Goal: Task Accomplishment & Management: Manage account settings

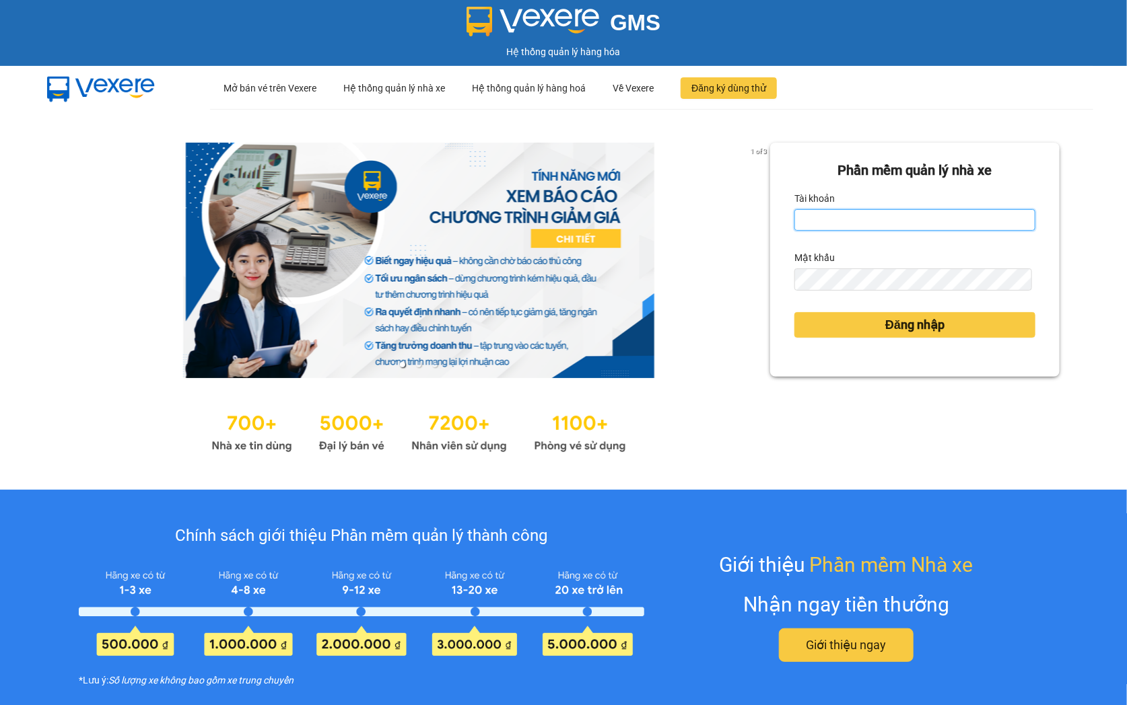
click at [877, 222] on input "Tài khoản" at bounding box center [914, 220] width 241 height 22
type input "ntnanh.thoidai"
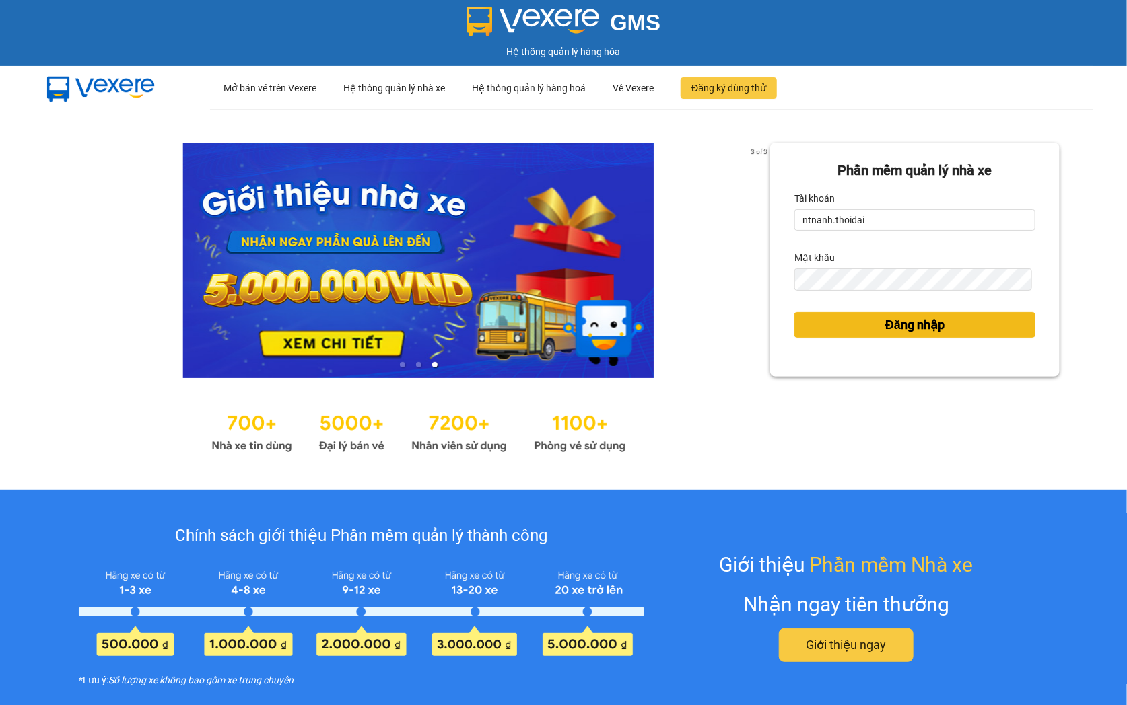
click at [886, 325] on span "Đăng nhập" at bounding box center [914, 325] width 59 height 19
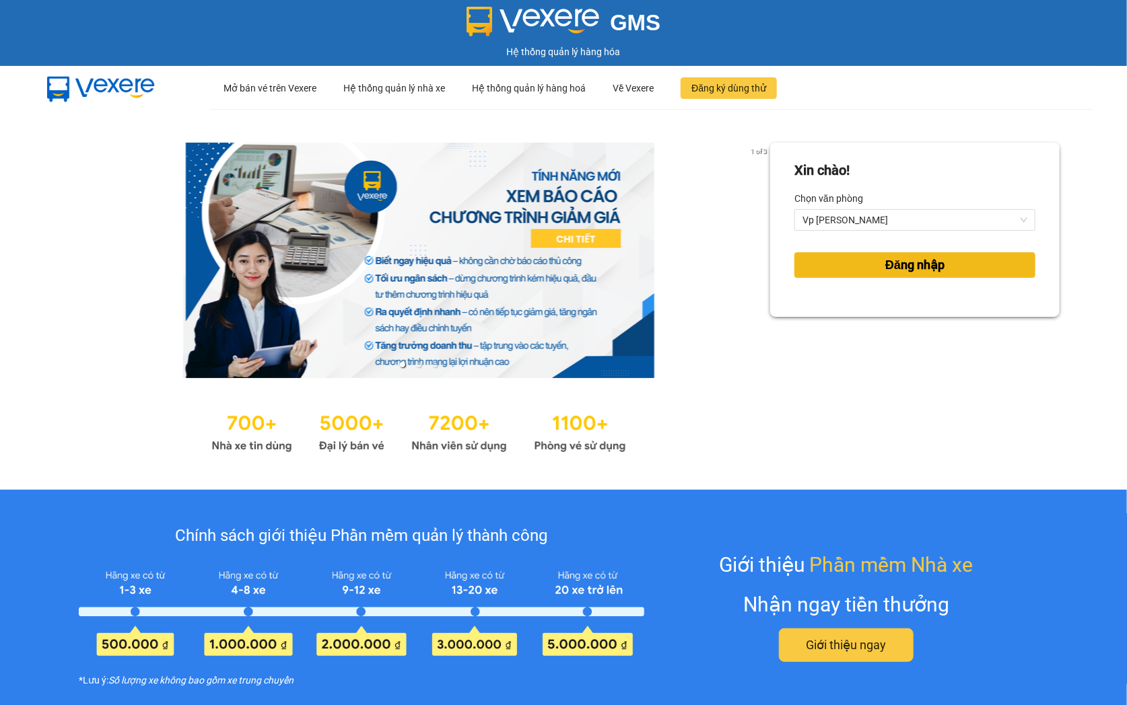
click at [885, 272] on span "Đăng nhập" at bounding box center [914, 265] width 59 height 19
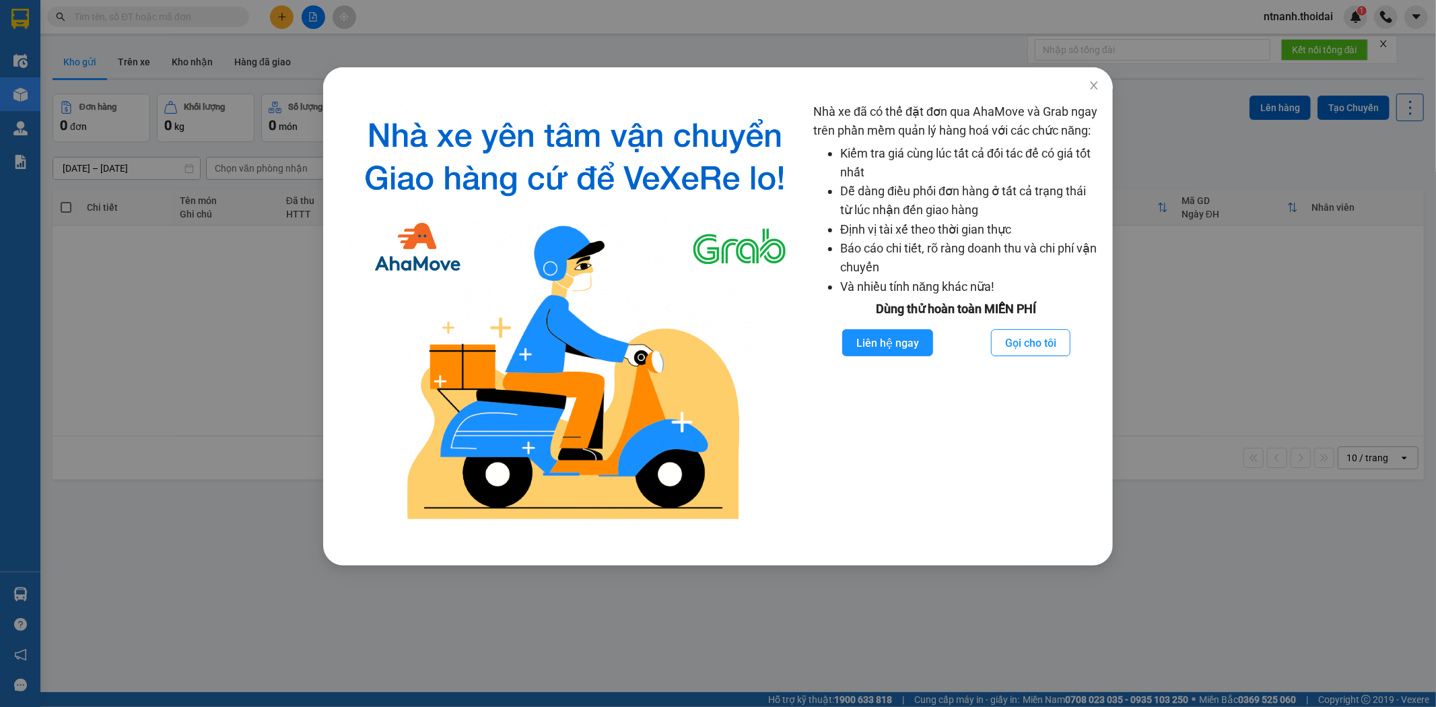
drag, startPoint x: 1073, startPoint y: 77, endPoint x: 1092, endPoint y: 78, distance: 18.9
click at [1074, 77] on div at bounding box center [718, 78] width 790 height 22
click at [1095, 81] on span "Close" at bounding box center [1094, 86] width 38 height 38
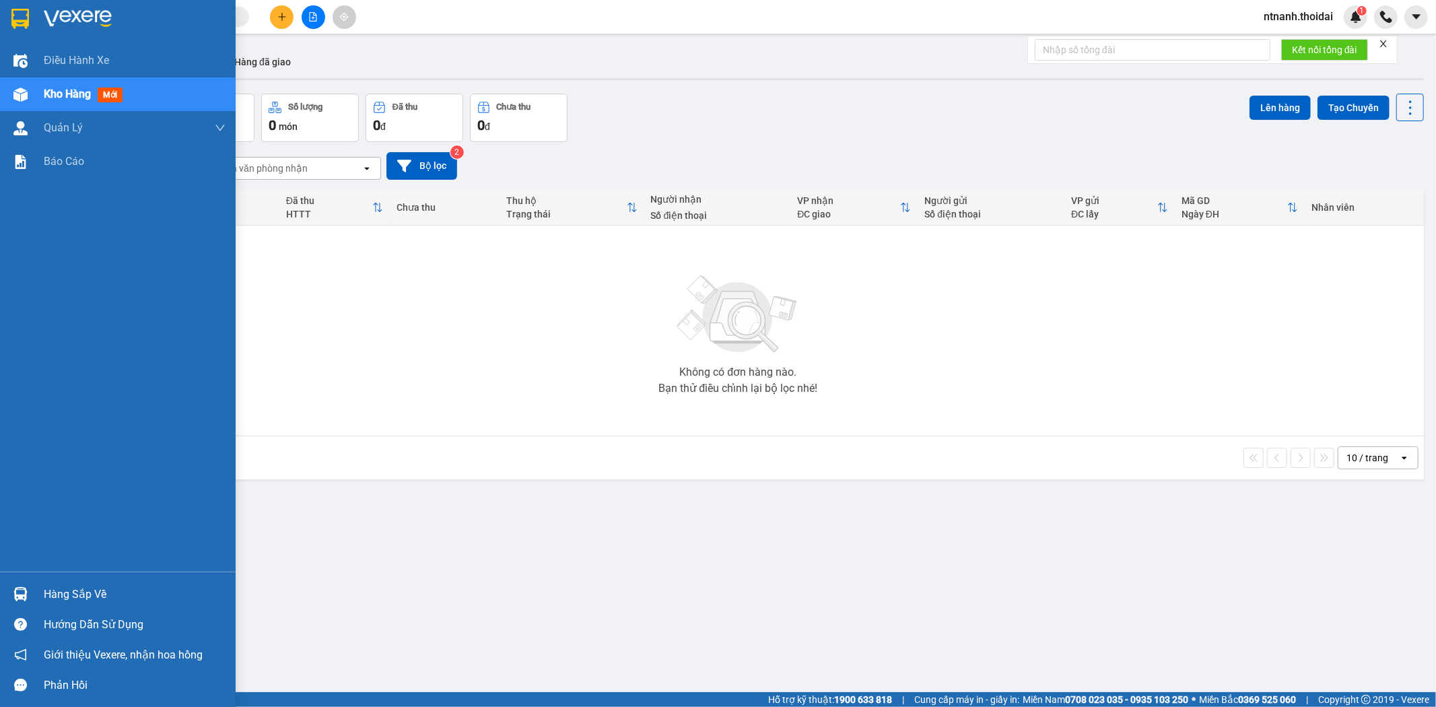
click at [61, 586] on div "Hàng sắp về" at bounding box center [135, 594] width 182 height 20
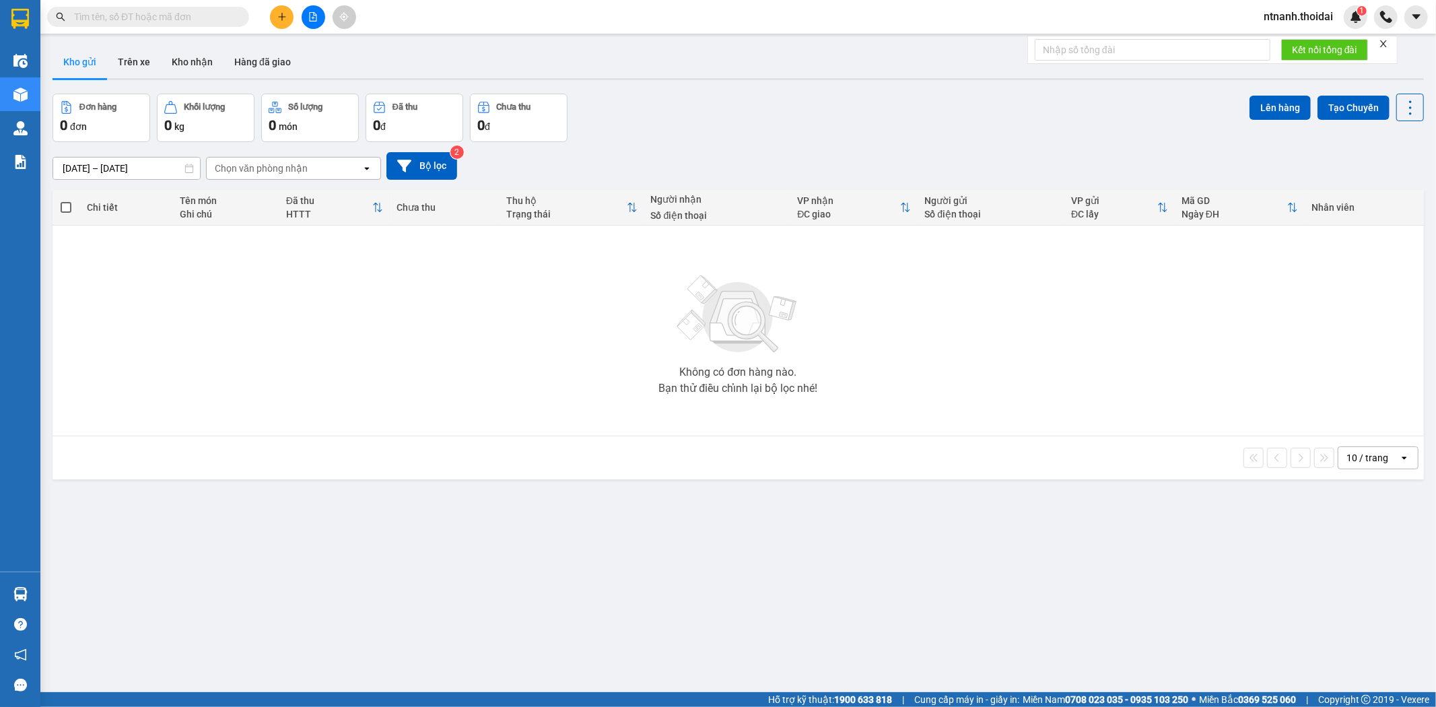
click at [752, 582] on section "Kết quả tìm kiếm ( 0 ) Bộ lọc No Data ntnanh.thoidai 1 Điều hành xe Kho hàng mớ…" at bounding box center [718, 353] width 1436 height 707
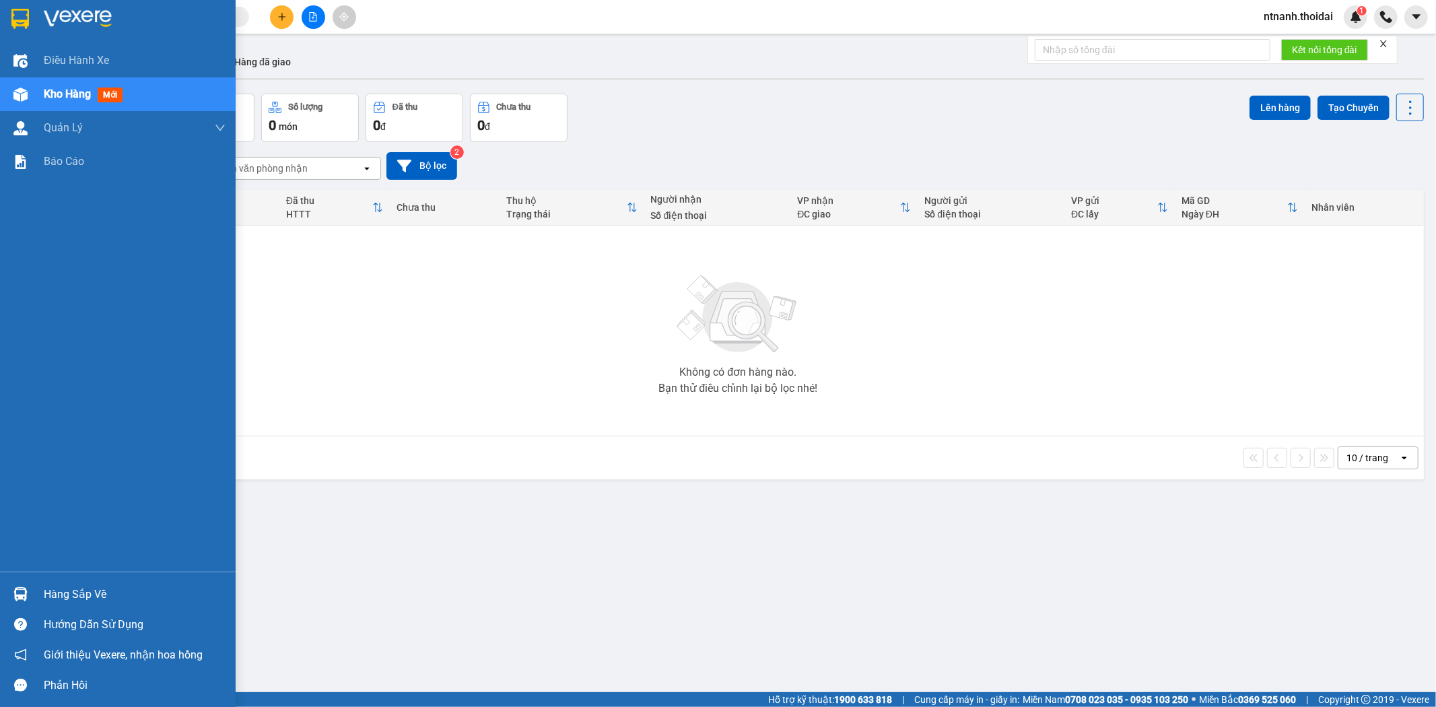
click at [72, 595] on div "Hàng sắp về" at bounding box center [135, 594] width 182 height 20
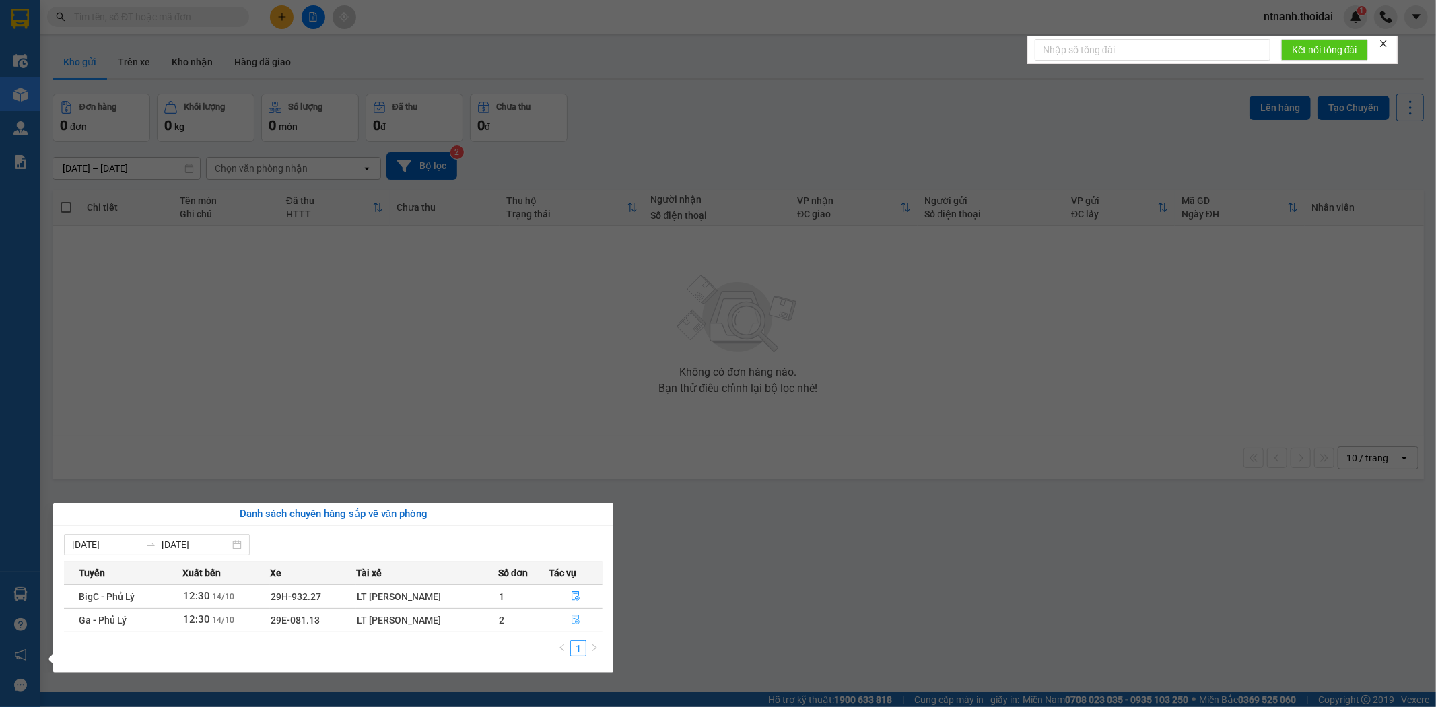
click at [586, 617] on button "button" at bounding box center [576, 620] width 52 height 22
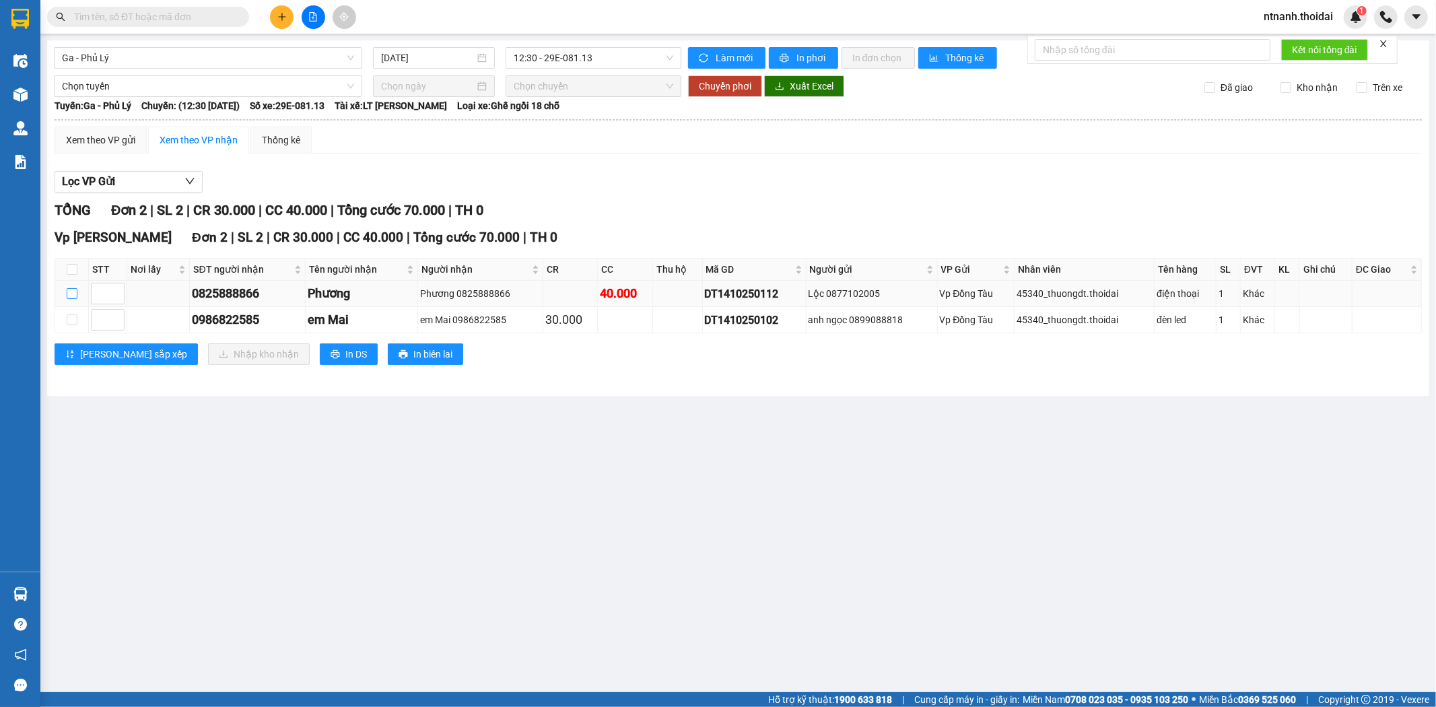
click at [71, 294] on input "checkbox" at bounding box center [72, 293] width 11 height 11
checkbox input "true"
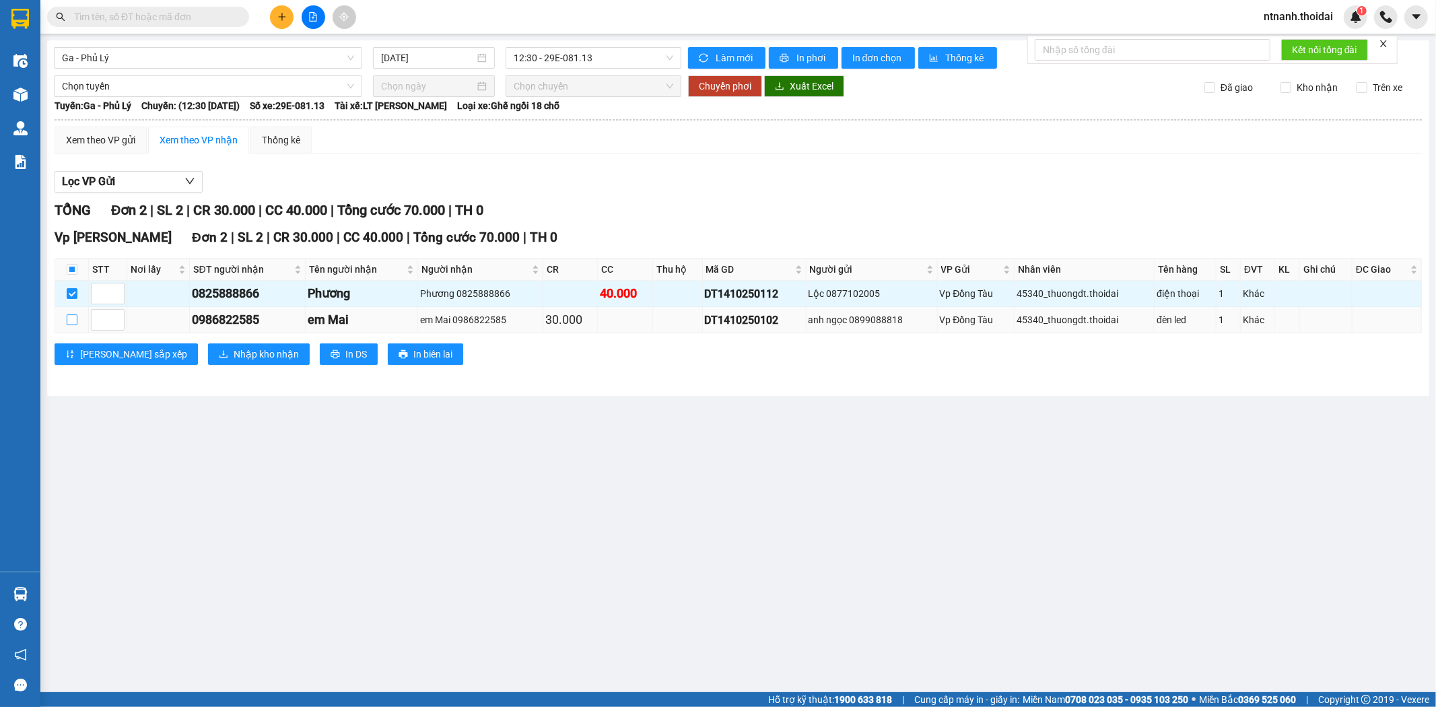
click at [69, 325] on input "checkbox" at bounding box center [72, 319] width 11 height 11
checkbox input "true"
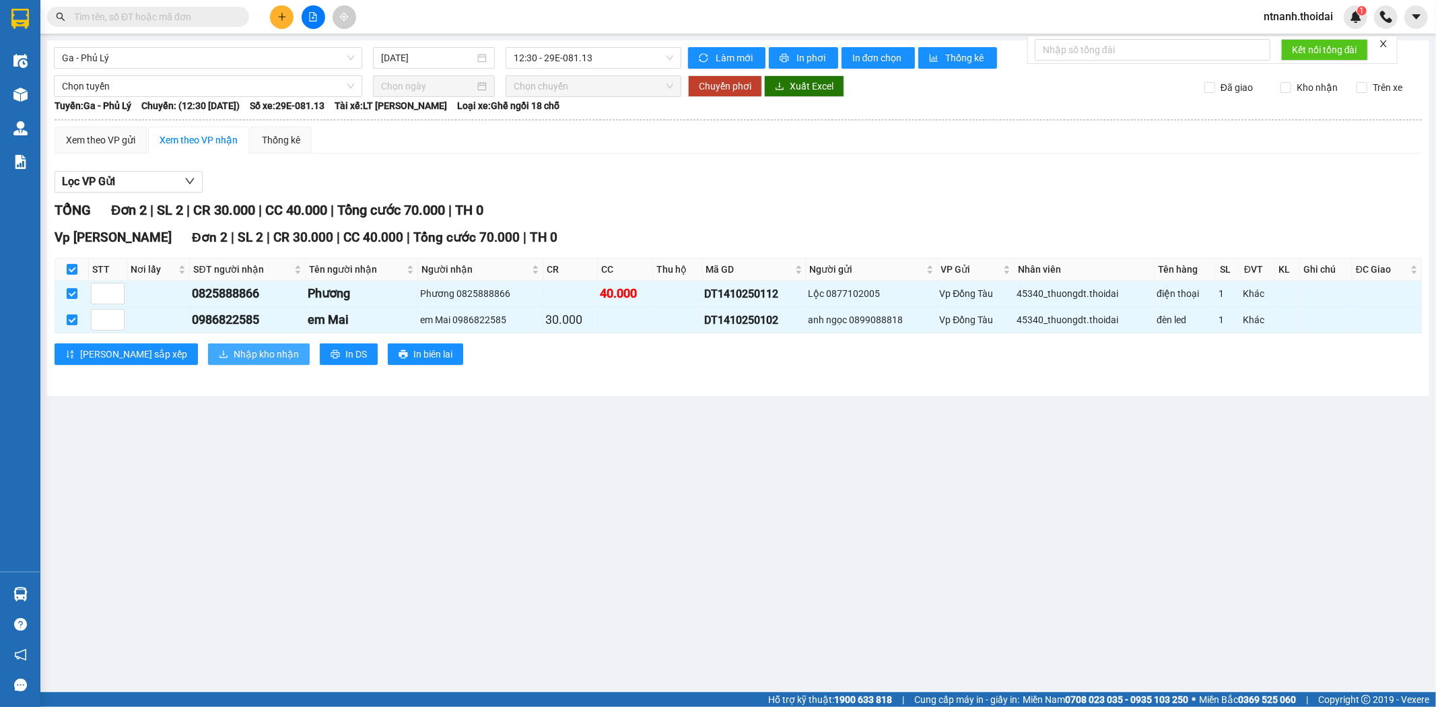
click at [219, 365] on button "Nhập kho nhận" at bounding box center [259, 354] width 102 height 22
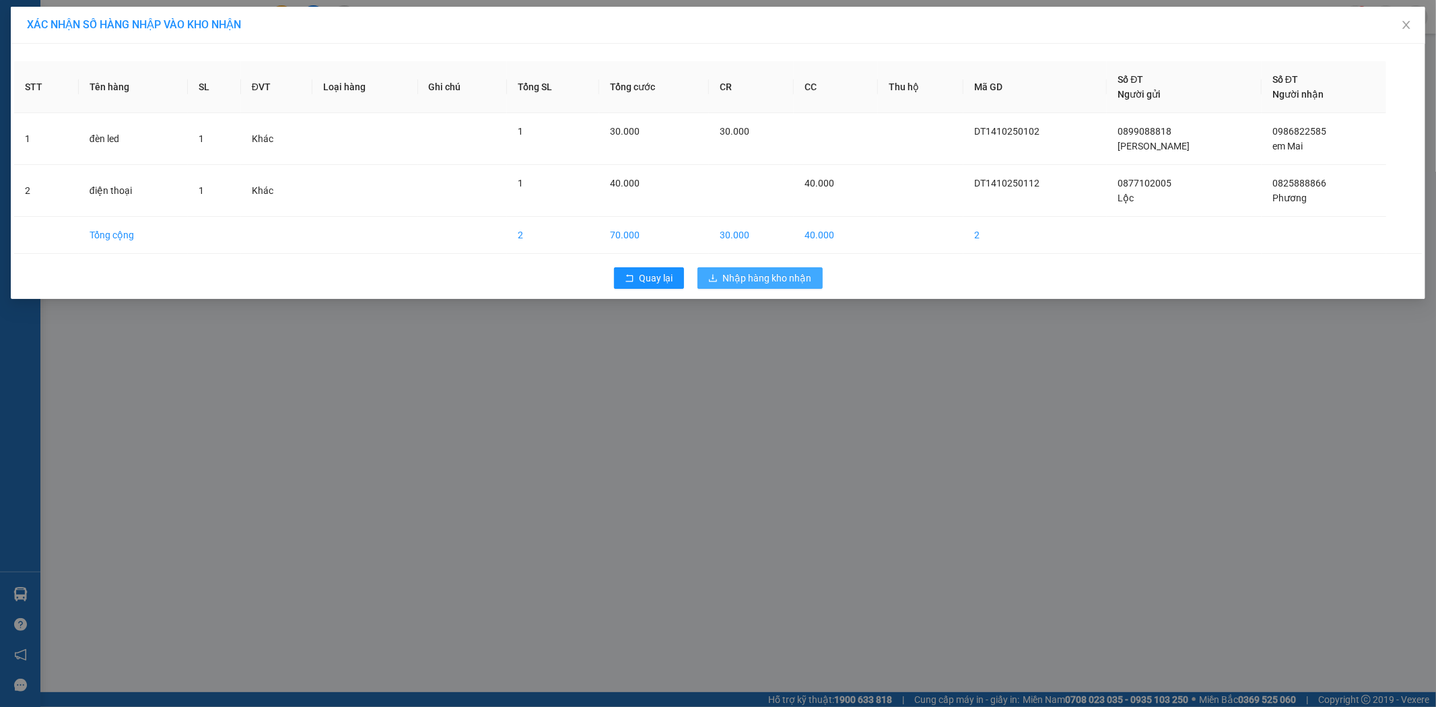
click at [768, 273] on span "Nhập hàng kho nhận" at bounding box center [767, 278] width 89 height 15
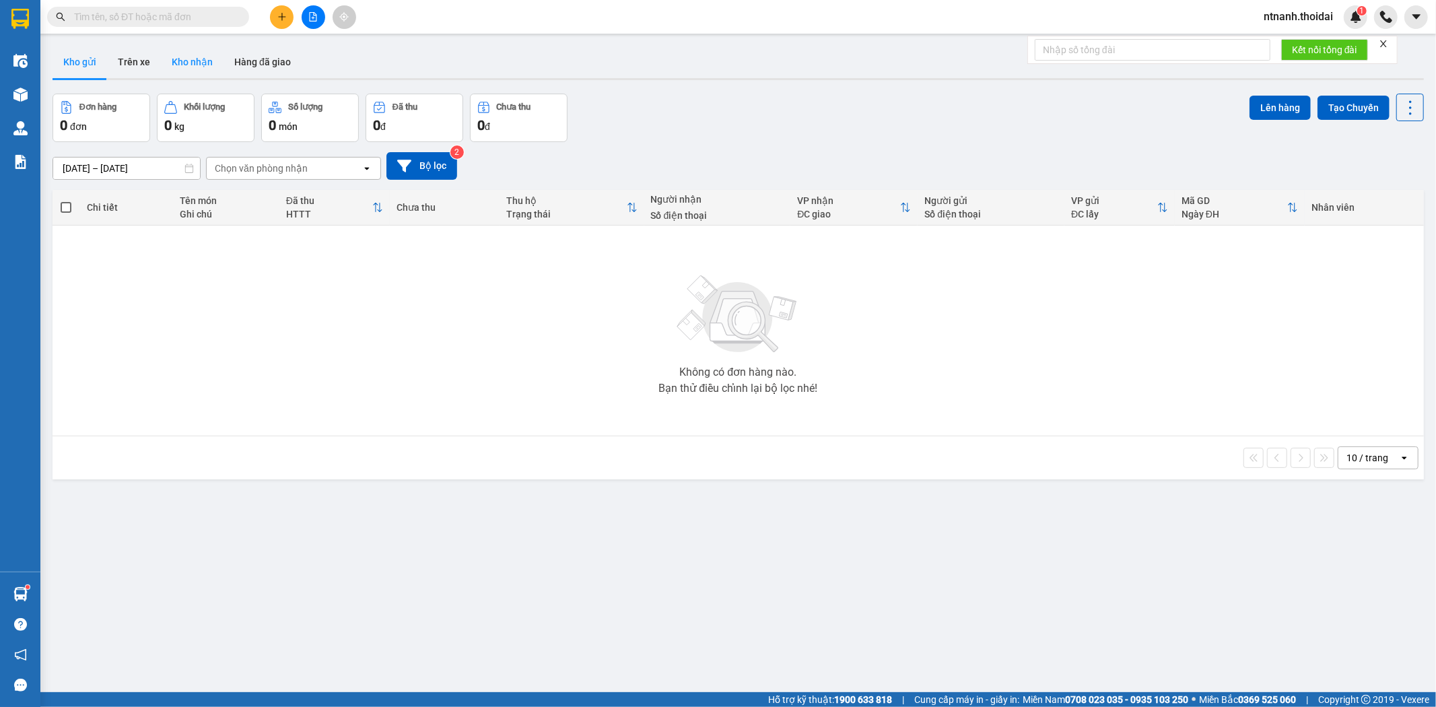
click at [201, 59] on button "Kho nhận" at bounding box center [192, 62] width 63 height 32
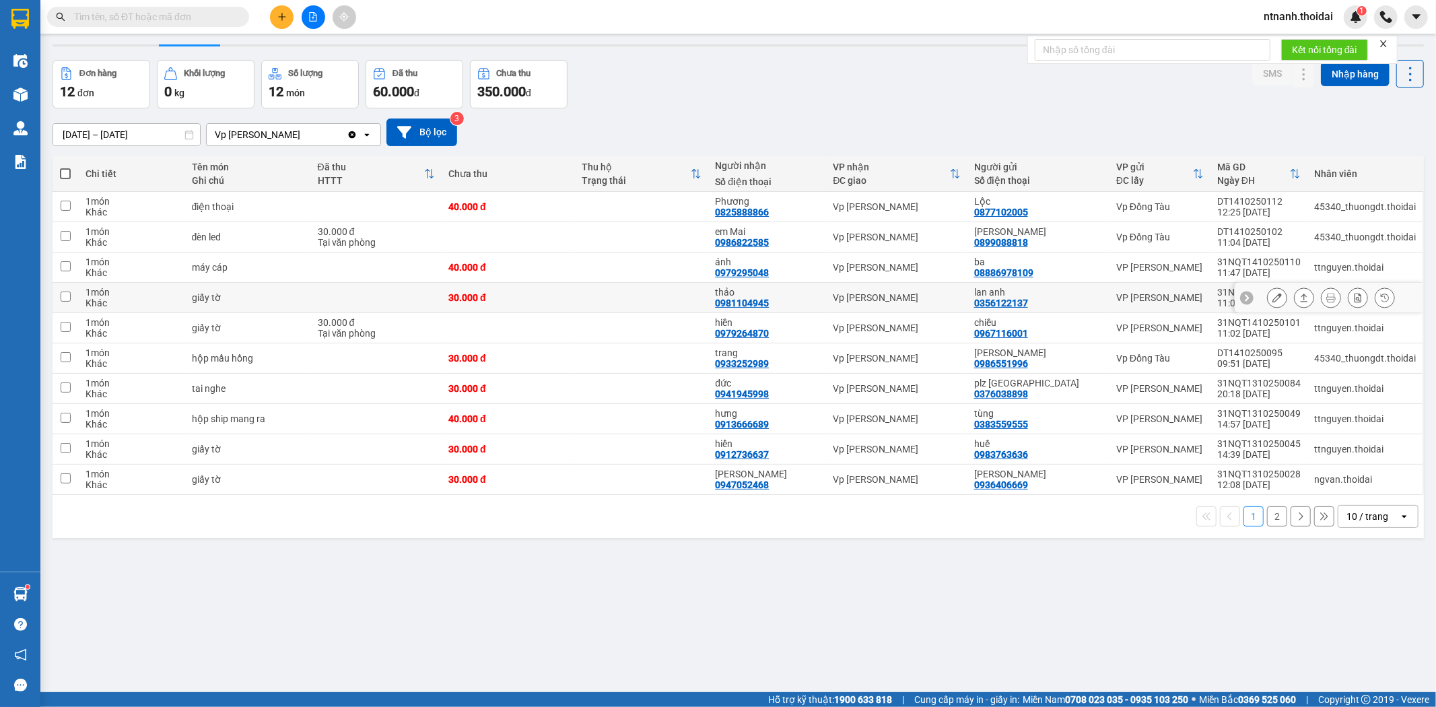
scroll to position [62, 0]
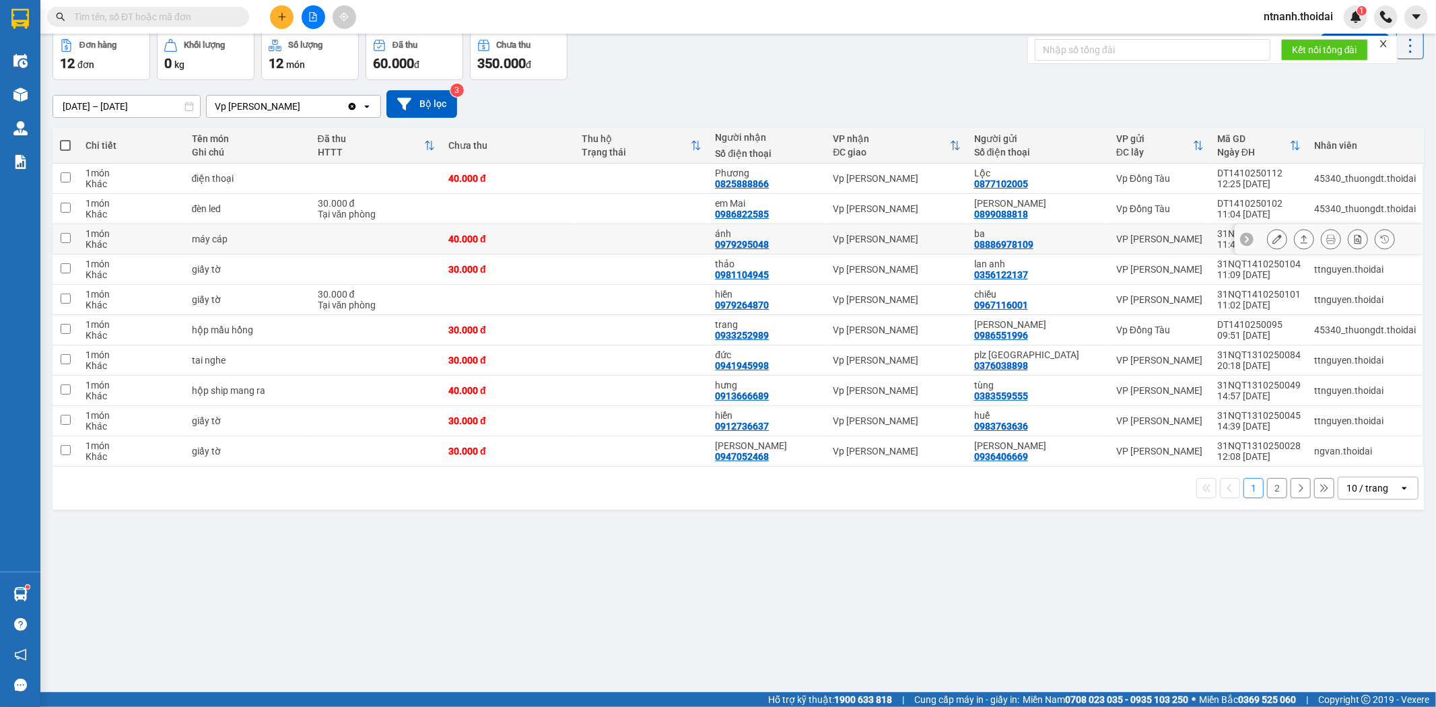
click at [332, 239] on td at bounding box center [376, 239] width 131 height 30
checkbox input "true"
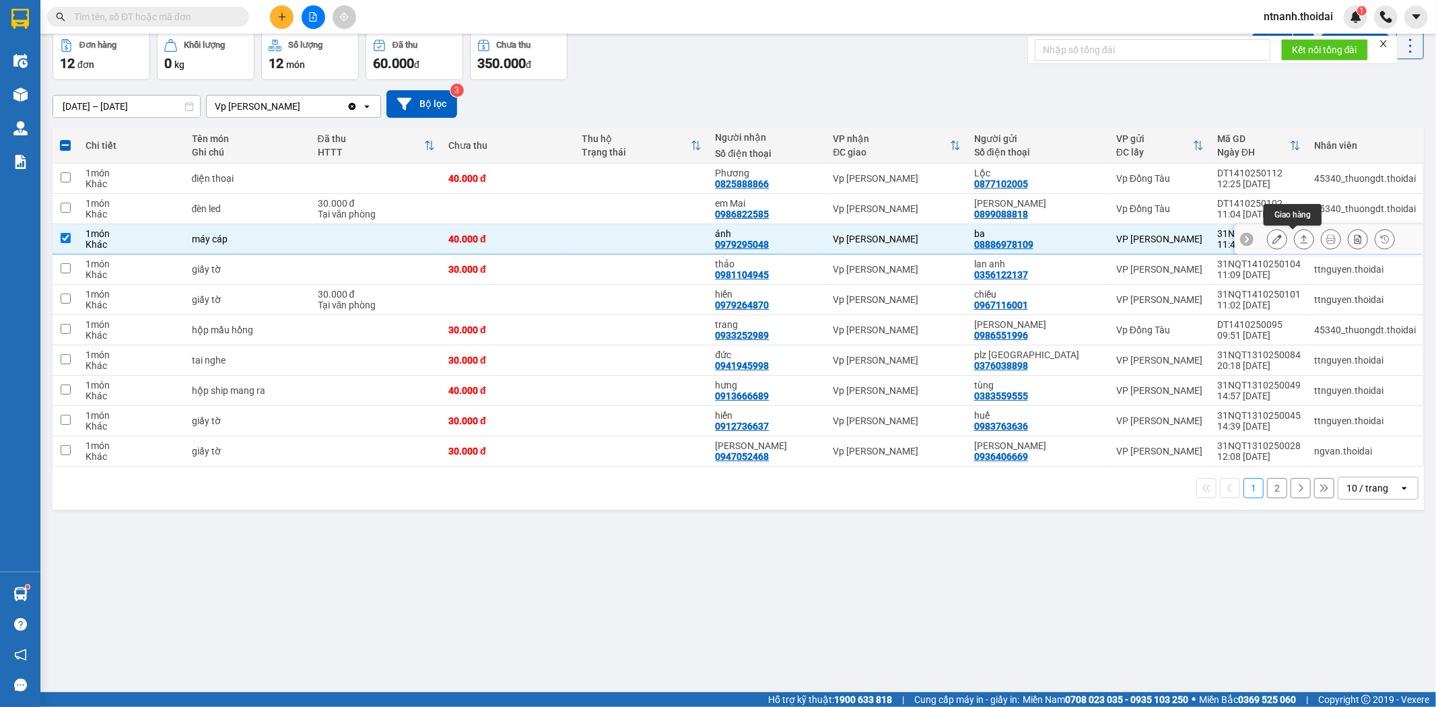
click at [1126, 245] on button at bounding box center [1303, 239] width 19 height 24
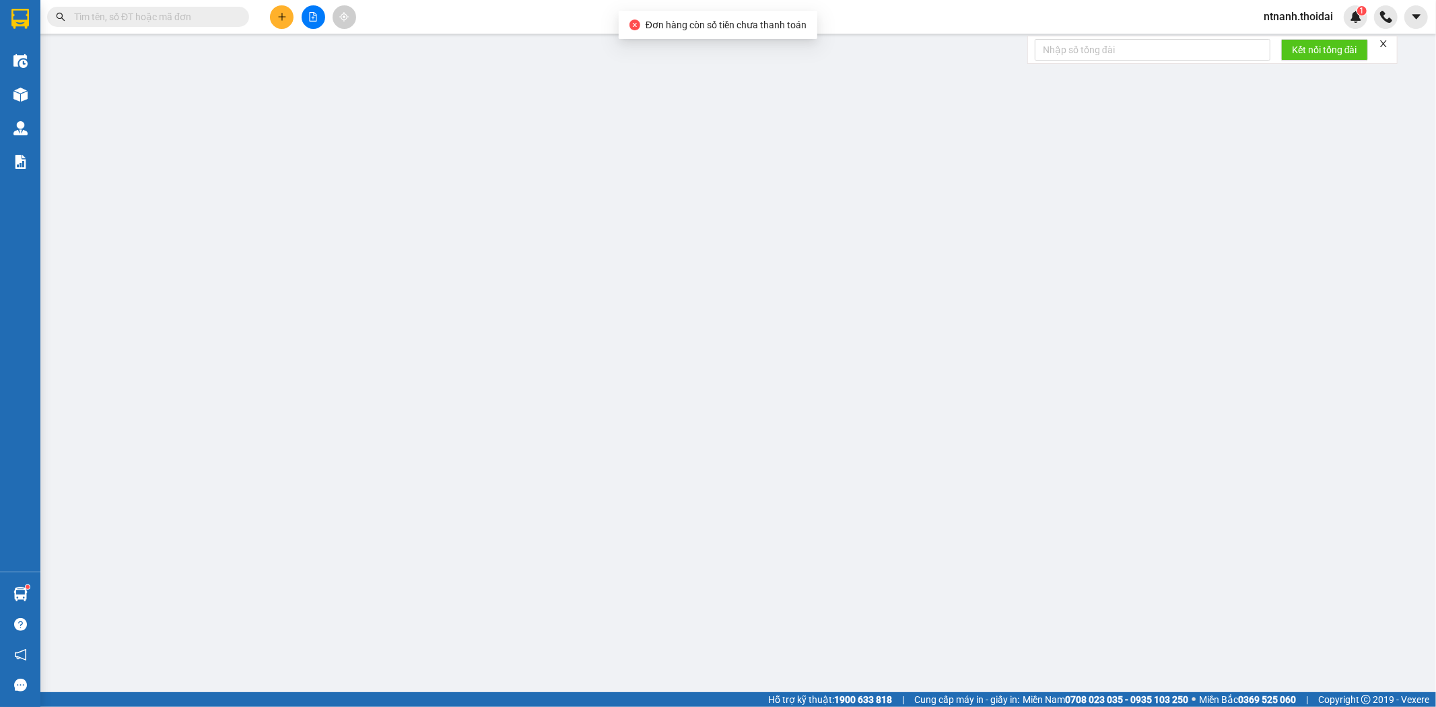
type input "08886978109"
type input "ba"
type input "0979295048"
type input "ánh"
type input "0"
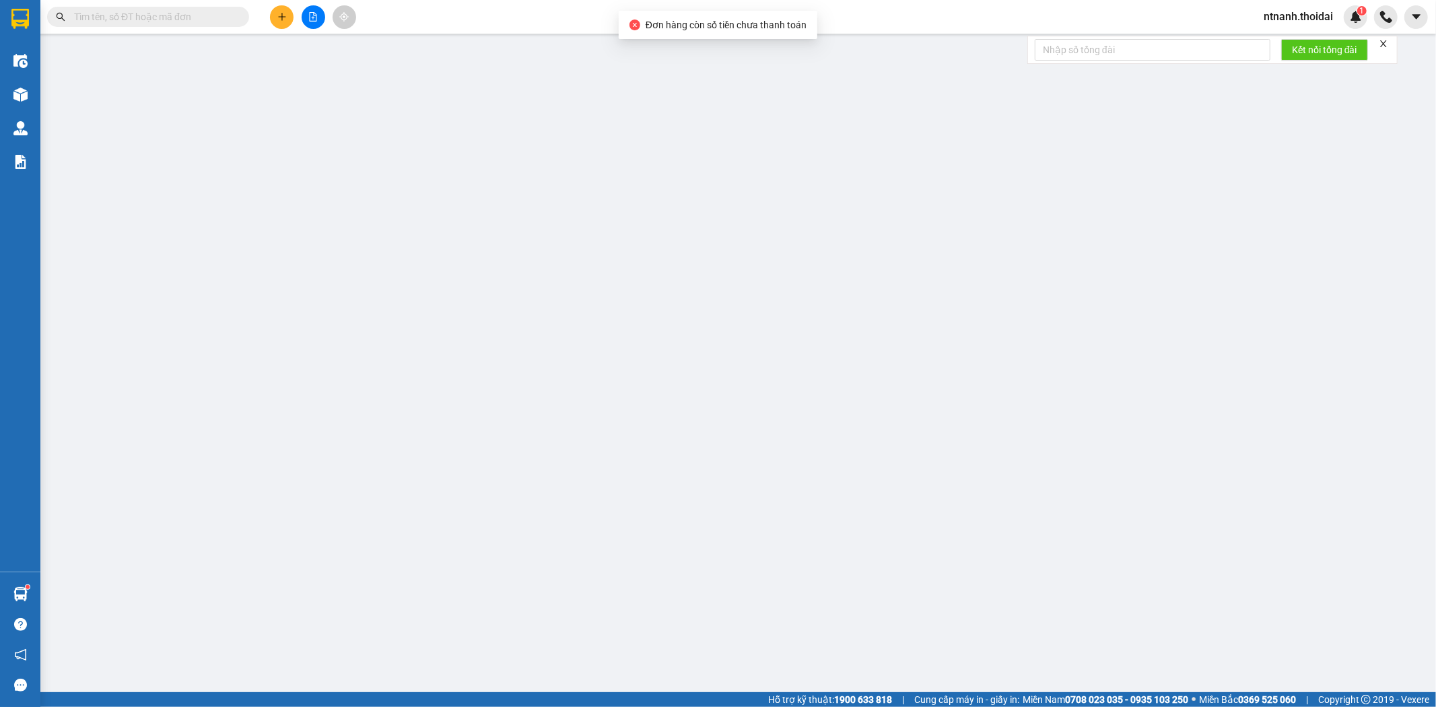
type input "40.000"
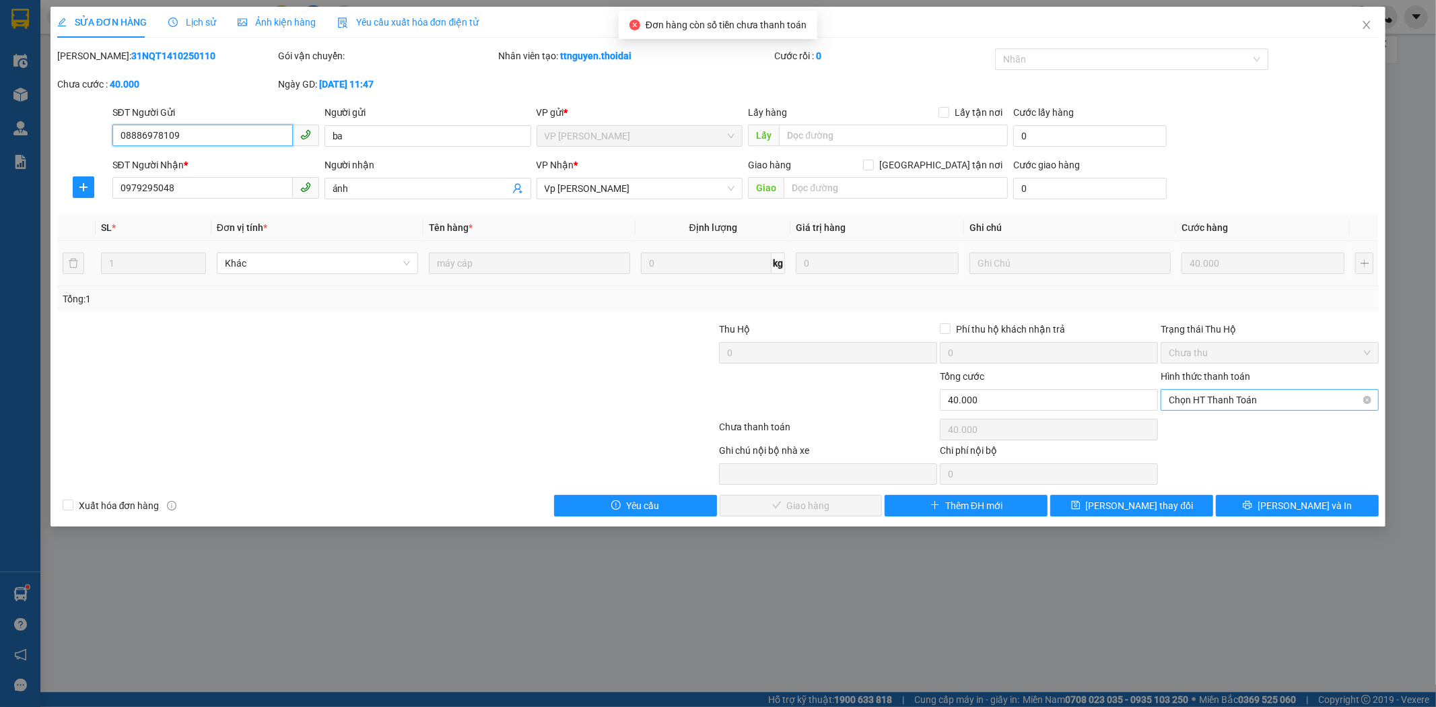
click at [1126, 402] on span "Chọn HT Thanh Toán" at bounding box center [1269, 400] width 202 height 20
click at [1126, 439] on div "Total Paid Fee 0 Total UnPaid Fee 40.000 Cash Collection Total Fee Mã ĐH: 31NQT…" at bounding box center [718, 282] width 1322 height 468
click at [1126, 405] on span "Chọn HT Thanh Toán" at bounding box center [1269, 400] width 202 height 20
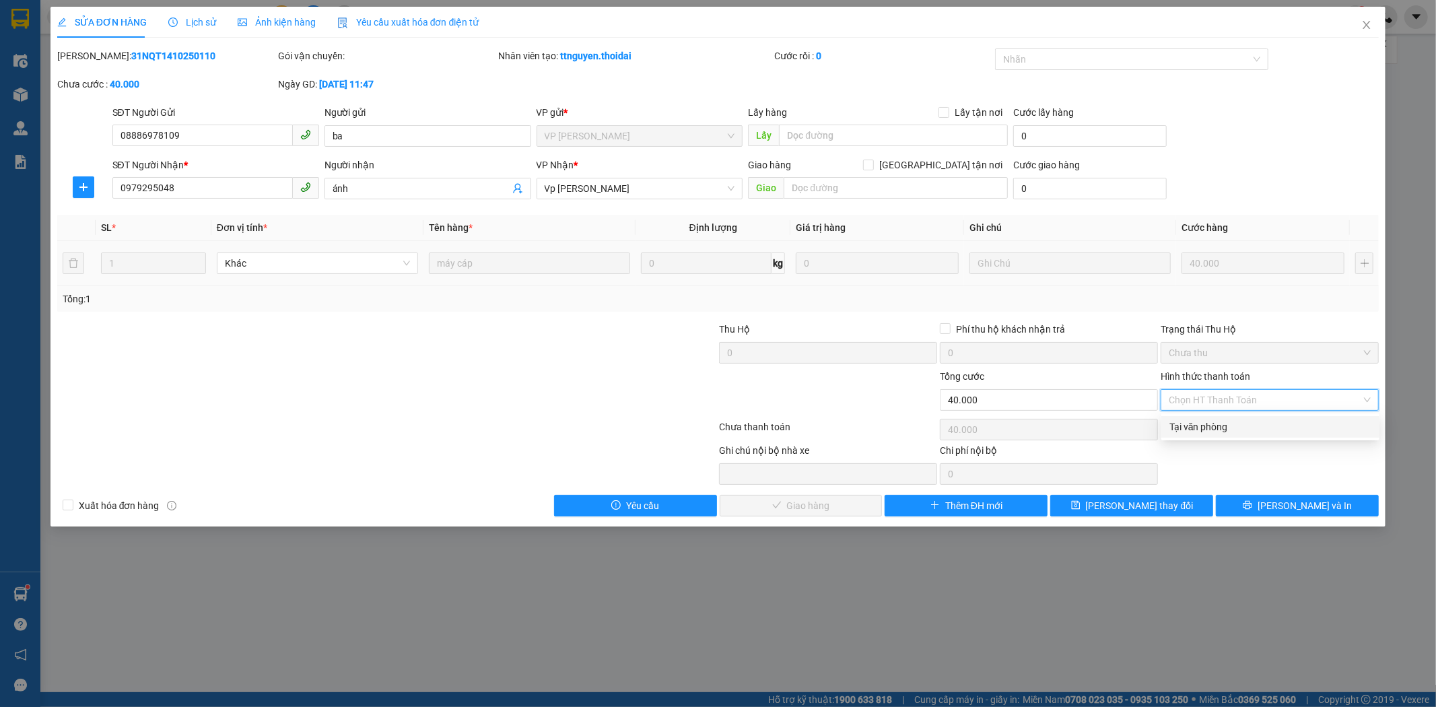
click at [1126, 425] on div "Tại văn phòng" at bounding box center [1270, 426] width 202 height 15
type input "0"
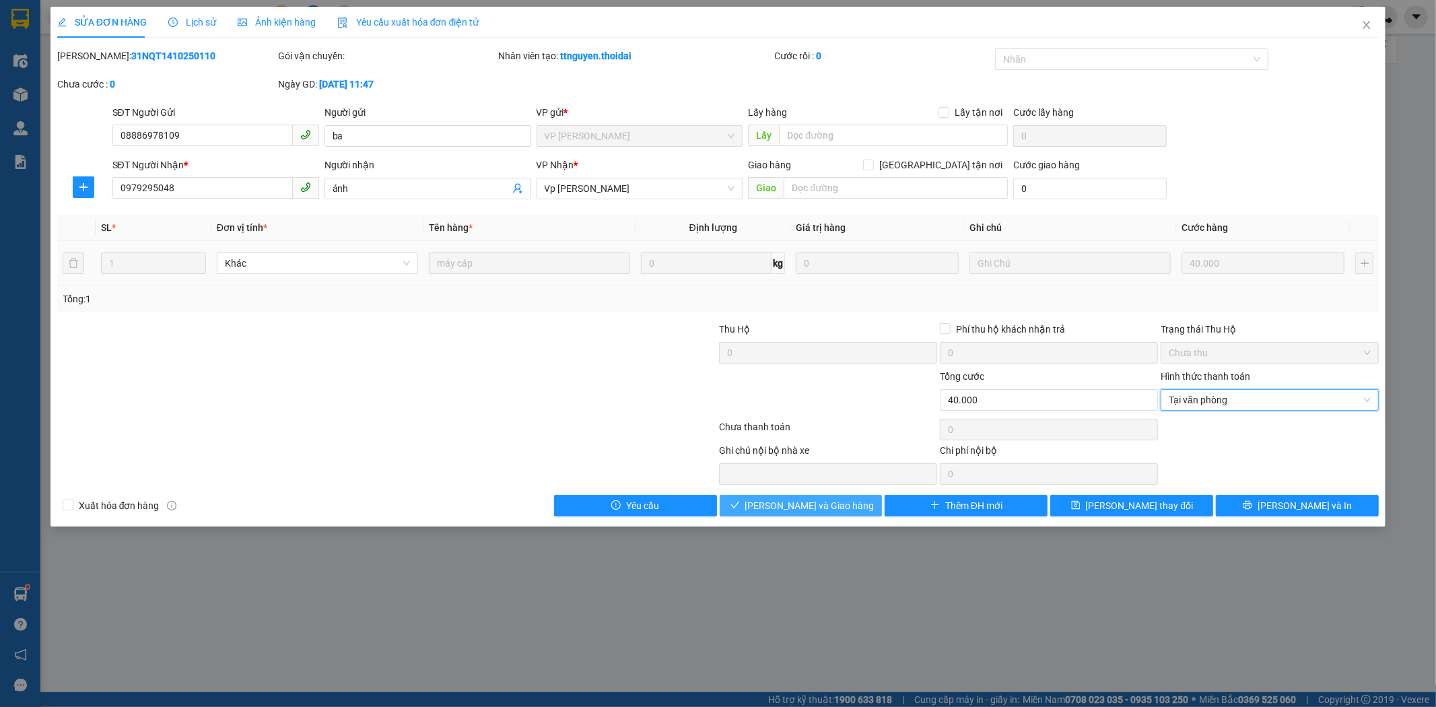
click at [819, 506] on span "[PERSON_NAME] và Giao hàng" at bounding box center [809, 505] width 129 height 15
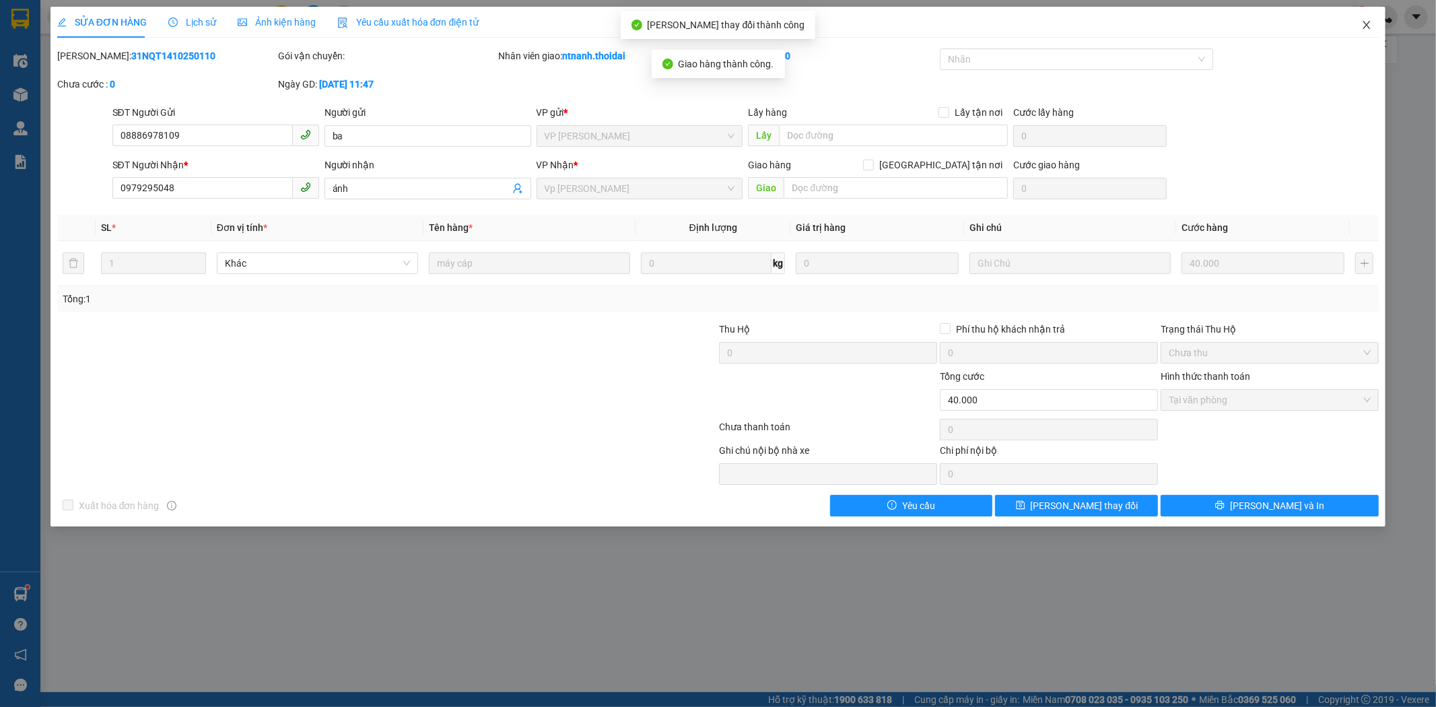
click at [1126, 28] on icon "close" at bounding box center [1366, 25] width 11 height 11
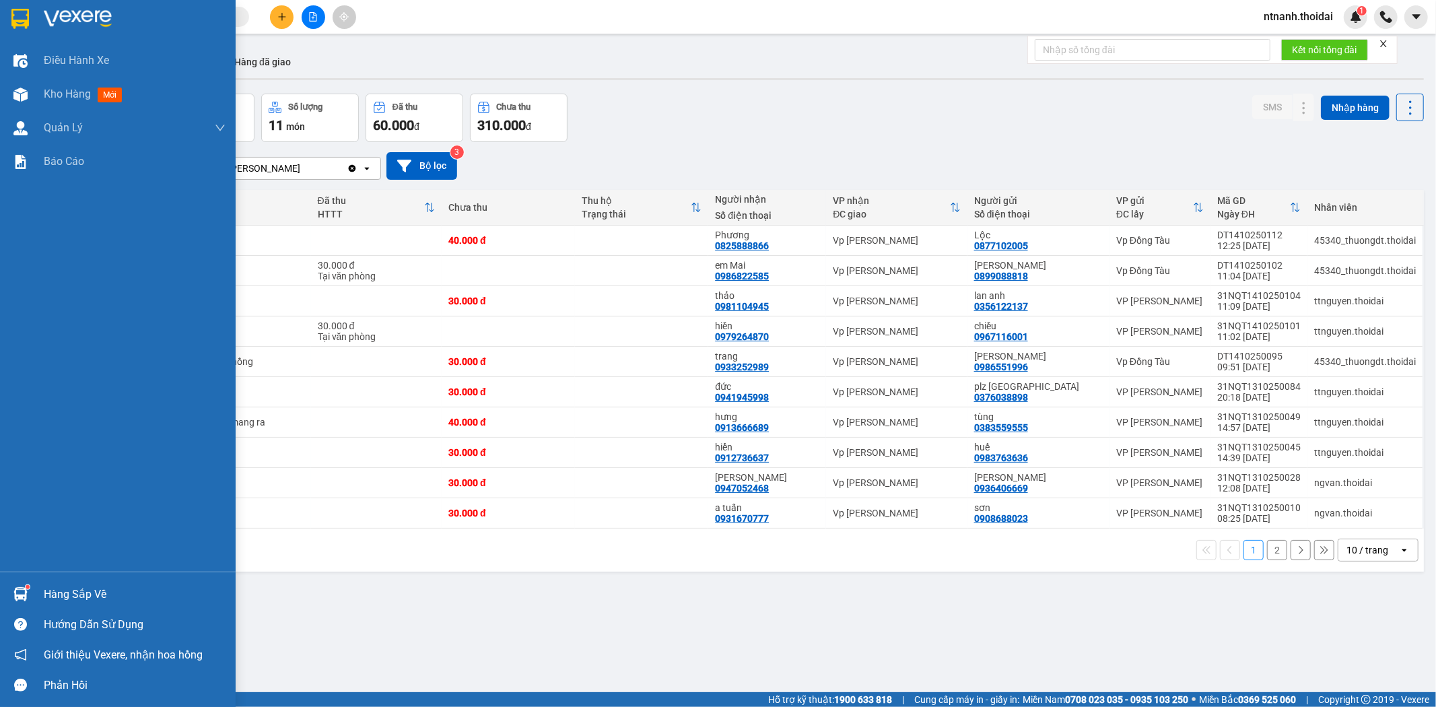
click at [112, 594] on div "Hàng sắp về" at bounding box center [135, 594] width 182 height 20
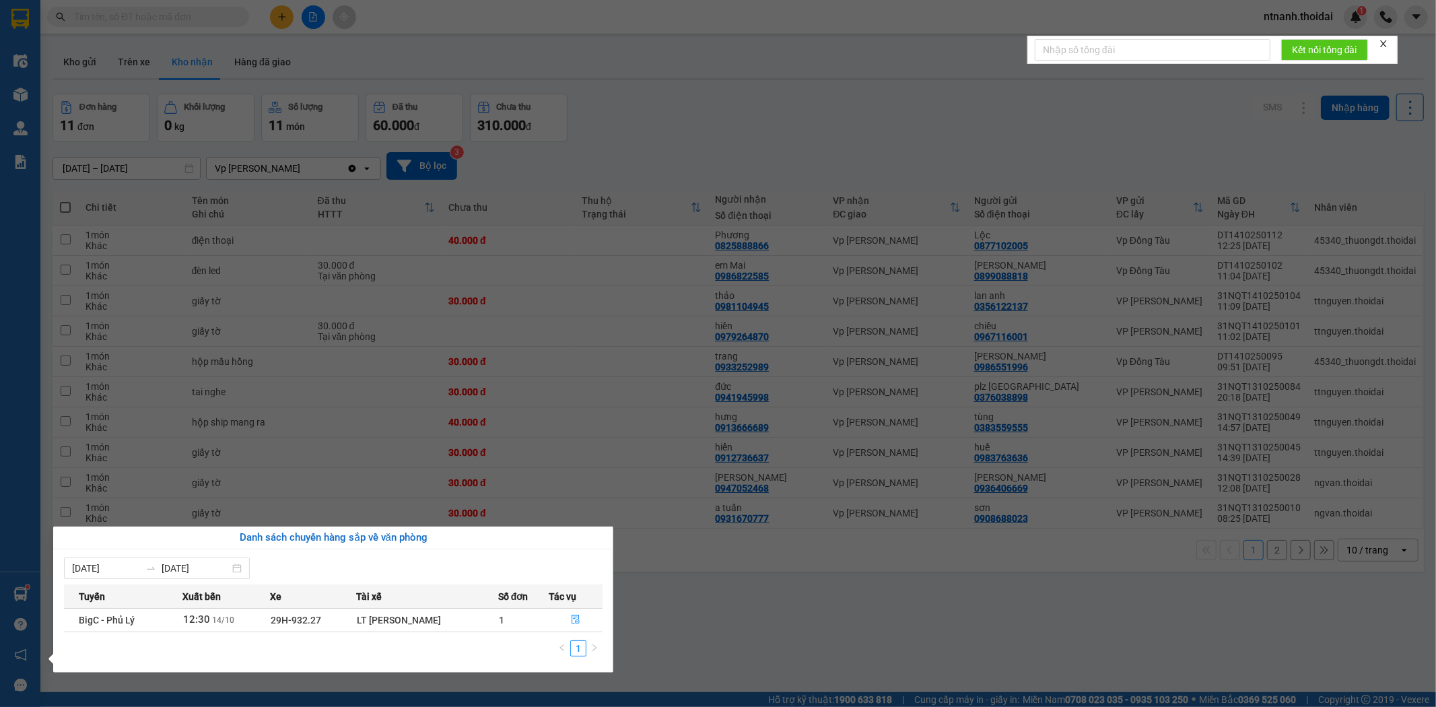
click at [855, 627] on section "Kết quả tìm kiếm ( 0 ) Bộ lọc No Data ntnanh.thoidai 1 Điều hành xe Kho hàng mớ…" at bounding box center [718, 353] width 1436 height 707
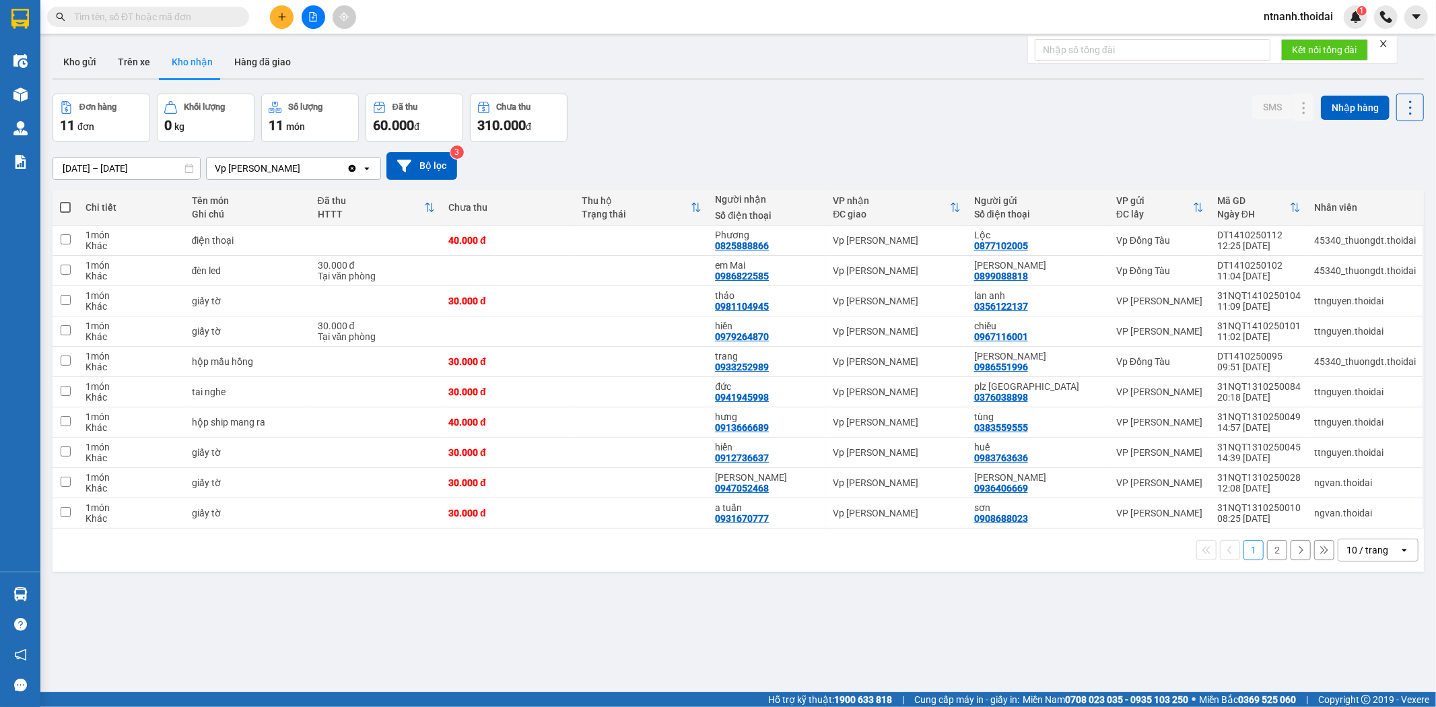
click at [1126, 542] on button "2" at bounding box center [1277, 550] width 20 height 20
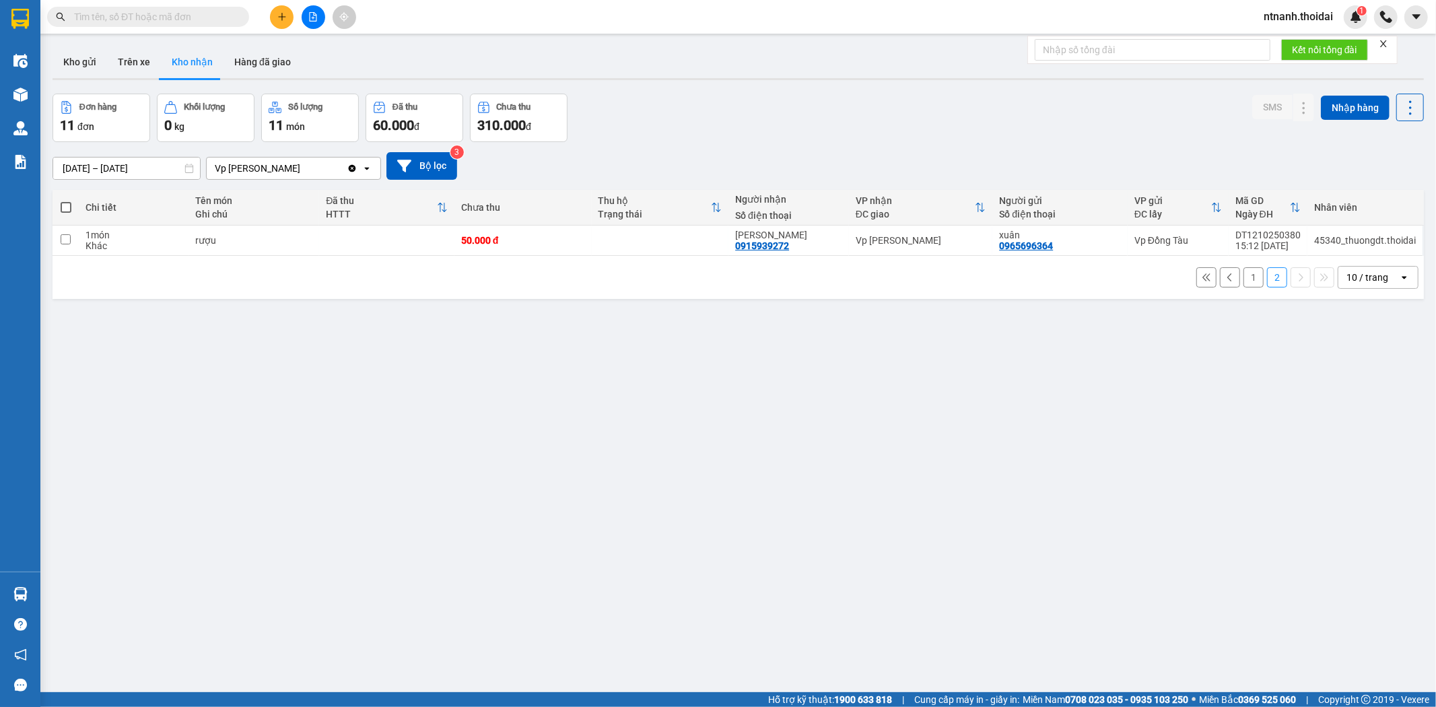
click at [102, 32] on div "Kết quả tìm kiếm ( 0 ) Bộ lọc No Data ntnanh.thoidai 1" at bounding box center [718, 17] width 1436 height 34
click at [114, 22] on input "text" at bounding box center [153, 16] width 159 height 15
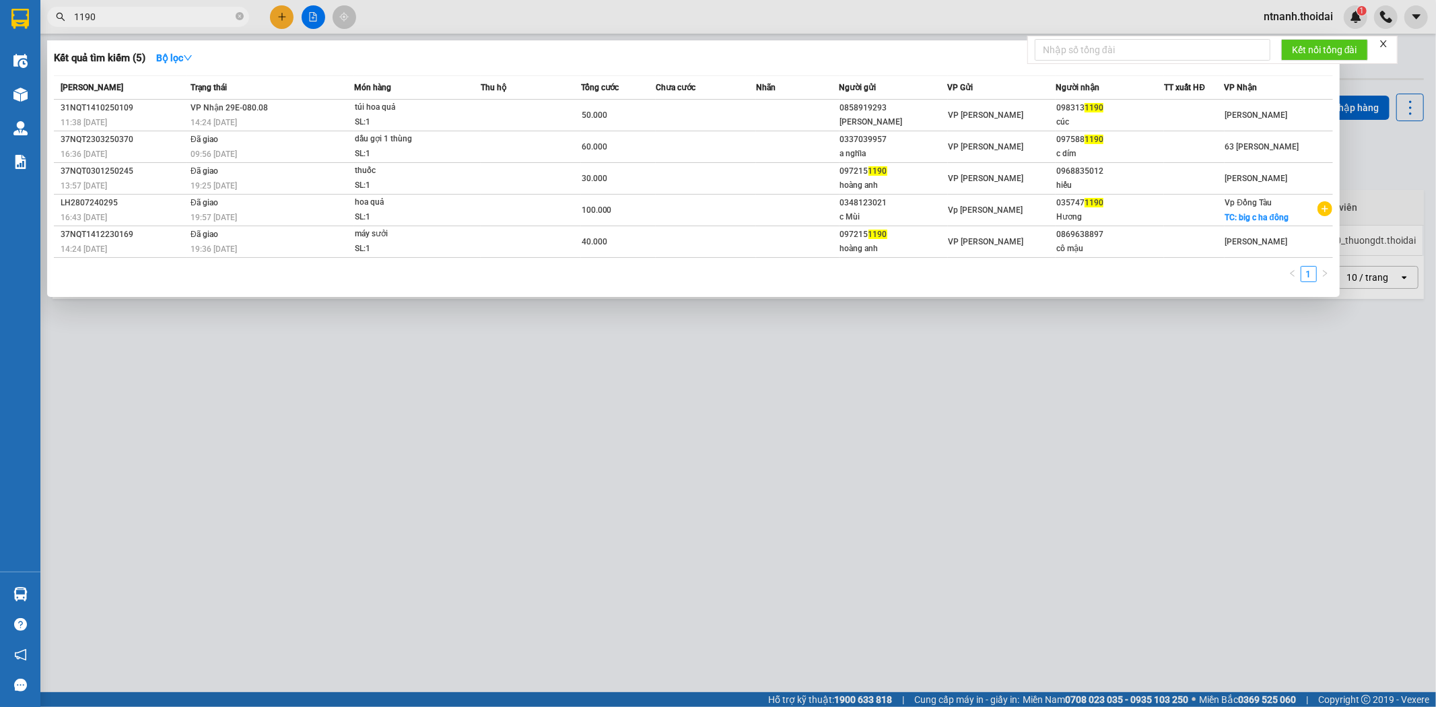
type input "1190"
click at [202, 548] on div at bounding box center [718, 353] width 1436 height 707
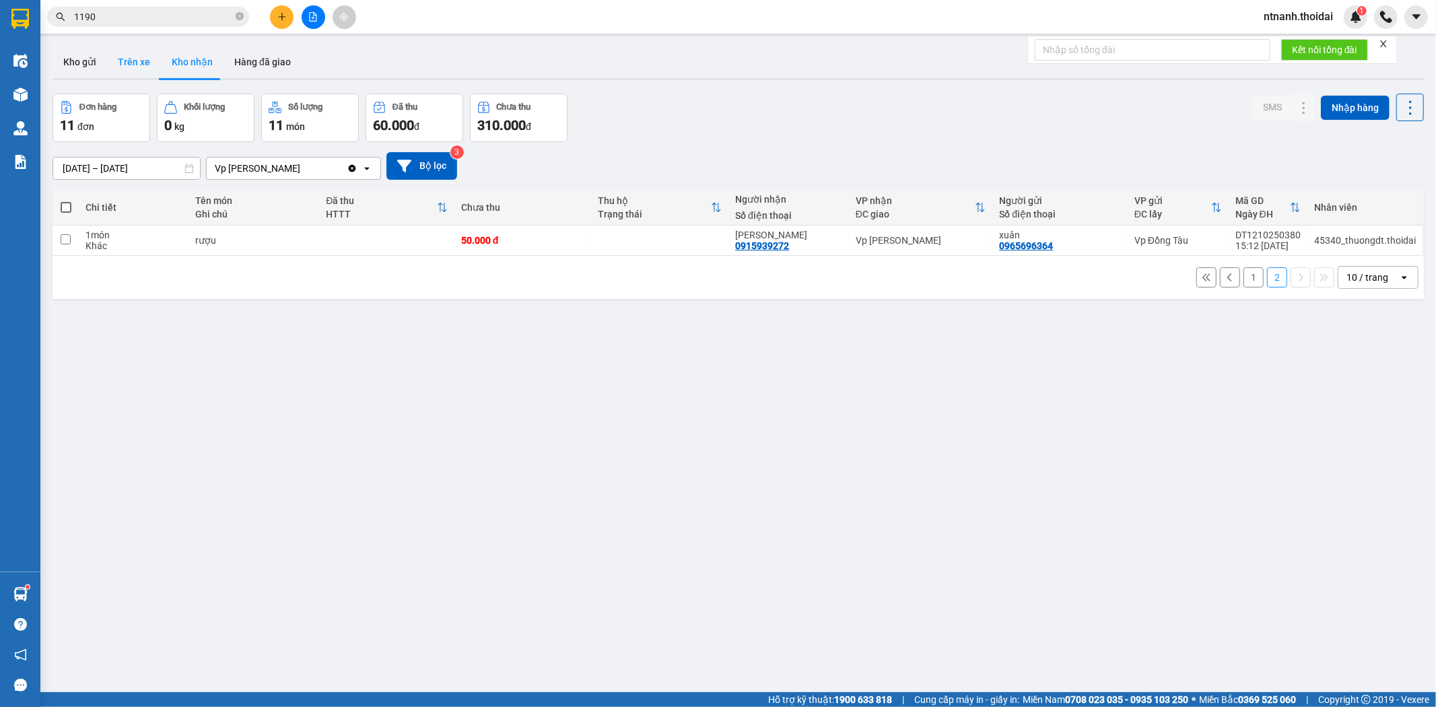
click at [151, 59] on button "Trên xe" at bounding box center [134, 62] width 54 height 32
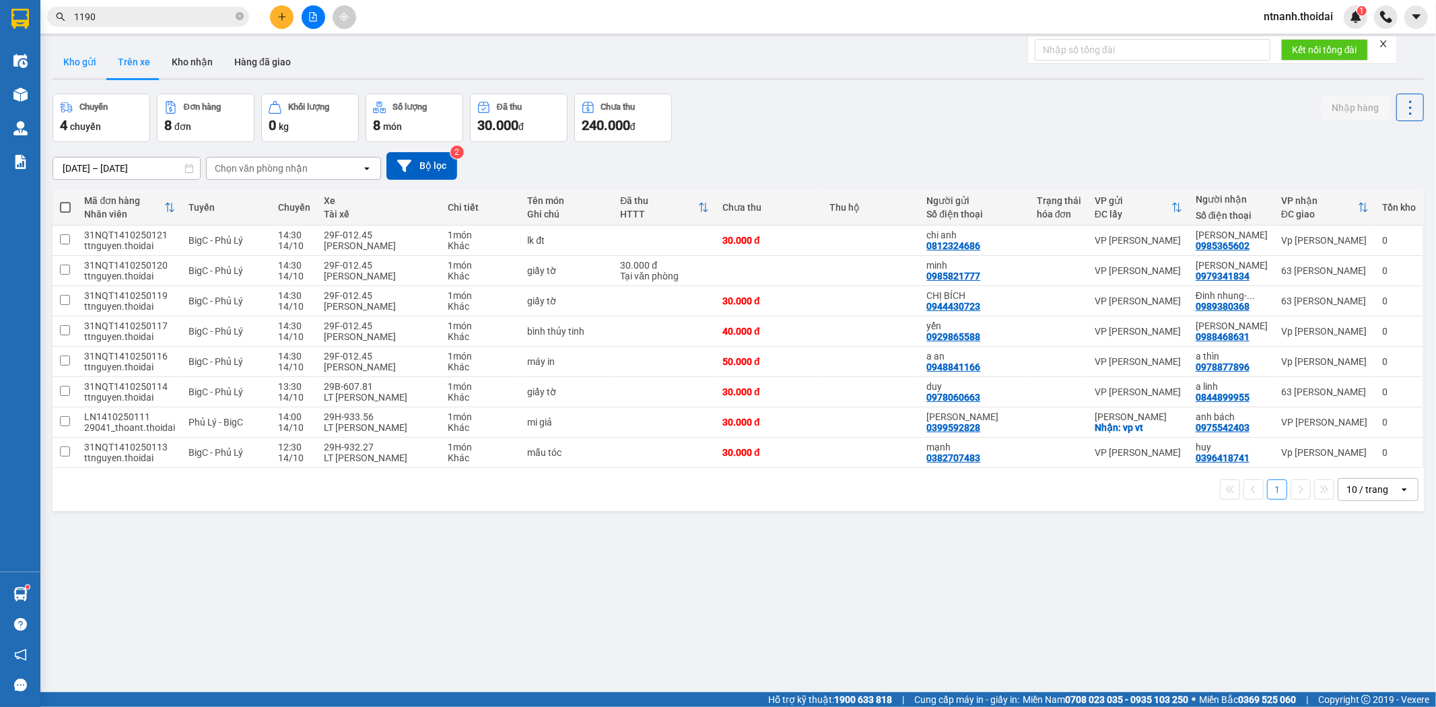
click at [84, 61] on button "Kho gửi" at bounding box center [79, 62] width 55 height 32
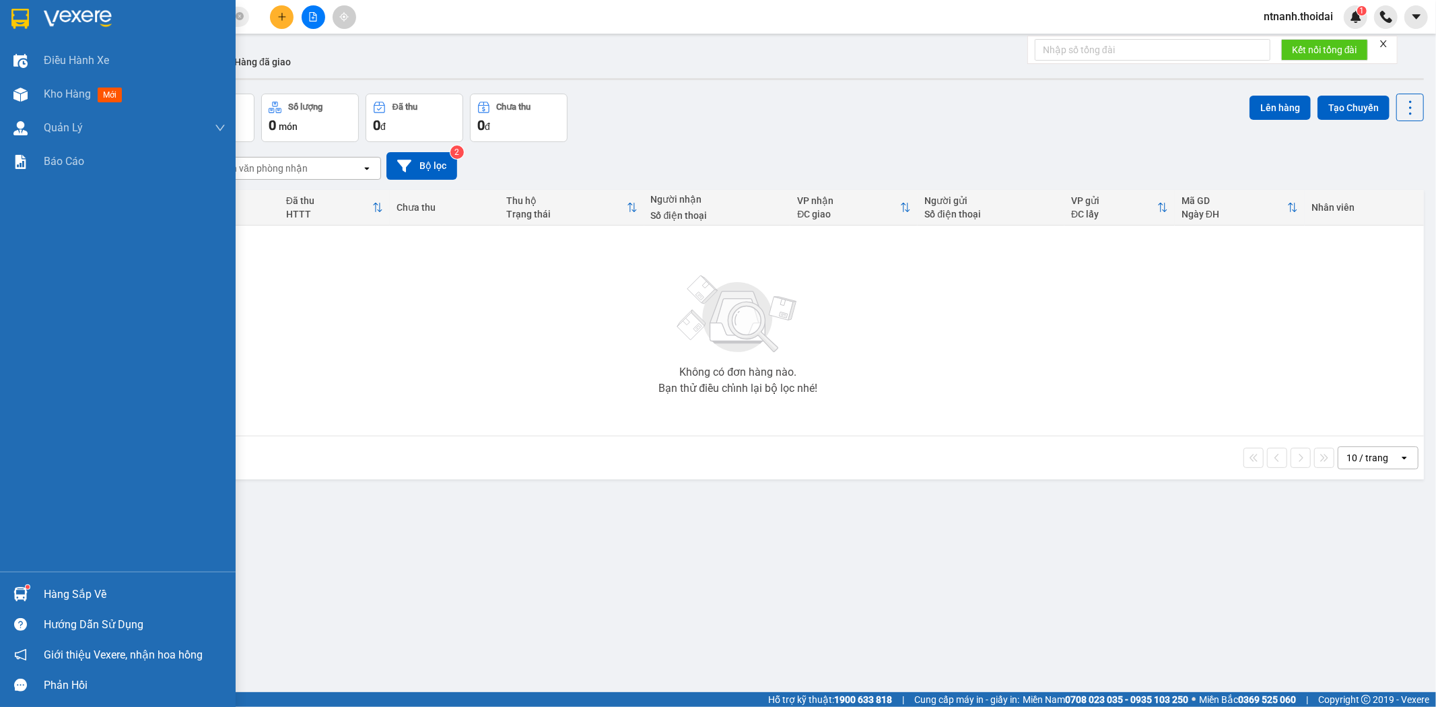
click at [78, 596] on div "Hàng sắp về" at bounding box center [135, 594] width 182 height 20
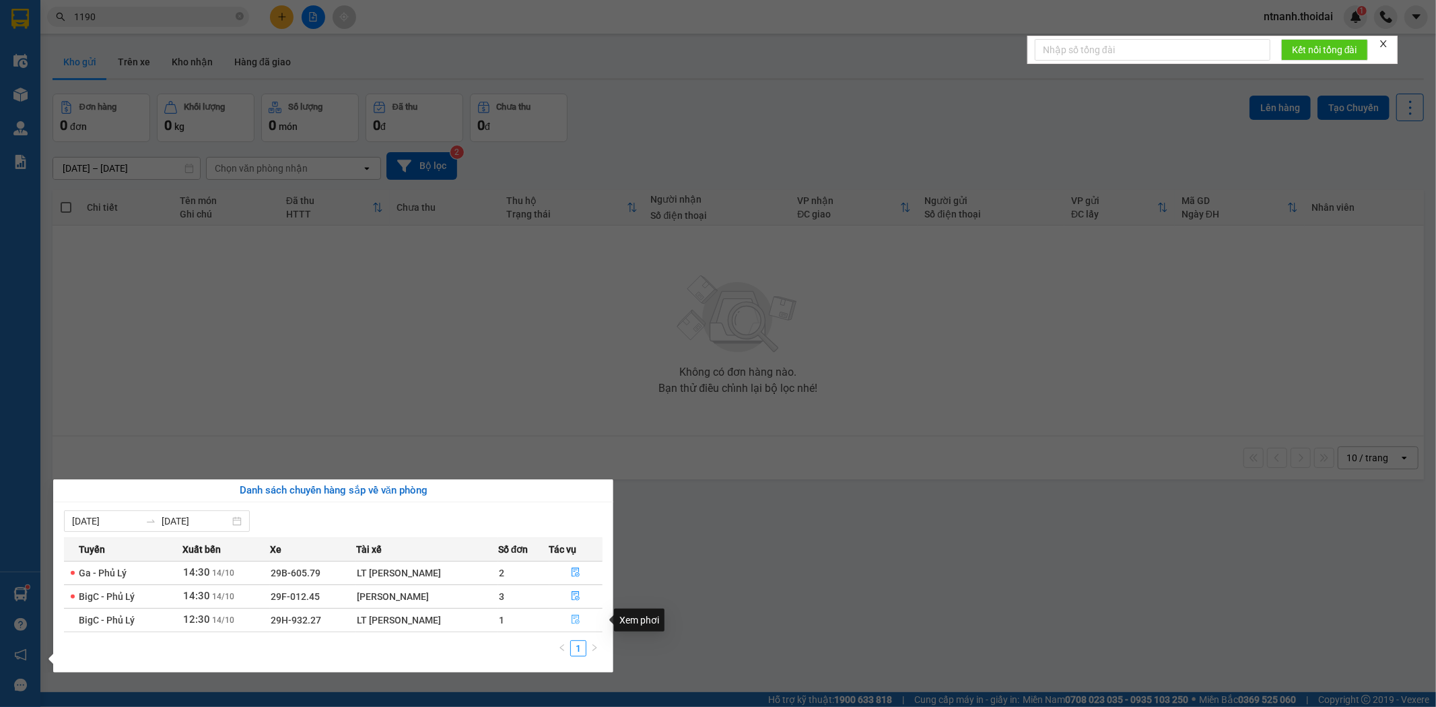
click at [574, 621] on icon "file-done" at bounding box center [576, 619] width 8 height 9
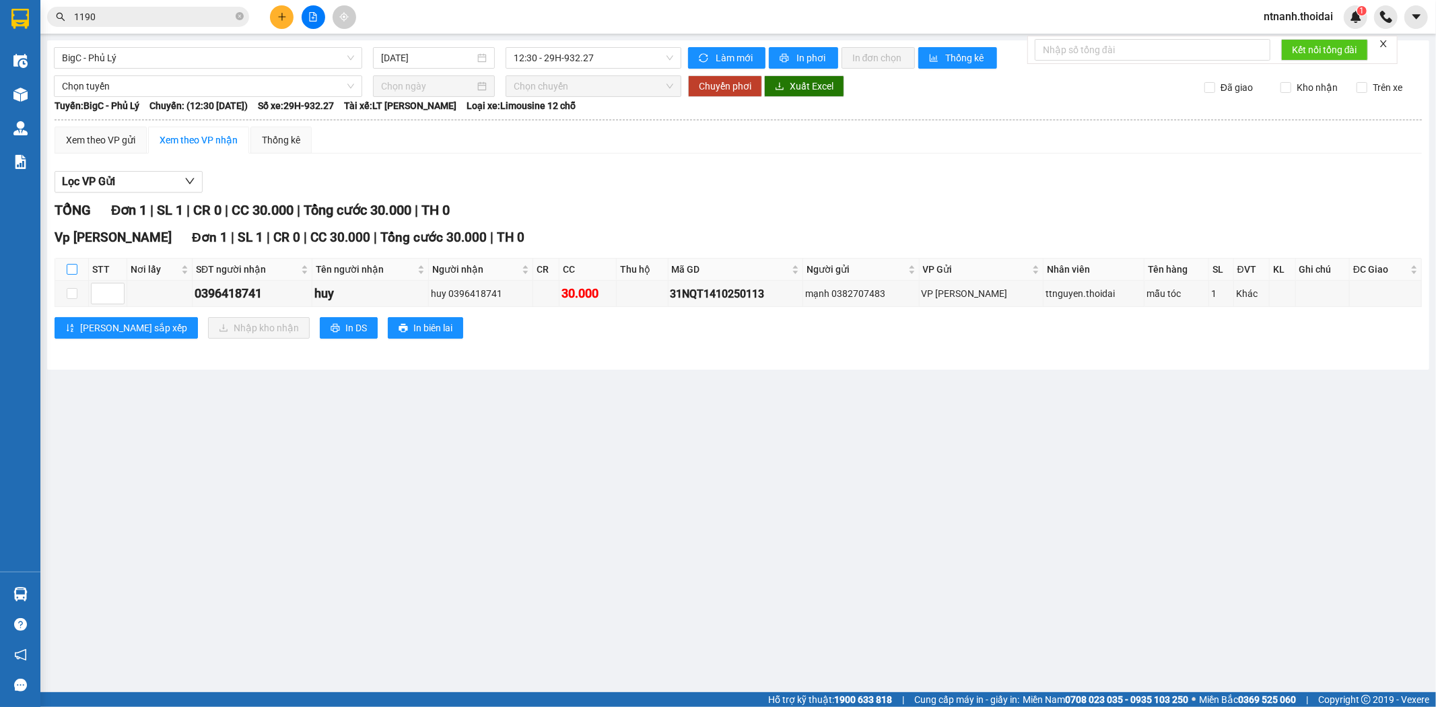
click at [75, 271] on input "checkbox" at bounding box center [72, 269] width 11 height 11
checkbox input "true"
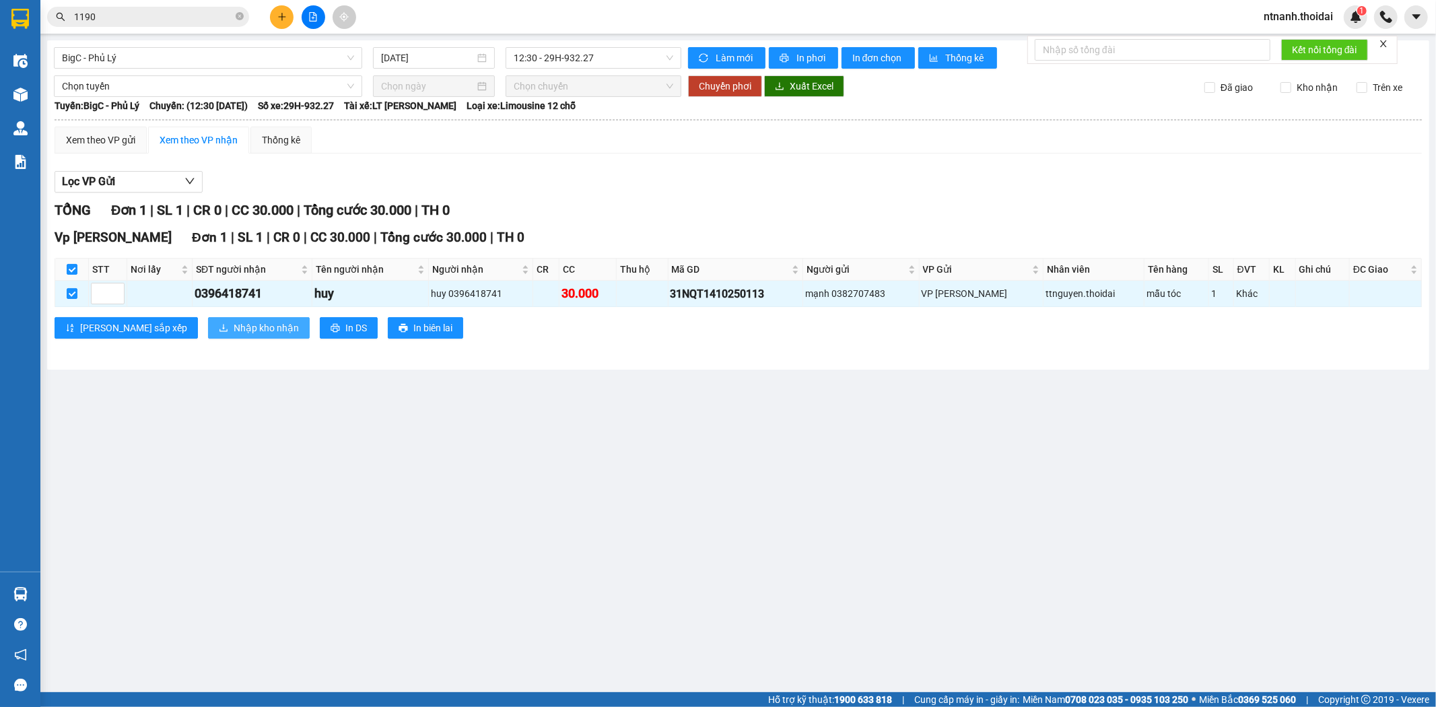
click at [234, 330] on span "Nhập kho nhận" at bounding box center [266, 327] width 65 height 15
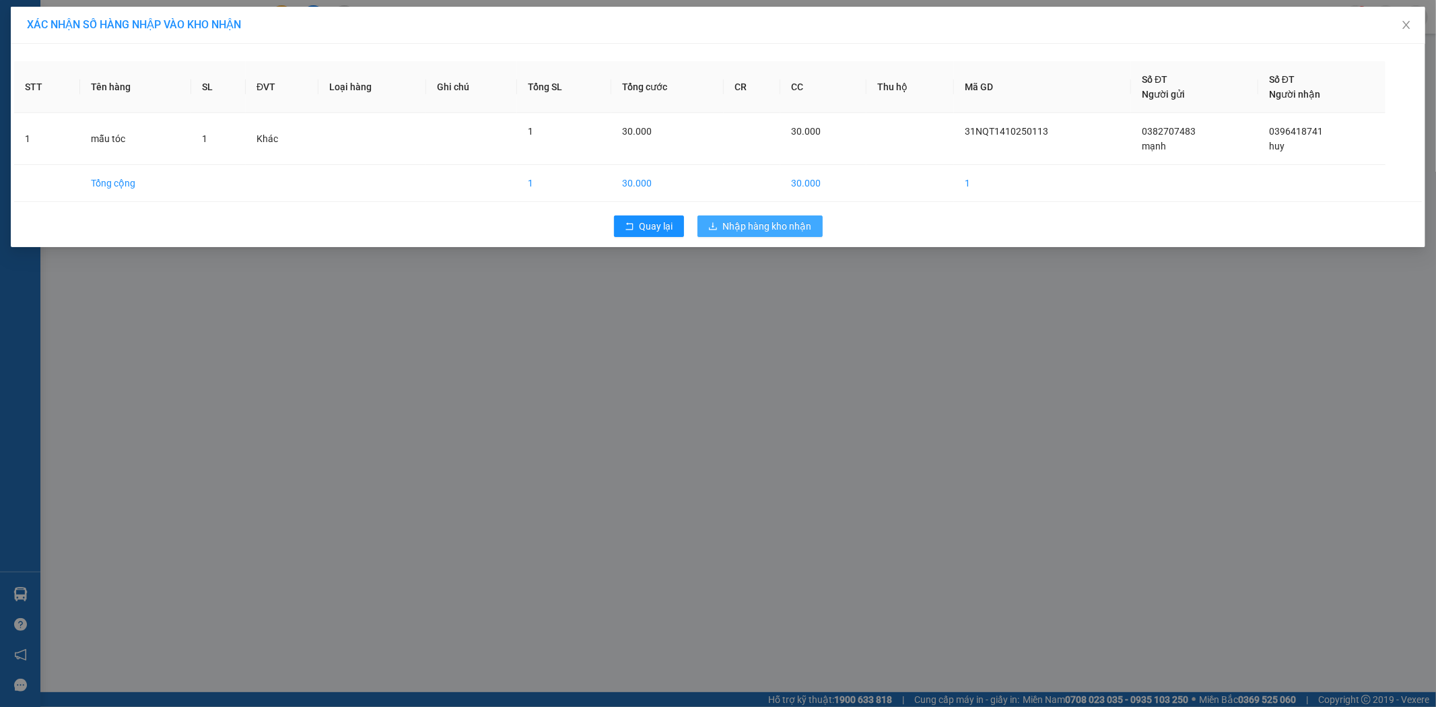
click at [821, 223] on button "Nhập hàng kho nhận" at bounding box center [759, 226] width 125 height 22
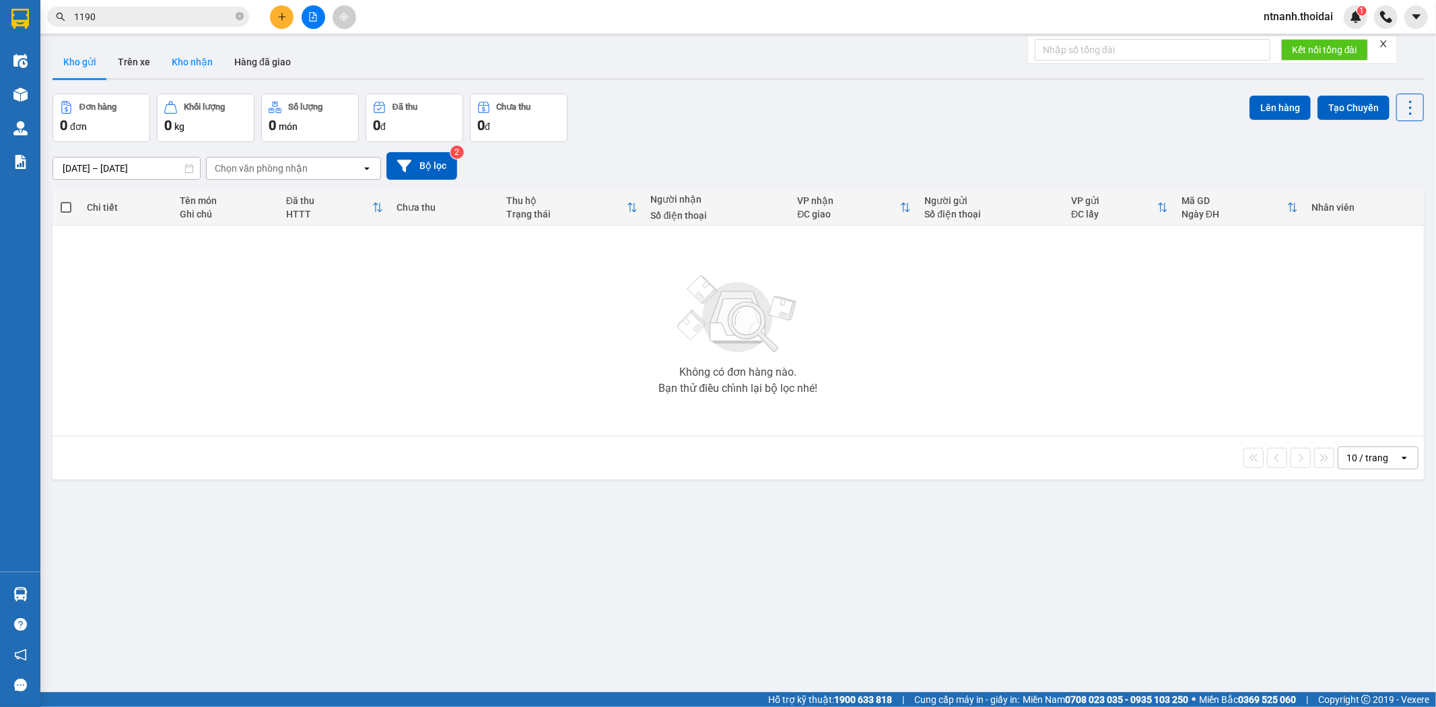
click at [204, 61] on button "Kho nhận" at bounding box center [192, 62] width 63 height 32
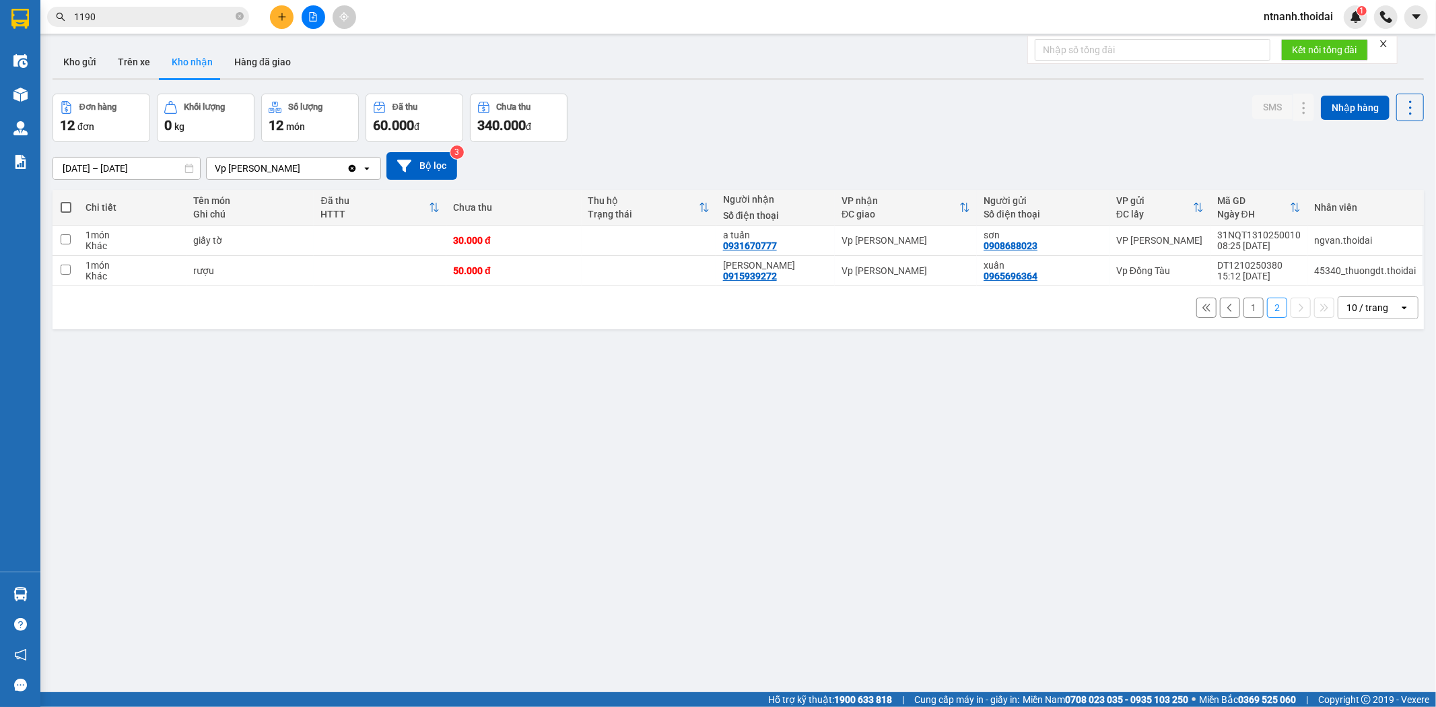
click at [1126, 305] on button "1" at bounding box center [1253, 307] width 20 height 20
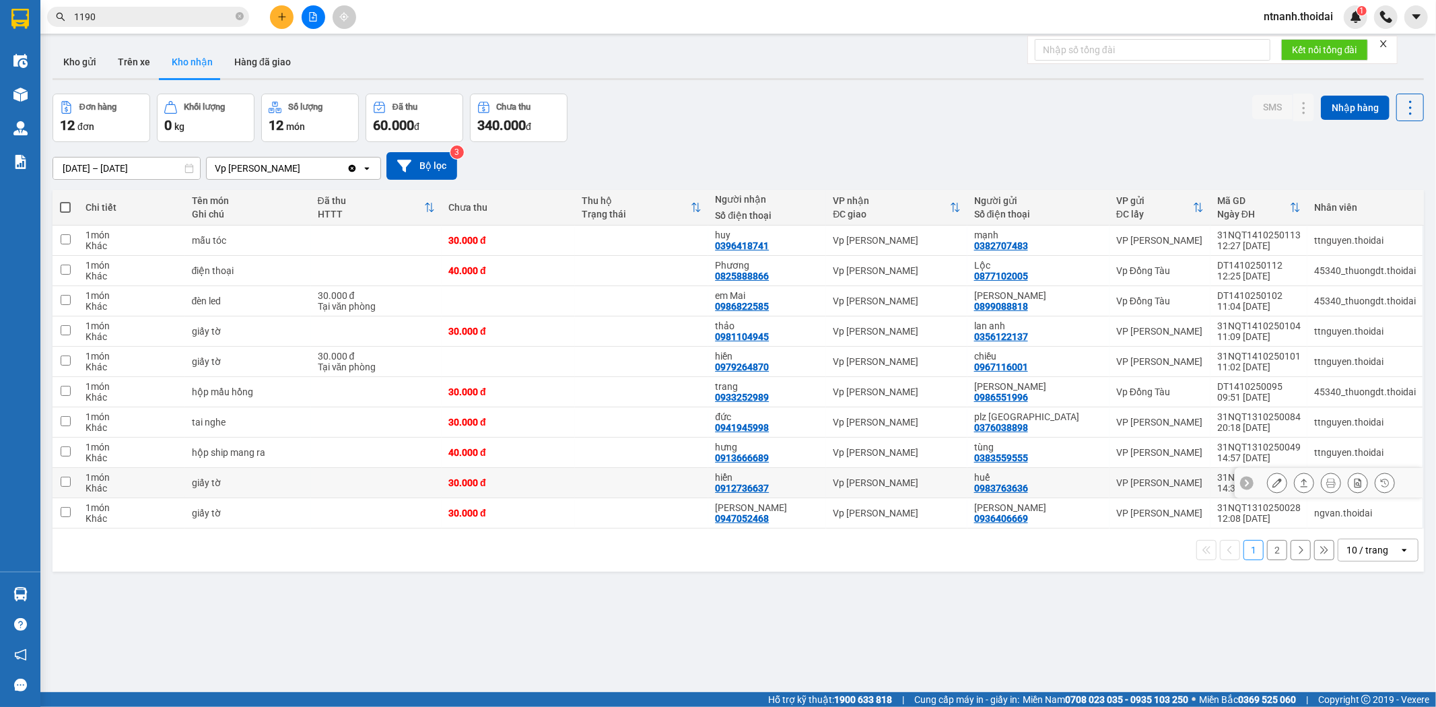
click at [603, 483] on td at bounding box center [641, 483] width 133 height 30
checkbox input "true"
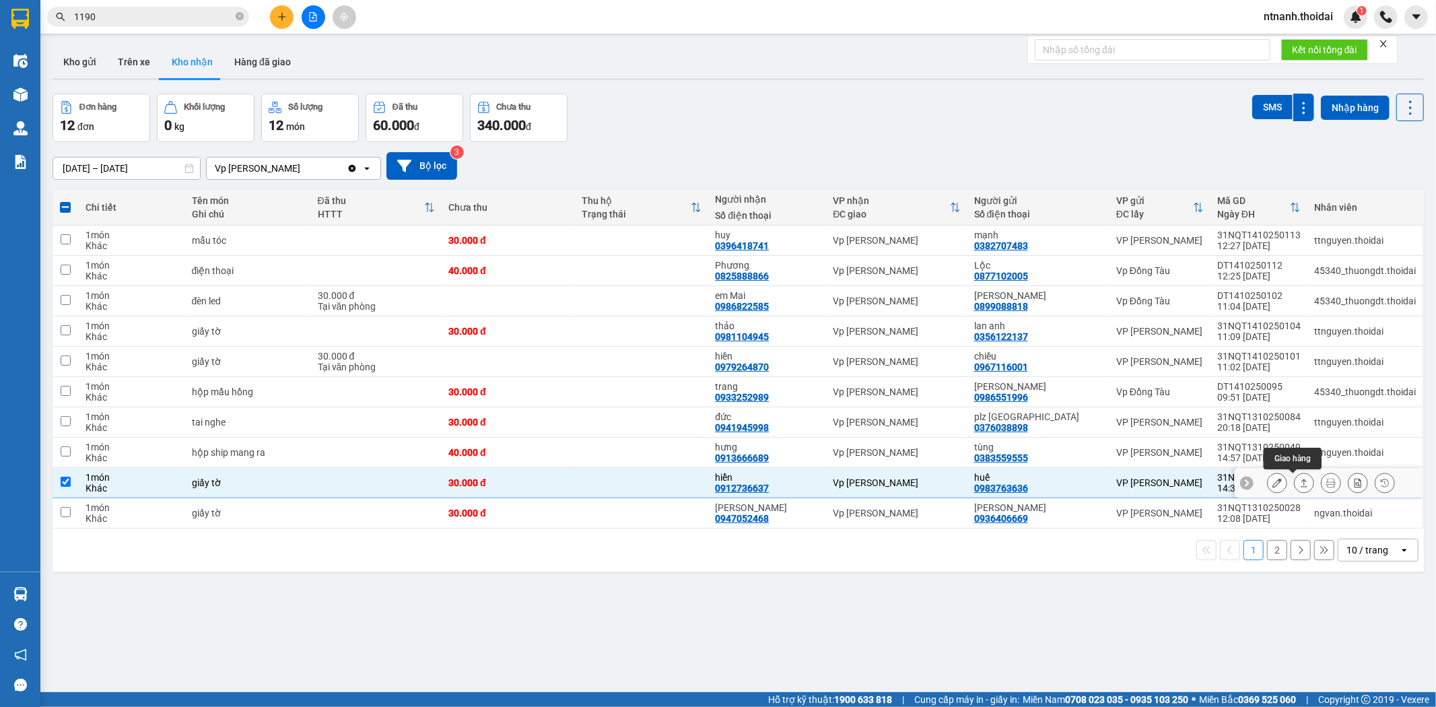
click at [1126, 486] on button at bounding box center [1303, 483] width 19 height 24
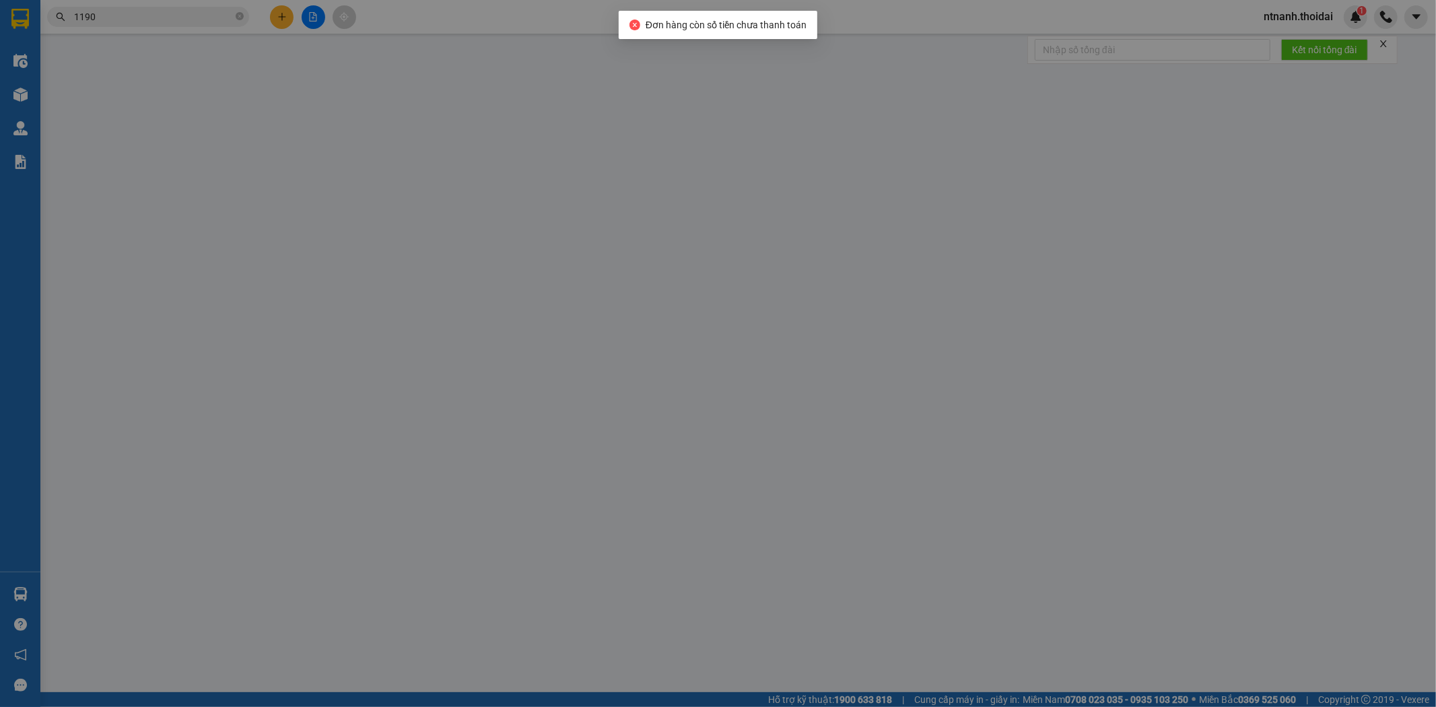
type input "0983763636"
type input "huế"
type input "0912736637"
type input "hiển"
type input "0"
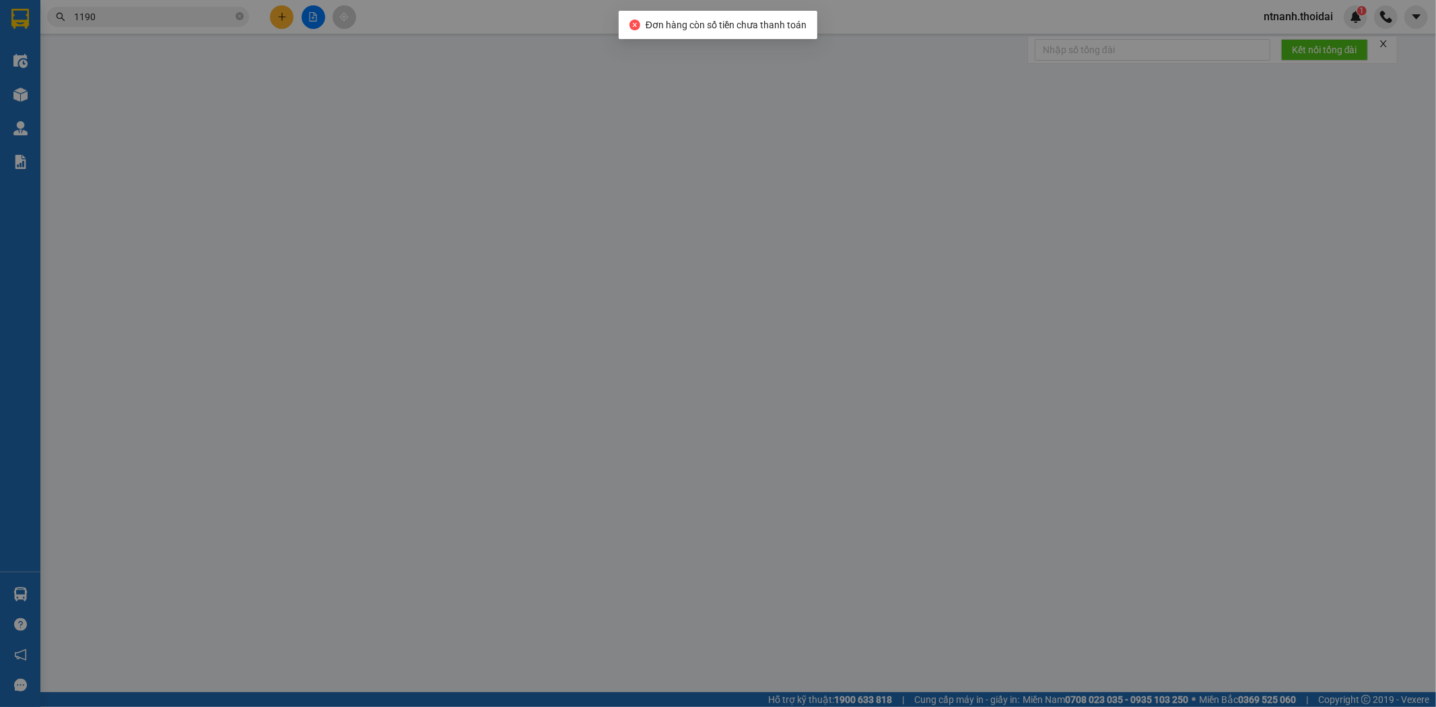
type input "30.000"
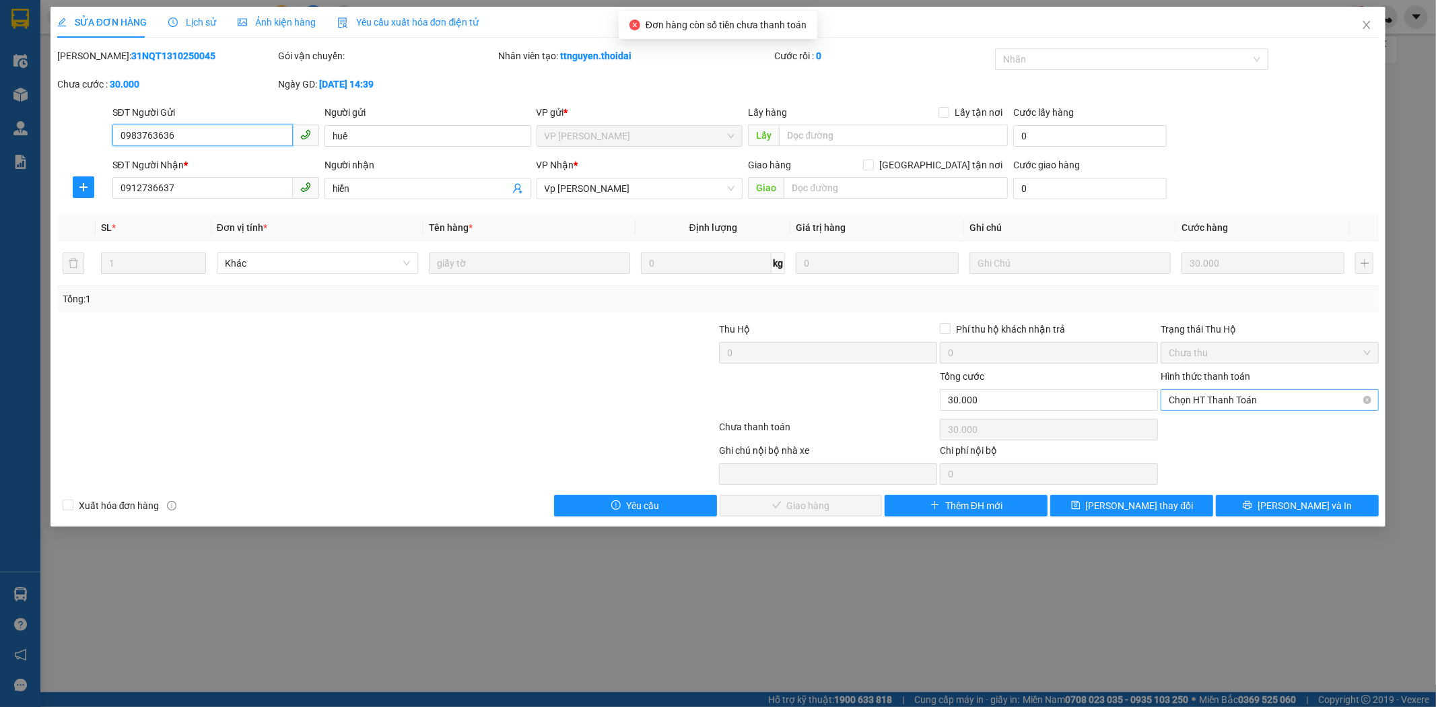
click at [1126, 392] on span "Chọn HT Thanh Toán" at bounding box center [1269, 400] width 202 height 20
click at [1126, 420] on div "Tại văn phòng" at bounding box center [1270, 426] width 202 height 15
type input "0"
click at [775, 503] on span "[PERSON_NAME] và Giao hàng" at bounding box center [809, 505] width 129 height 15
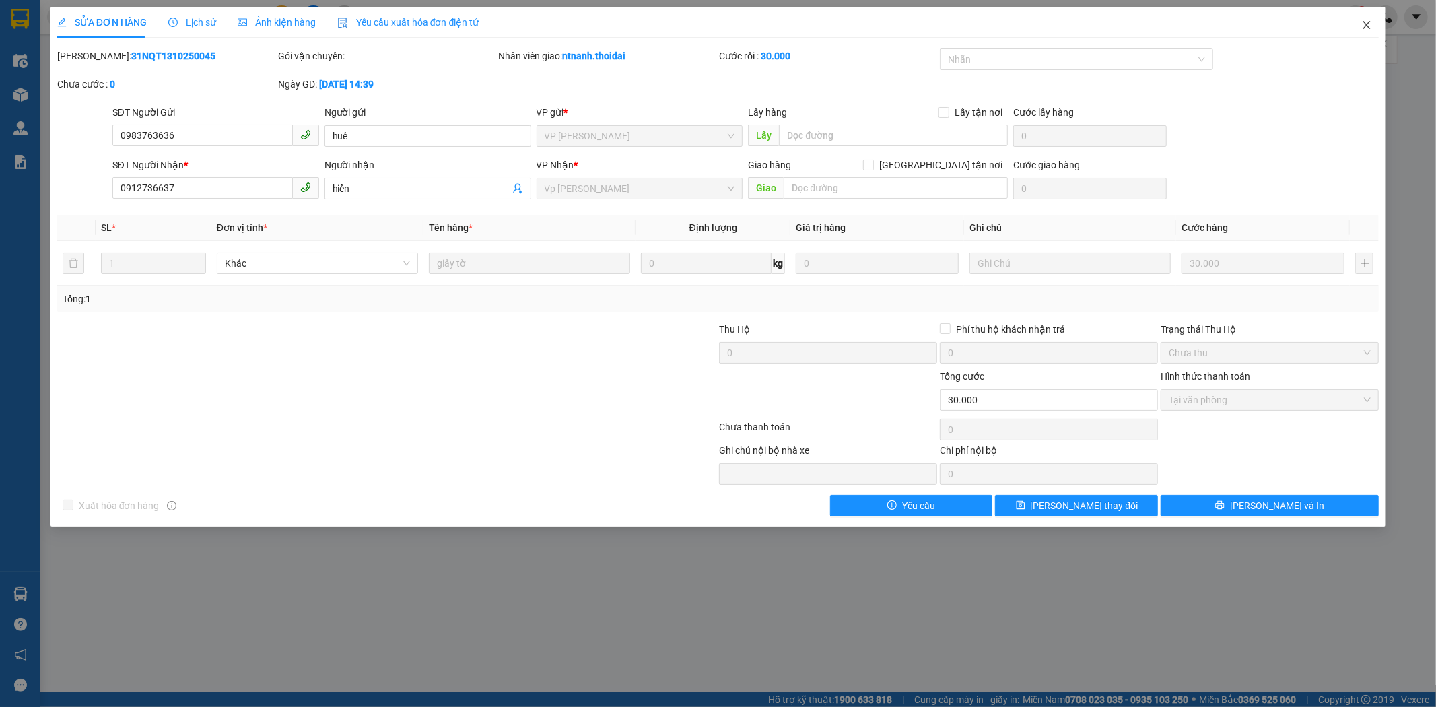
click at [1126, 17] on span "Close" at bounding box center [1366, 26] width 38 height 38
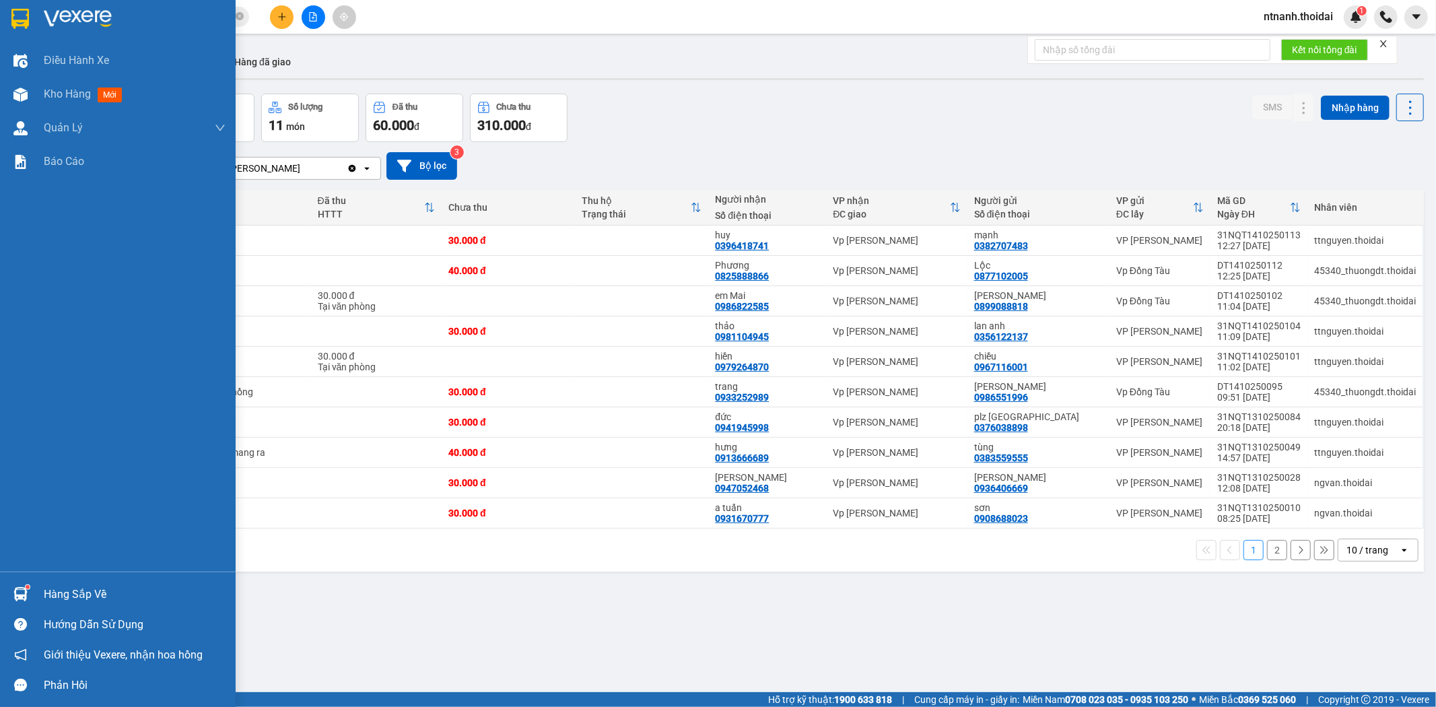
drag, startPoint x: 50, startPoint y: 563, endPoint x: 52, endPoint y: 593, distance: 29.7
click at [51, 591] on div "Điều hành xe Kho hàng mới Quản Lý Quản lý chuyến Quản lý khách hàng Quản lý gia…" at bounding box center [118, 353] width 236 height 707
click at [52, 593] on div "Hàng sắp về" at bounding box center [135, 594] width 182 height 20
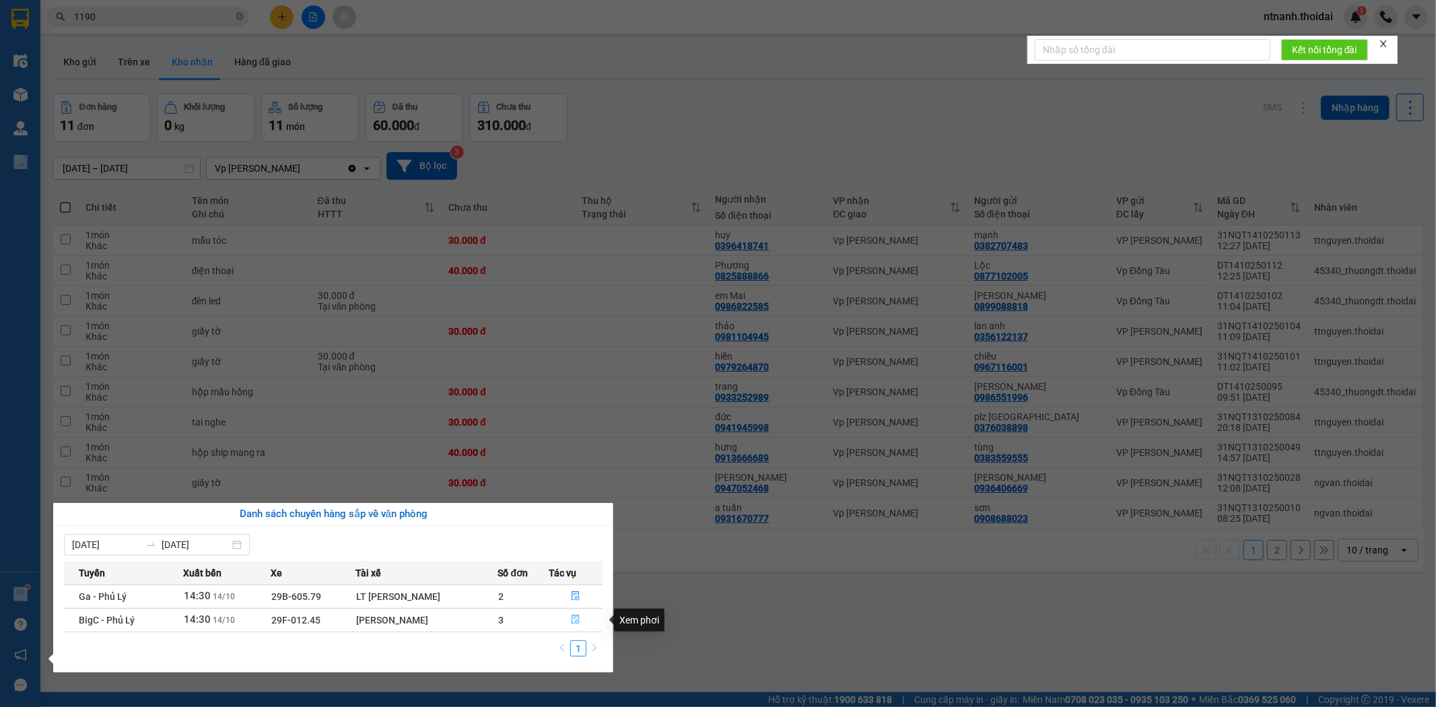
click at [580, 623] on button "button" at bounding box center [575, 620] width 52 height 22
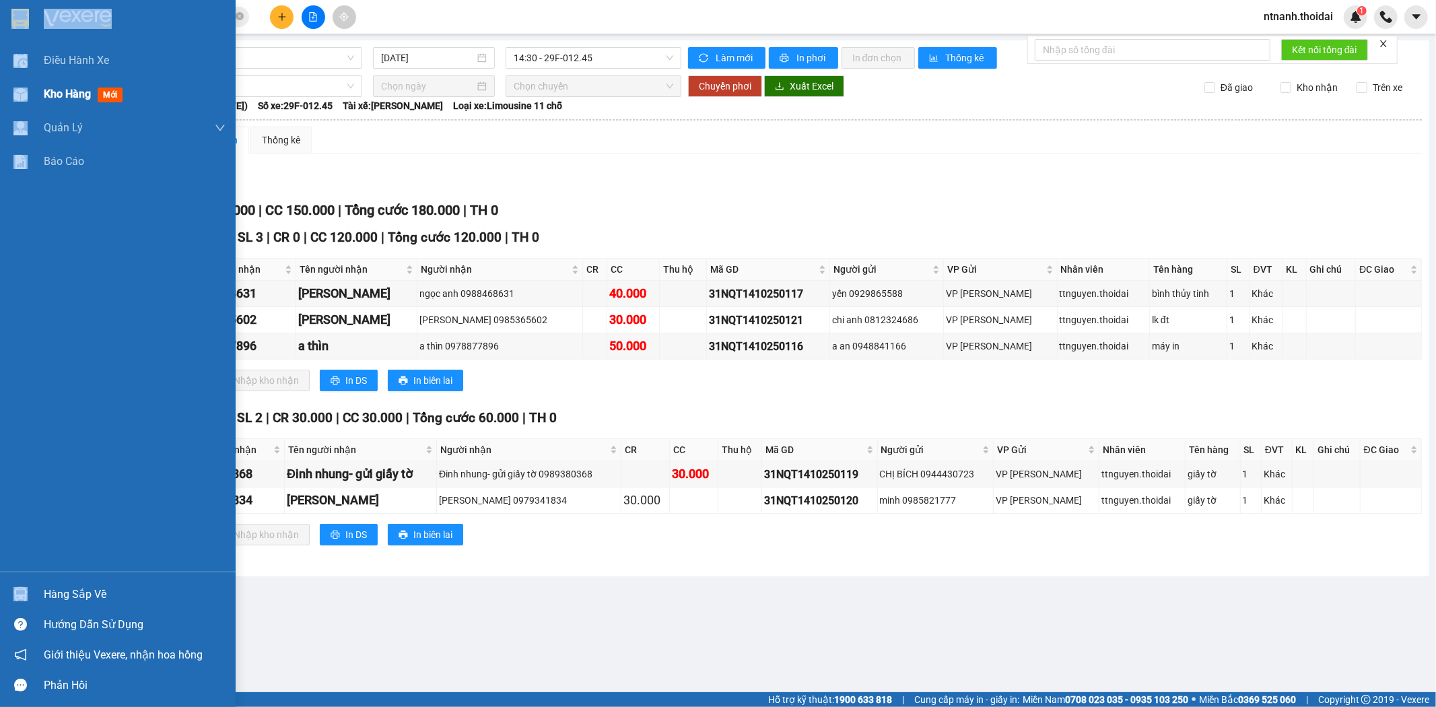
click at [83, 94] on span "Kho hàng" at bounding box center [67, 93] width 47 height 13
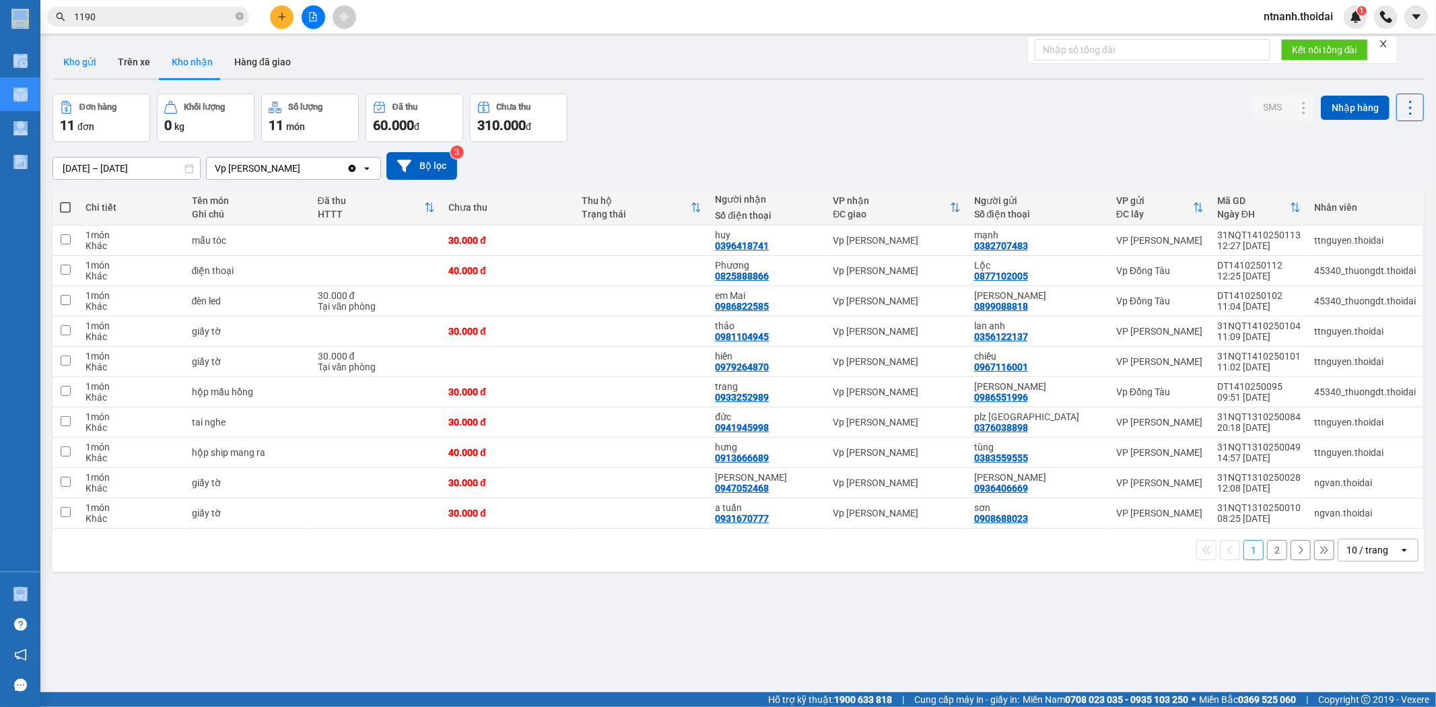
click at [101, 55] on button "Kho gửi" at bounding box center [79, 62] width 55 height 32
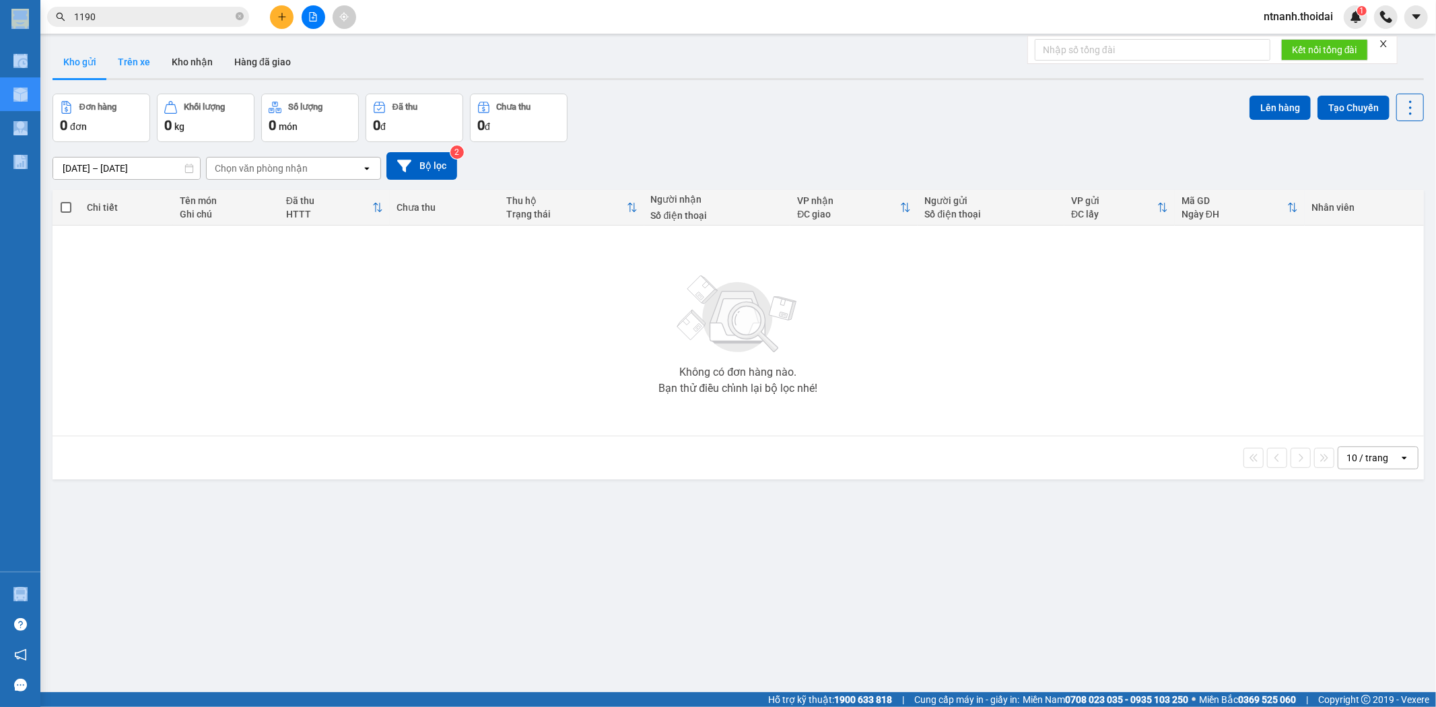
click at [119, 55] on button "Trên xe" at bounding box center [134, 62] width 54 height 32
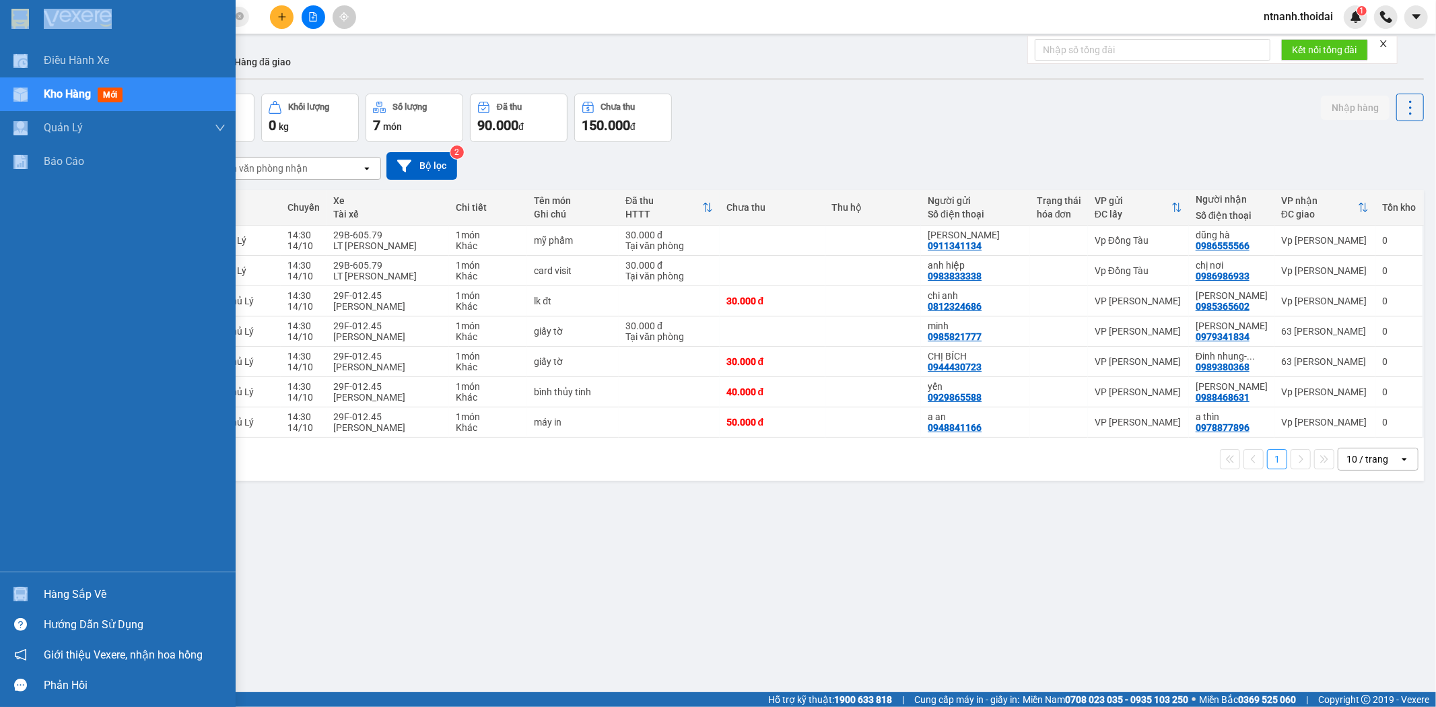
click at [28, 582] on div at bounding box center [21, 594] width 24 height 24
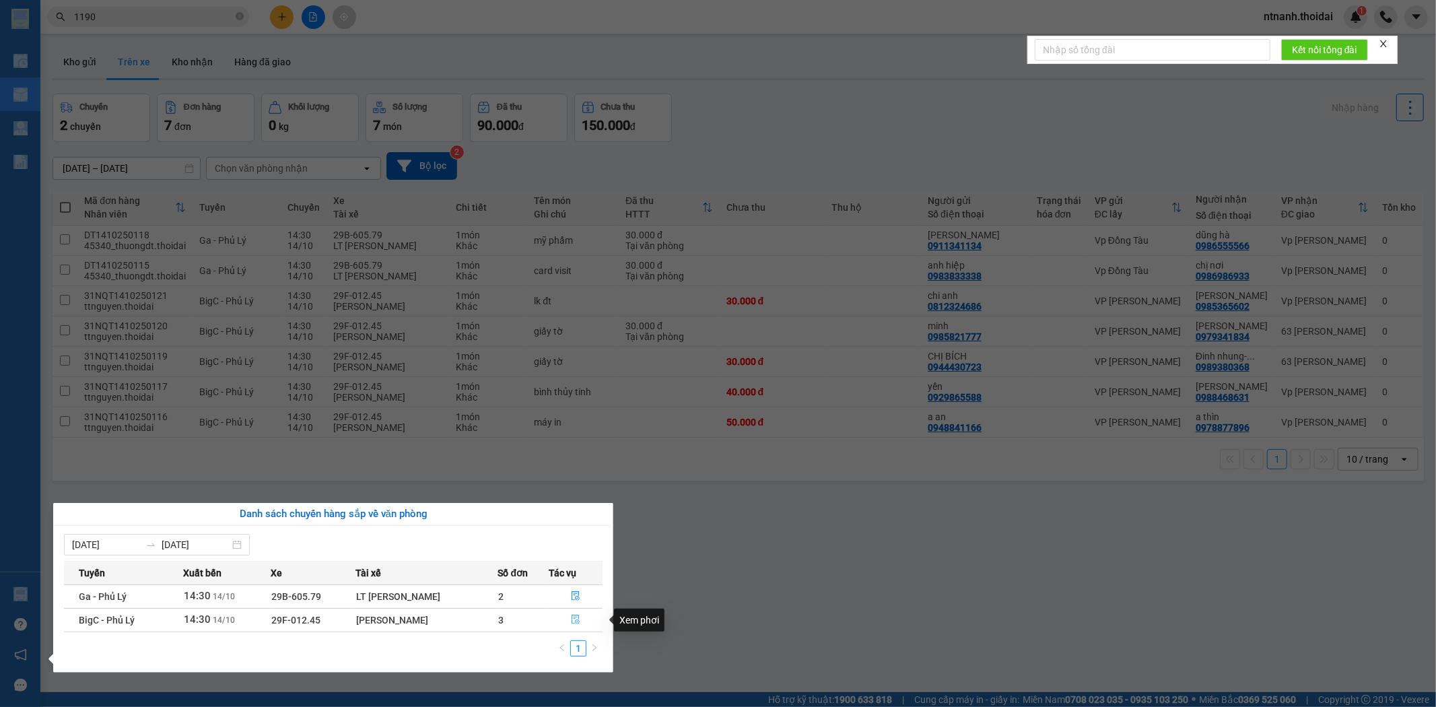
click at [573, 623] on icon "file-done" at bounding box center [575, 619] width 9 height 9
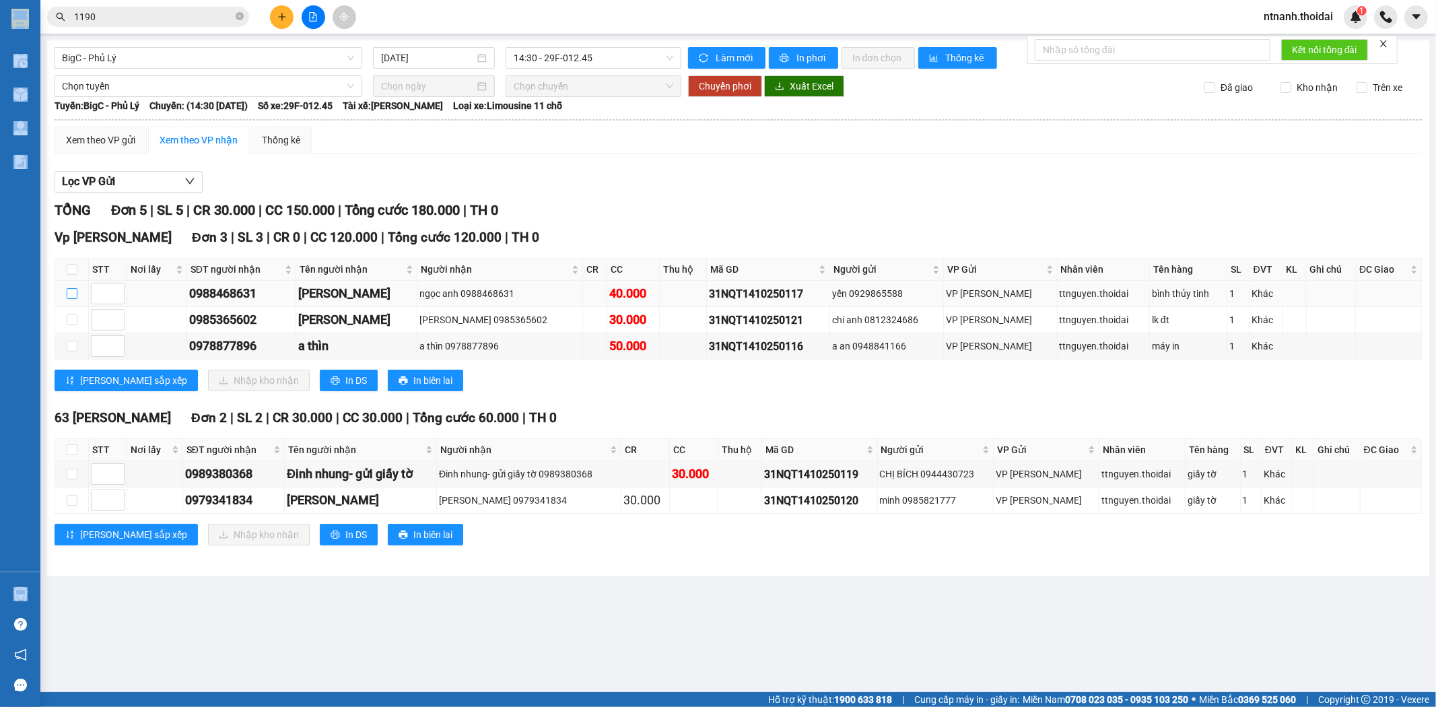
click at [67, 293] on input "checkbox" at bounding box center [72, 293] width 11 height 11
checkbox input "true"
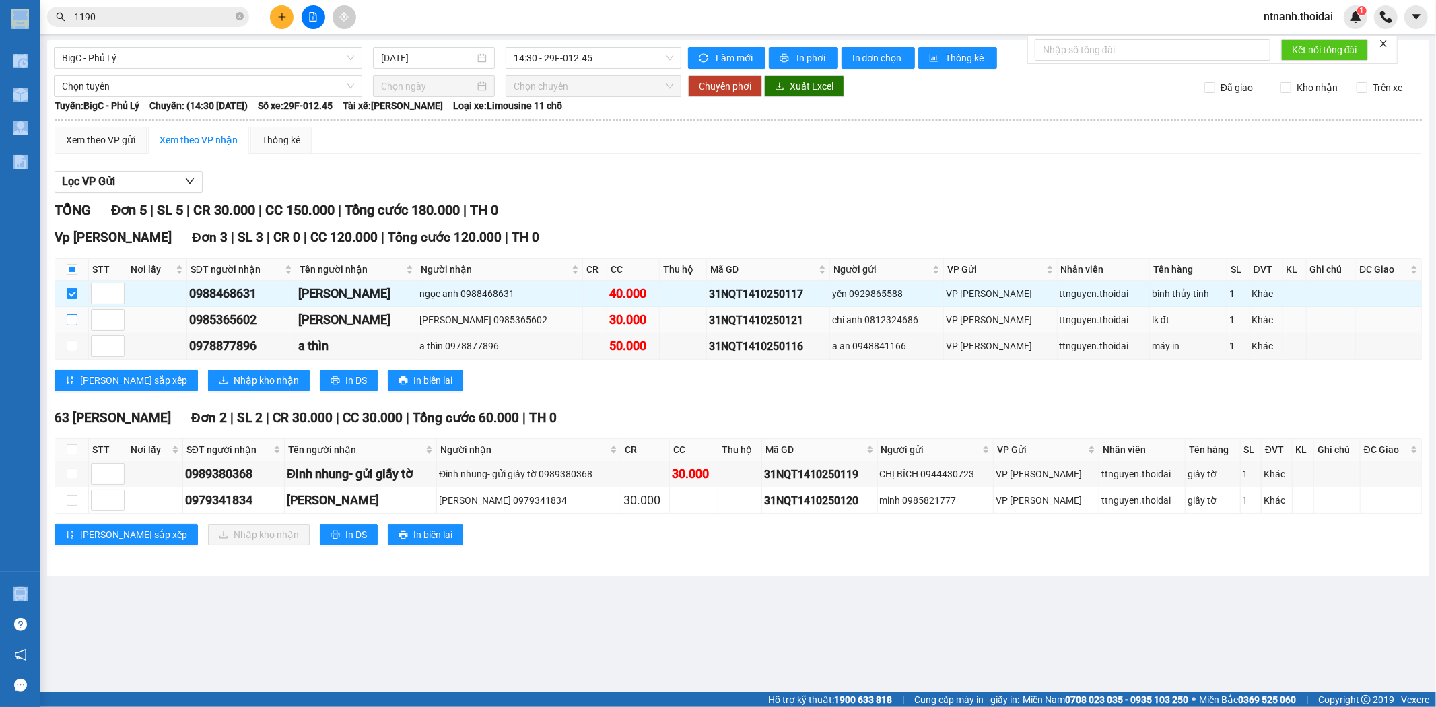
click at [75, 325] on input "checkbox" at bounding box center [72, 319] width 11 height 11
checkbox input "true"
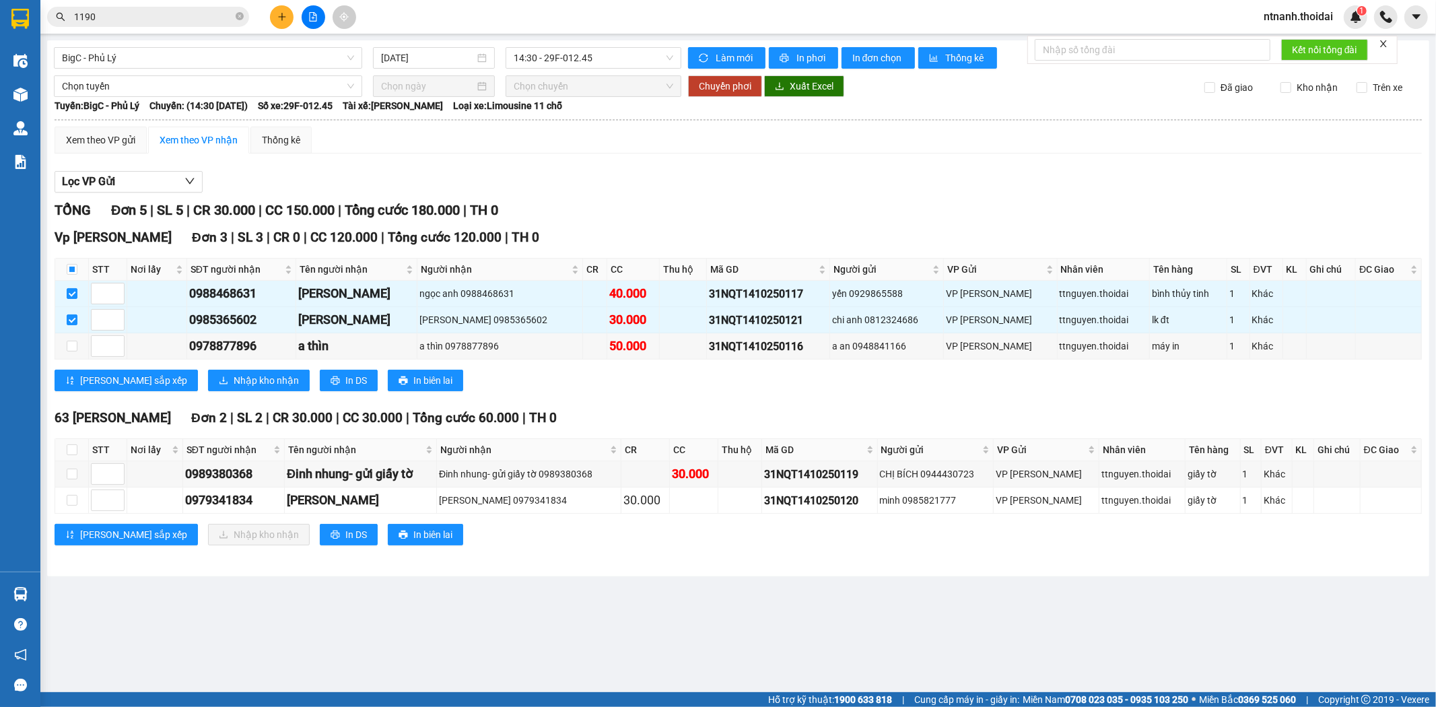
click at [1031, 406] on div "TỔNG Đơn 5 | SL 5 | CR 30.000 | CC 150.000 | Tổng cước 180.000 | TH 0 Vp Lê Hoà…" at bounding box center [738, 381] width 1367 height 362
click at [77, 343] on input "checkbox" at bounding box center [72, 346] width 11 height 11
checkbox input "true"
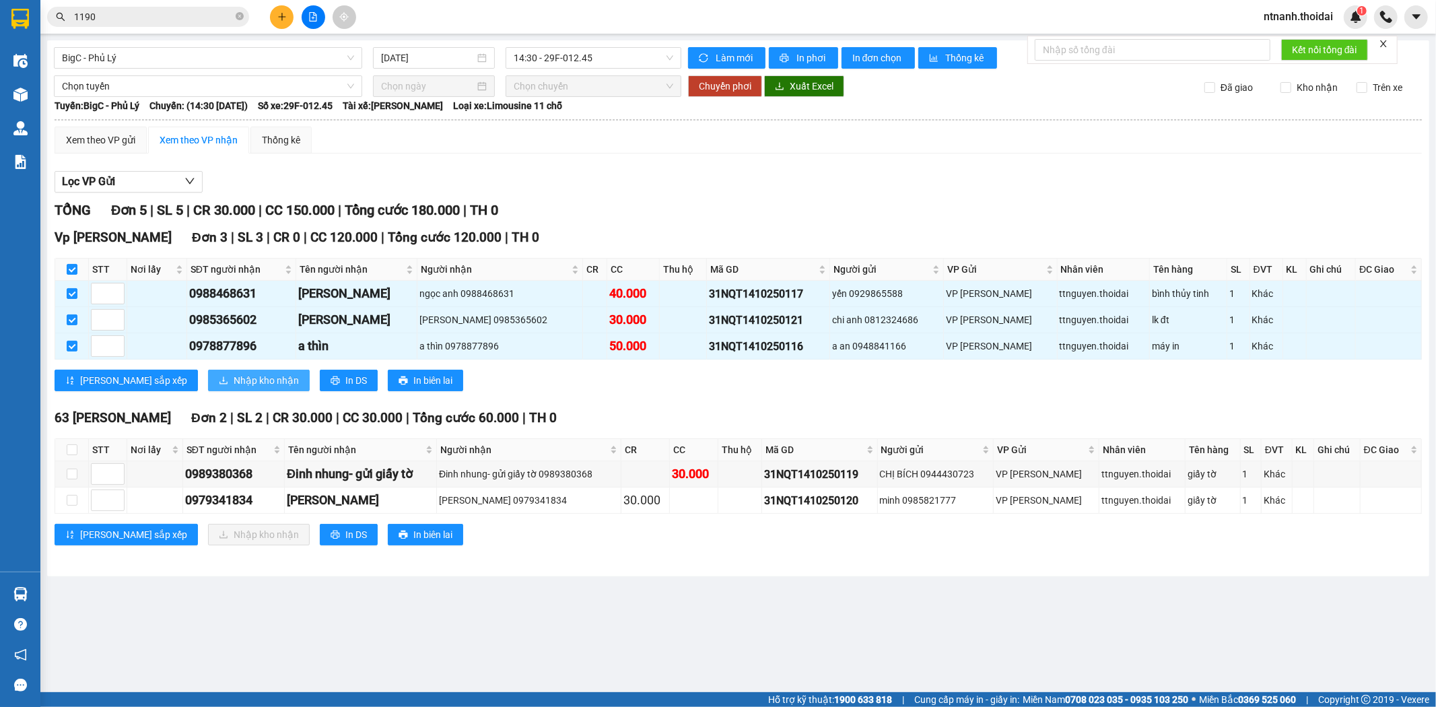
click at [234, 380] on span "Nhập kho nhận" at bounding box center [266, 380] width 65 height 15
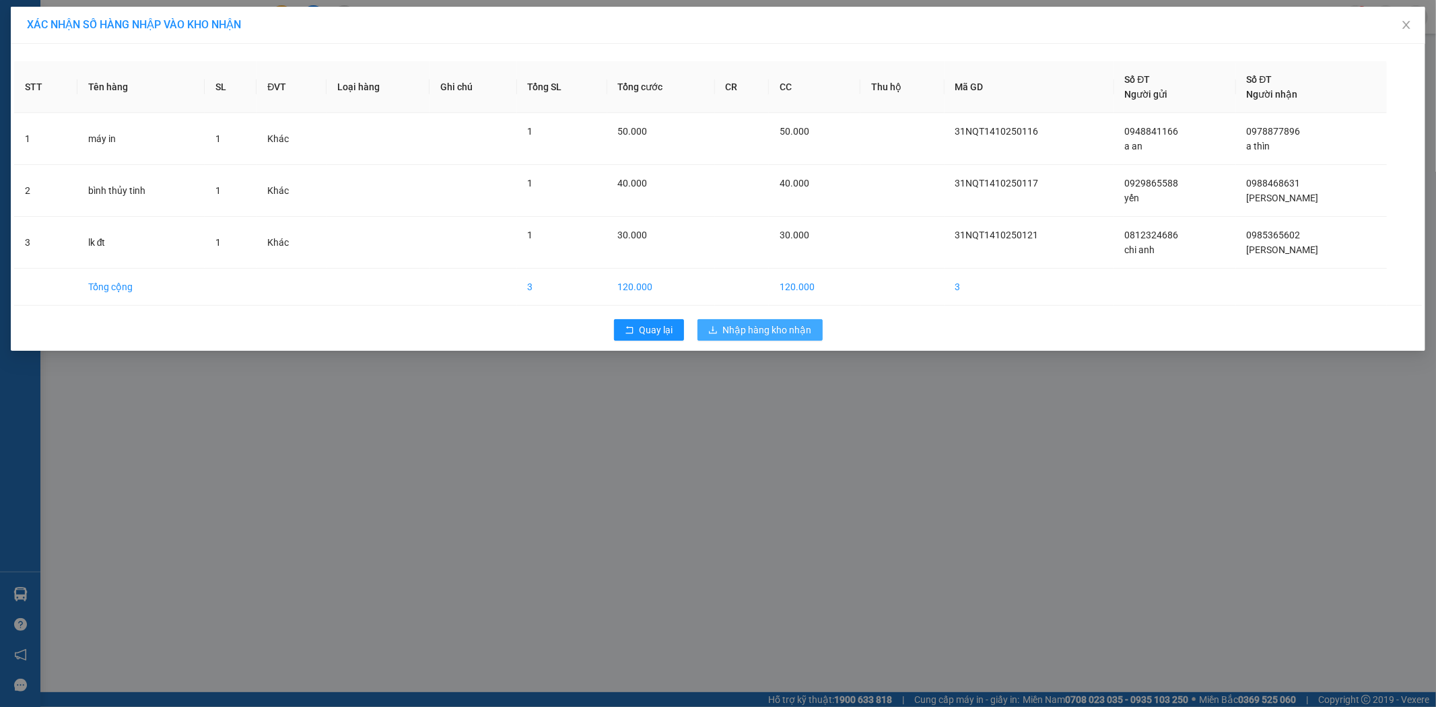
click at [716, 319] on button "Nhập hàng kho nhận" at bounding box center [759, 330] width 125 height 22
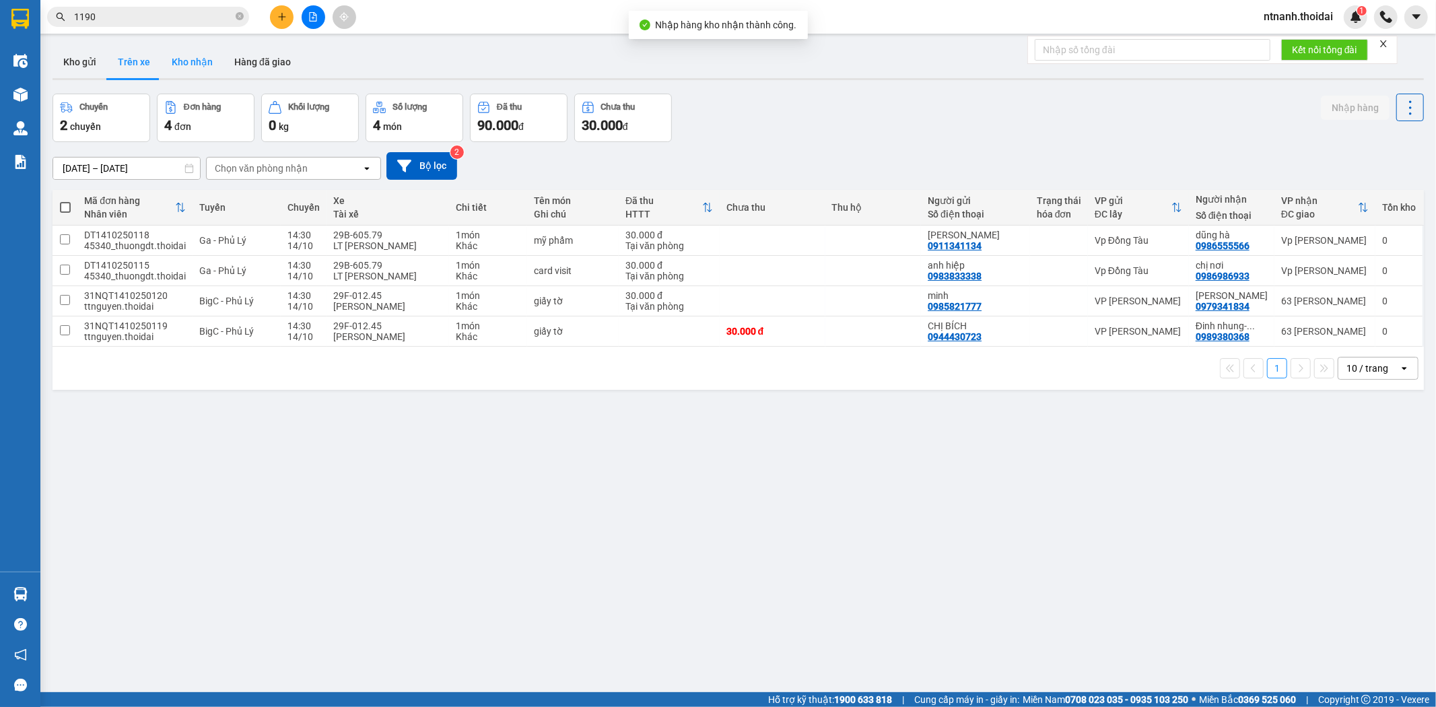
click at [166, 52] on button "Kho nhận" at bounding box center [192, 62] width 63 height 32
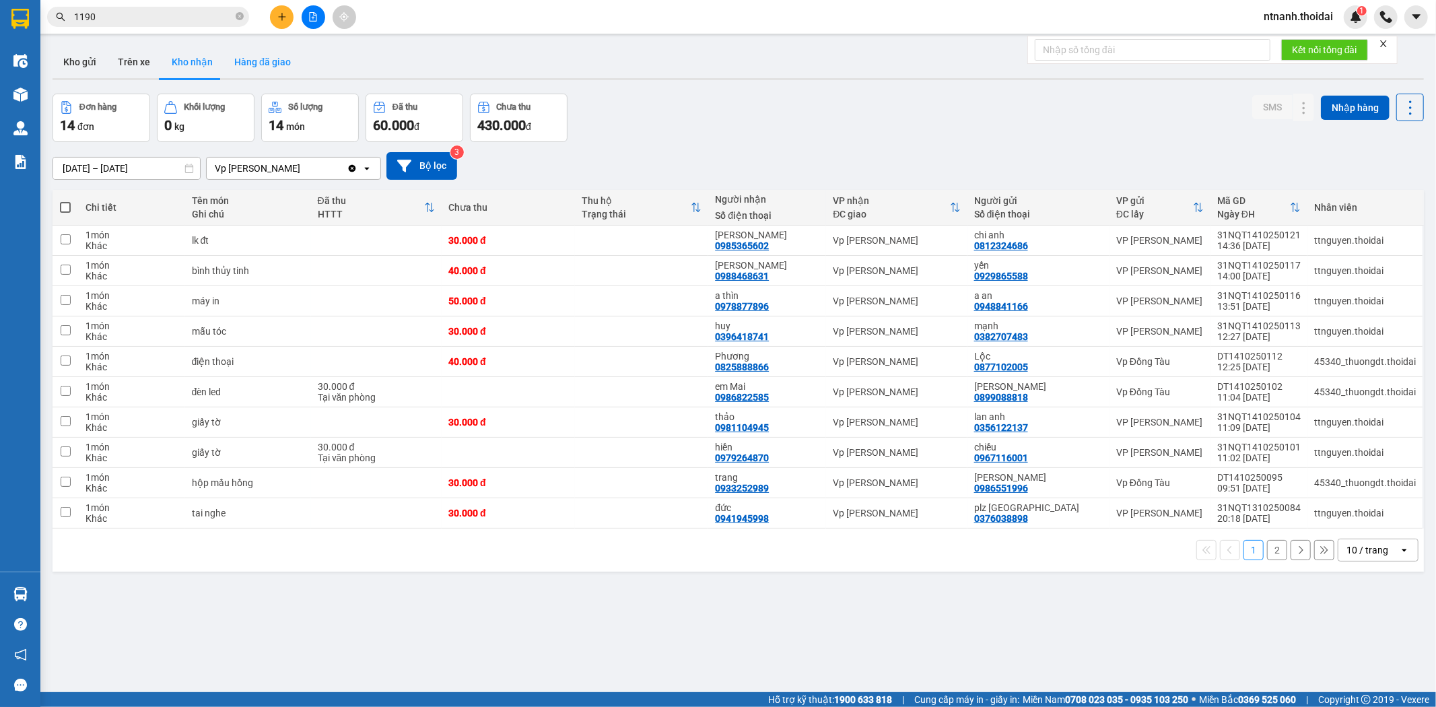
click at [263, 61] on button "Hàng đã giao" at bounding box center [262, 62] width 78 height 32
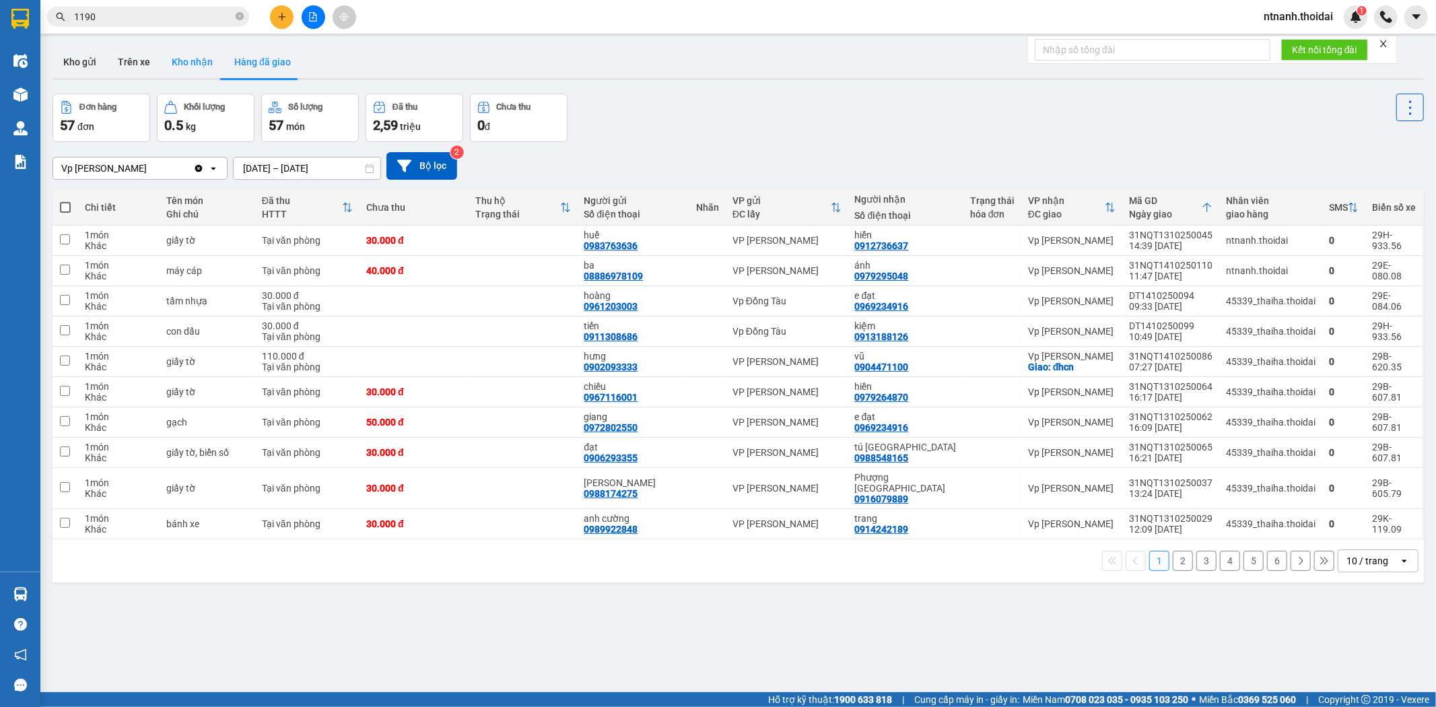
click at [207, 55] on button "Kho nhận" at bounding box center [192, 62] width 63 height 32
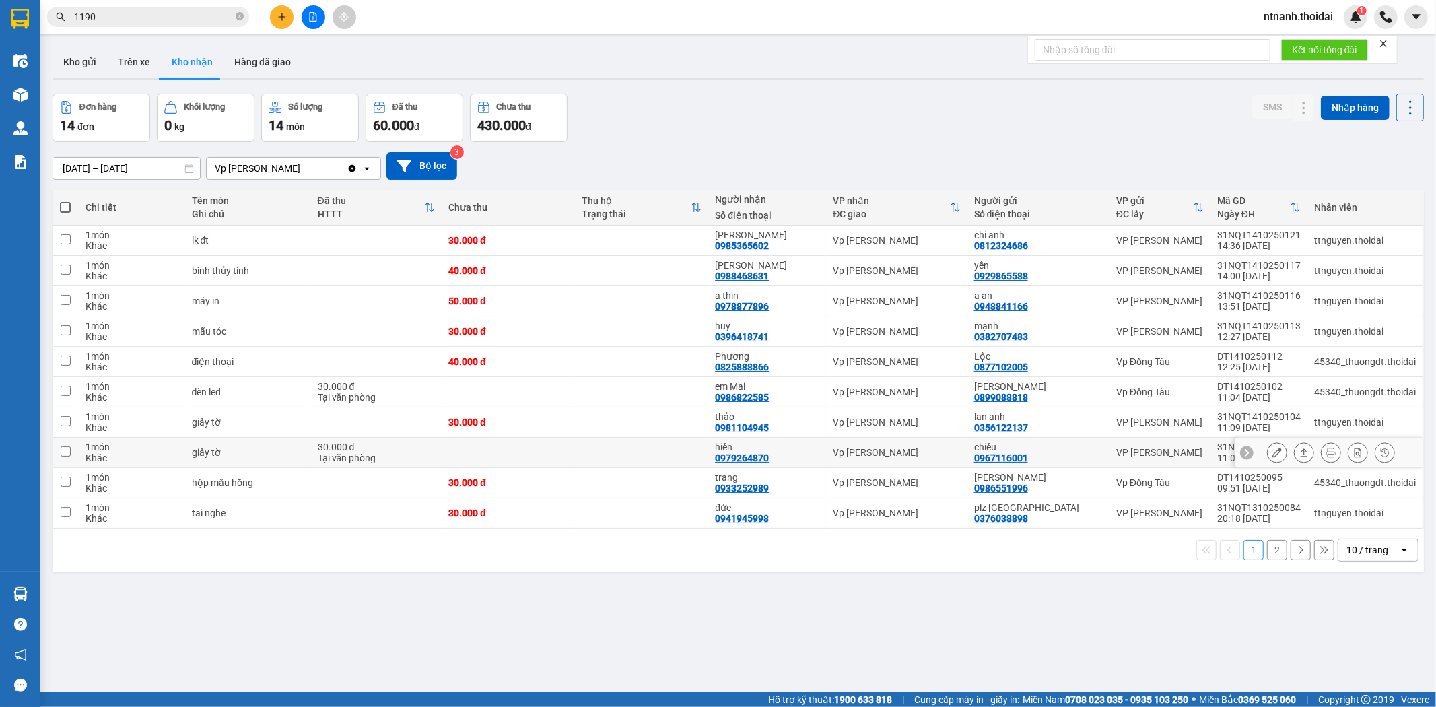
click at [840, 460] on td "Vp [PERSON_NAME]" at bounding box center [896, 452] width 141 height 30
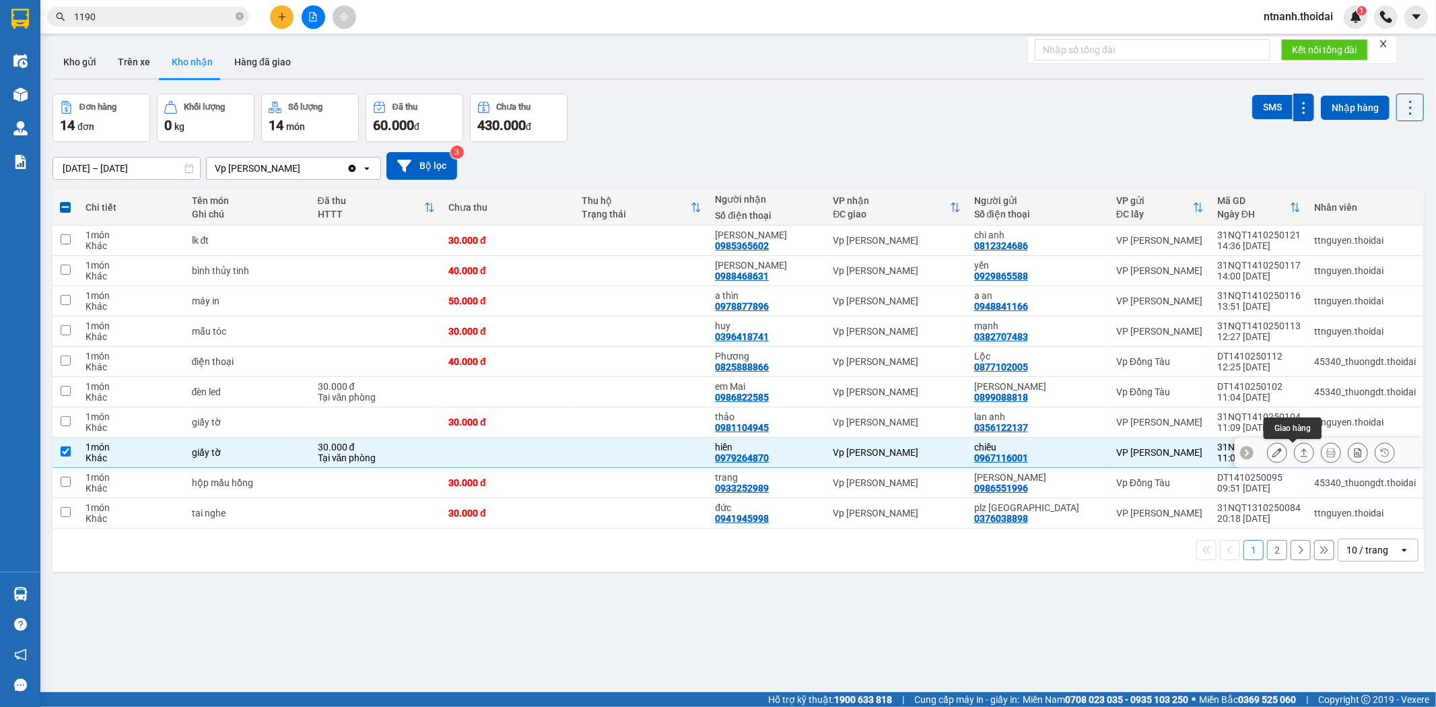
click at [1126, 460] on button at bounding box center [1303, 453] width 19 height 24
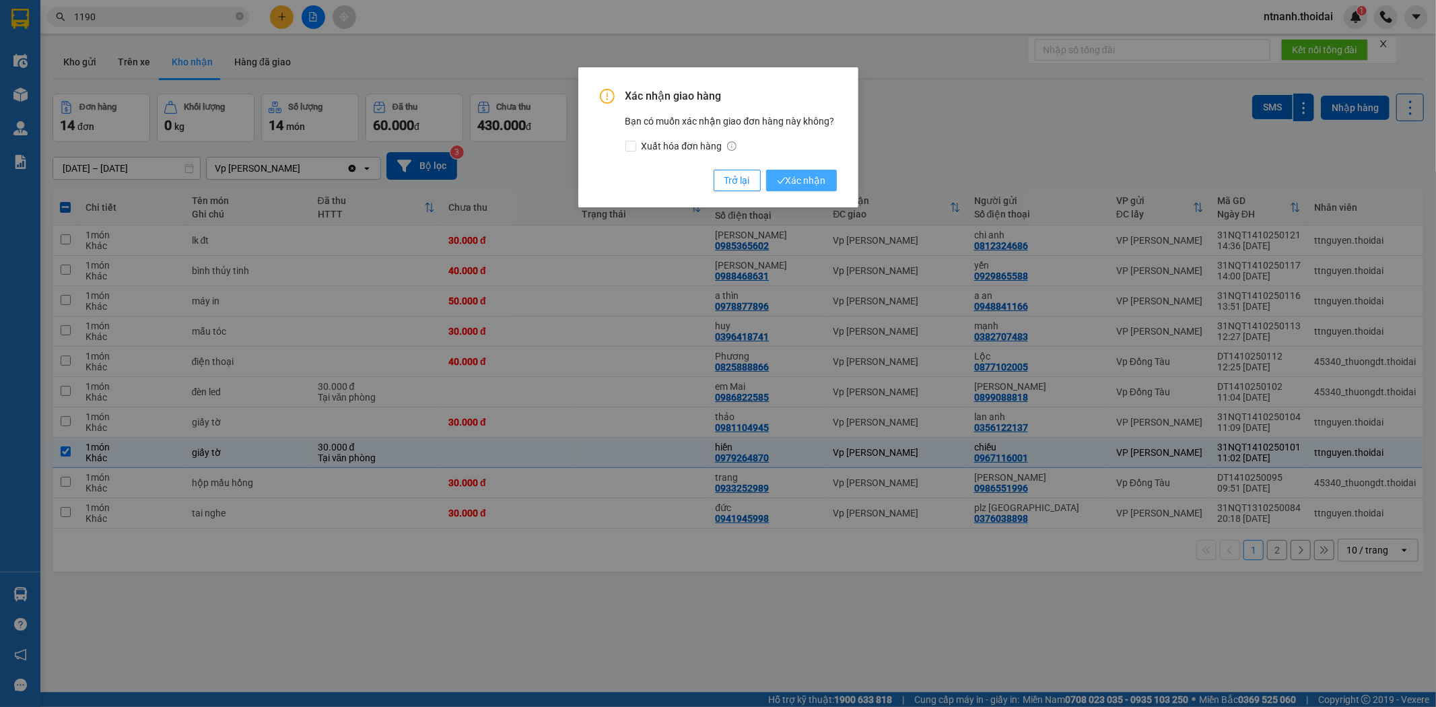
click at [801, 180] on span "Xác nhận" at bounding box center [801, 180] width 49 height 15
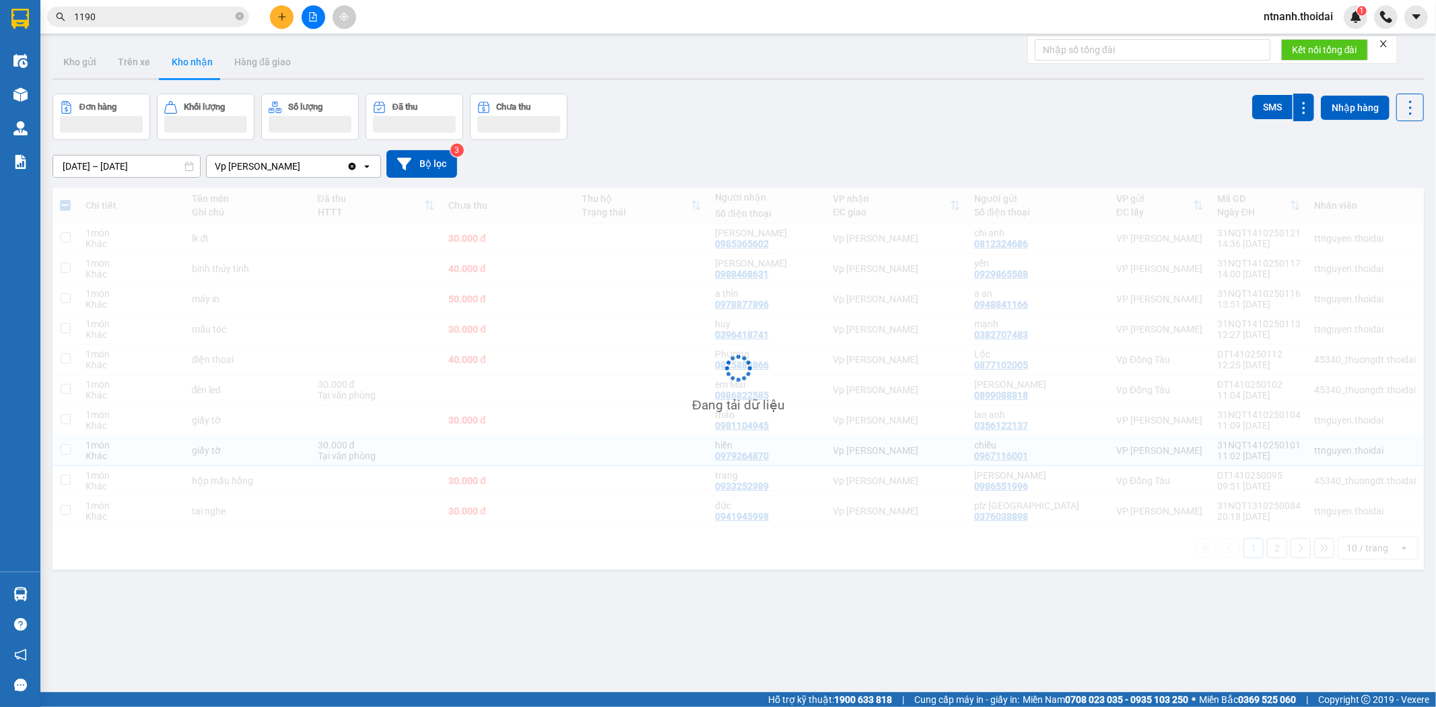
checkbox input "false"
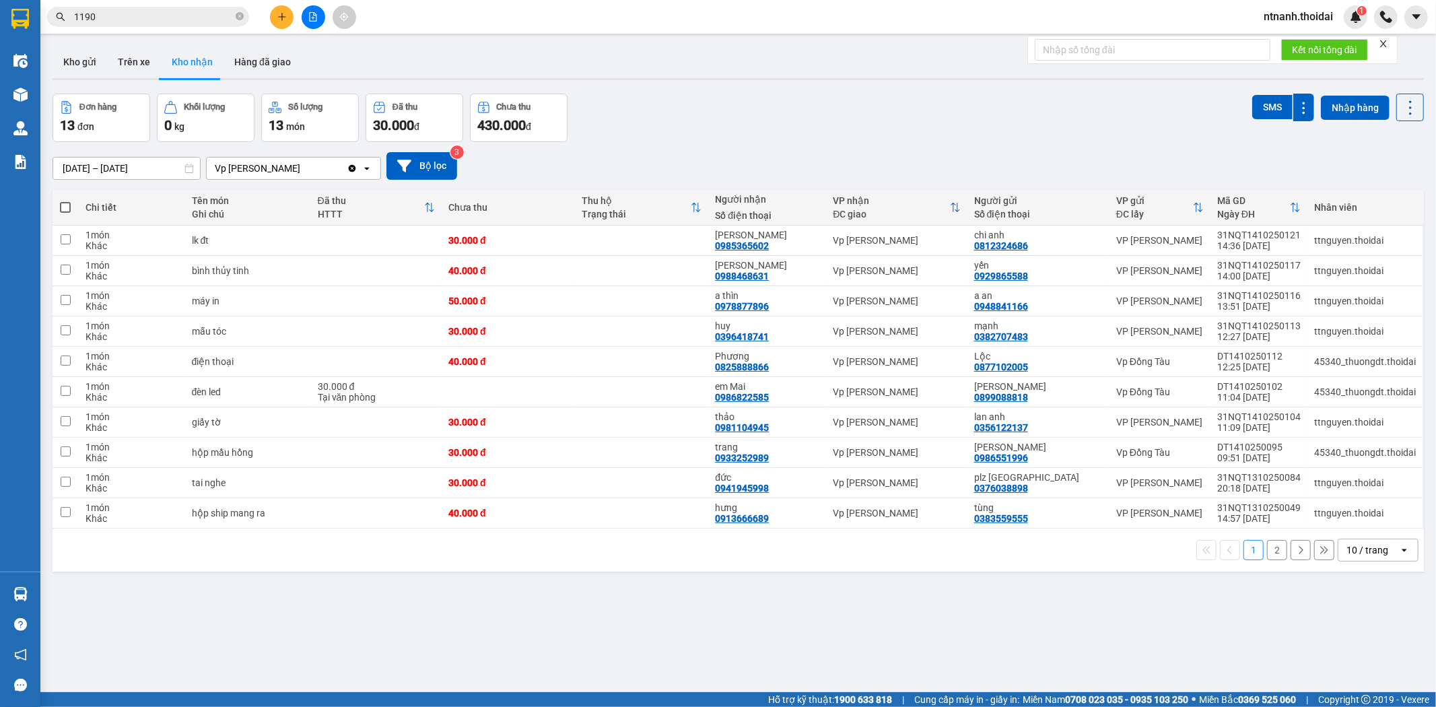
click at [187, 66] on button "Kho nhận" at bounding box center [192, 62] width 63 height 32
click at [388, 491] on td at bounding box center [376, 483] width 131 height 30
checkbox input "true"
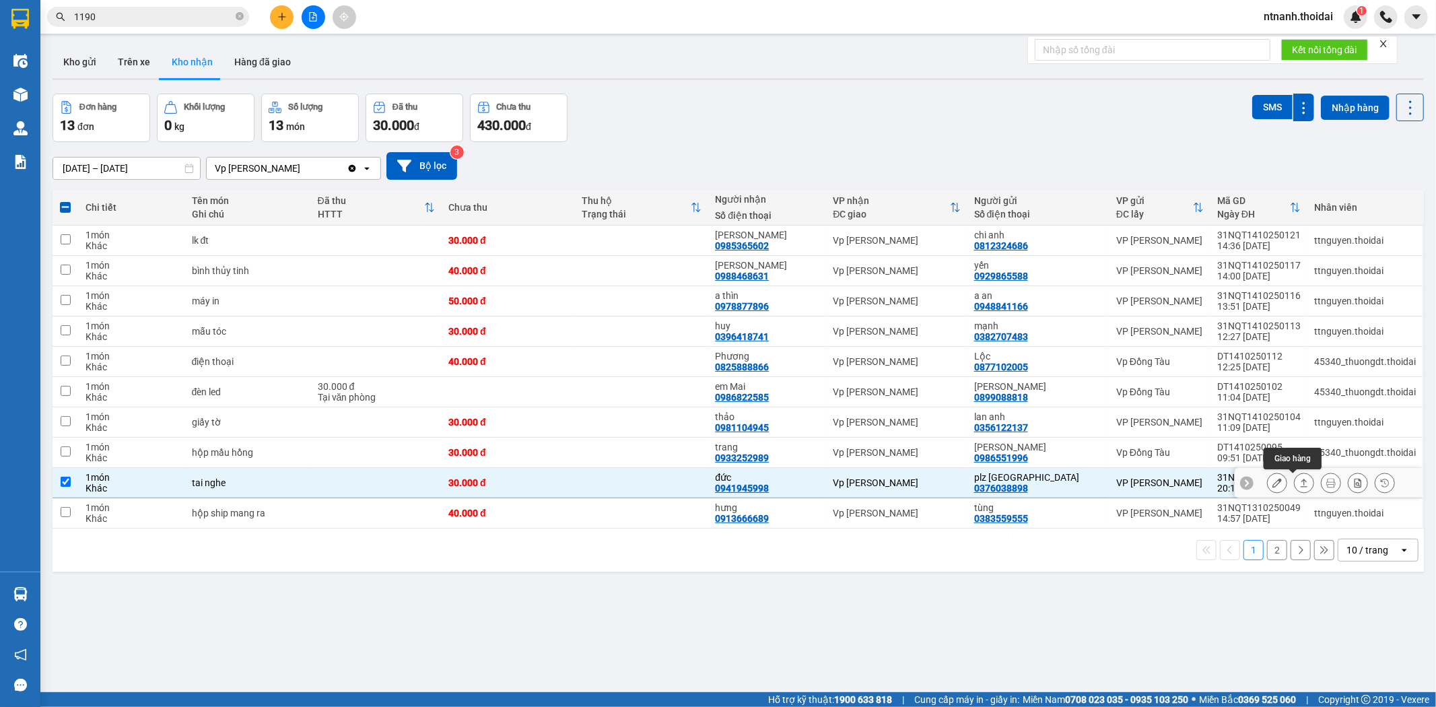
click at [1126, 478] on button at bounding box center [1303, 483] width 19 height 24
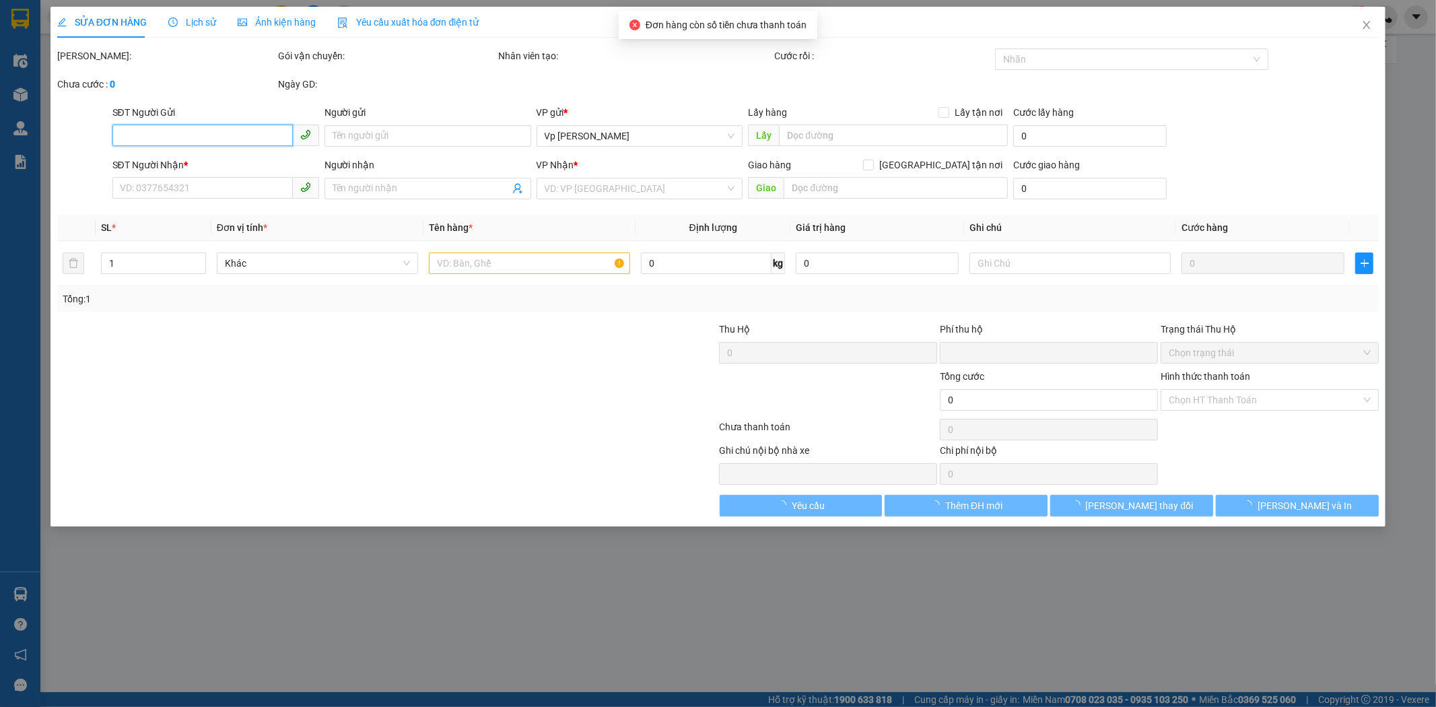
type input "0376038898"
type input "plz hà nội"
type input "0941945998"
type input "đức"
type input "0"
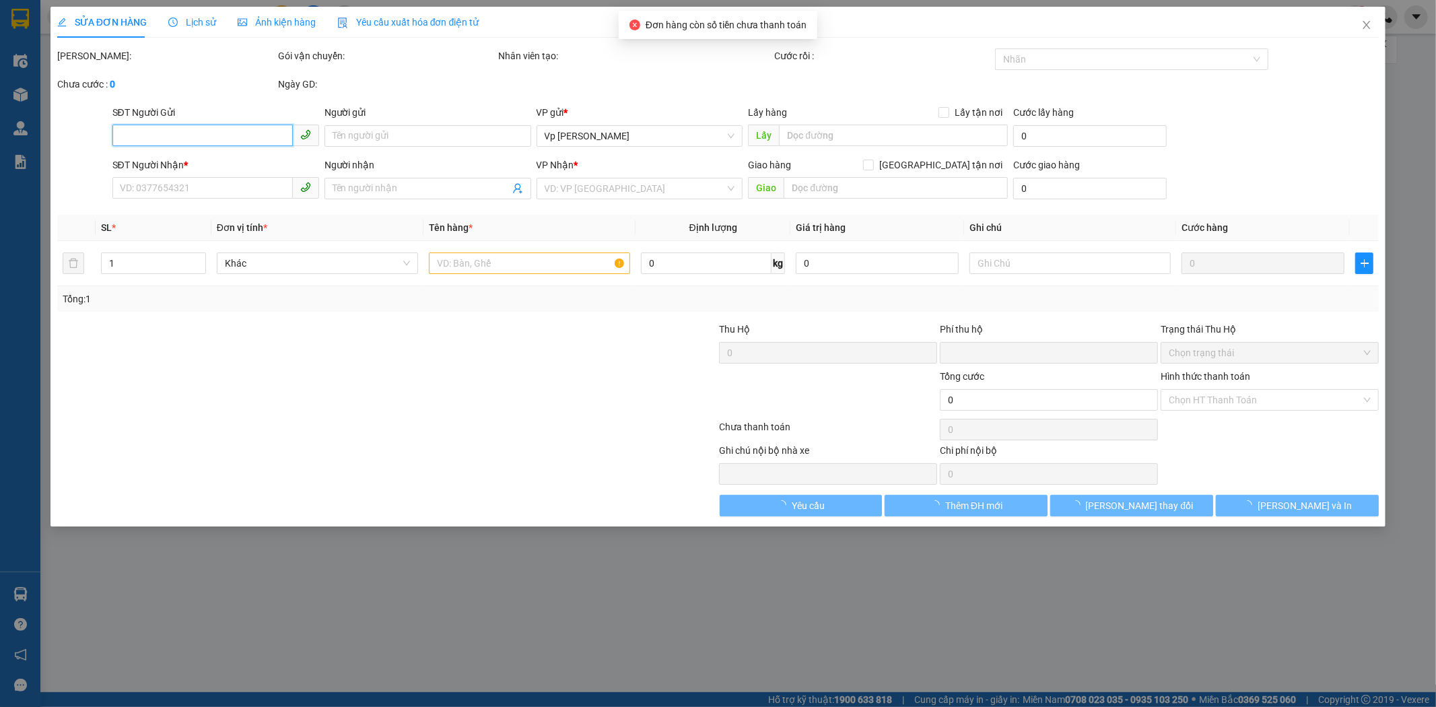
type input "30.000"
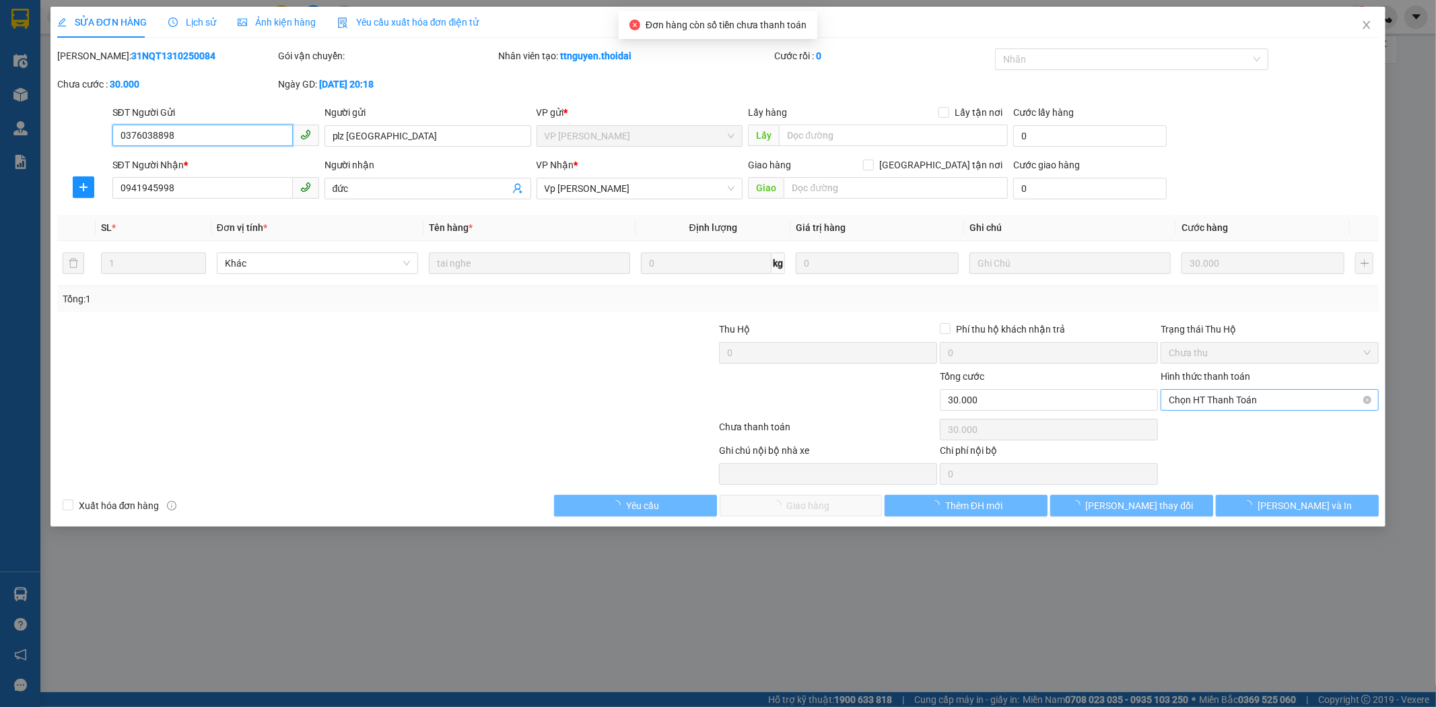
click at [1126, 401] on span "Chọn HT Thanh Toán" at bounding box center [1269, 400] width 202 height 20
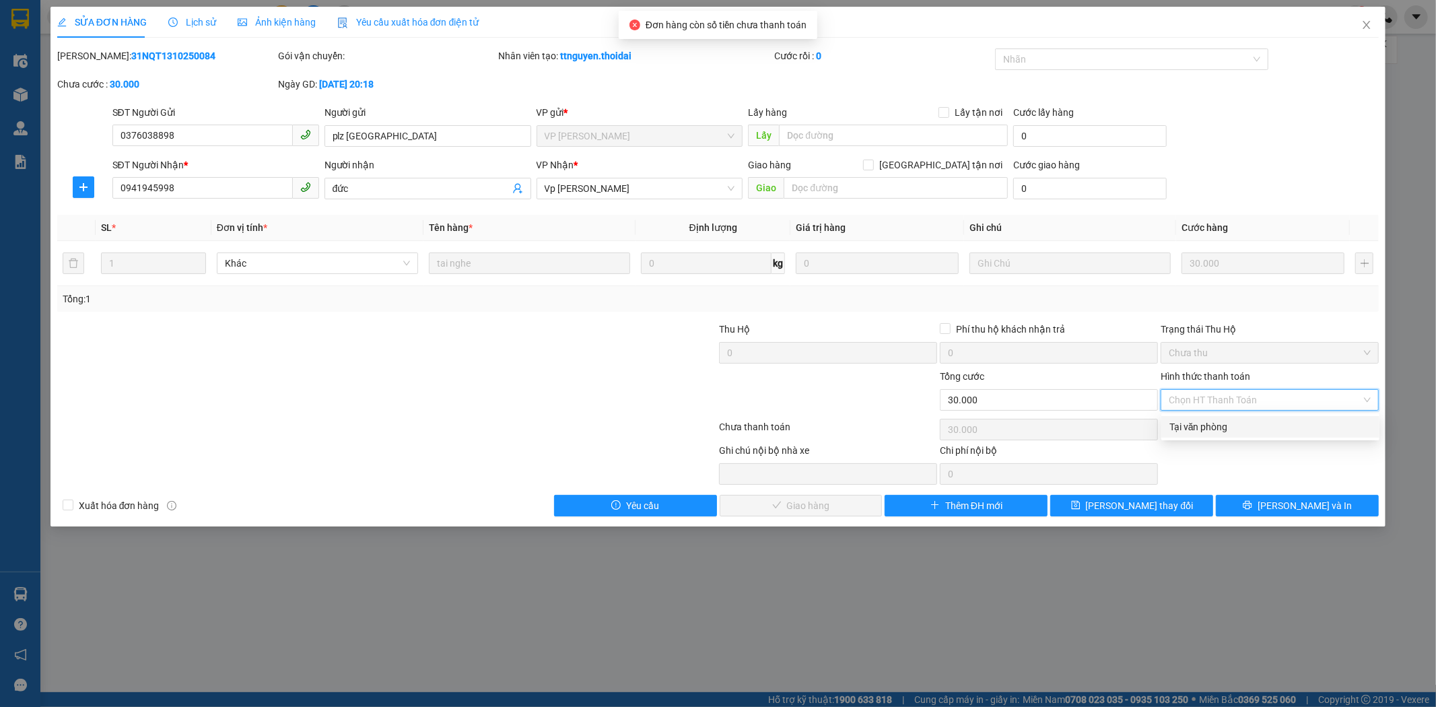
click at [1126, 416] on div "Tại văn phòng" at bounding box center [1270, 427] width 218 height 22
type input "0"
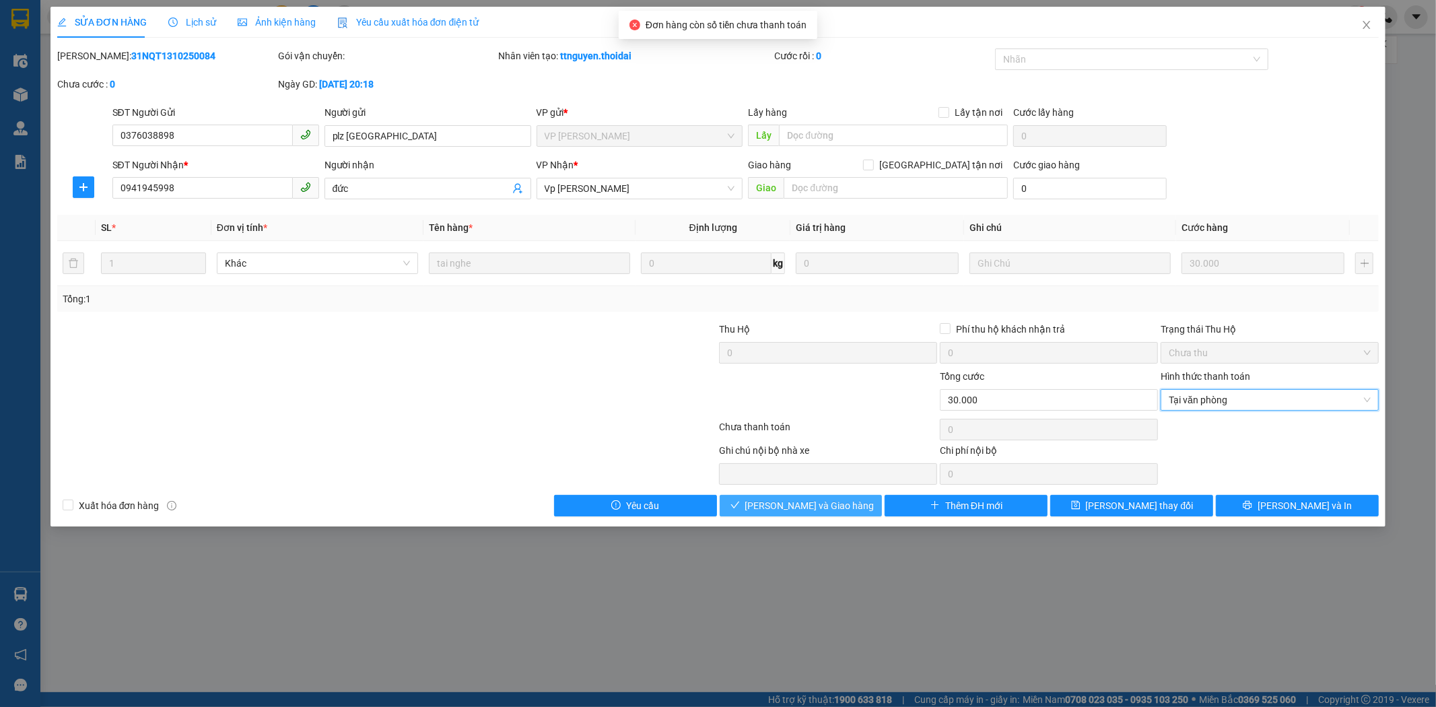
click at [825, 503] on span "[PERSON_NAME] và Giao hàng" at bounding box center [809, 505] width 129 height 15
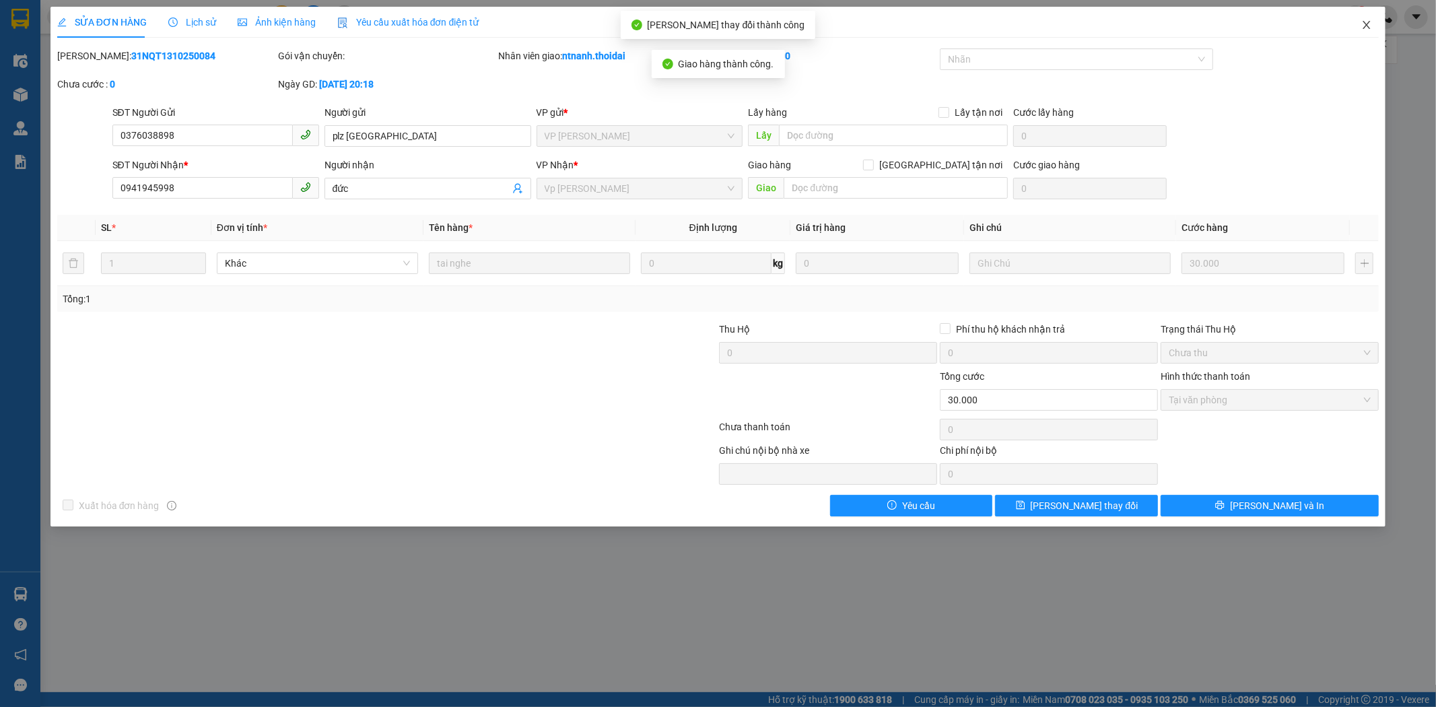
click at [1126, 23] on icon "close" at bounding box center [1366, 25] width 11 height 11
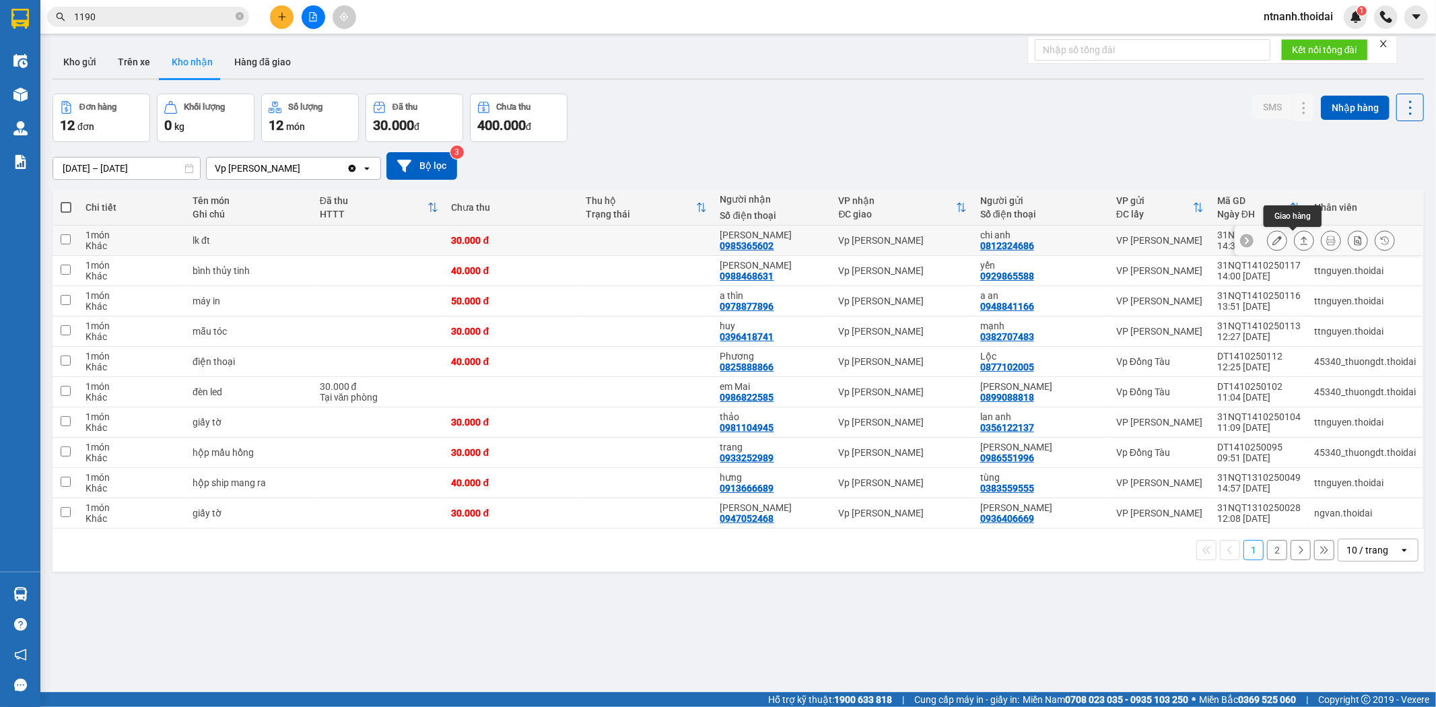
click at [1126, 240] on icon at bounding box center [1303, 240] width 9 height 9
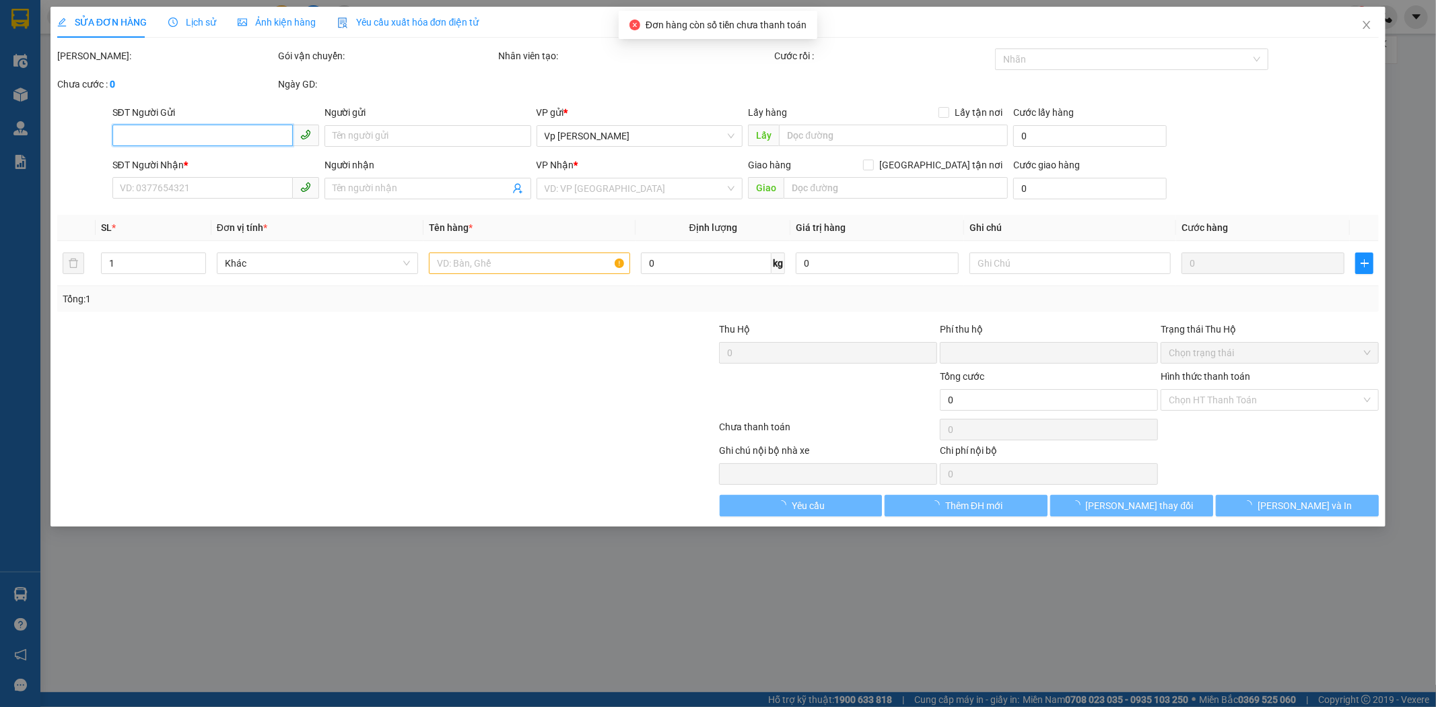
type input "0812324686"
type input "chi anh"
type input "0985365602"
type input "ngô mạnh"
type input "0"
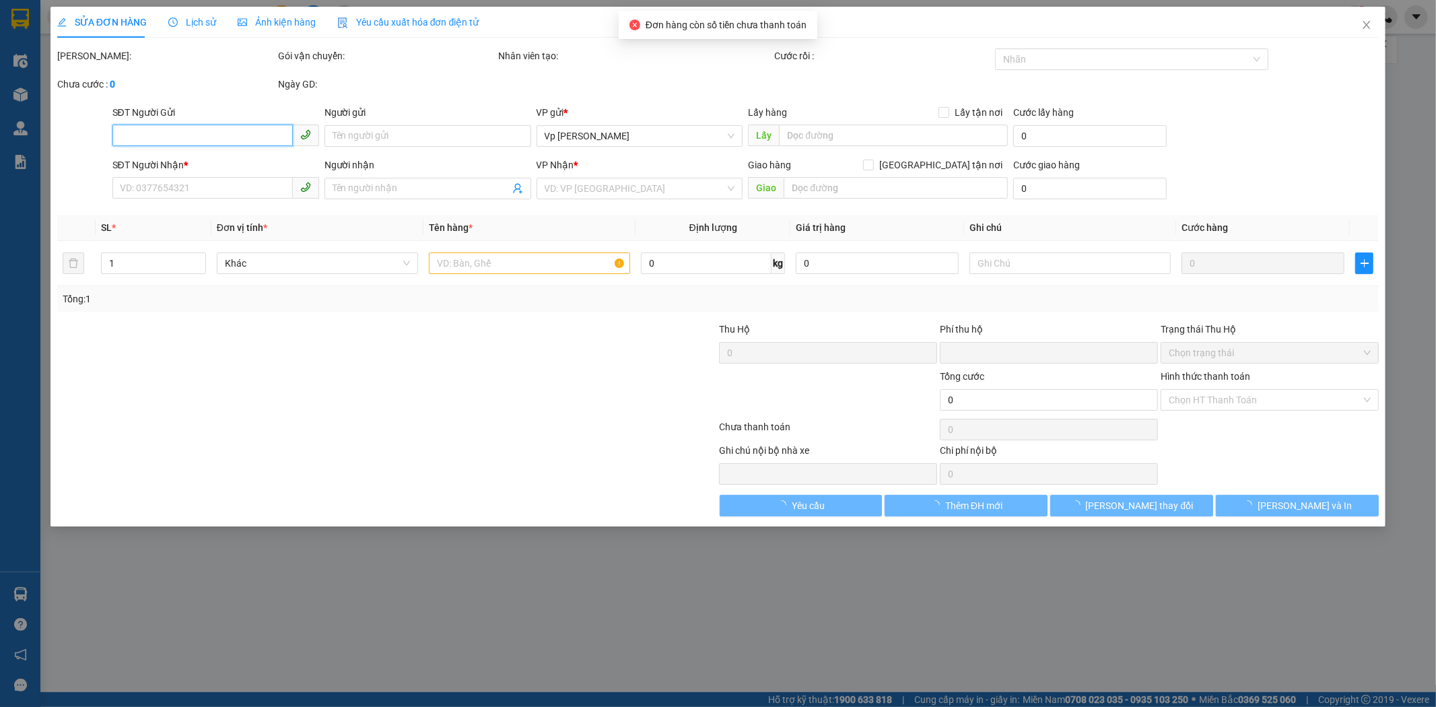
type input "30.000"
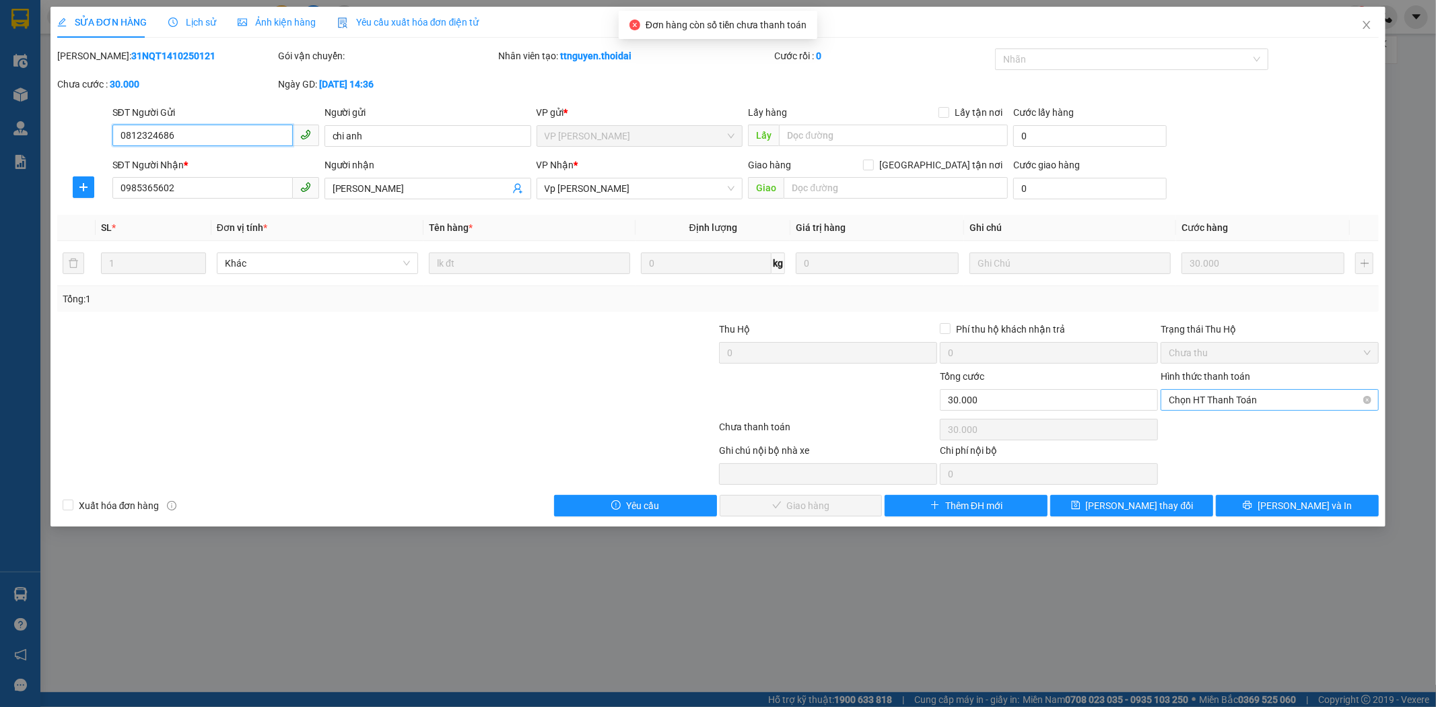
click at [1126, 407] on span "Chọn HT Thanh Toán" at bounding box center [1269, 400] width 202 height 20
click at [1126, 427] on div "Tại văn phòng" at bounding box center [1270, 426] width 202 height 15
type input "0"
click at [831, 505] on span "[PERSON_NAME] và Giao hàng" at bounding box center [809, 505] width 129 height 15
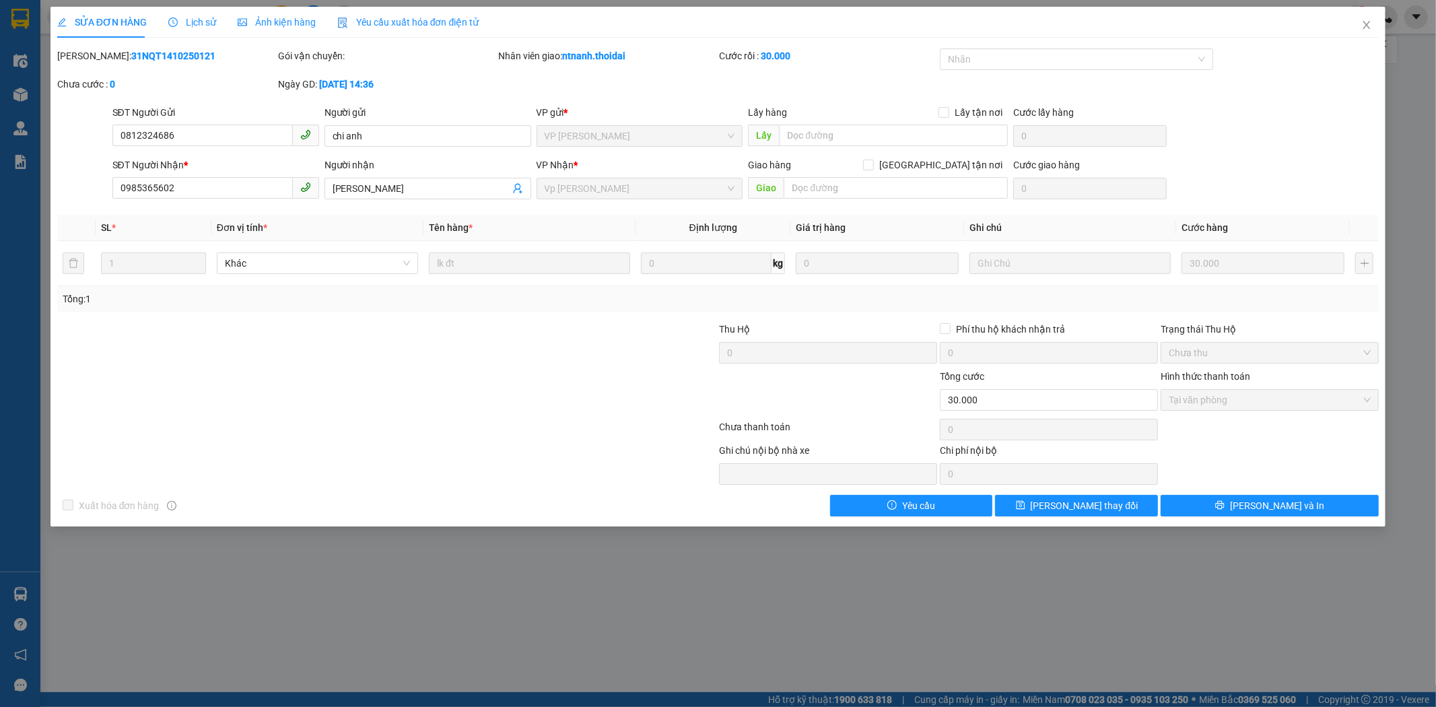
click at [829, 664] on div "SỬA ĐƠN HÀNG Lịch sử Ảnh kiện hàng Yêu cầu xuất hóa đơn điện tử Total Paid Fee …" at bounding box center [718, 353] width 1436 height 707
click at [1126, 22] on icon "close" at bounding box center [1366, 25] width 11 height 11
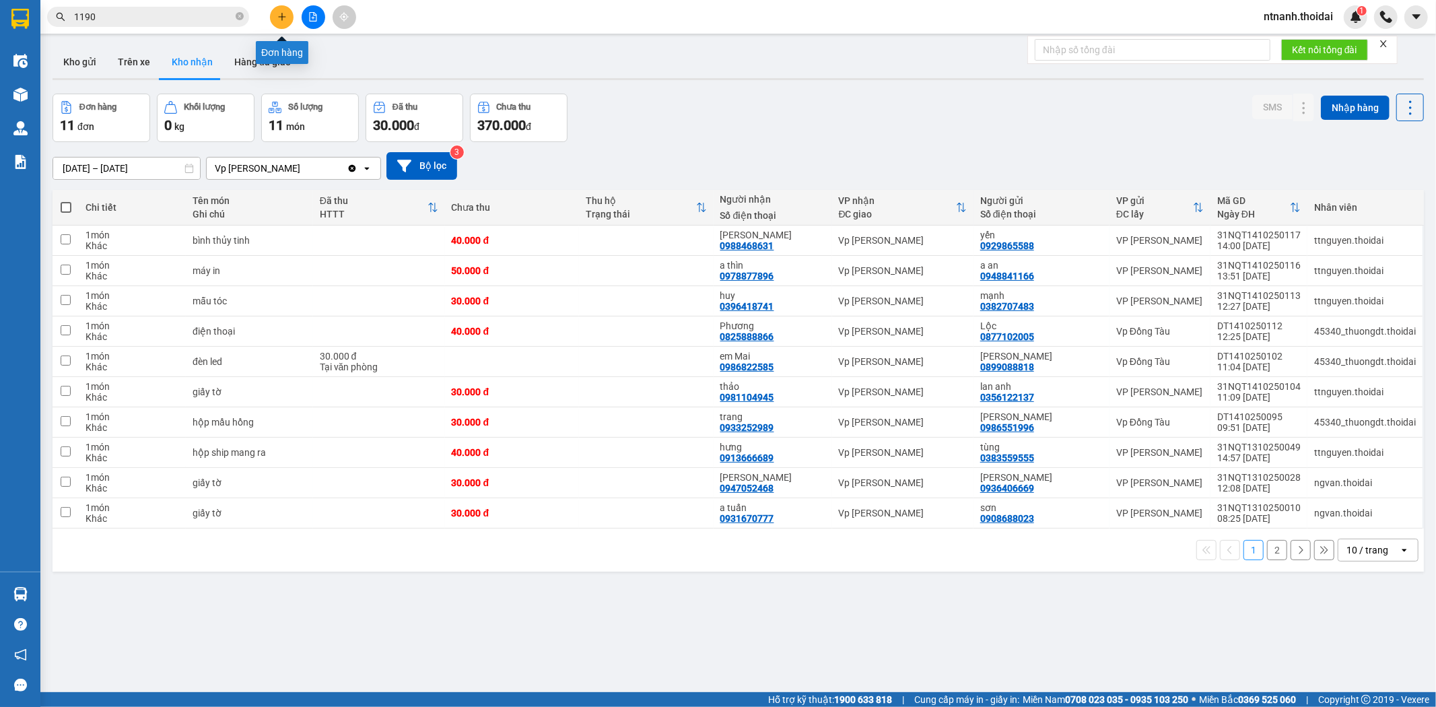
click at [287, 12] on button at bounding box center [282, 17] width 24 height 24
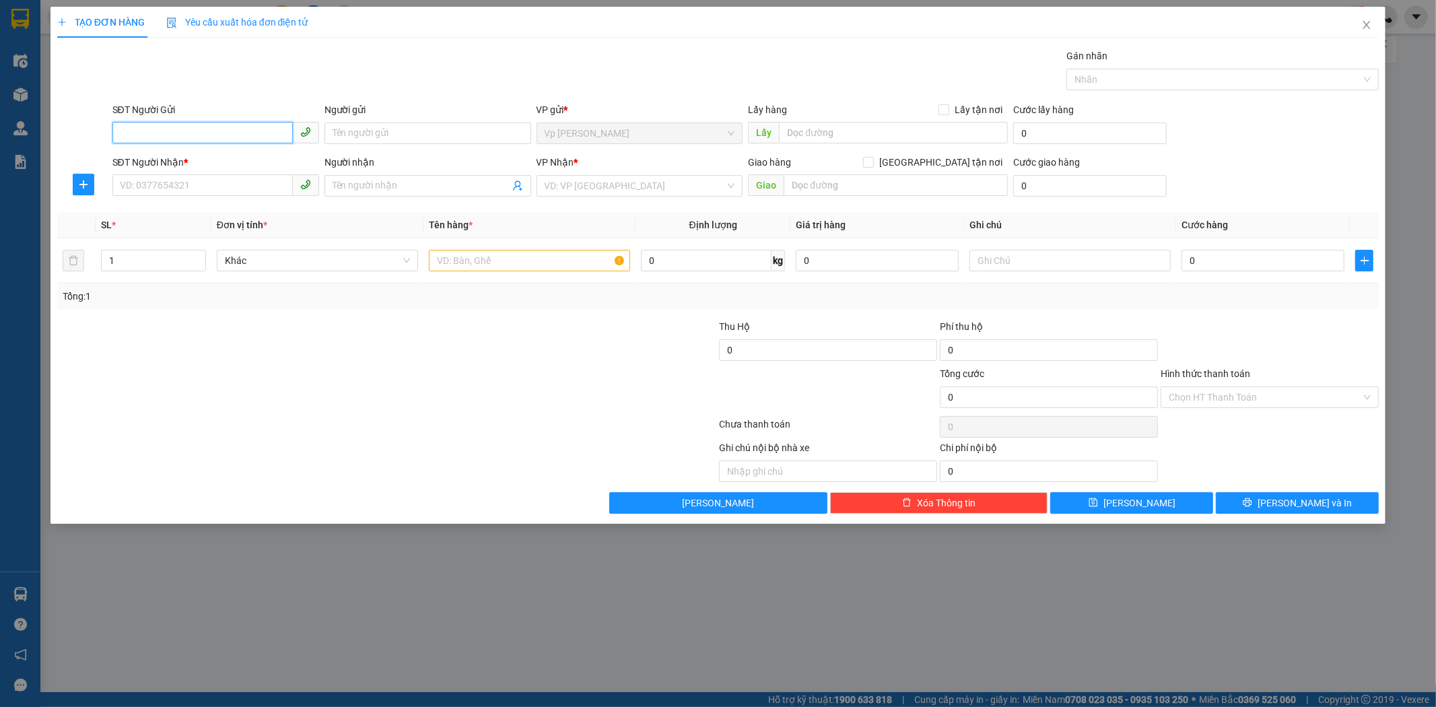
click at [178, 132] on input "SĐT Người Gửi" at bounding box center [202, 133] width 180 height 22
paste input "0983723896"
type input "0983723896"
click at [454, 124] on input "Người gửi" at bounding box center [427, 133] width 207 height 22
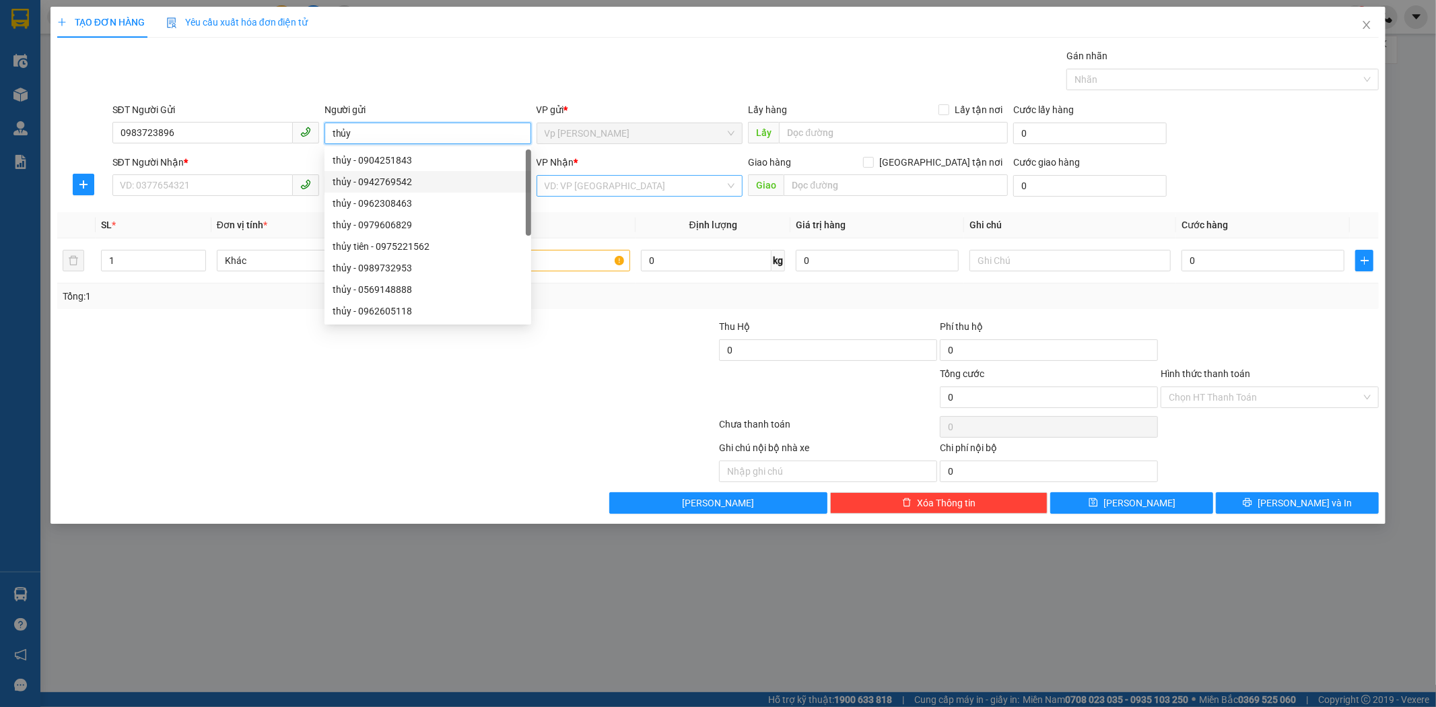
type input "thủy"
click at [610, 184] on input "search" at bounding box center [635, 186] width 181 height 20
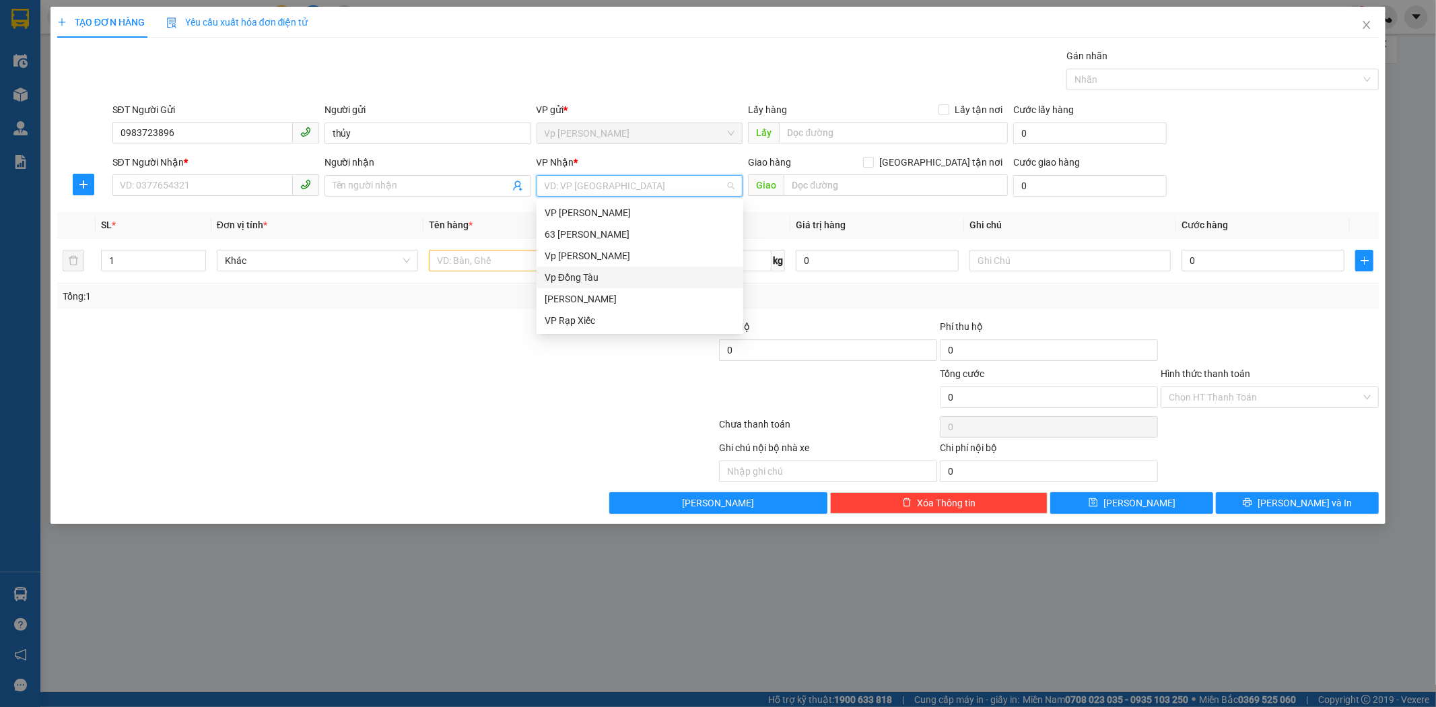
click at [609, 277] on div "Vp Đồng Tàu" at bounding box center [640, 277] width 190 height 15
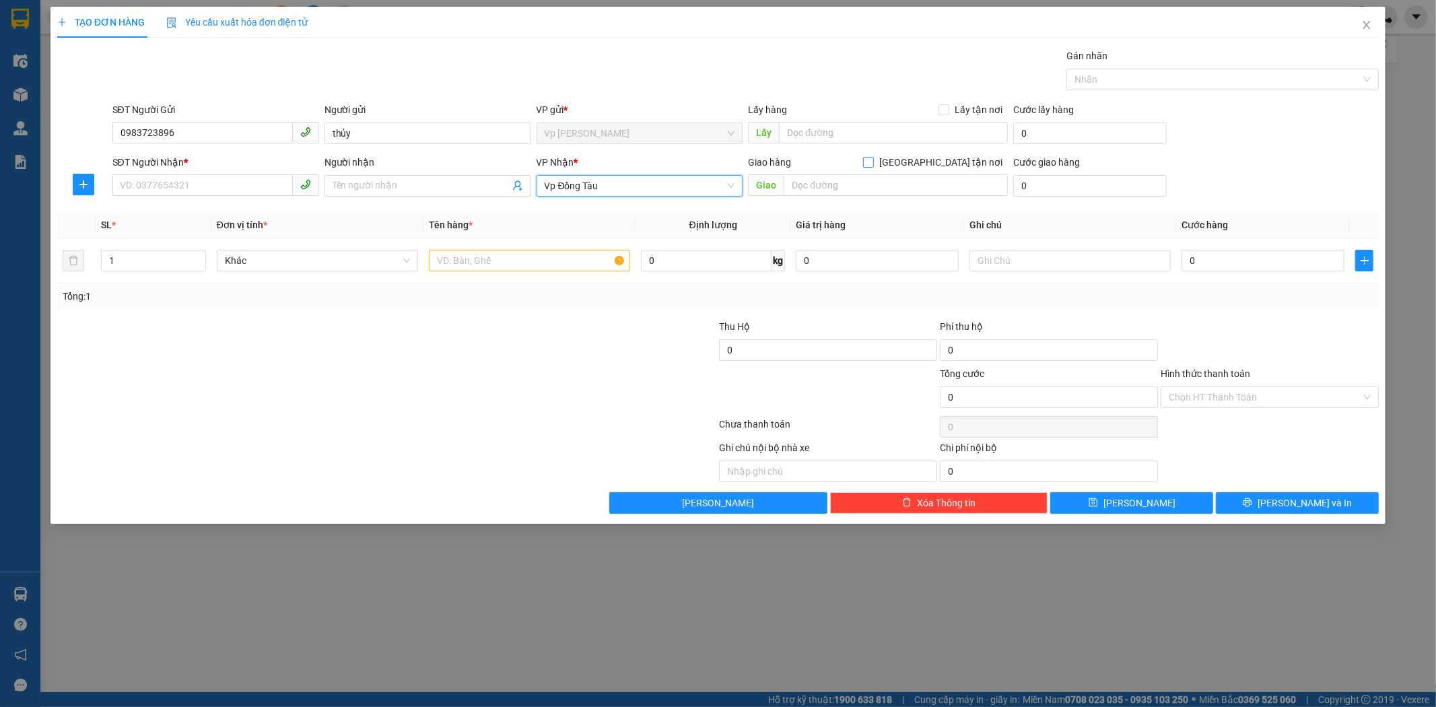
click at [872, 162] on input "[GEOGRAPHIC_DATA] tận nơi" at bounding box center [867, 161] width 9 height 9
checkbox input "true"
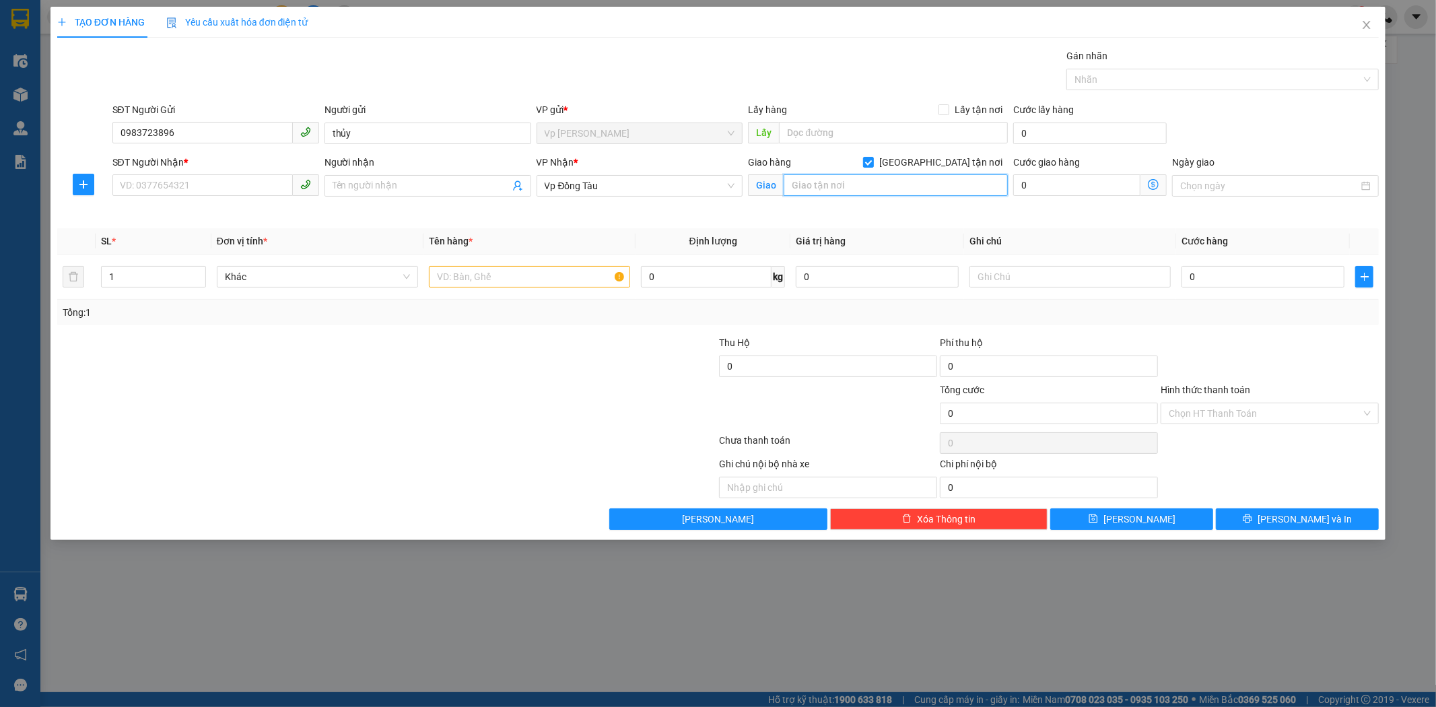
click at [916, 187] on input "text" at bounding box center [895, 185] width 224 height 22
type input "38v"
click at [544, 279] on input "text" at bounding box center [529, 277] width 201 height 22
type input "d"
type input "đồ ăn"
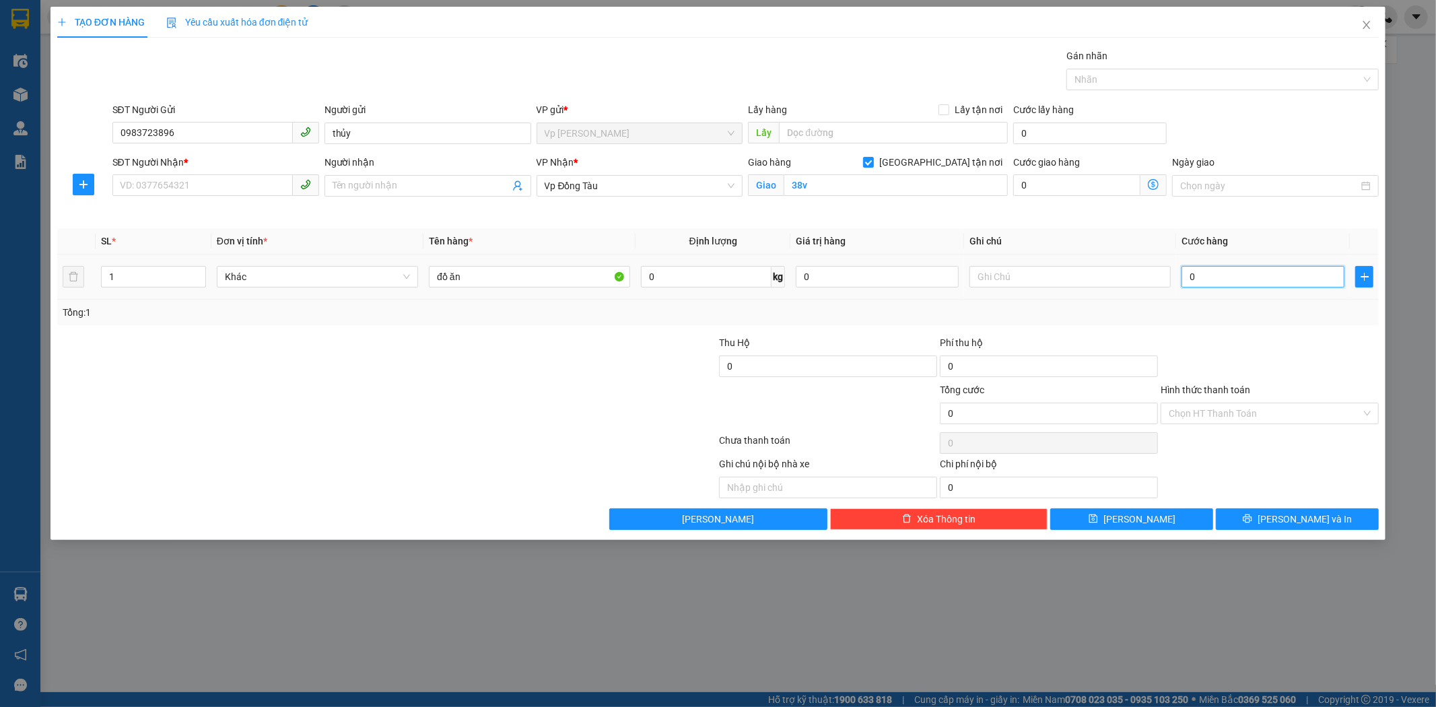
click at [1126, 276] on input "0" at bounding box center [1262, 277] width 163 height 22
type input "1"
type input "11"
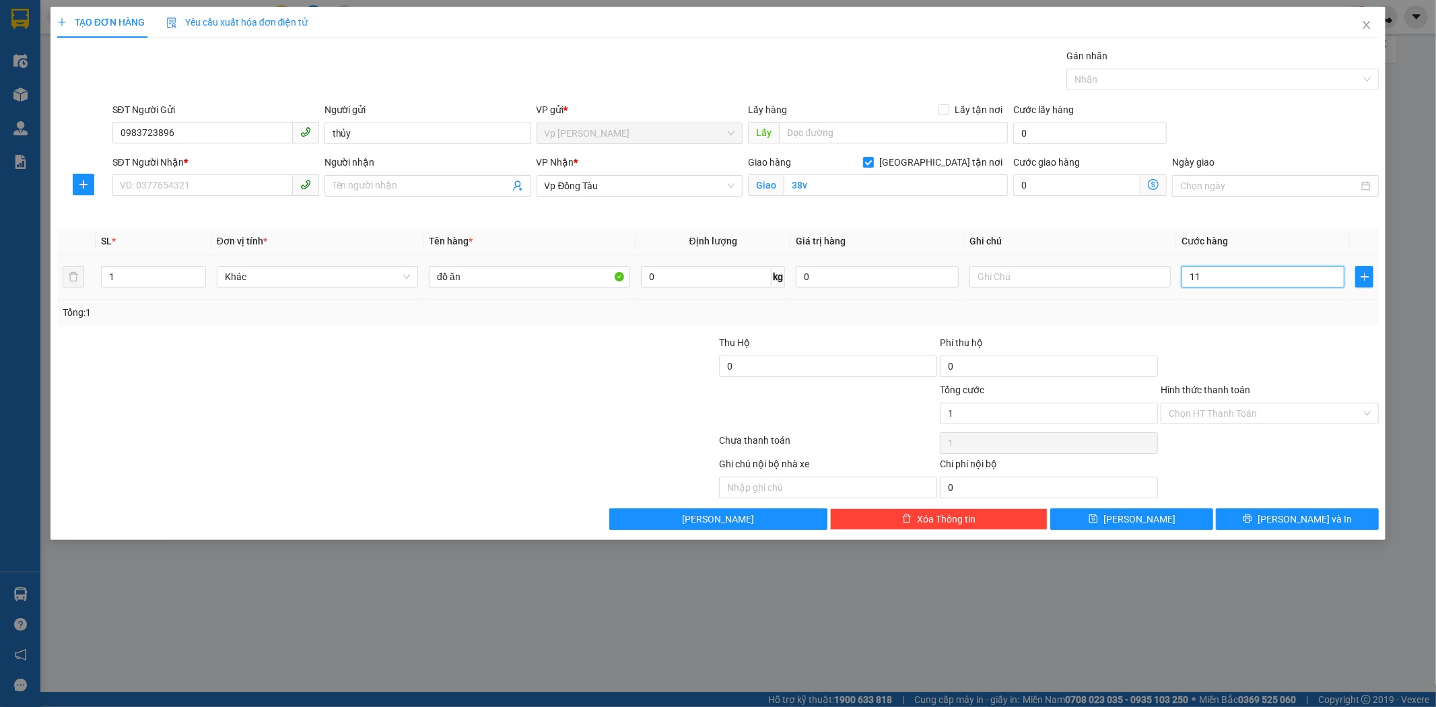
type input "11"
type input "110"
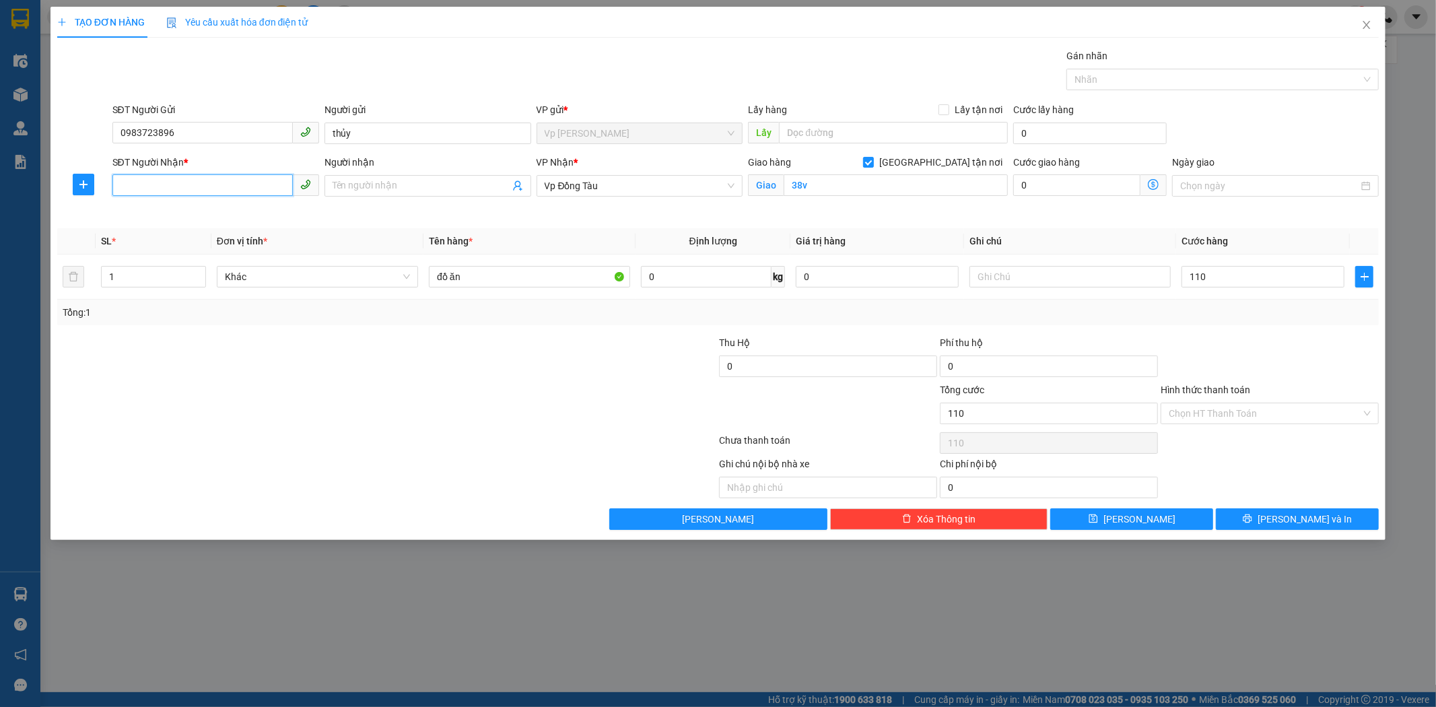
type input "110.000"
click at [190, 185] on input "SĐT Người Nhận *" at bounding box center [202, 185] width 180 height 22
type input "0917762196"
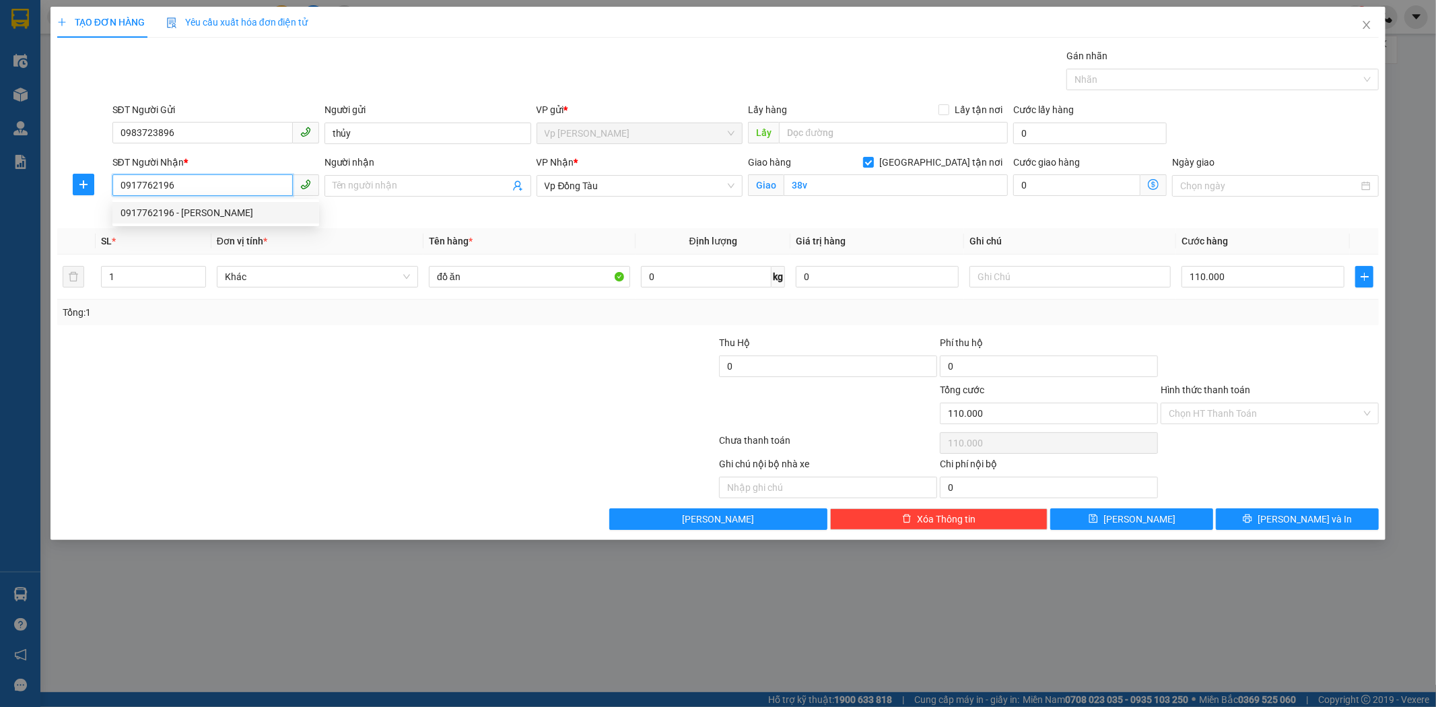
click at [279, 209] on div "0917762196 - QUỲNH TRANG" at bounding box center [215, 212] width 190 height 15
type input "QUỲNH TRANG"
checkbox input "false"
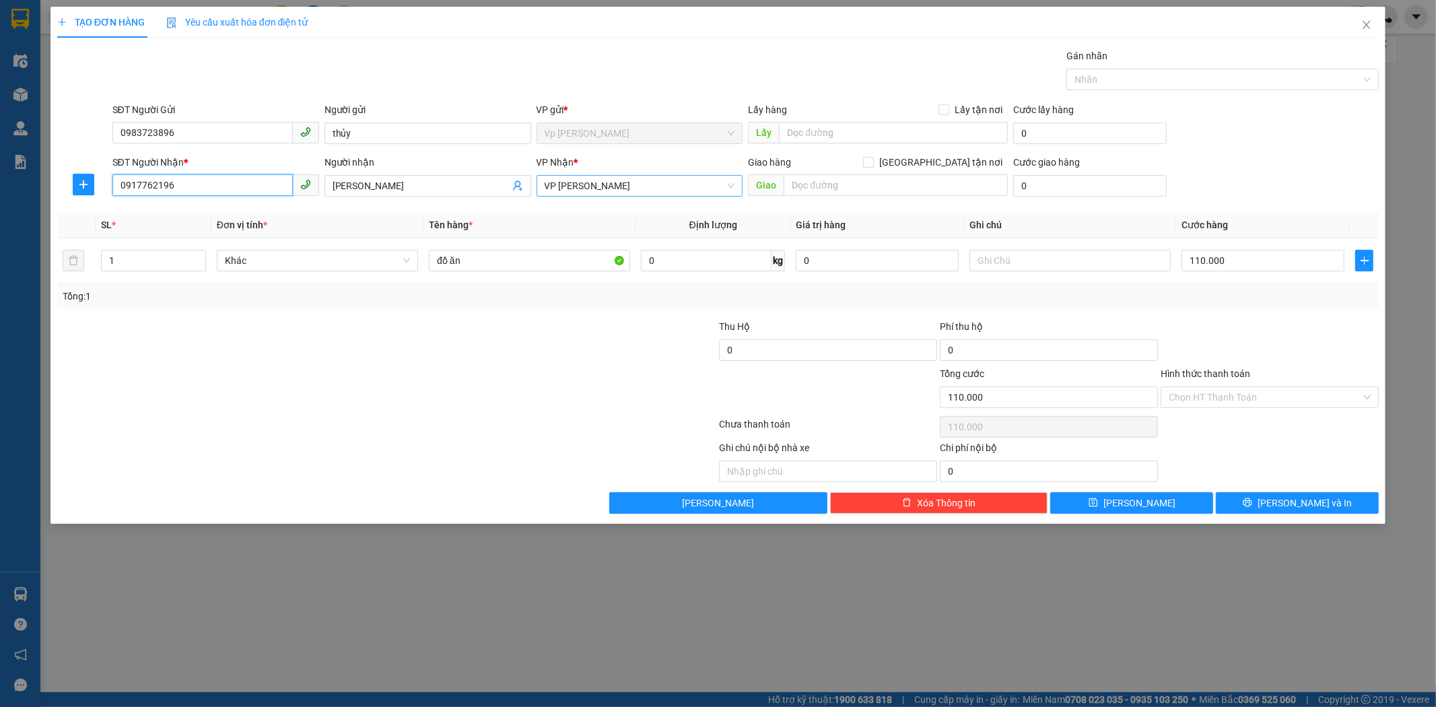
click at [683, 184] on span "VP [PERSON_NAME]" at bounding box center [640, 186] width 190 height 20
type input "0917762196"
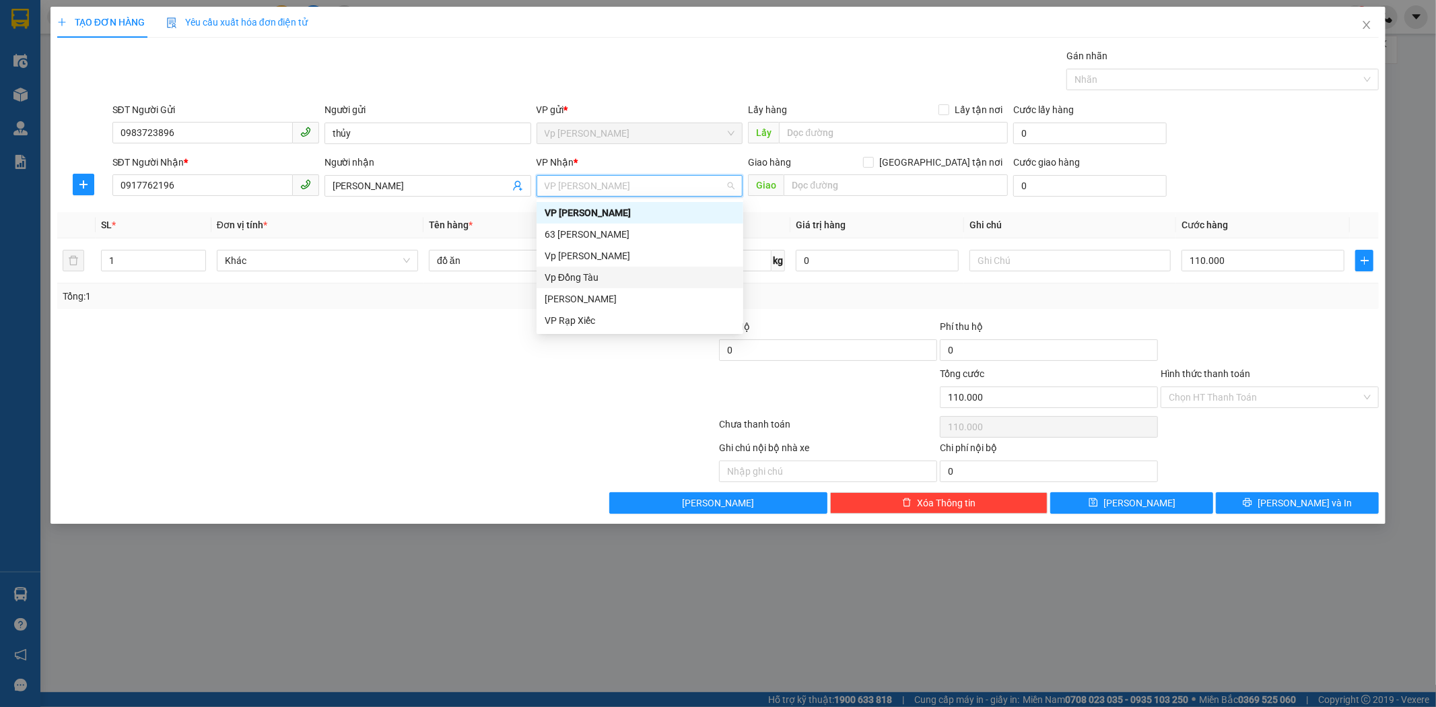
click at [567, 275] on div "Vp Đồng Tàu" at bounding box center [640, 277] width 190 height 15
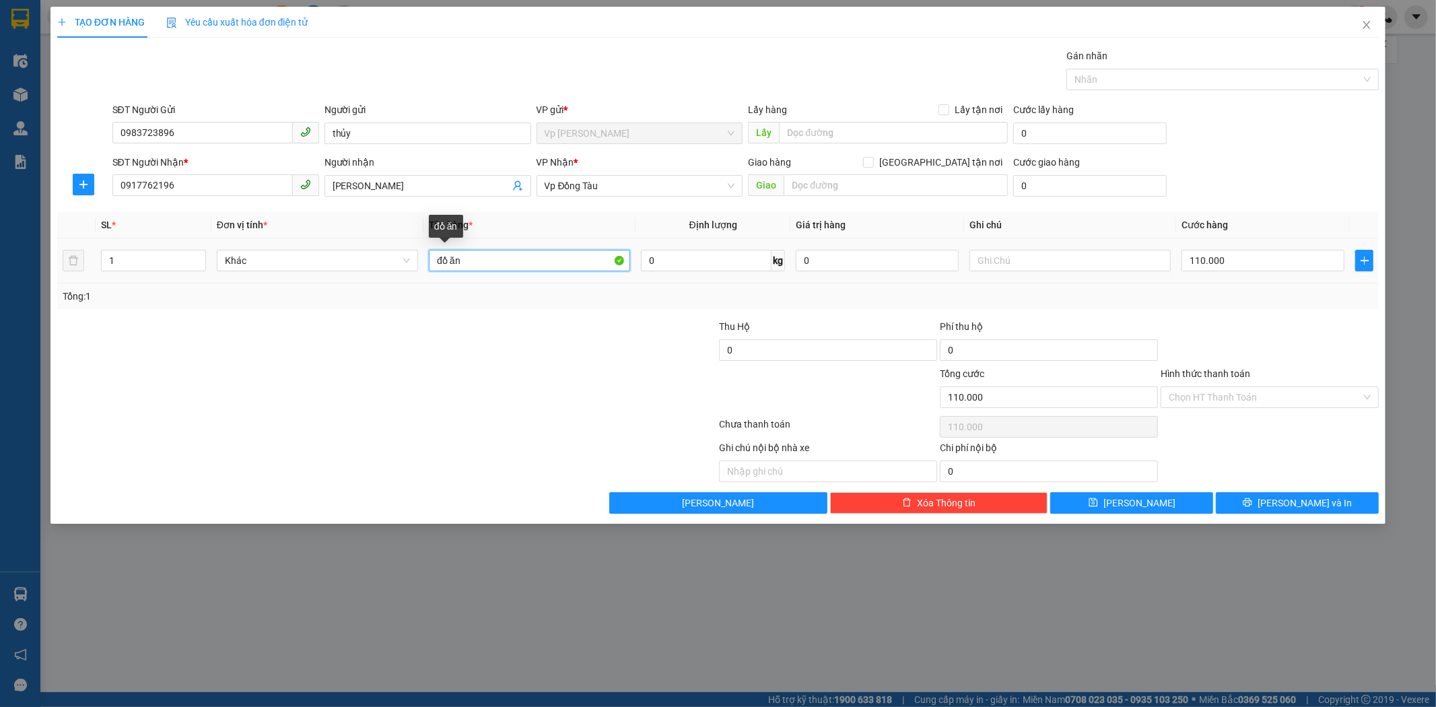
click at [502, 269] on input "đồ ăn" at bounding box center [529, 261] width 201 height 22
click at [1126, 400] on input "Hình thức thanh toán" at bounding box center [1264, 397] width 192 height 20
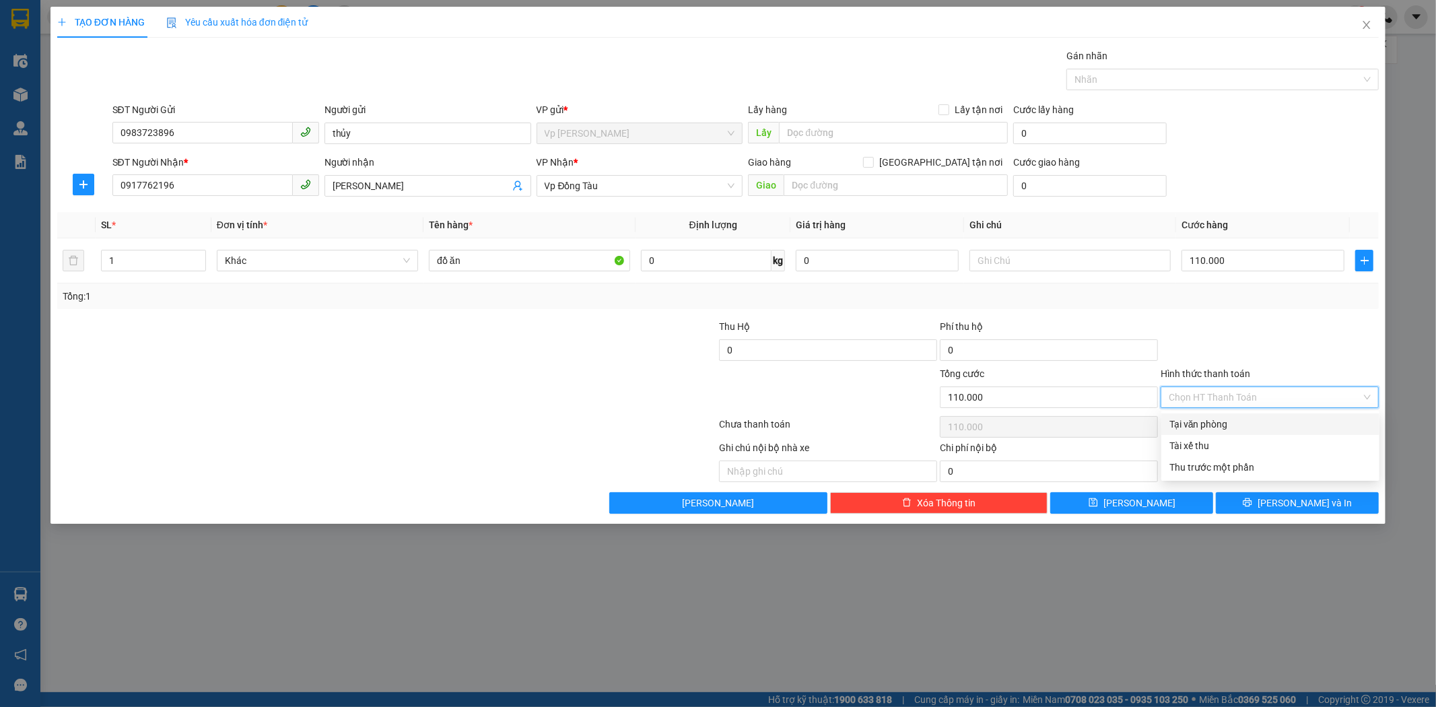
click at [1126, 420] on div "Tại văn phòng" at bounding box center [1270, 424] width 202 height 15
type input "0"
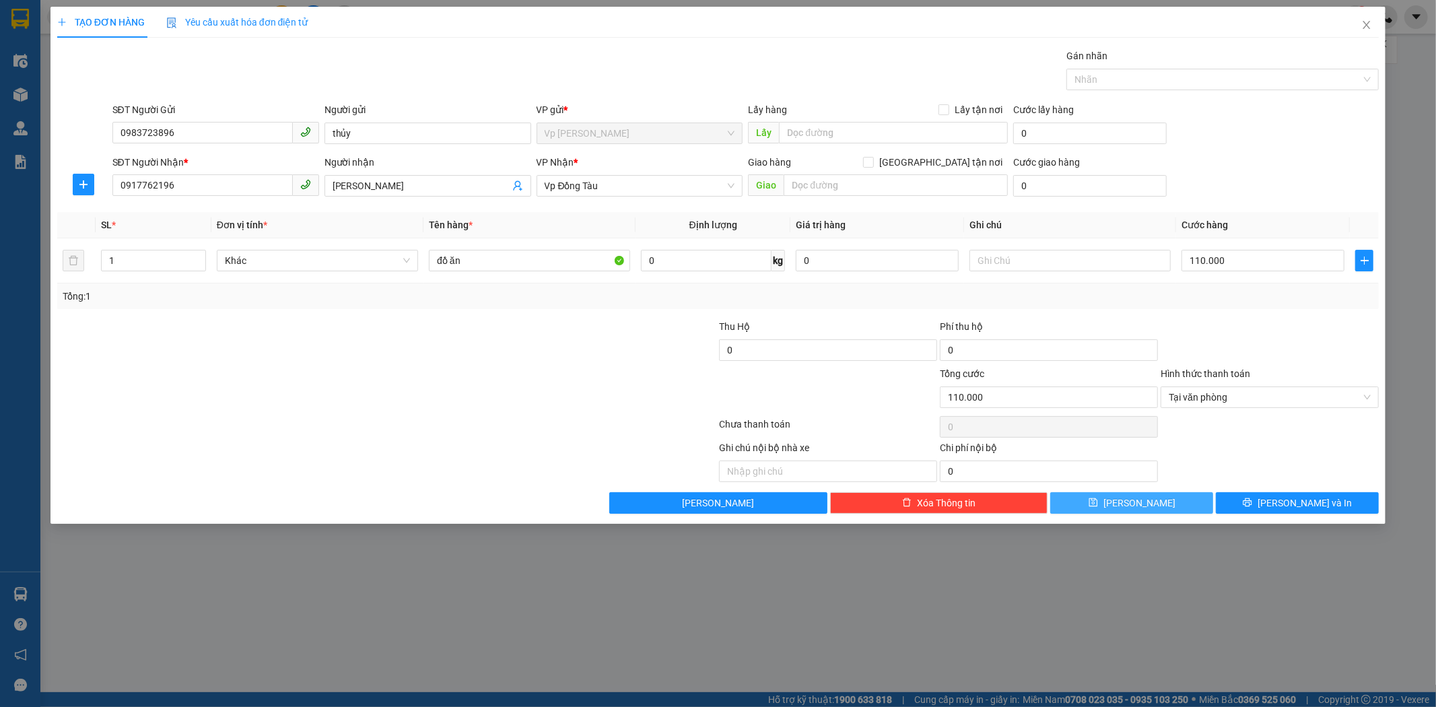
click at [1126, 507] on button "Lưu" at bounding box center [1131, 503] width 163 height 22
type input "0"
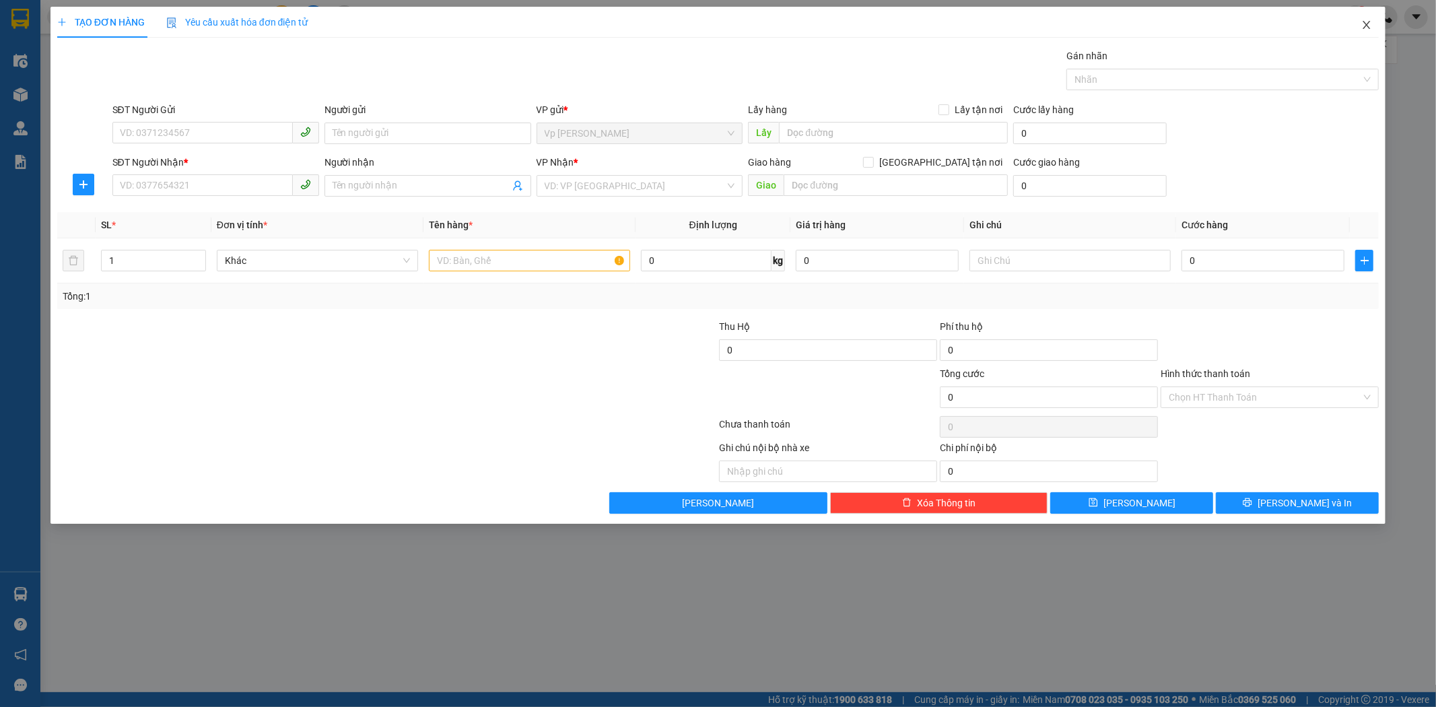
click at [1126, 25] on icon "close" at bounding box center [1366, 25] width 11 height 11
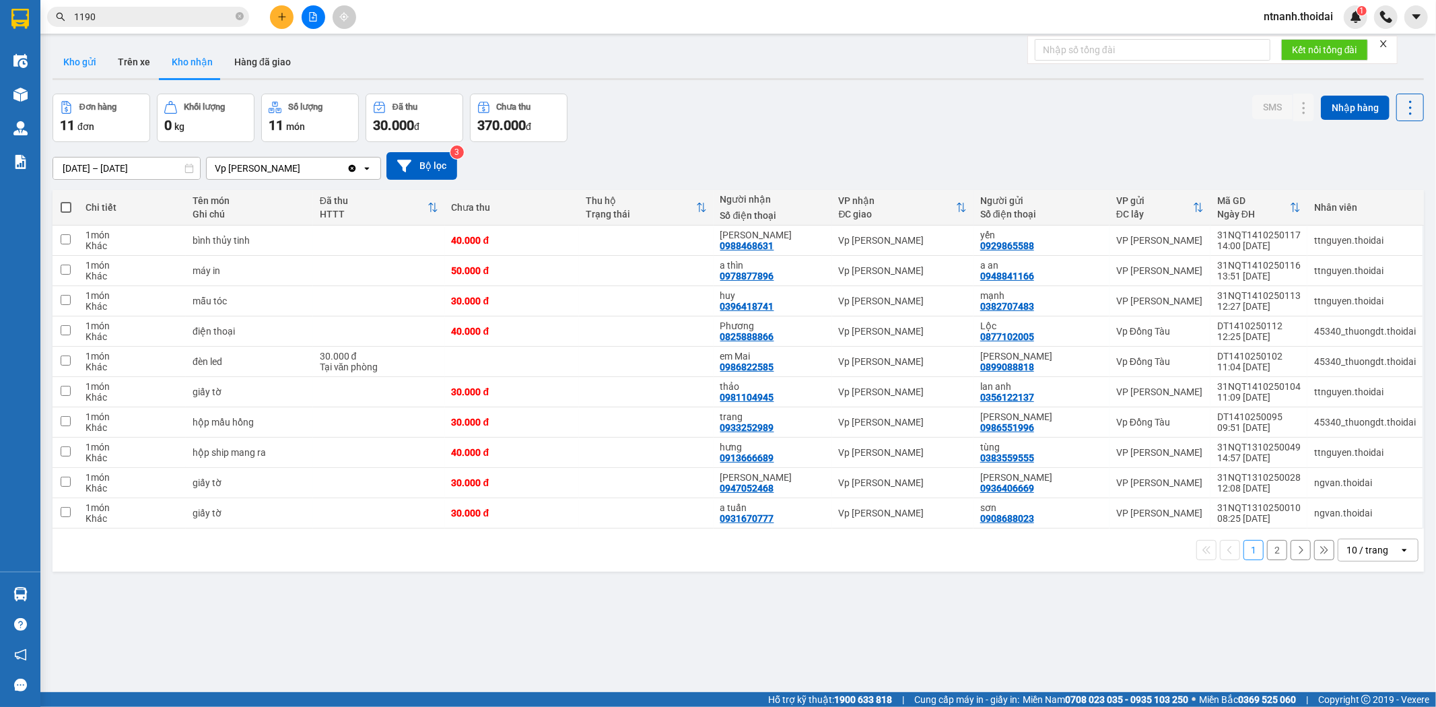
click at [66, 71] on button "Kho gửi" at bounding box center [79, 62] width 55 height 32
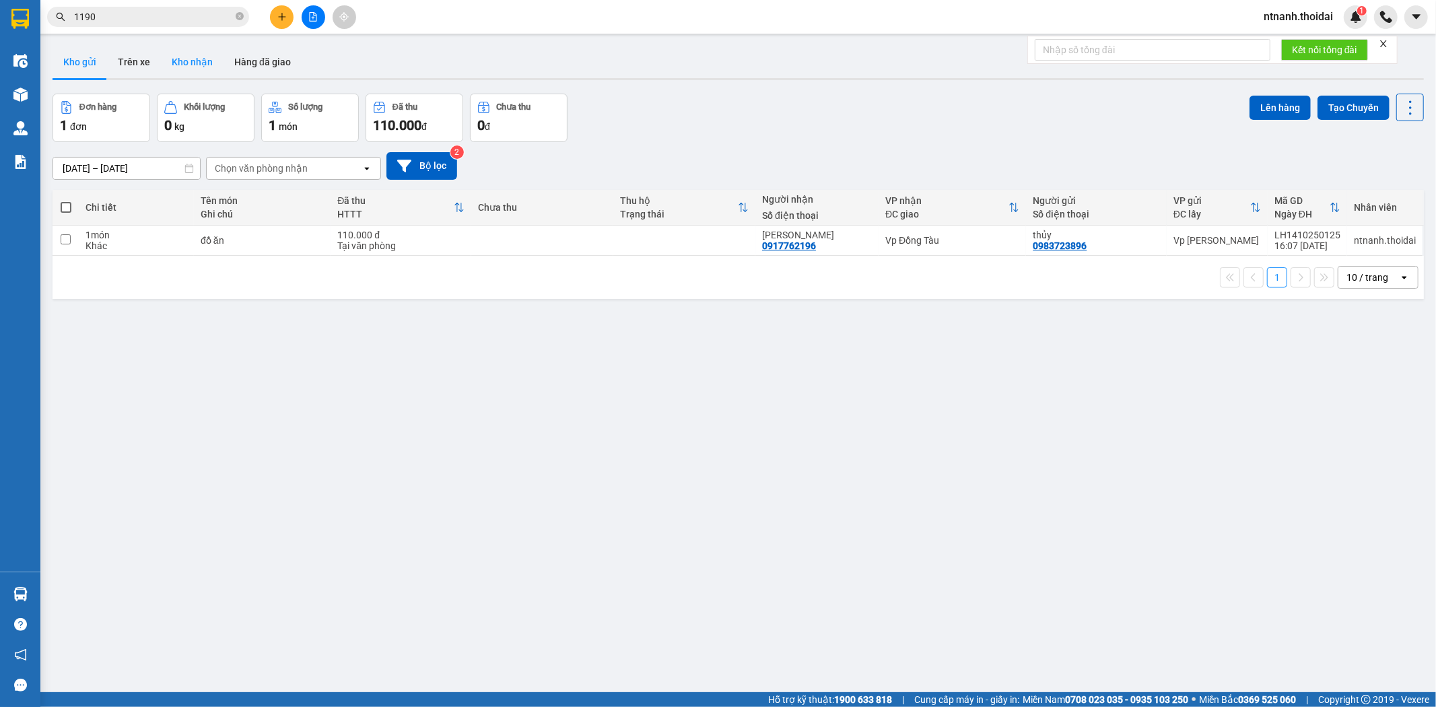
click at [204, 59] on button "Kho nhận" at bounding box center [192, 62] width 63 height 32
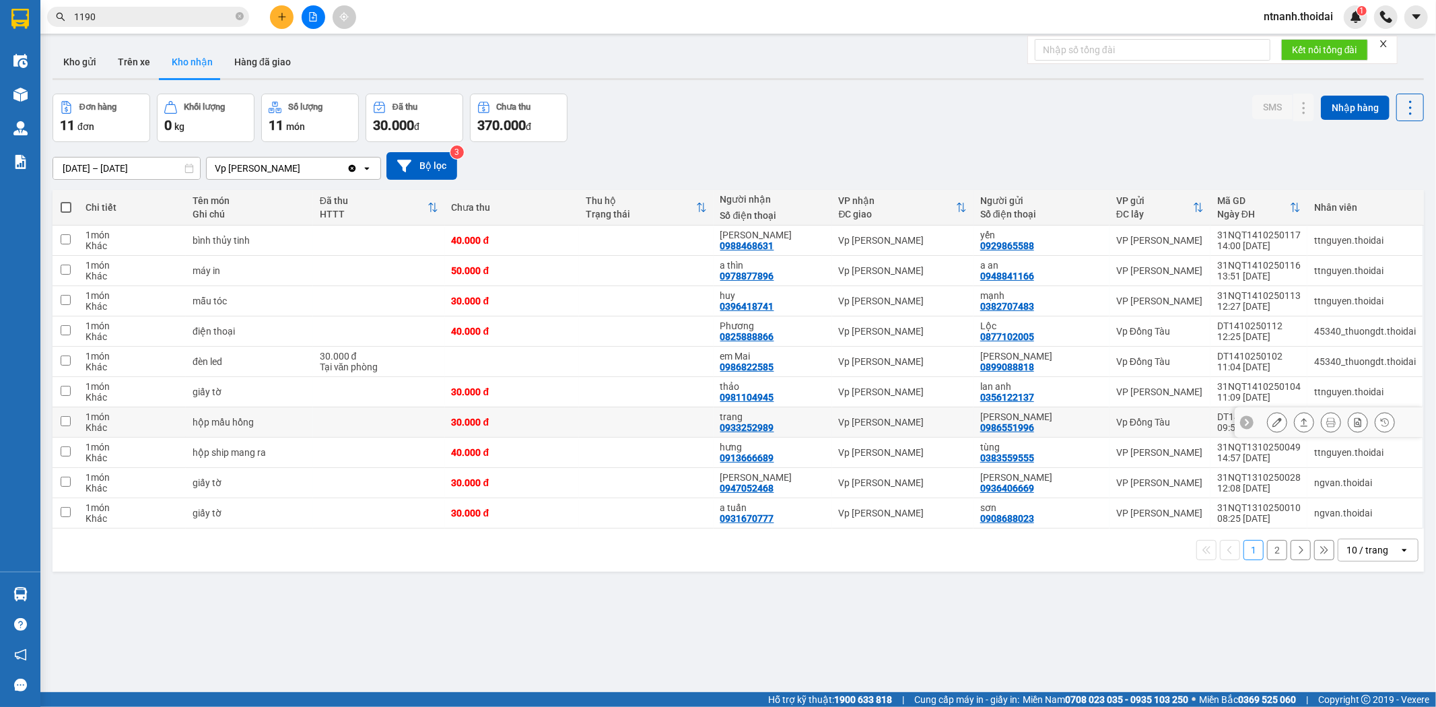
click at [593, 427] on td at bounding box center [646, 422] width 135 height 30
checkbox input "true"
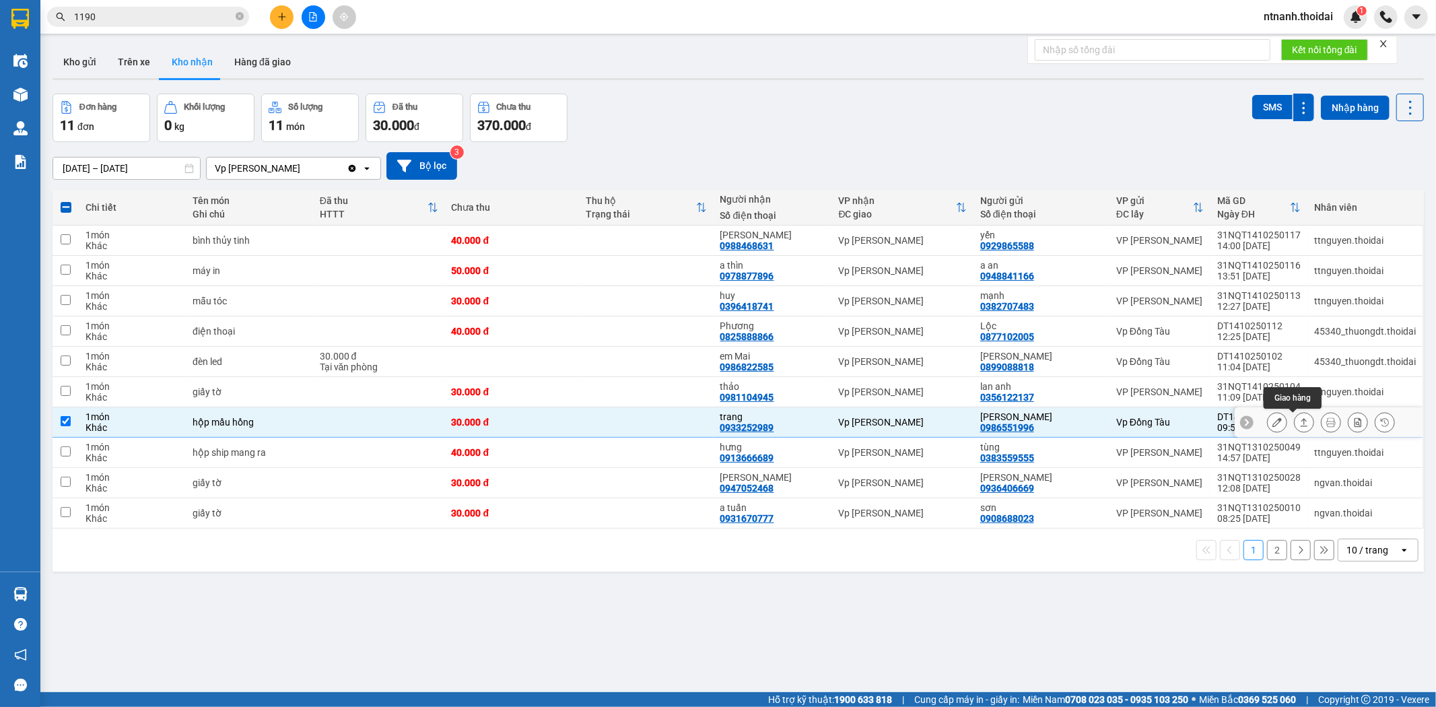
click at [1126, 426] on icon at bounding box center [1303, 421] width 9 height 9
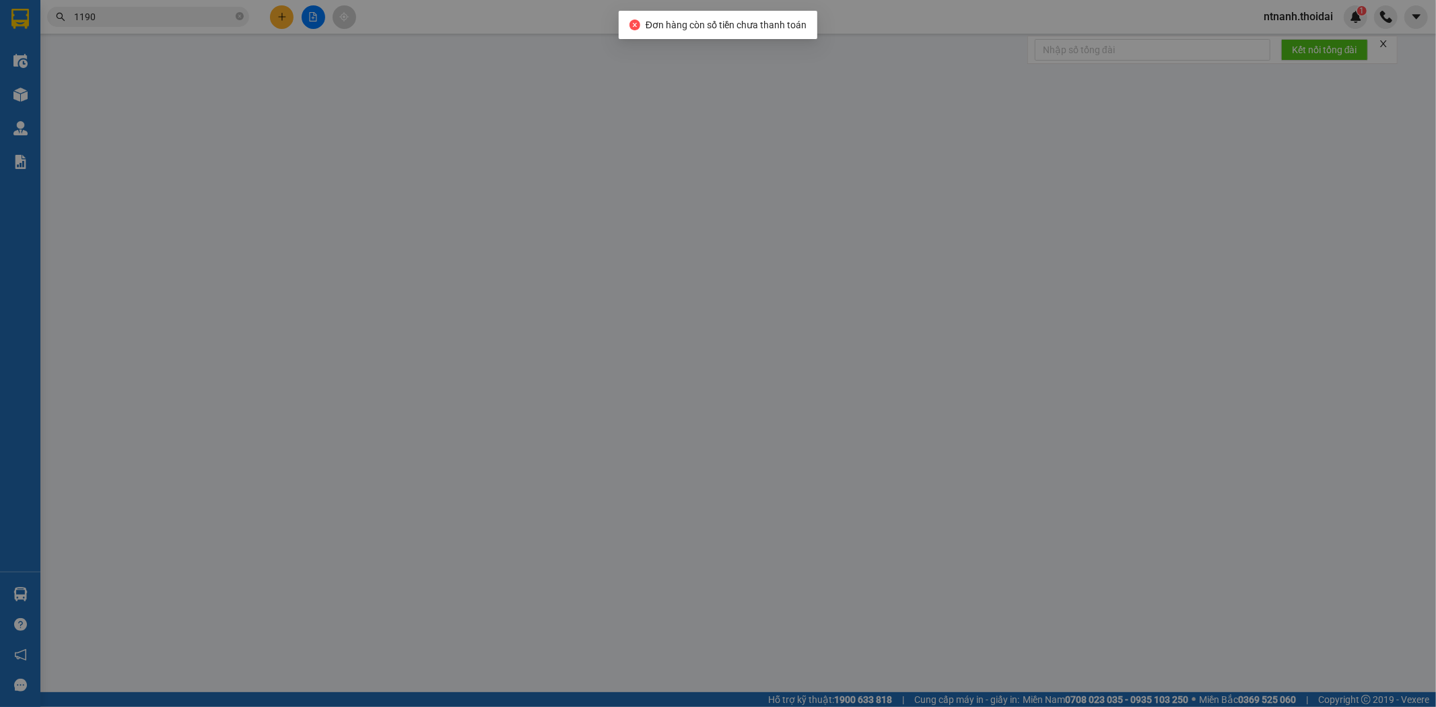
type input "0986551996"
type input "hà phương"
type input "0933252989"
type input "trang"
type input "0"
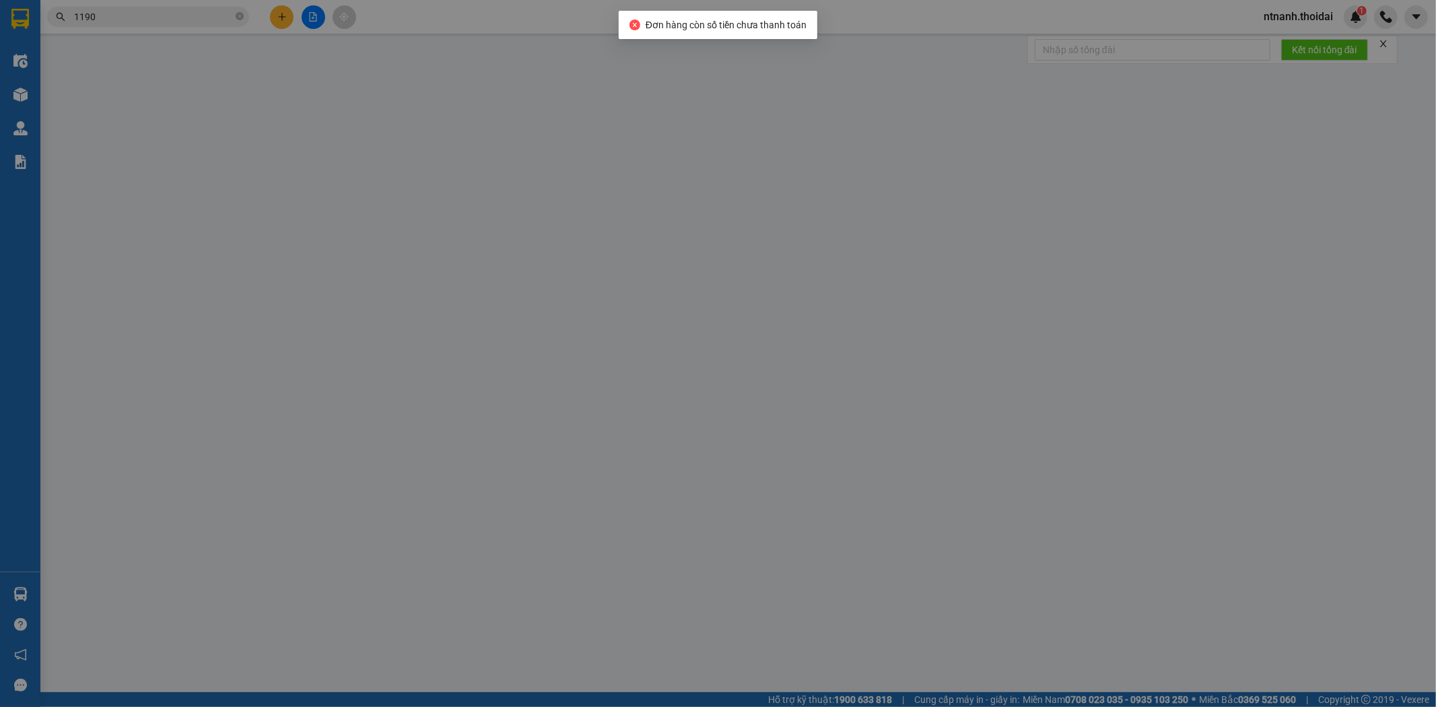
type input "30.000"
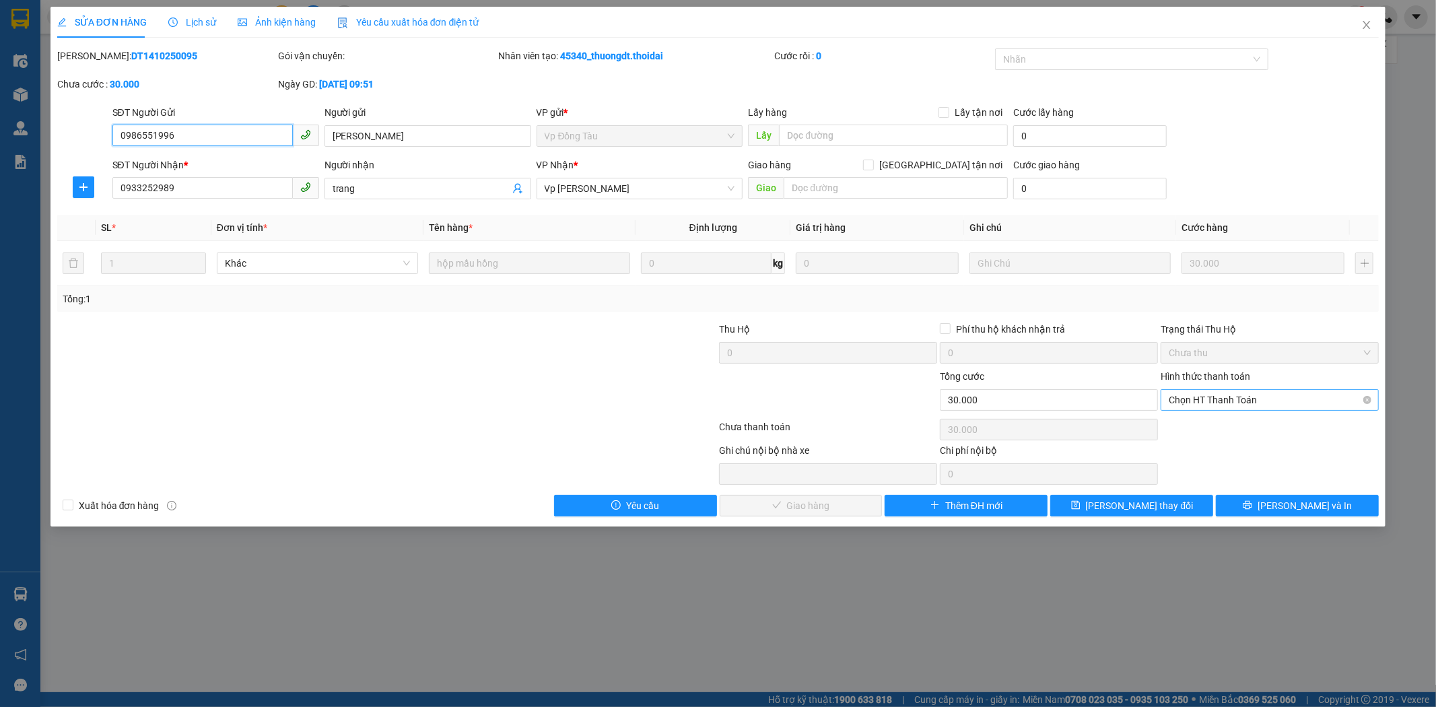
click at [1126, 392] on span "Chọn HT Thanh Toán" at bounding box center [1269, 400] width 202 height 20
click at [1126, 434] on div "Tại văn phòng" at bounding box center [1270, 427] width 218 height 22
type input "0"
click at [838, 508] on span "[PERSON_NAME] và Giao hàng" at bounding box center [809, 505] width 129 height 15
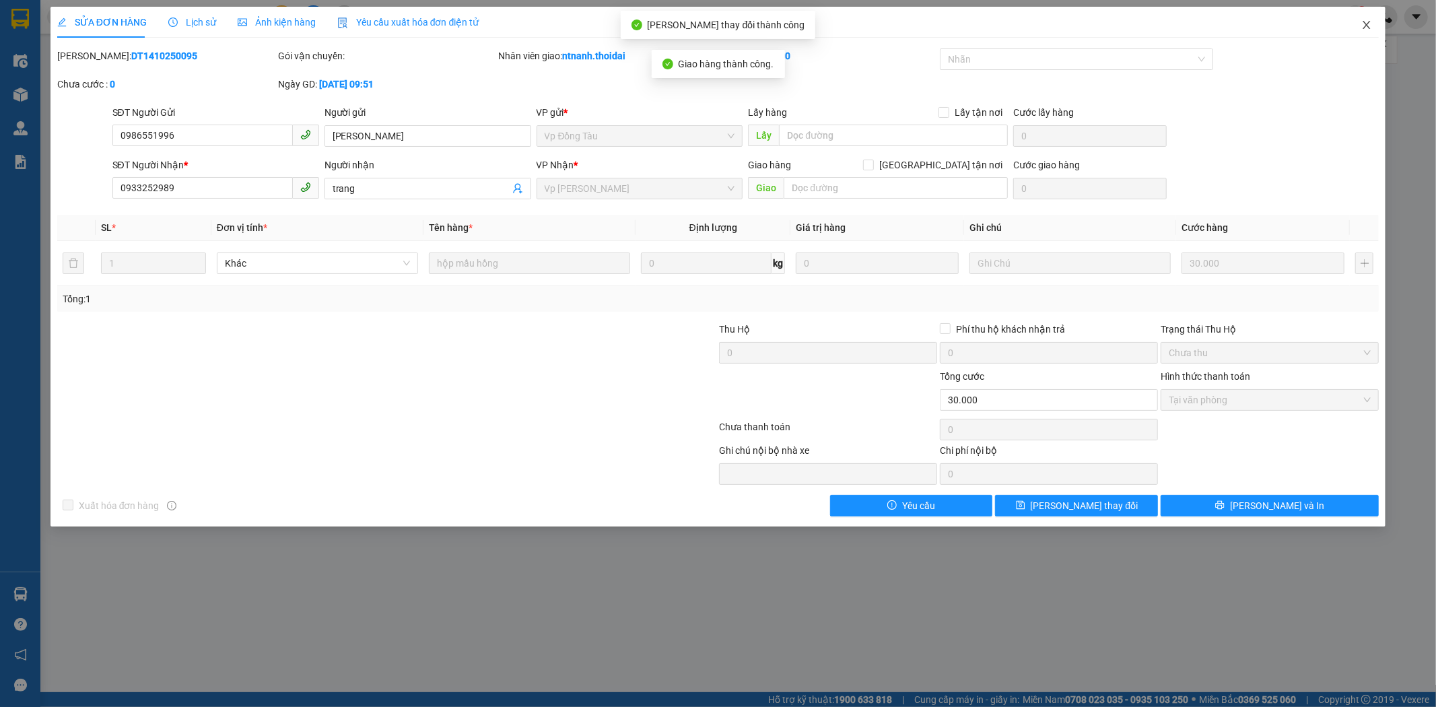
click at [1126, 26] on icon "close" at bounding box center [1366, 25] width 11 height 11
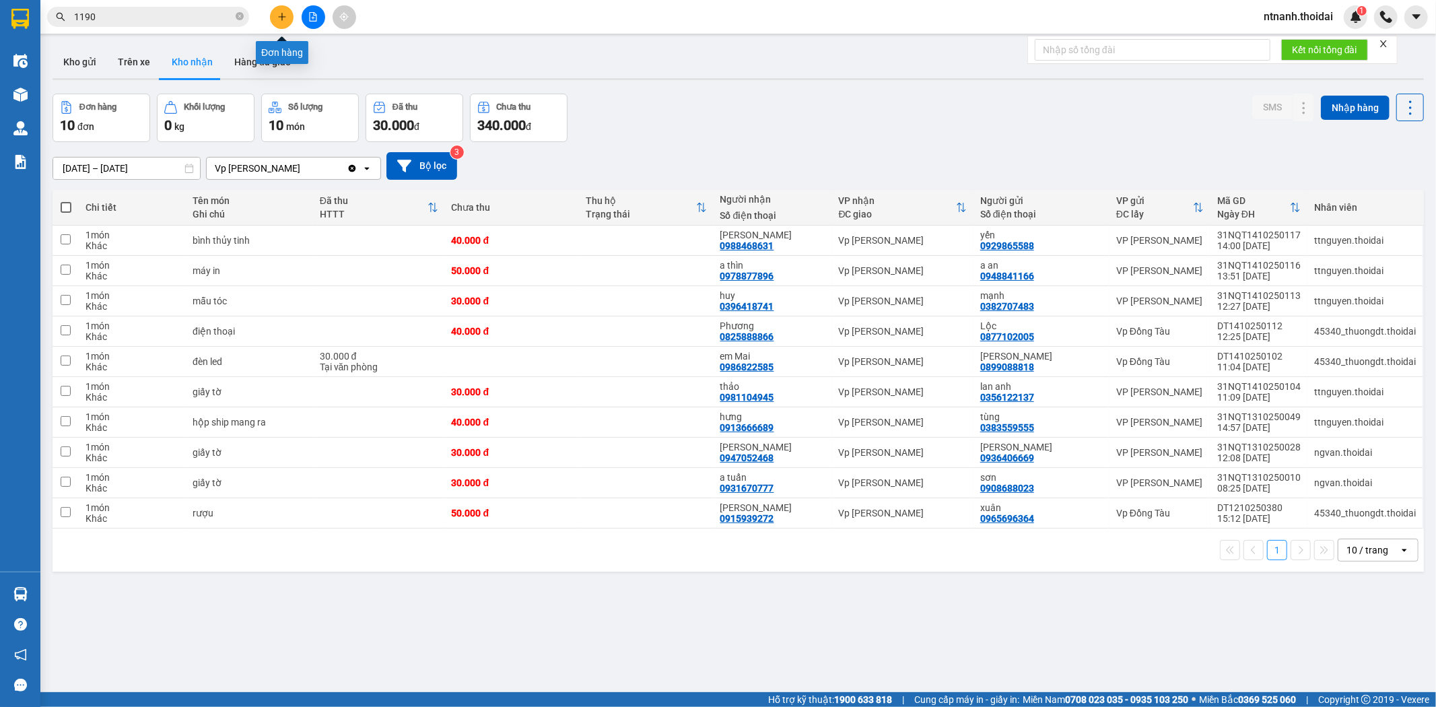
click at [283, 24] on button at bounding box center [282, 17] width 24 height 24
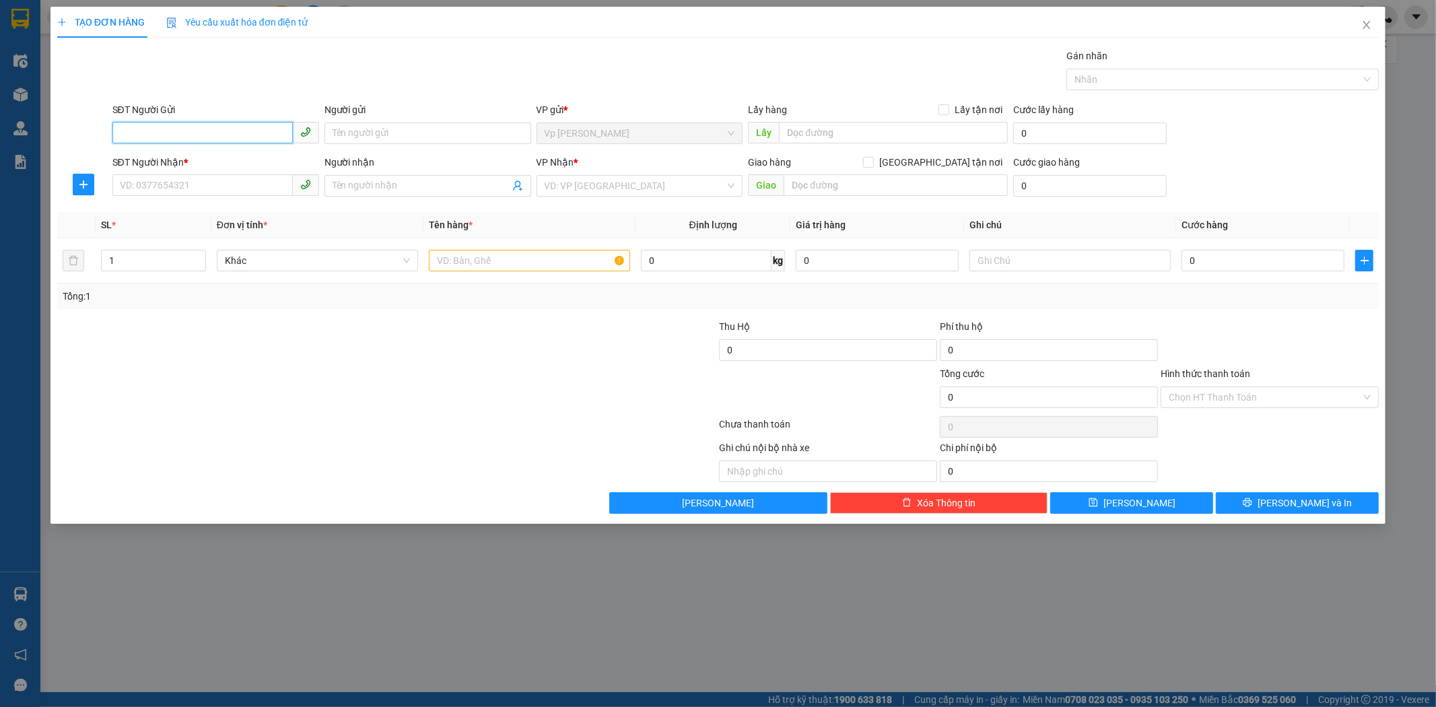
click at [175, 139] on input "SĐT Người Gửi" at bounding box center [202, 133] width 180 height 22
click at [220, 156] on div "0988936595 - c tuyến" at bounding box center [215, 160] width 190 height 15
type input "0988936595"
type input "c tuyến"
type input "0988936595"
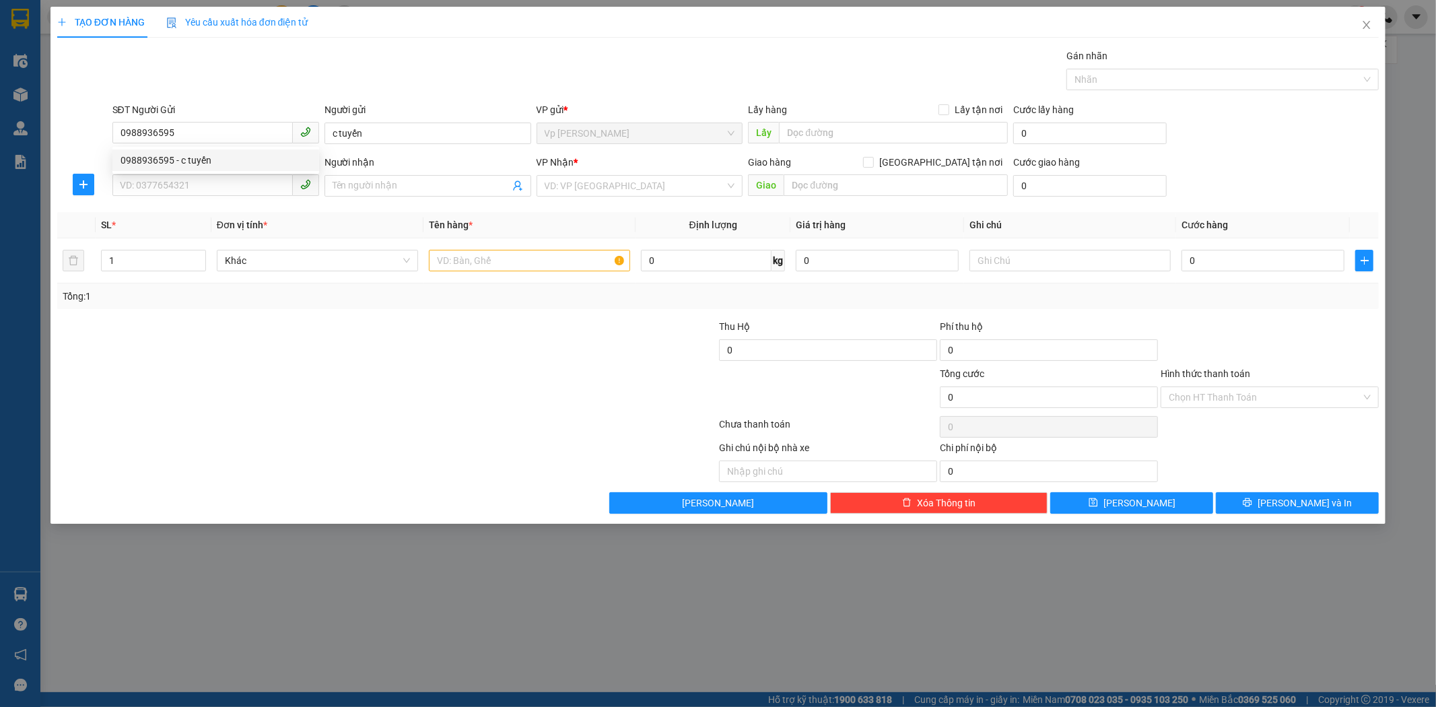
click at [199, 200] on div "SĐT Người Nhận * VD: 0377654321" at bounding box center [215, 178] width 207 height 47
click at [203, 190] on input "SĐT Người Nhận *" at bounding box center [202, 185] width 180 height 22
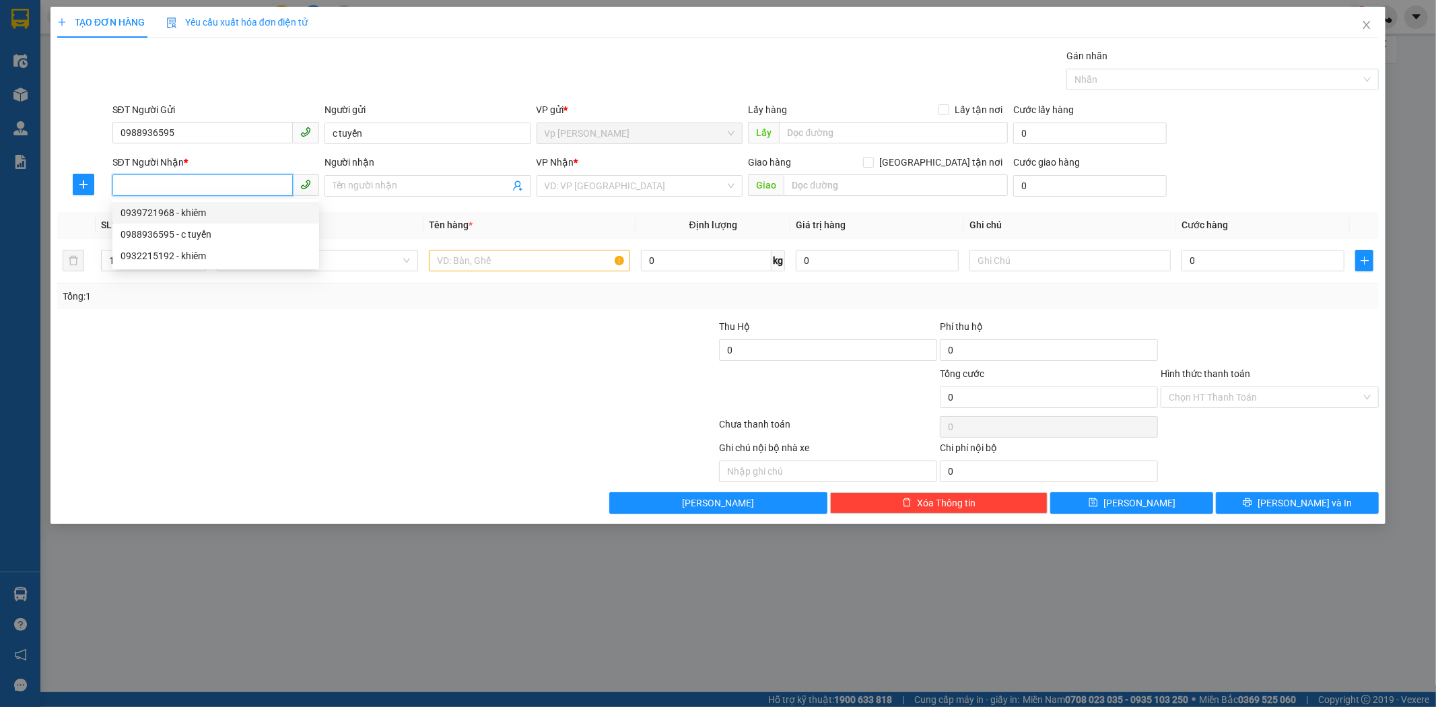
click at [200, 211] on div "0939721968 - khiêm" at bounding box center [215, 212] width 190 height 15
type input "0939721968"
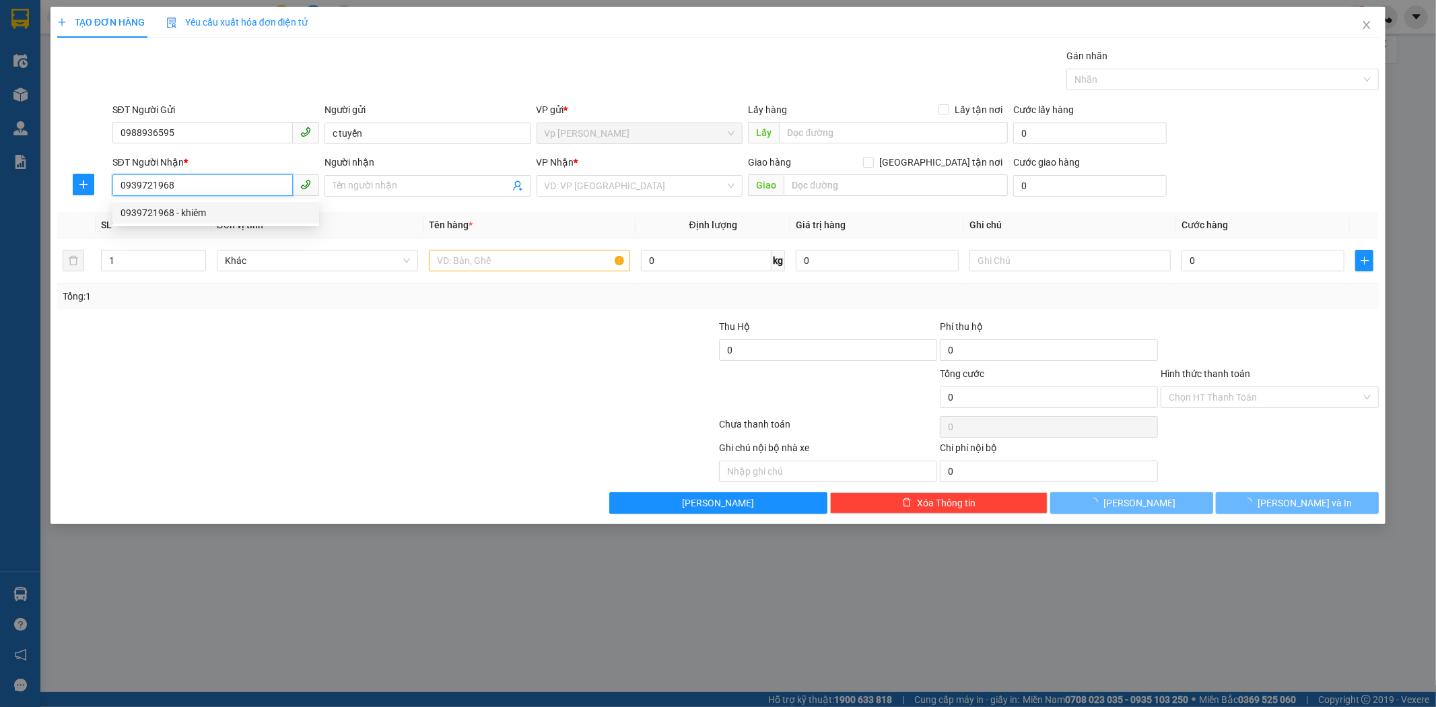
type input "khiêm"
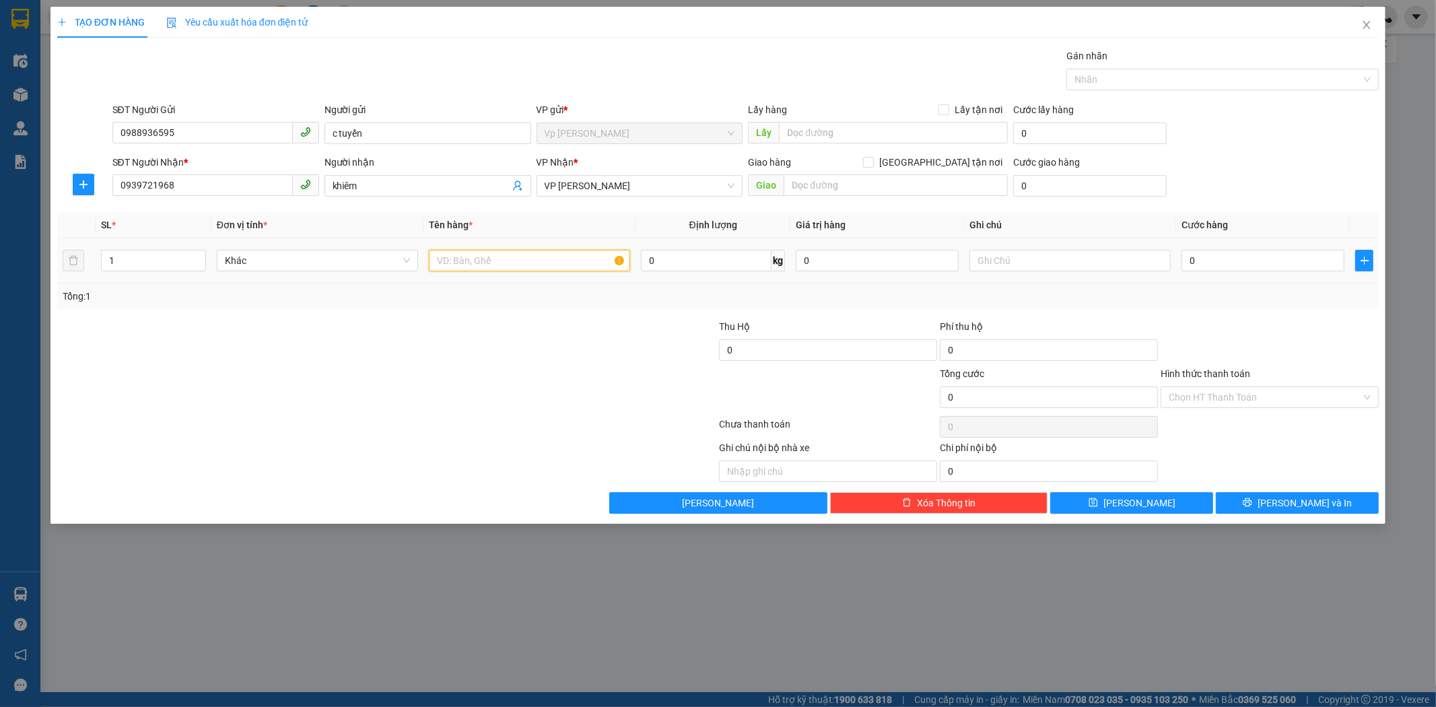
click at [572, 260] on input "text" at bounding box center [529, 261] width 201 height 22
type input "máy"
click at [1126, 261] on input "0" at bounding box center [1262, 261] width 163 height 22
type input "3"
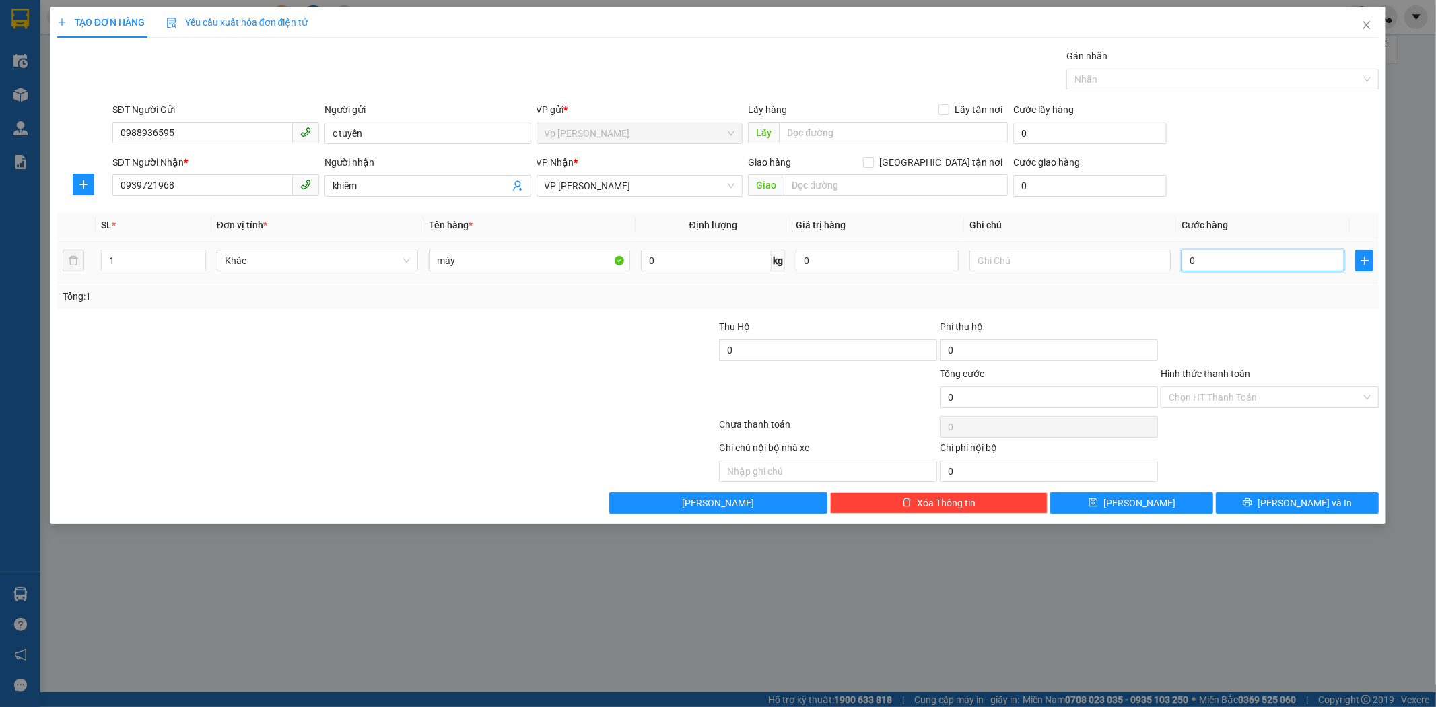
type input "3"
type input "30"
type input "30.000"
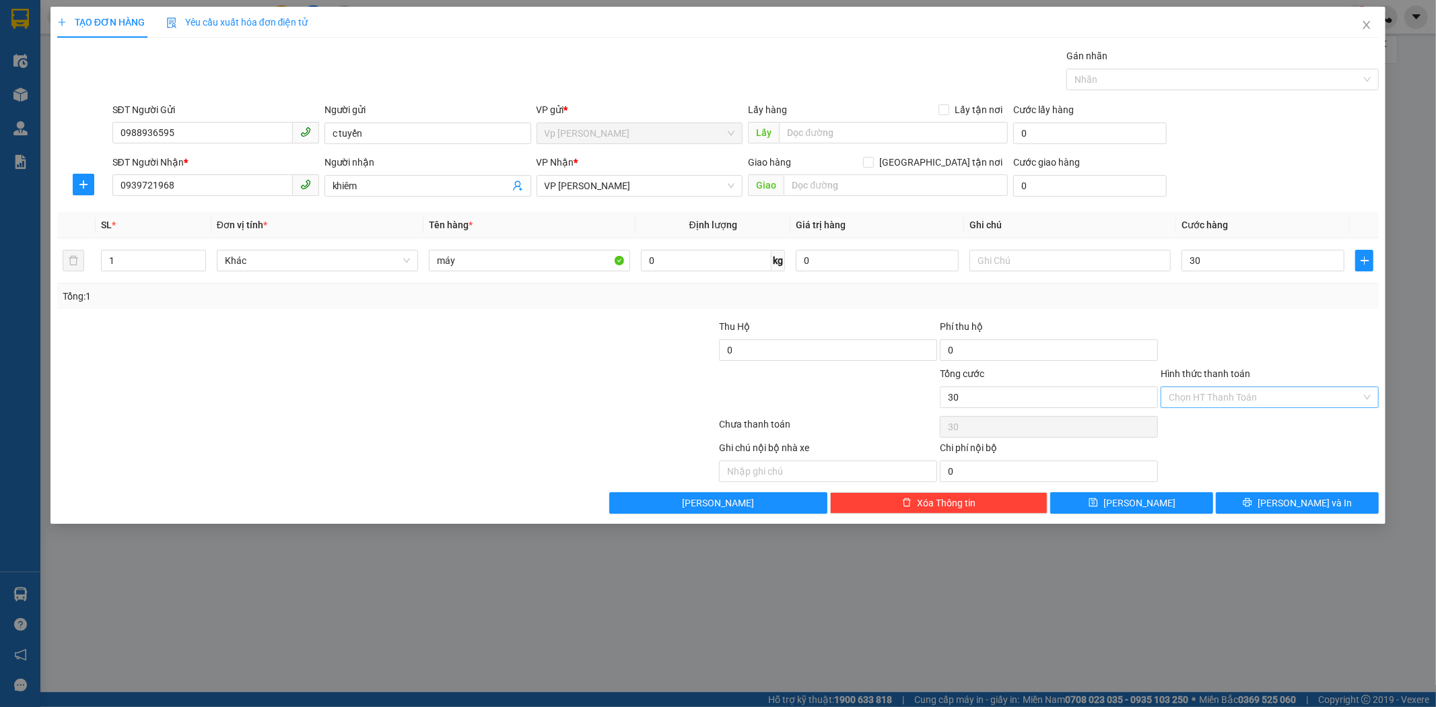
type input "30.000"
click at [1126, 399] on input "Hình thức thanh toán" at bounding box center [1264, 397] width 192 height 20
click at [1126, 424] on div "Tại văn phòng" at bounding box center [1270, 424] width 202 height 15
type input "0"
click at [1126, 496] on button "Lưu" at bounding box center [1131, 503] width 163 height 22
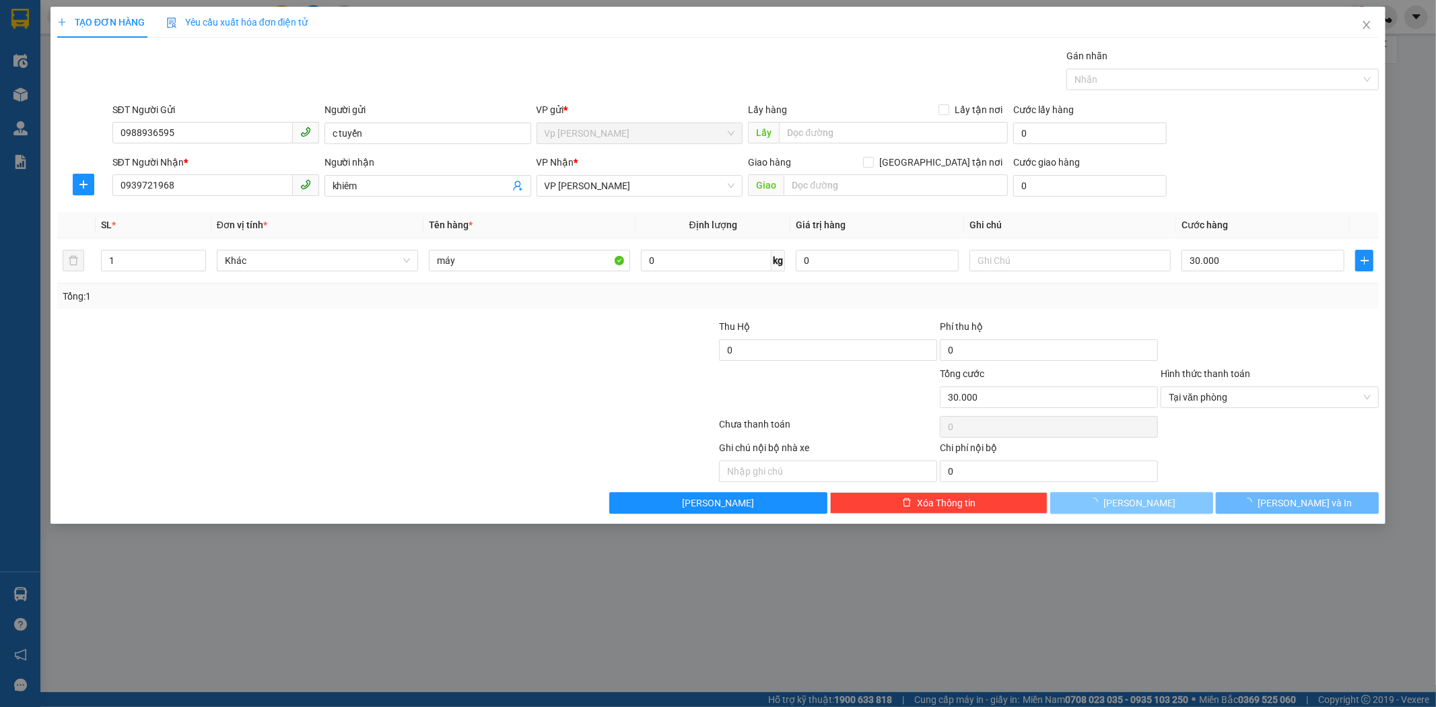
type input "0"
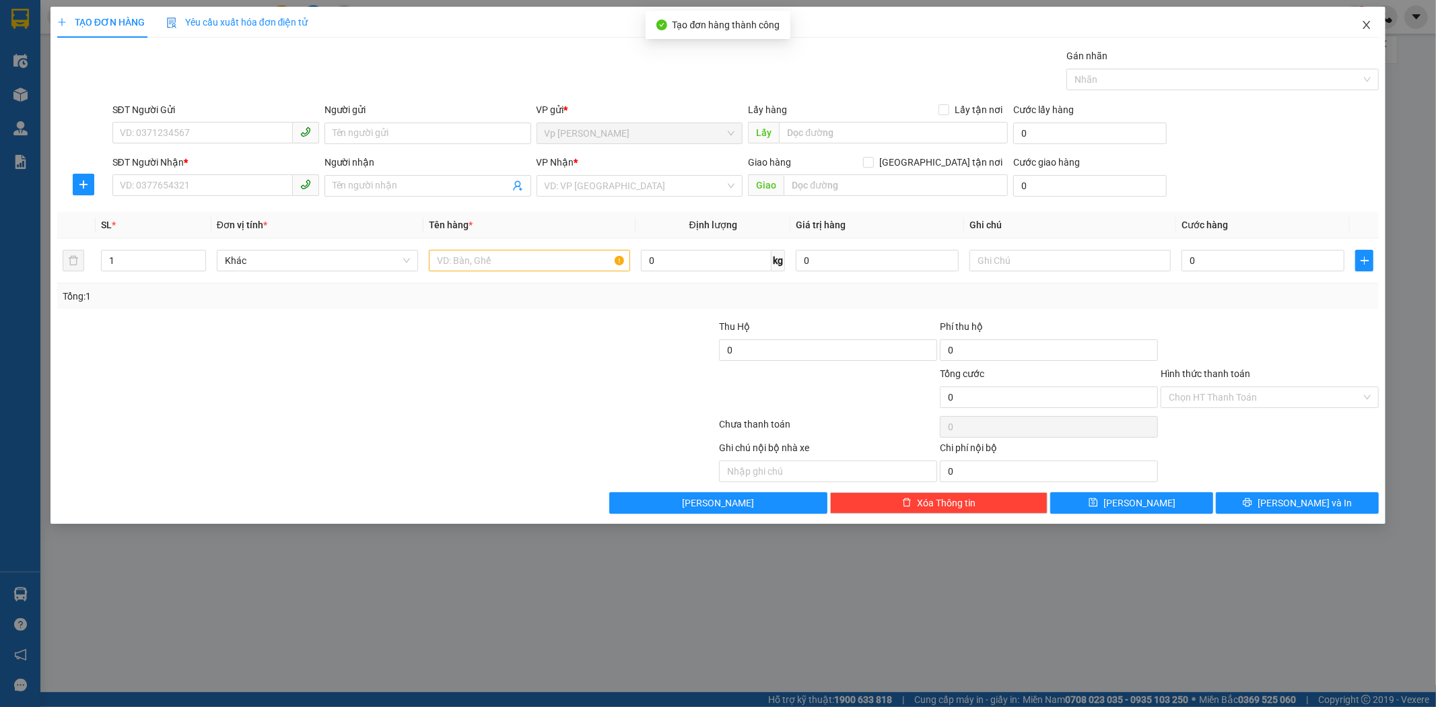
click at [1126, 28] on icon "close" at bounding box center [1366, 25] width 11 height 11
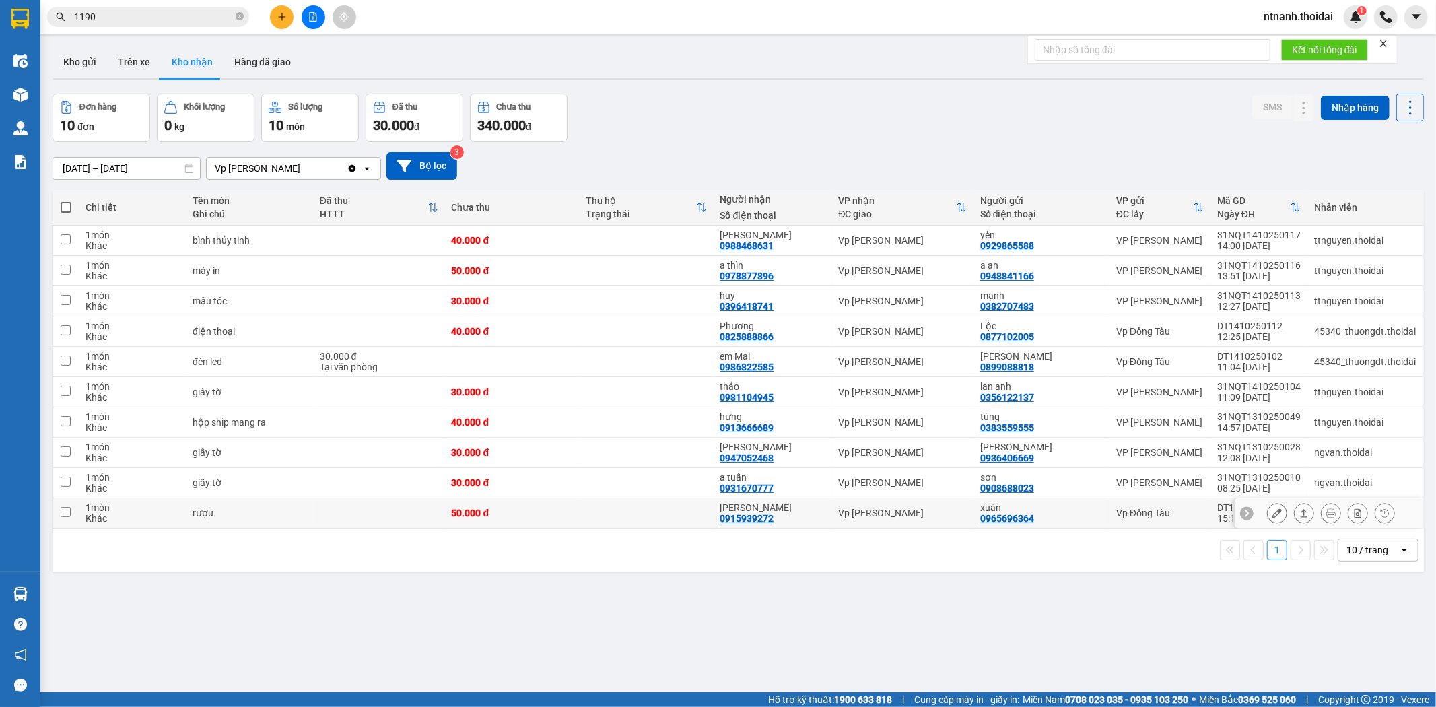
click at [339, 514] on td at bounding box center [379, 513] width 132 height 30
checkbox input "true"
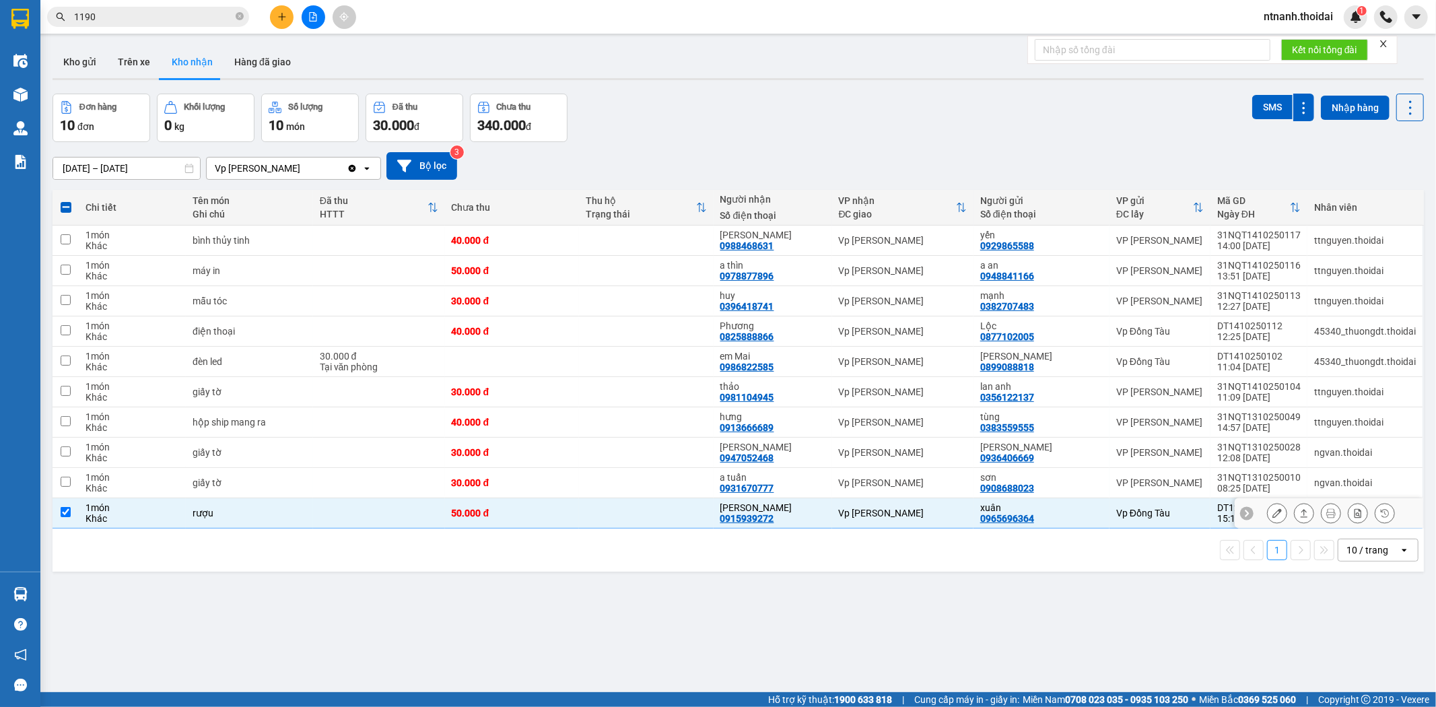
click at [1126, 522] on button at bounding box center [1303, 513] width 19 height 24
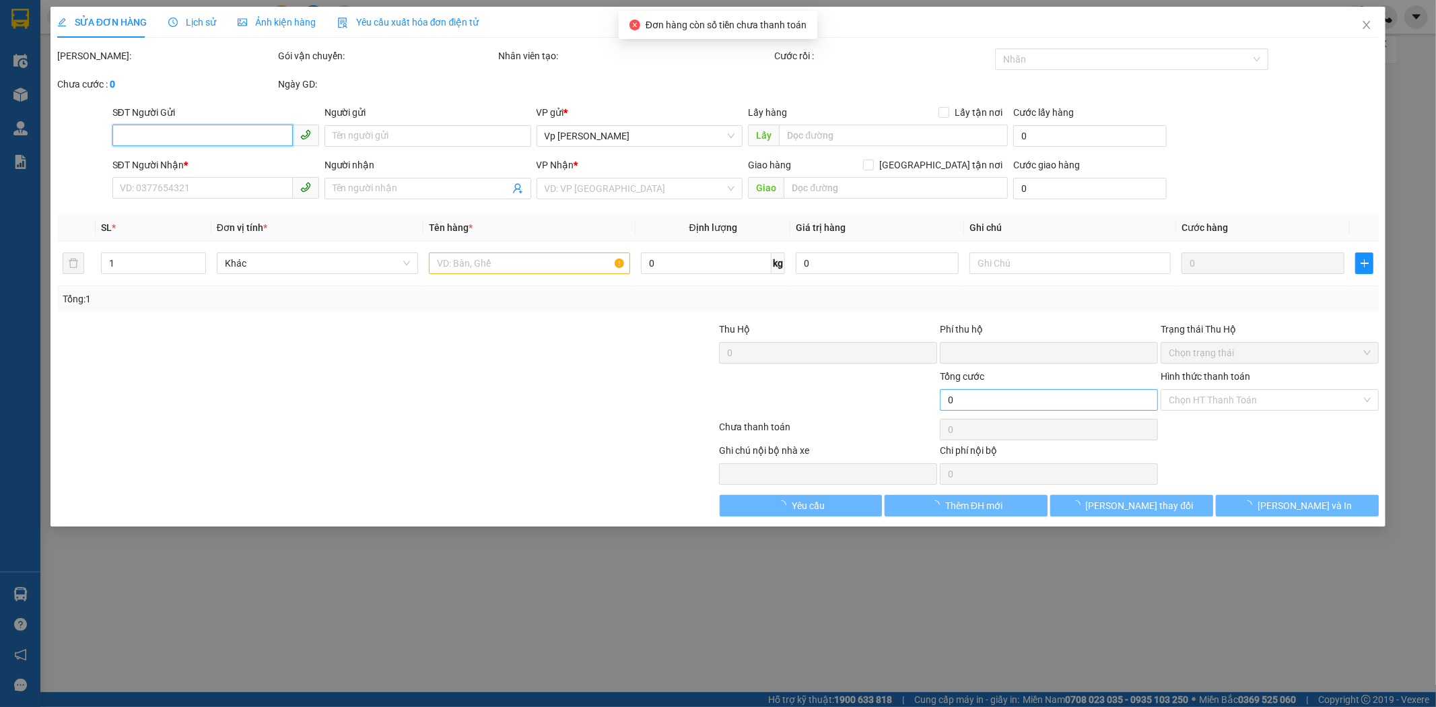
type input "0965696364"
type input "xuân"
type input "0915939272"
type input "ng văn minh"
type input "0"
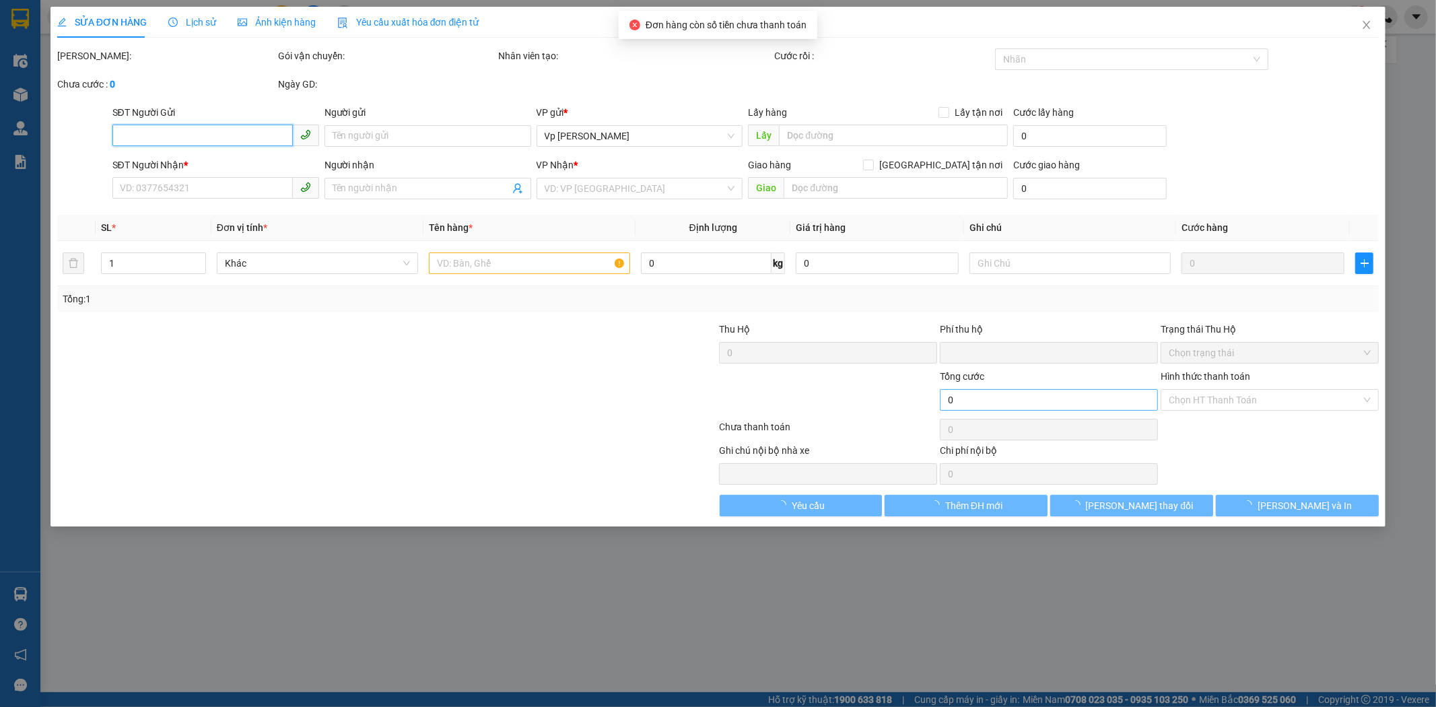
type input "50.000"
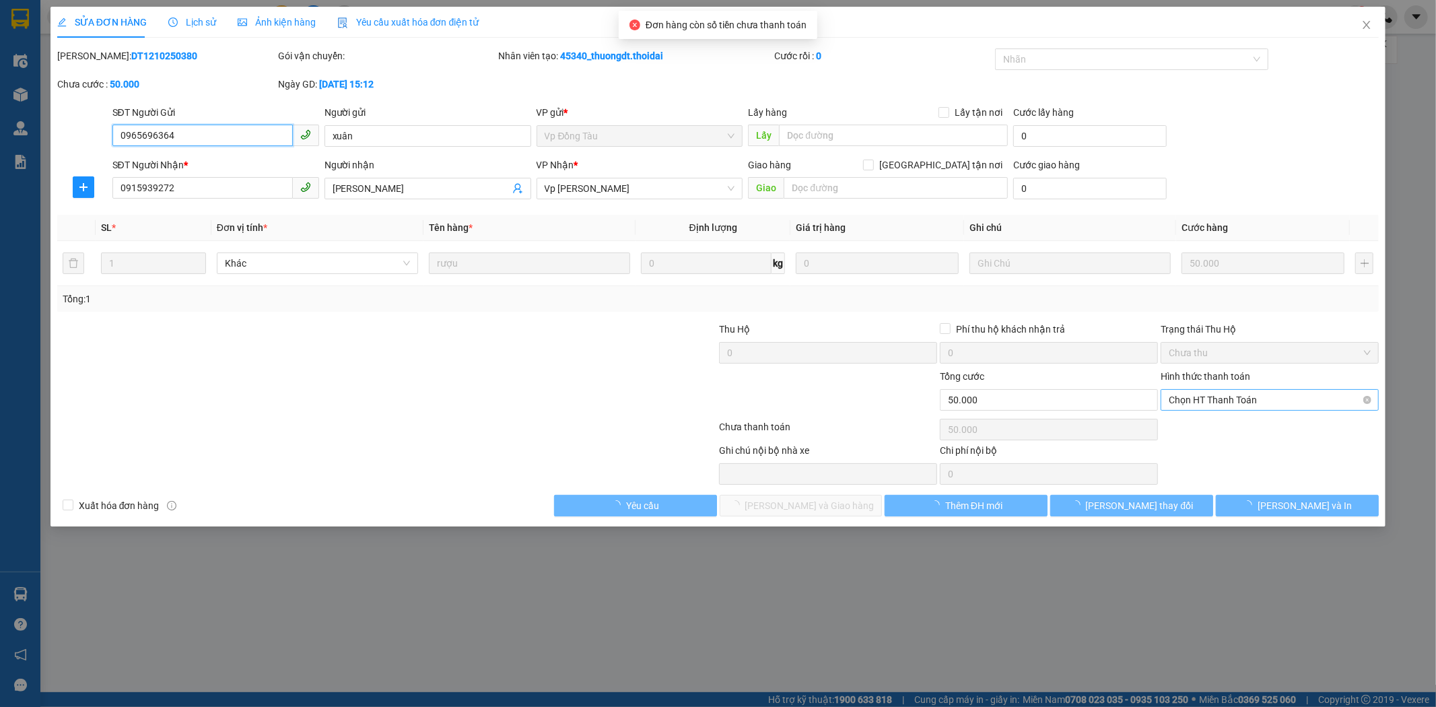
click at [1126, 405] on span "Chọn HT Thanh Toán" at bounding box center [1269, 400] width 202 height 20
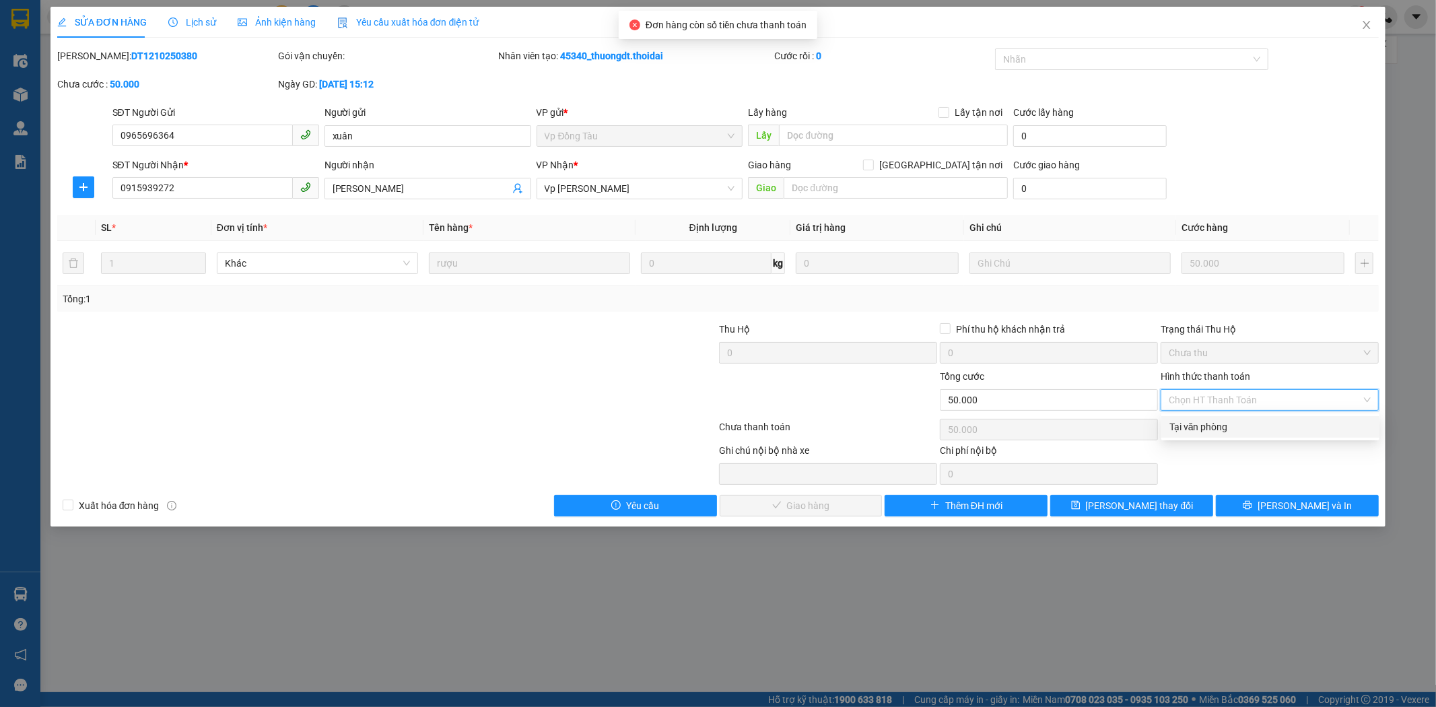
click at [1126, 419] on div "Tại văn phòng" at bounding box center [1270, 426] width 202 height 15
type input "0"
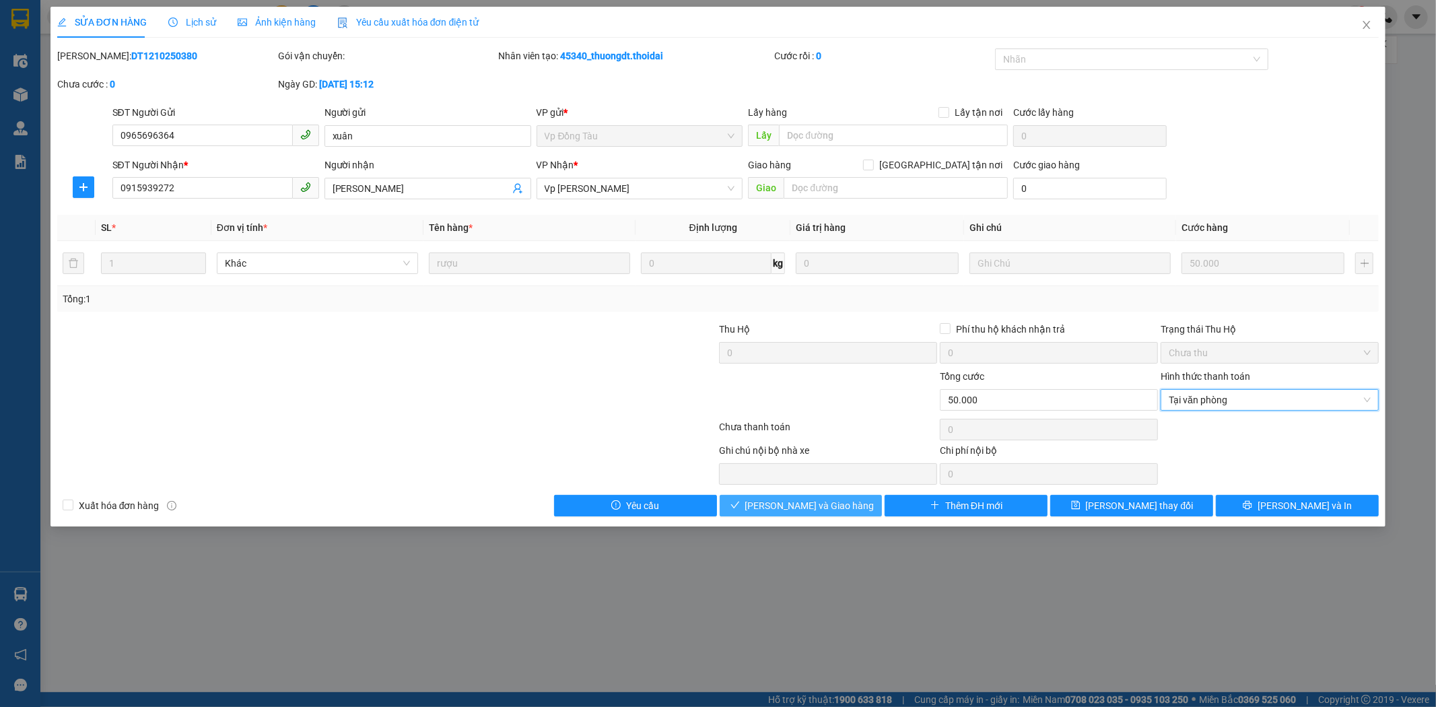
click at [835, 514] on button "[PERSON_NAME] và Giao hàng" at bounding box center [801, 506] width 163 height 22
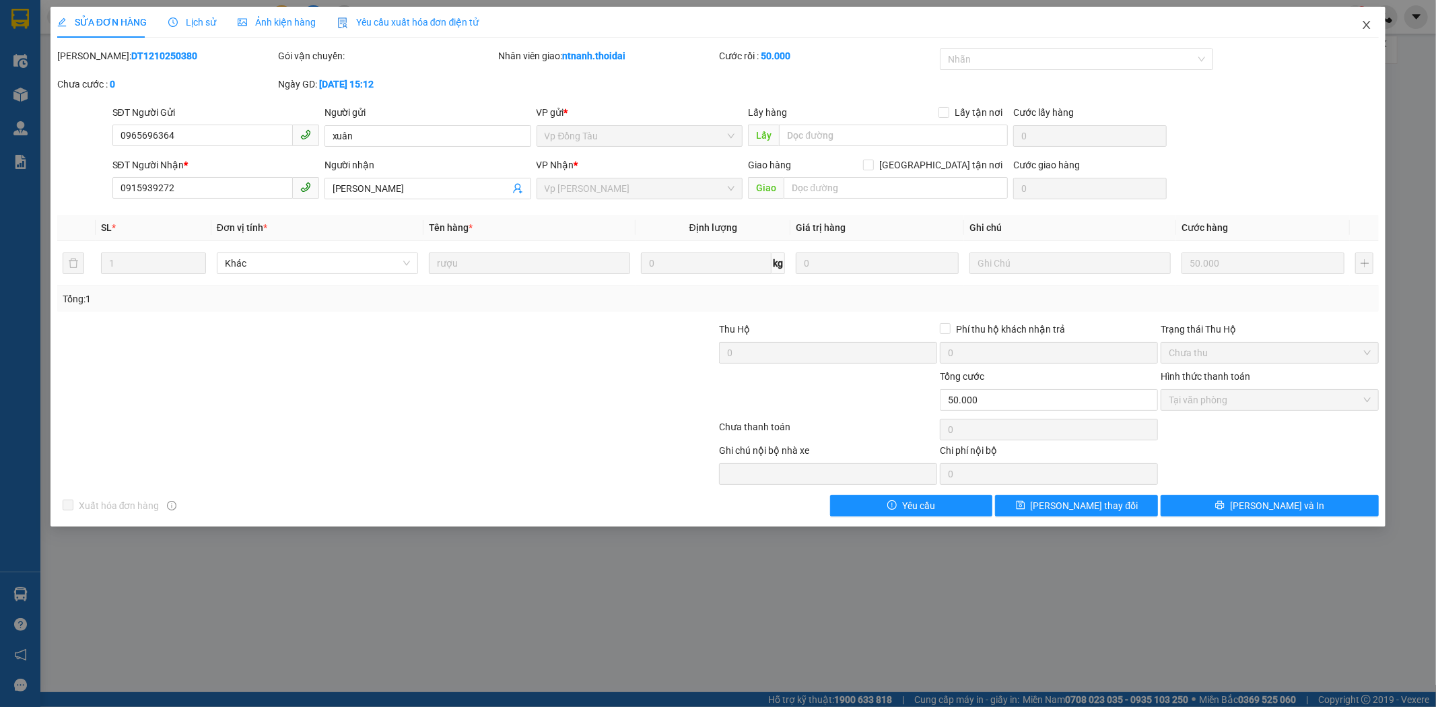
click at [1126, 24] on icon "close" at bounding box center [1366, 25] width 7 height 8
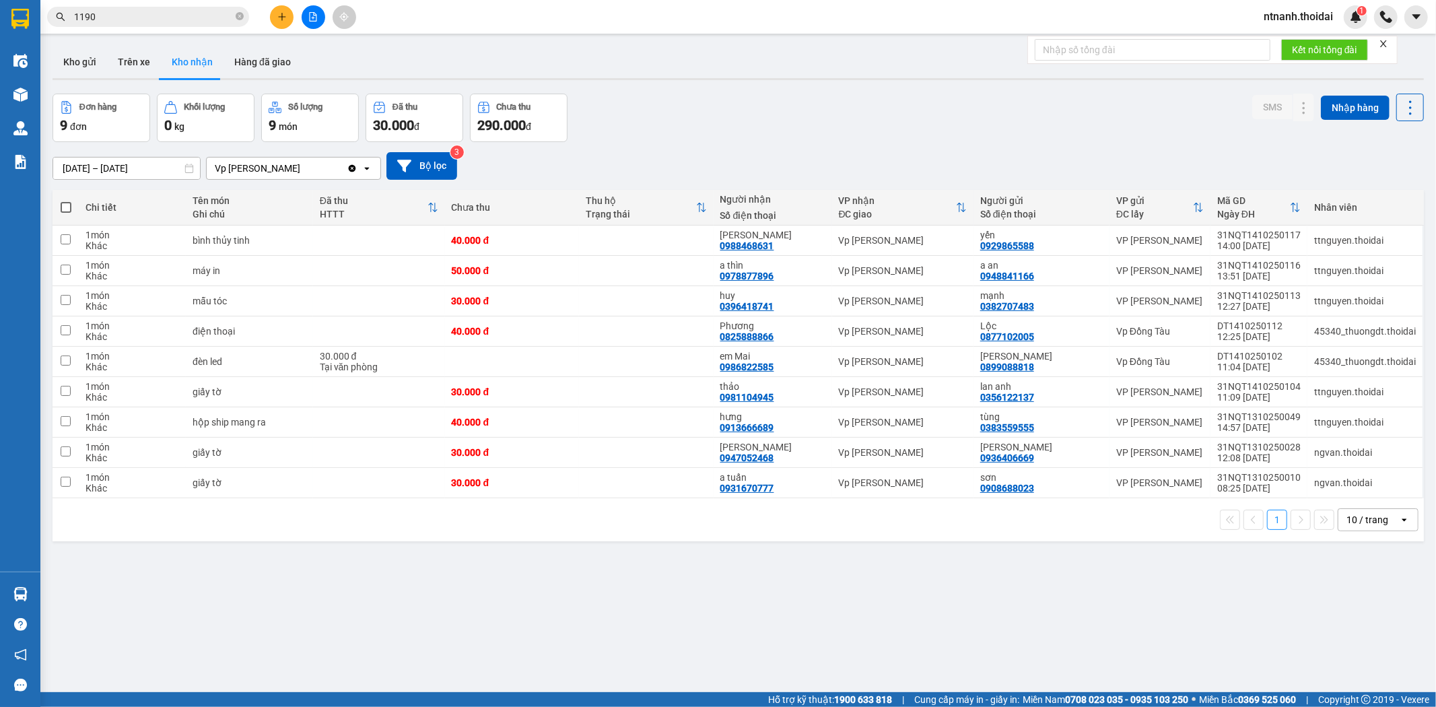
click at [272, 19] on button at bounding box center [282, 17] width 24 height 24
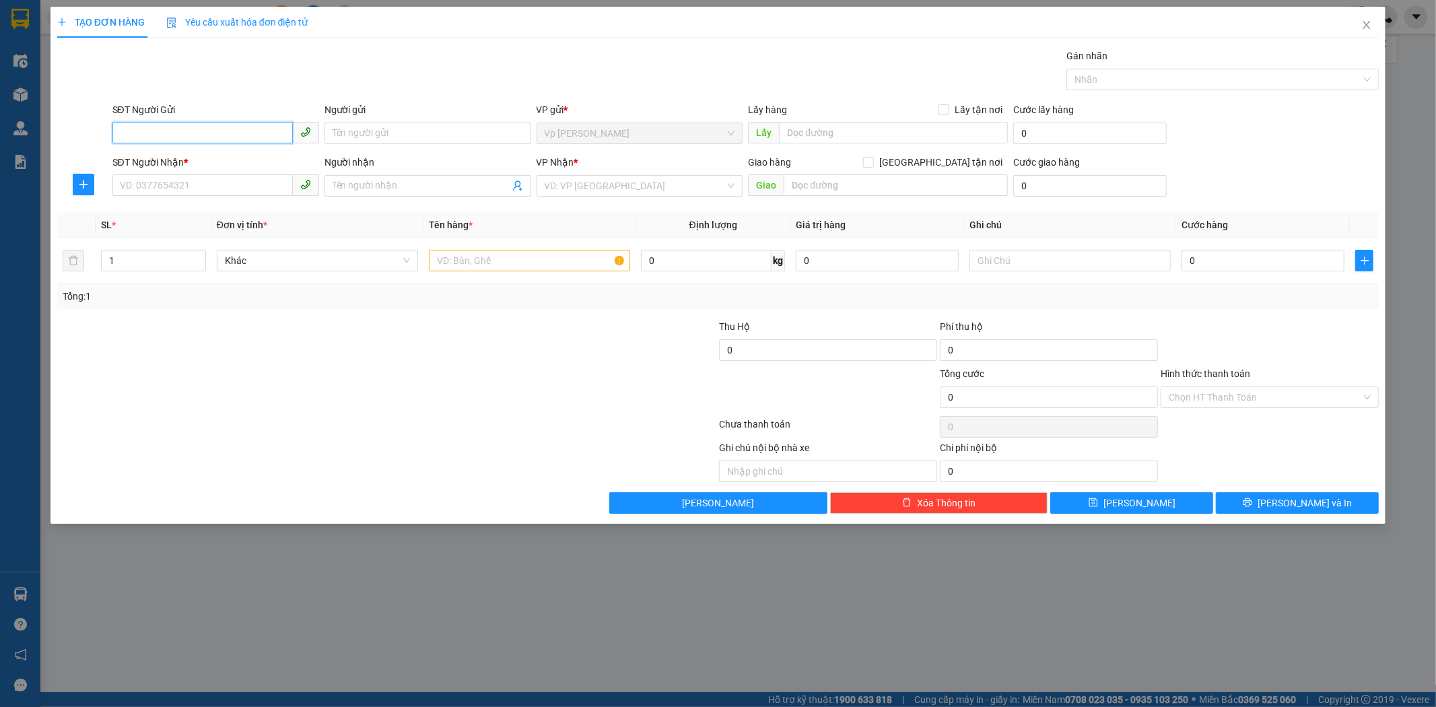
click at [188, 140] on input "SĐT Người Gửi" at bounding box center [202, 133] width 180 height 22
type input "0983836506"
click at [153, 157] on div "0983836506 - đưc trần" at bounding box center [215, 160] width 190 height 15
type input "đưc trần"
type input "0983836506"
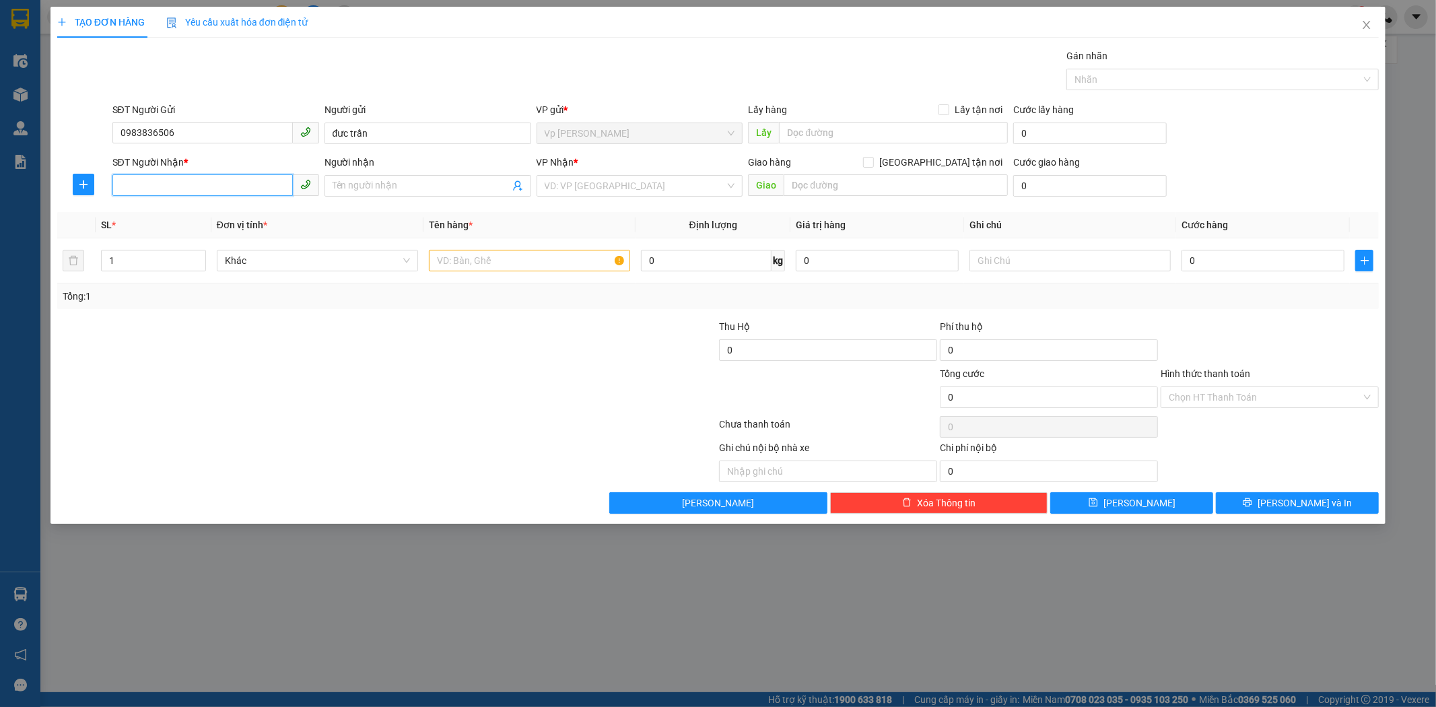
click at [151, 176] on input "SĐT Người Nhận *" at bounding box center [202, 185] width 180 height 22
drag, startPoint x: 182, startPoint y: 133, endPoint x: 0, endPoint y: 199, distance: 193.3
click at [0, 199] on div "TẠO ĐƠN HÀNG Yêu cầu xuất hóa đơn điện tử Transit Pickup Surcharge Ids Transit …" at bounding box center [718, 353] width 1436 height 707
click at [203, 190] on input "SĐT Người Nhận *" at bounding box center [202, 185] width 180 height 22
paste input "0983836506"
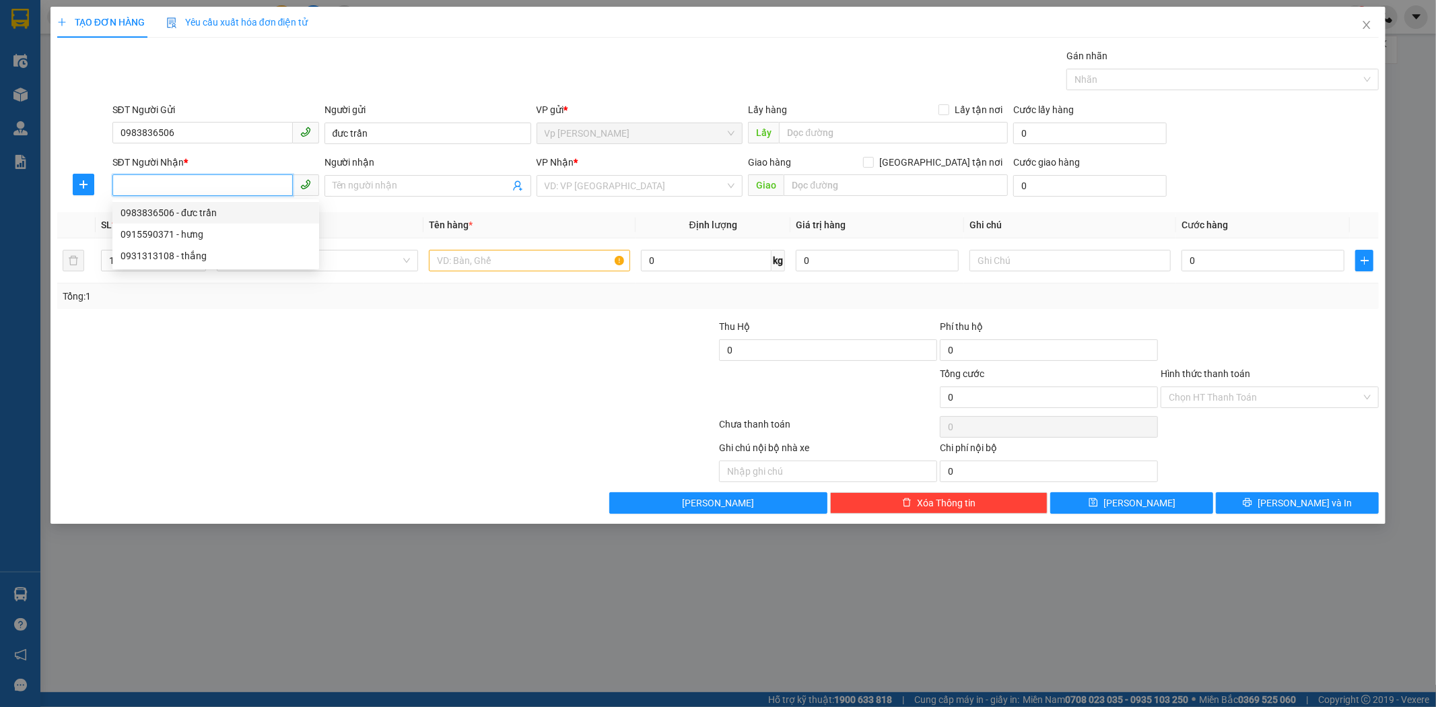
type input "0983836506"
click at [217, 207] on div "0983836506 - đưc trần" at bounding box center [215, 212] width 190 height 15
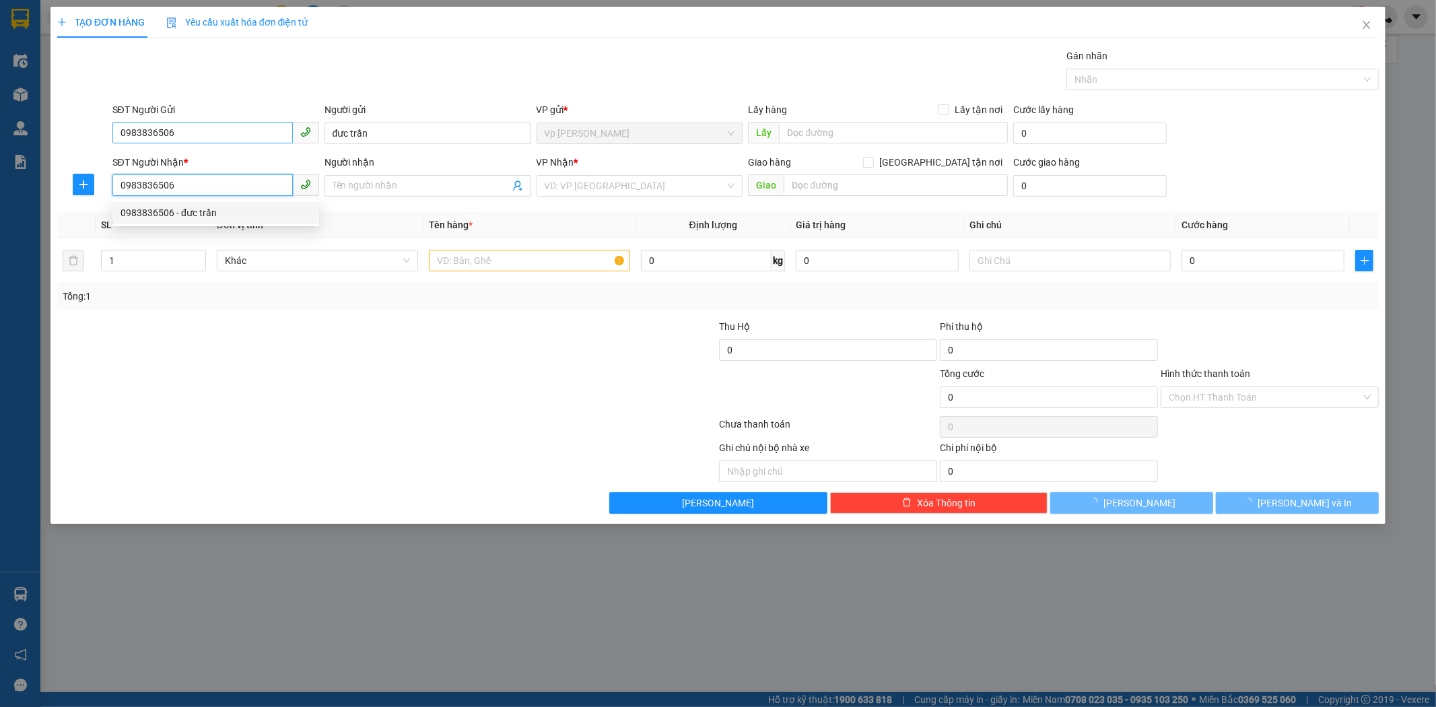
type input "đưc trần"
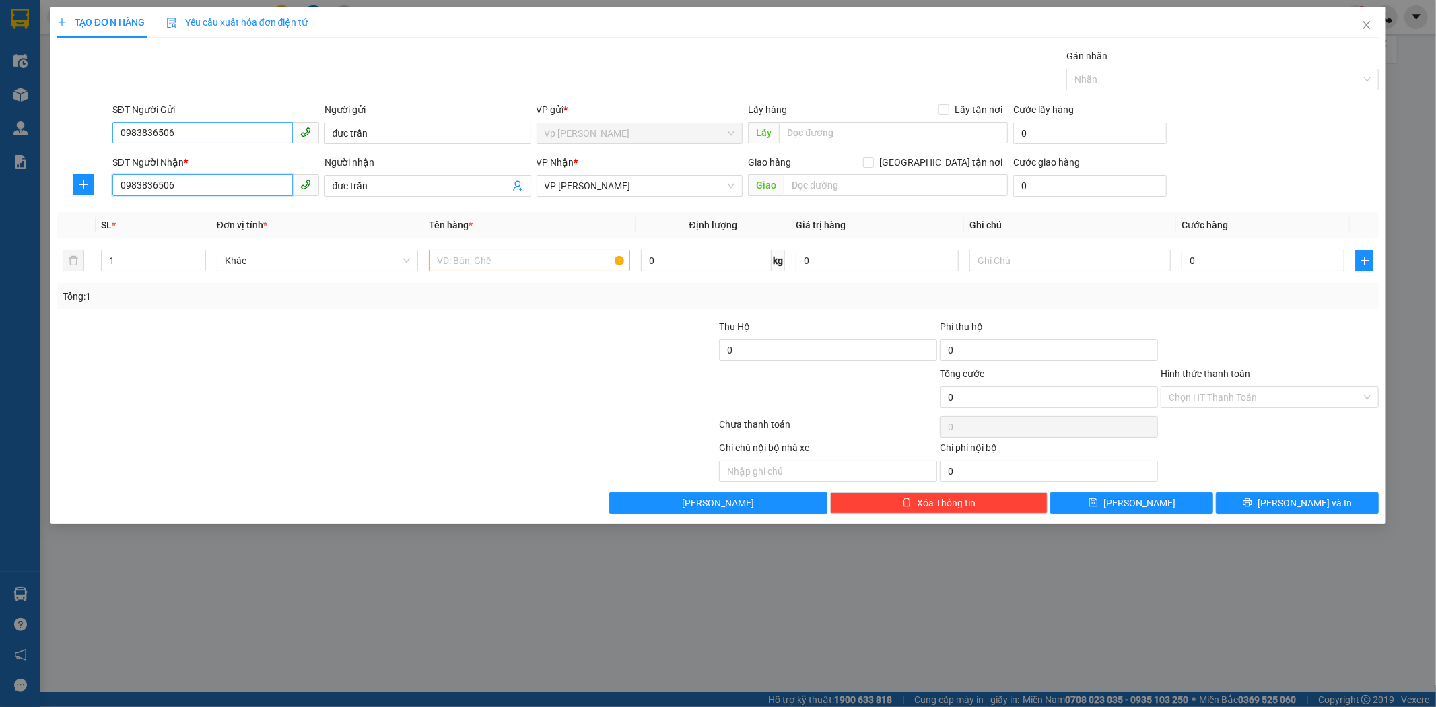
type input "0983836506"
click at [196, 133] on input "0983836506" at bounding box center [202, 133] width 180 height 22
type input "0"
click at [405, 131] on input "đưc trần" at bounding box center [427, 133] width 207 height 22
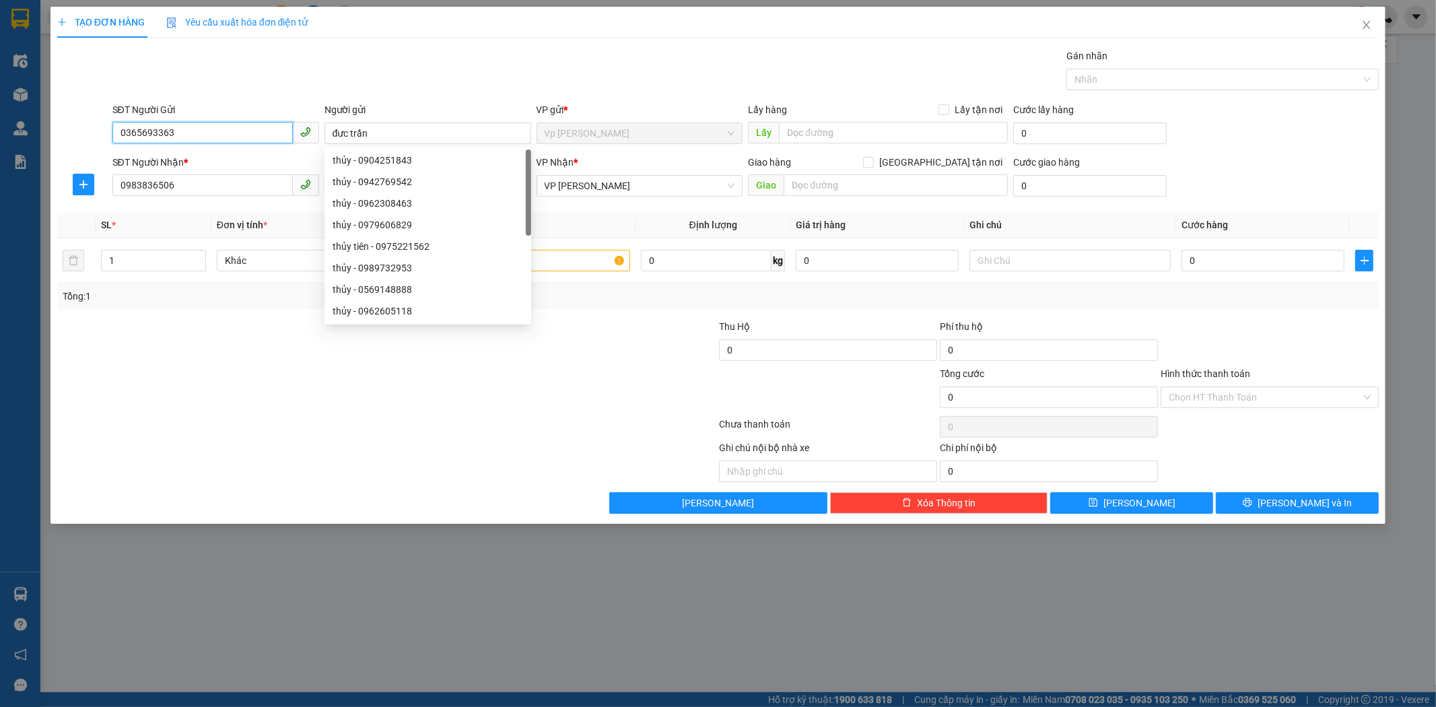
click at [199, 132] on input "0365693363" at bounding box center [202, 133] width 180 height 22
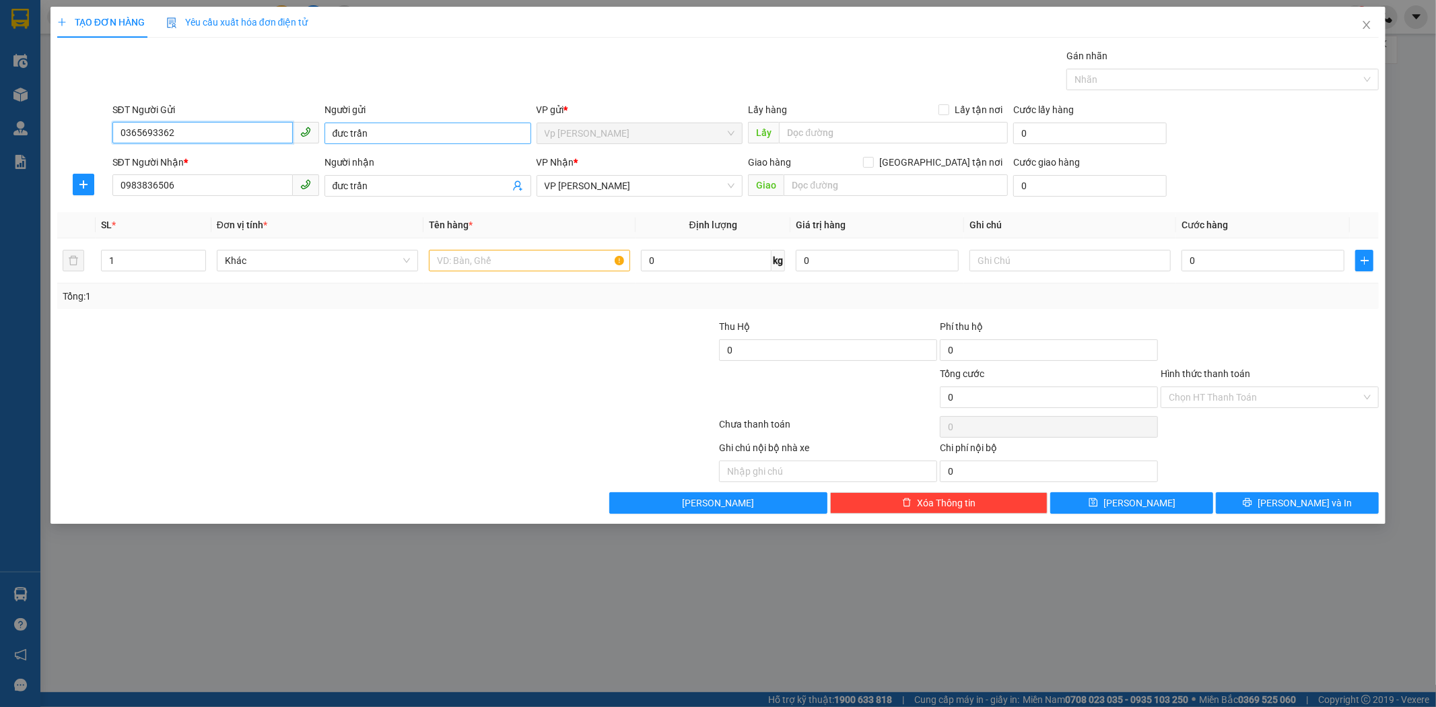
type input "0365693362"
click at [361, 137] on input "đưc trần" at bounding box center [427, 133] width 207 height 22
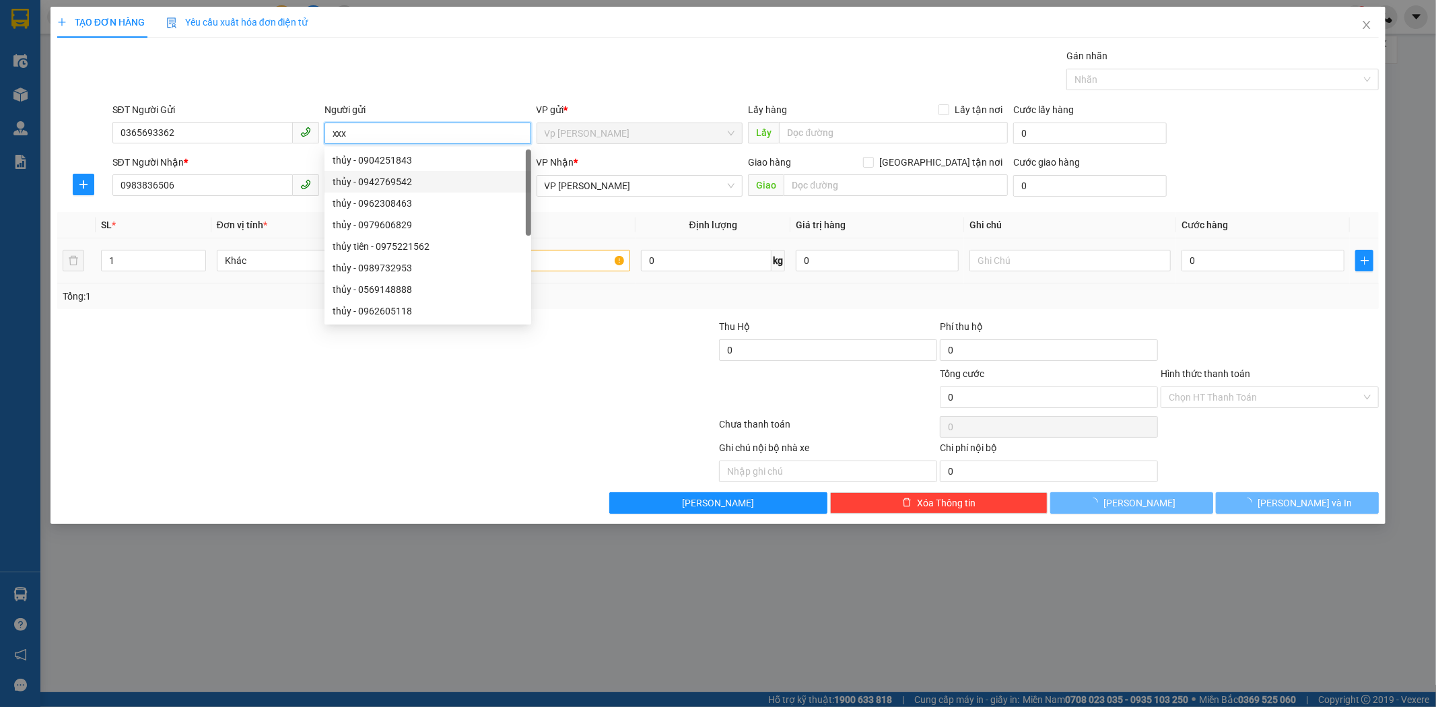
type input "xxx"
click at [599, 267] on input "text" at bounding box center [529, 261] width 201 height 22
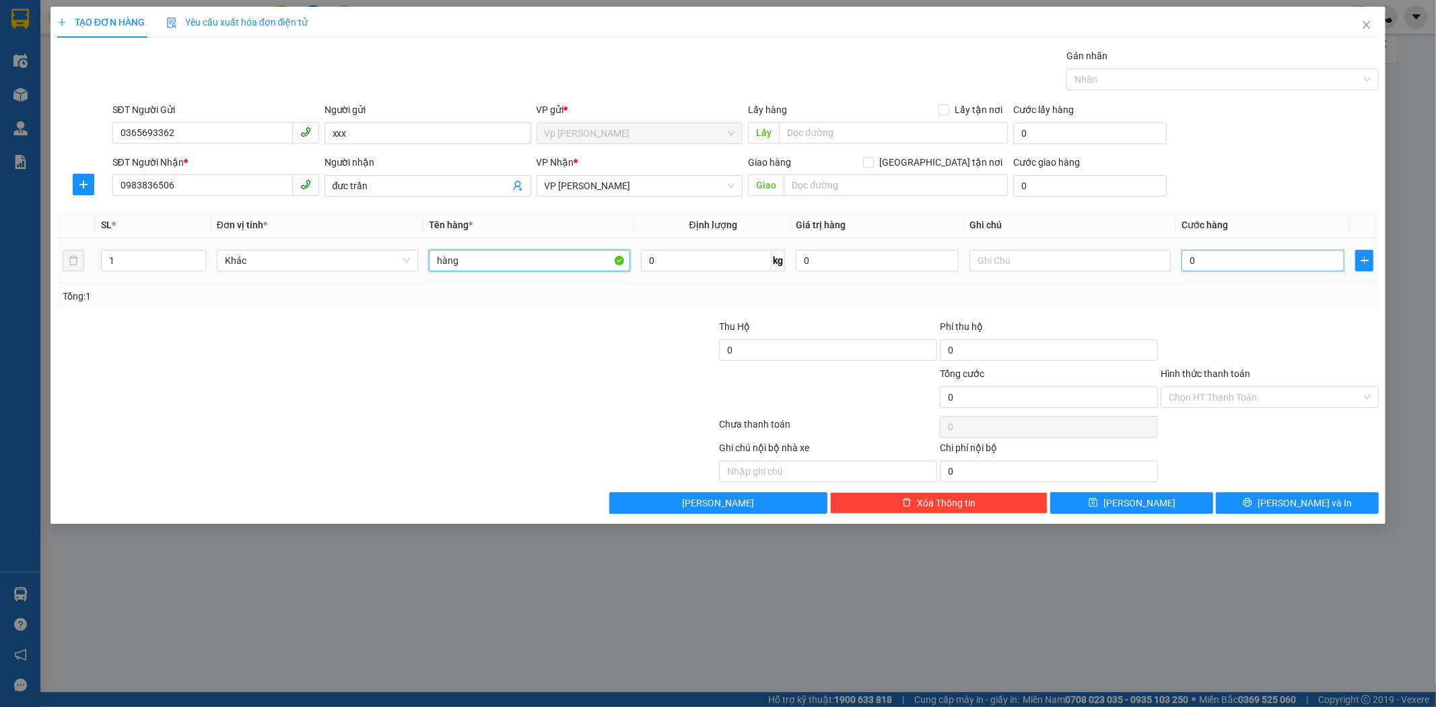
type input "hàng"
click at [1126, 263] on input "0" at bounding box center [1262, 261] width 163 height 22
type input "3"
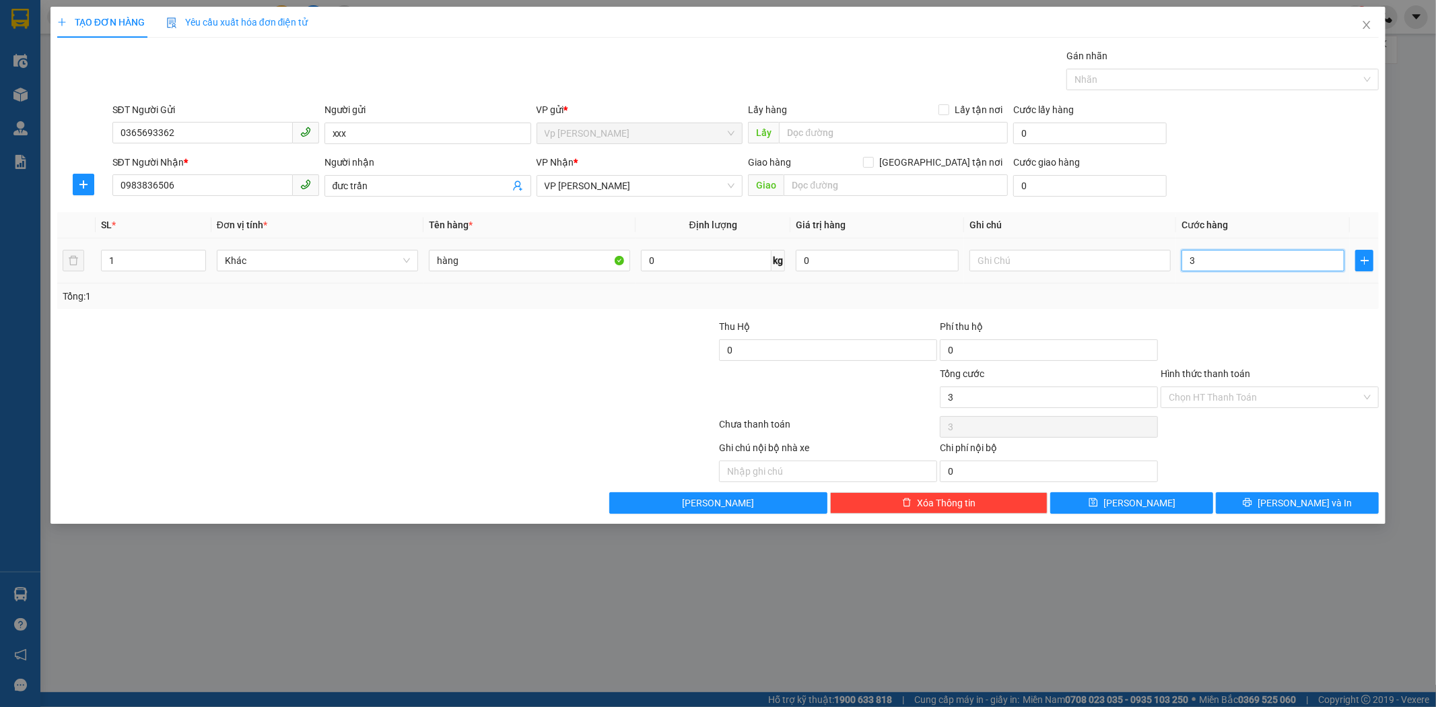
type input "30"
type input "30.000"
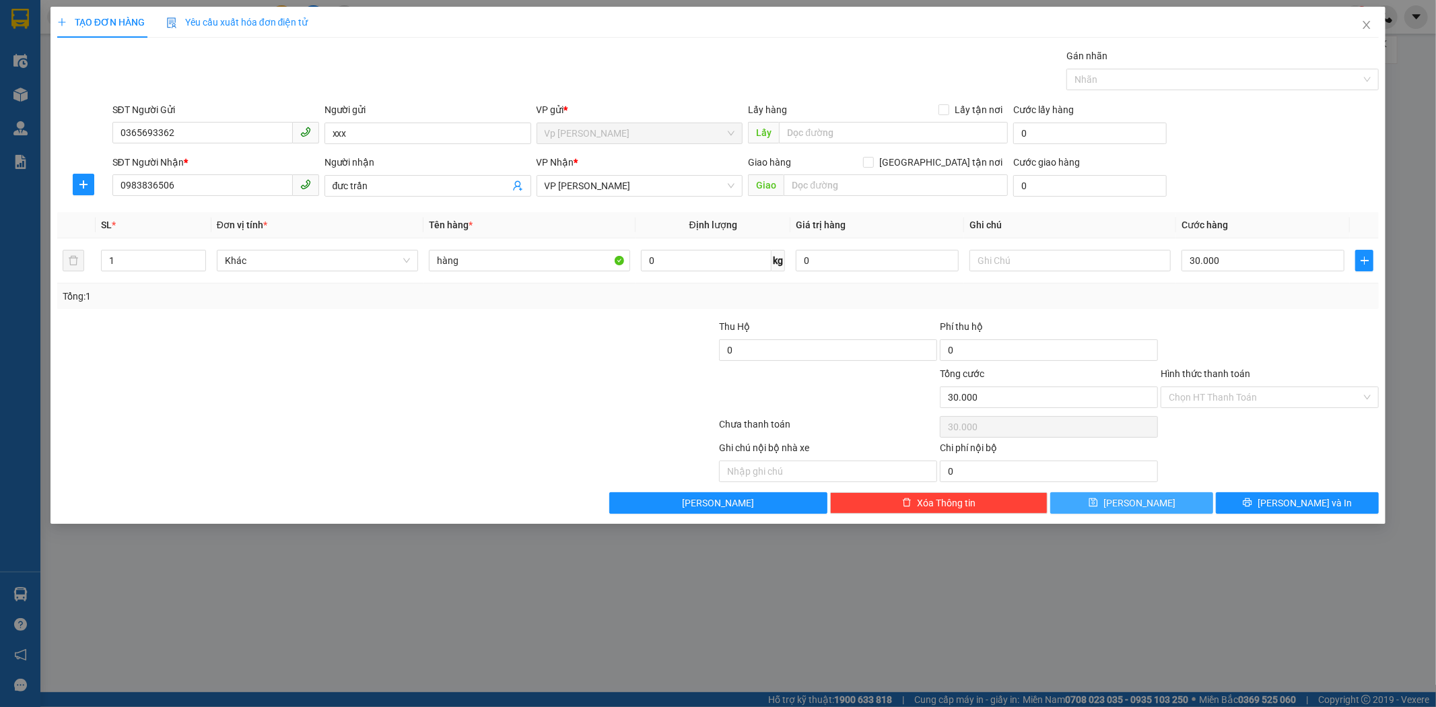
drag, startPoint x: 1142, startPoint y: 503, endPoint x: 1244, endPoint y: 409, distance: 139.1
click at [1126, 423] on div "Transit Pickup Surcharge Ids Transit Deliver Surcharge Ids Transit Deliver Surc…" at bounding box center [718, 280] width 1322 height 465
click at [1126, 398] on input "Hình thức thanh toán" at bounding box center [1264, 397] width 192 height 20
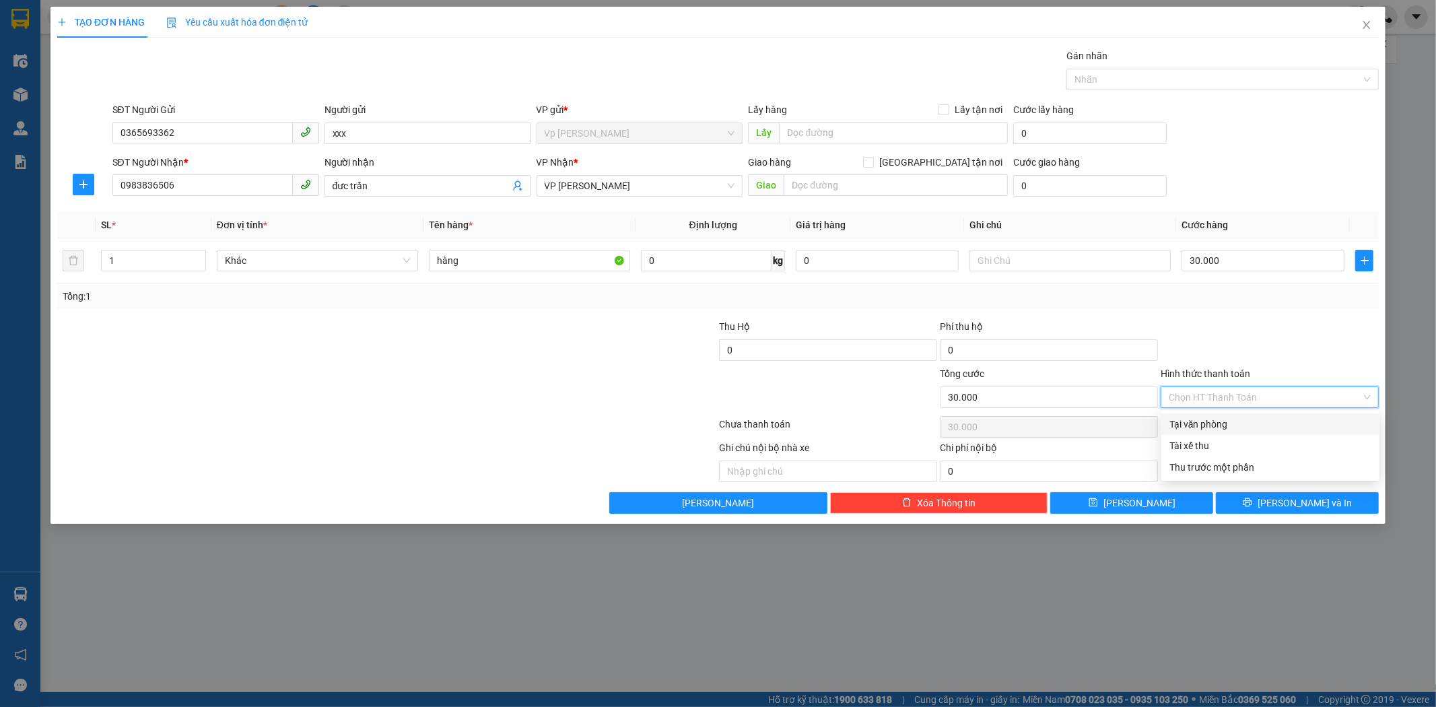
click at [1126, 421] on div "Tại văn phòng" at bounding box center [1270, 424] width 202 height 15
type input "0"
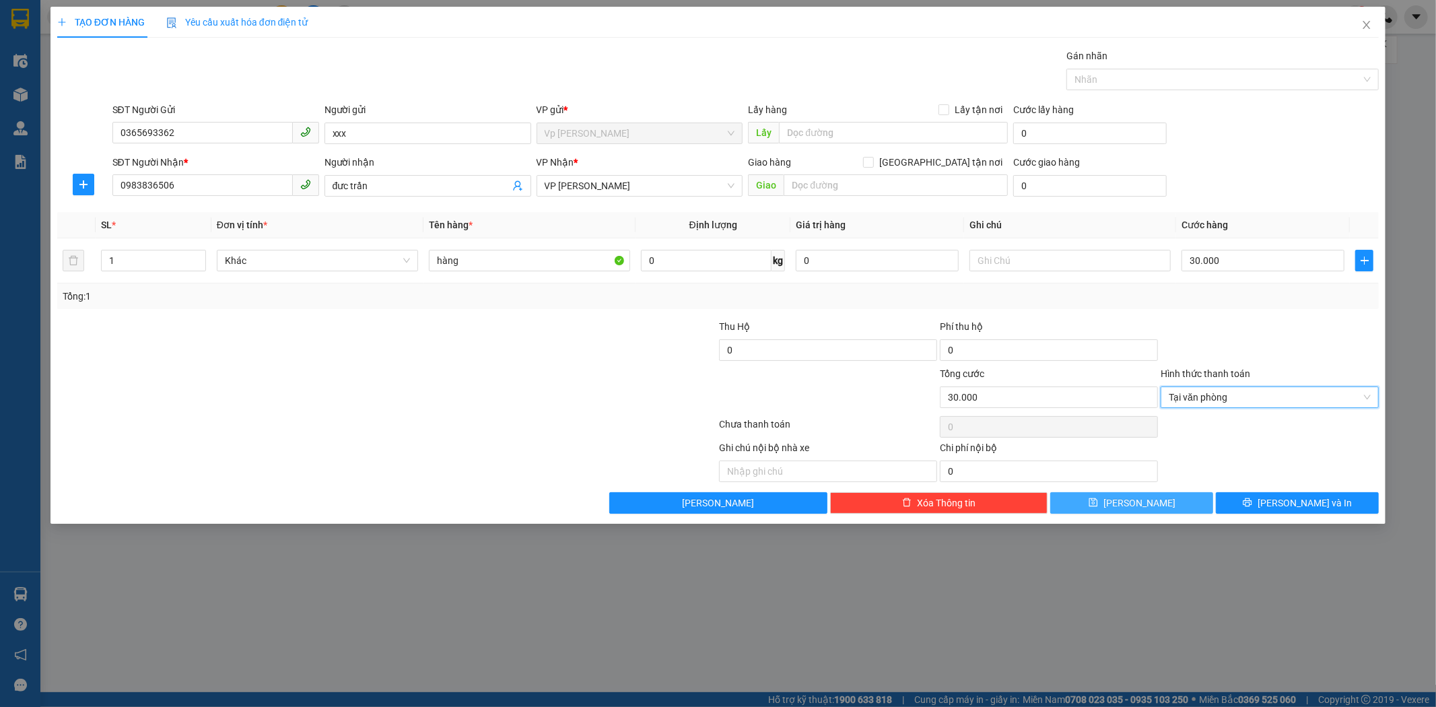
click at [1126, 506] on span "Lưu" at bounding box center [1139, 502] width 72 height 15
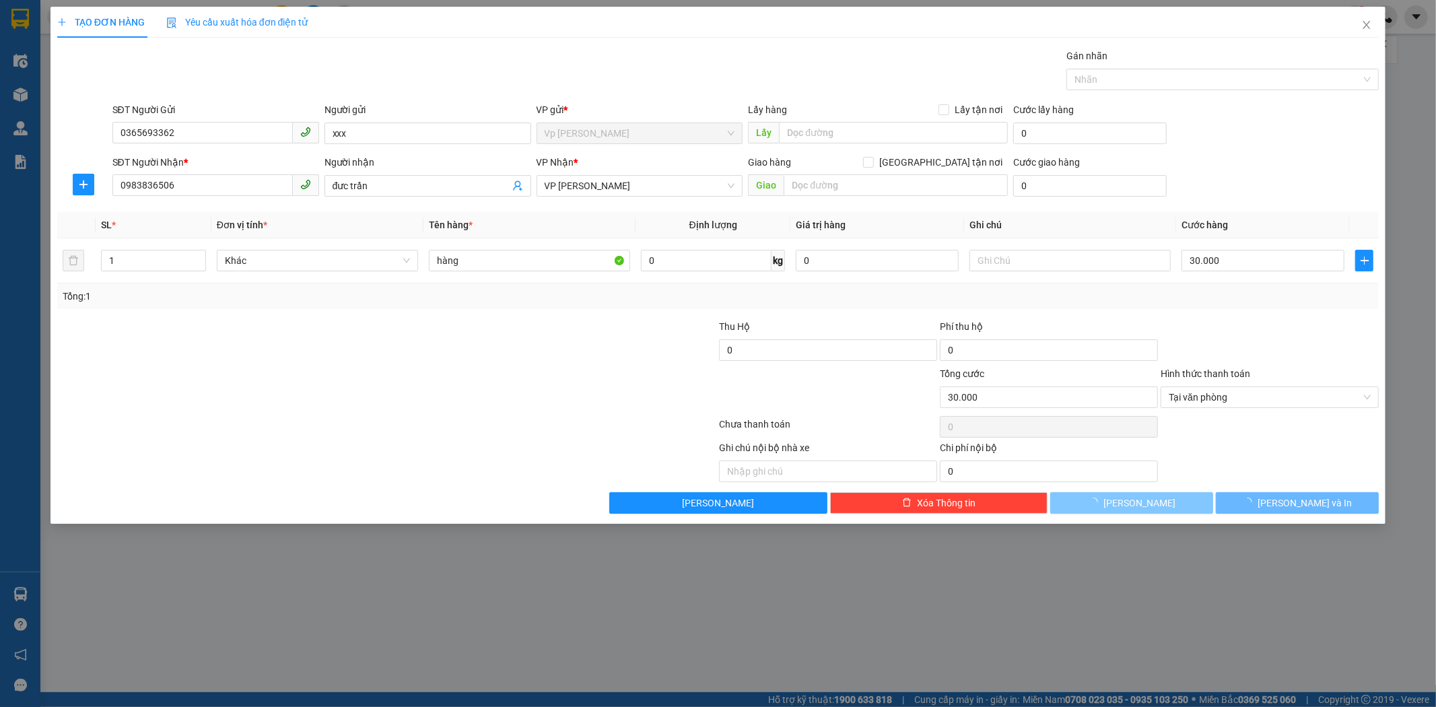
type input "0"
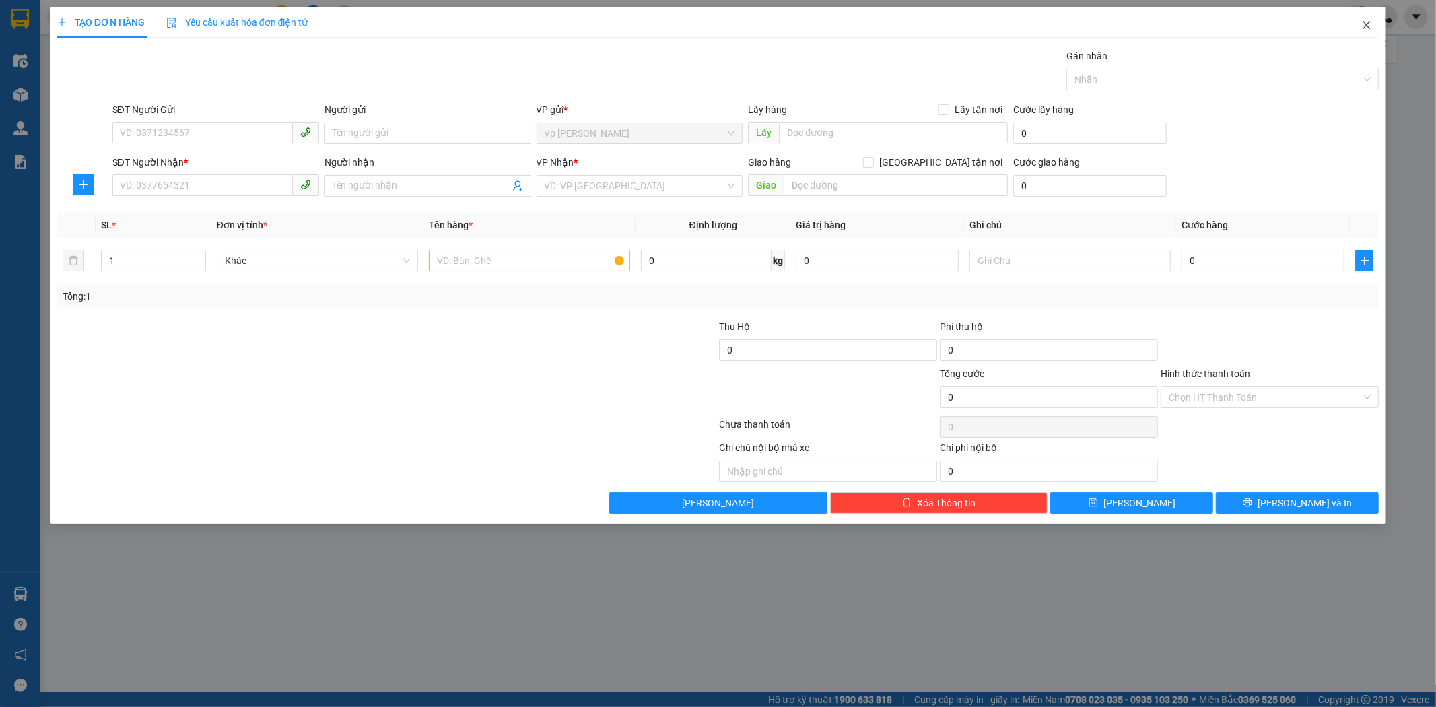
click at [1126, 23] on icon "close" at bounding box center [1366, 25] width 11 height 11
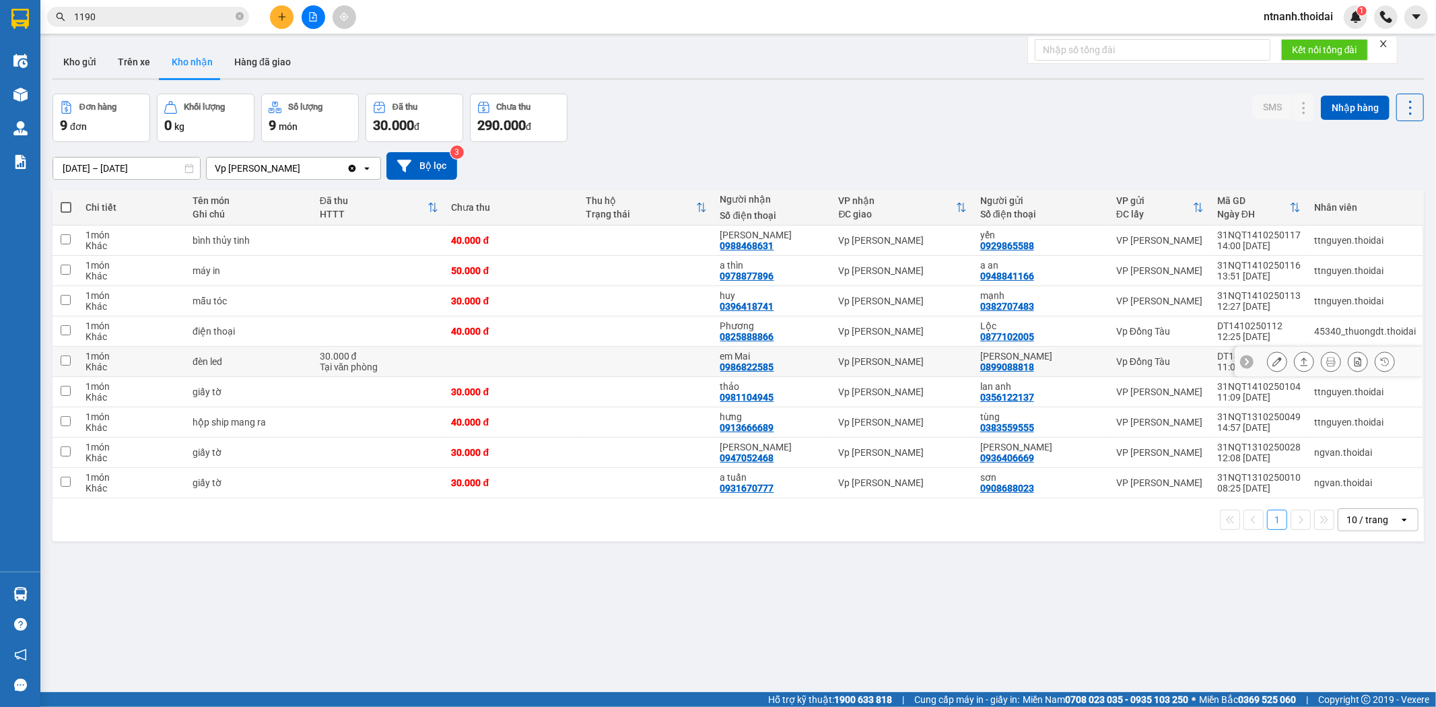
click at [364, 365] on div "Tại văn phòng" at bounding box center [379, 366] width 118 height 11
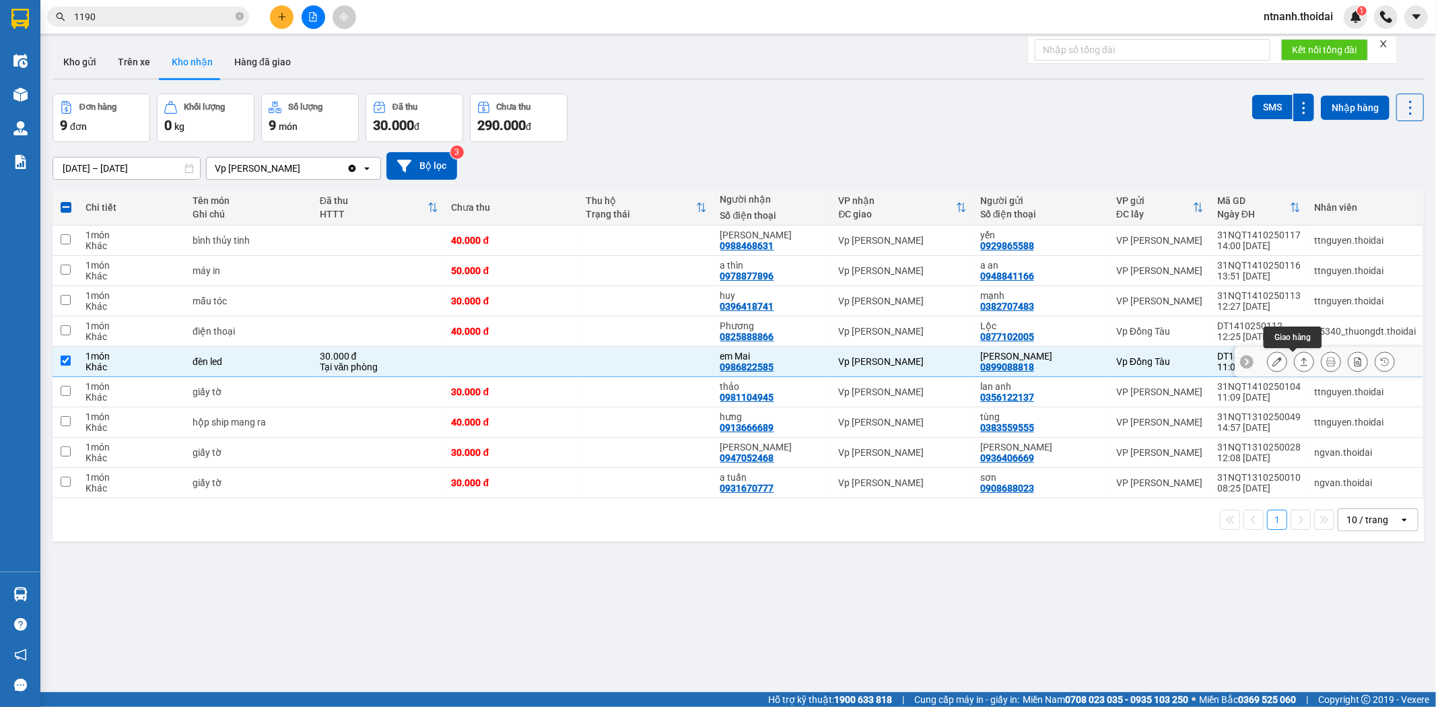
click at [1126, 357] on button at bounding box center [1303, 362] width 19 height 24
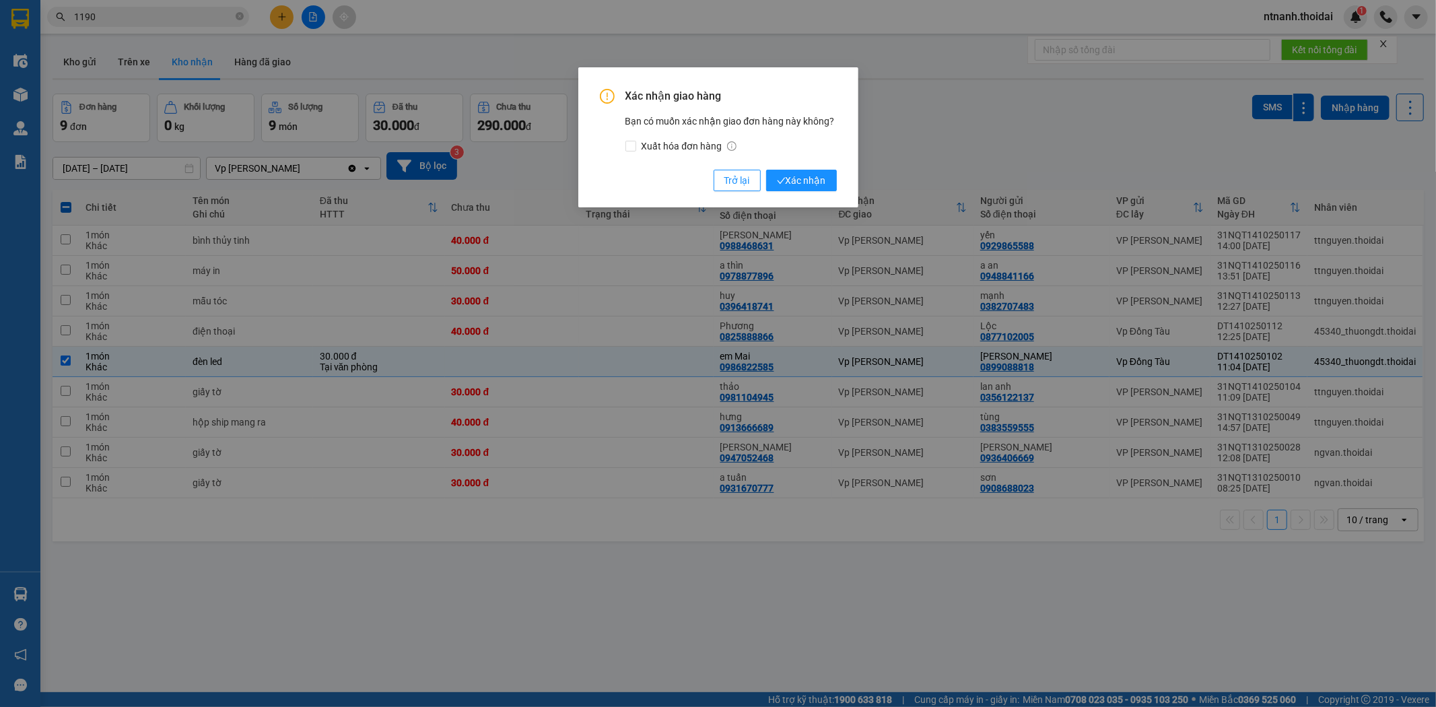
click at [1126, 357] on div "Xác nhận giao hàng Bạn có muốn xác nhận giao đơn hàng này không? Xuất hóa đơn h…" at bounding box center [718, 353] width 1436 height 707
click at [828, 176] on button "Xác nhận" at bounding box center [801, 181] width 71 height 22
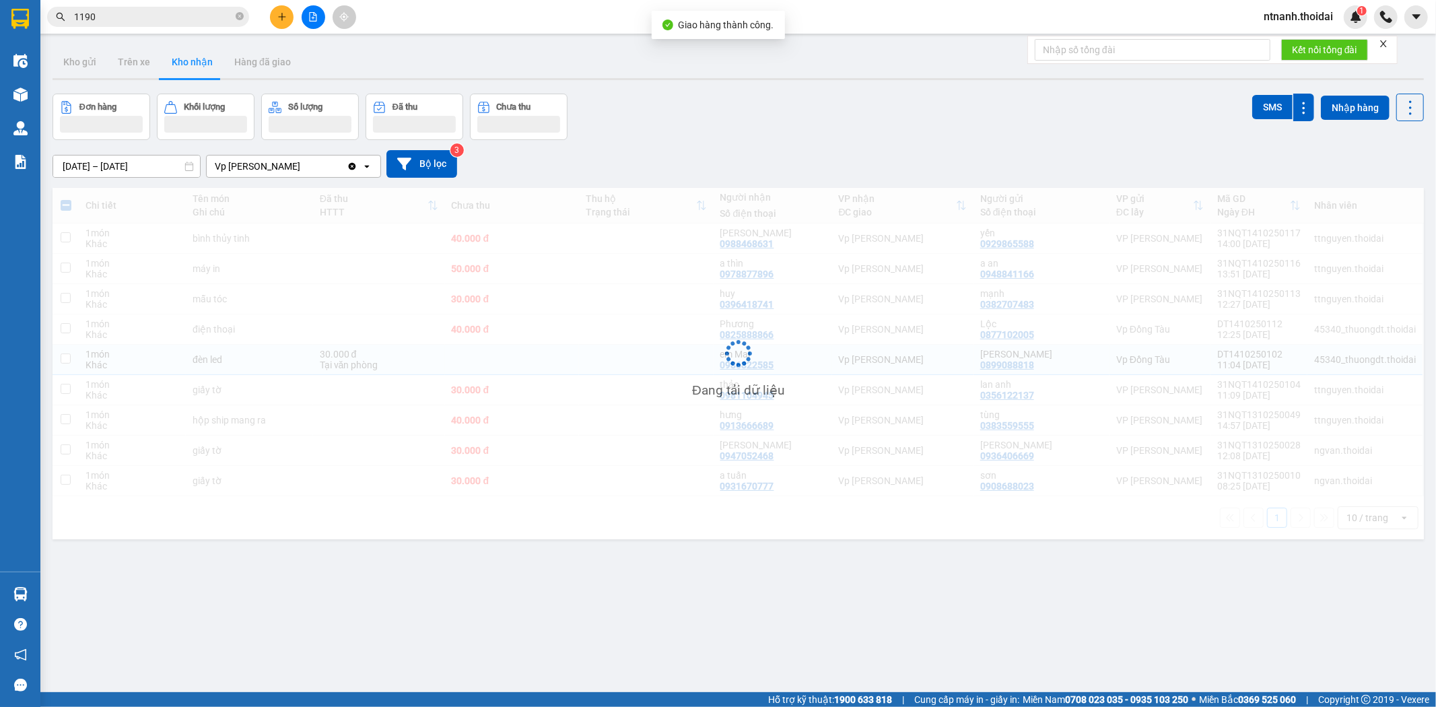
checkbox input "false"
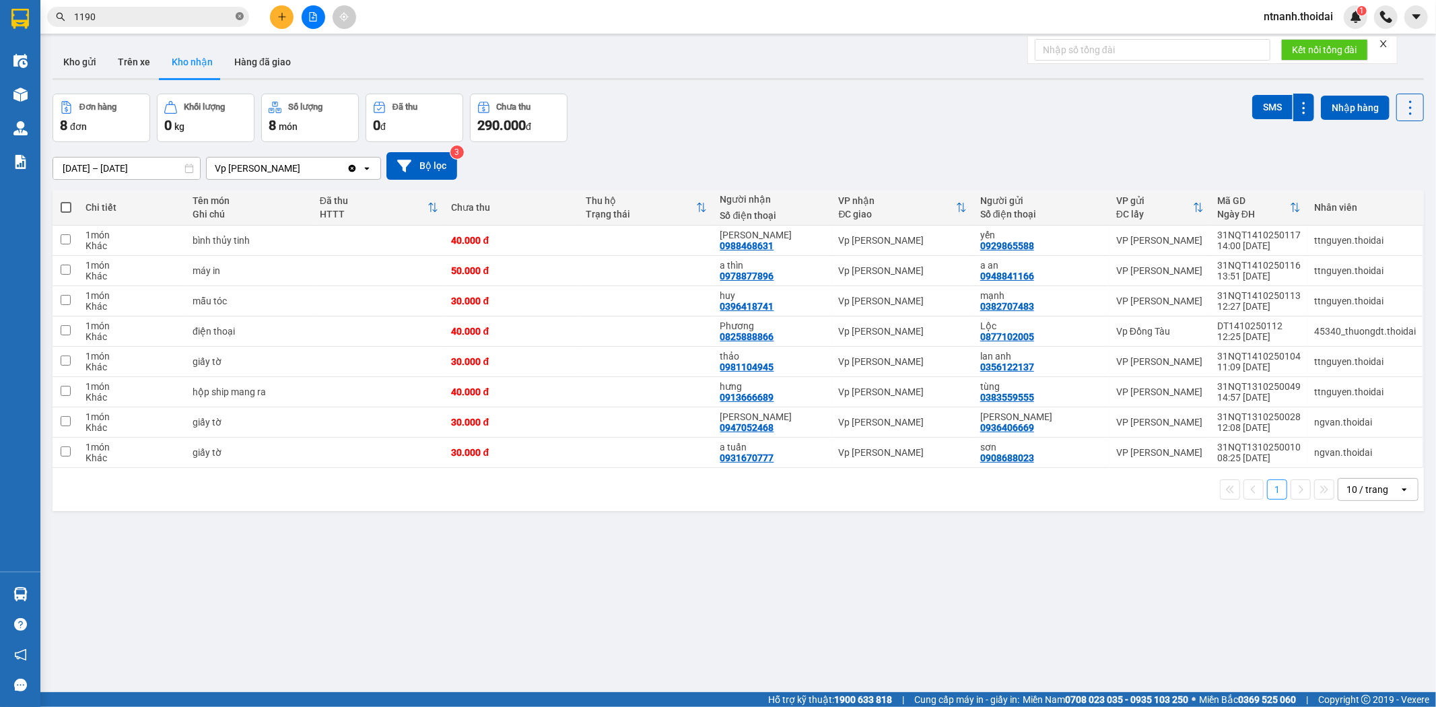
click at [240, 15] on icon "close-circle" at bounding box center [240, 16] width 8 height 8
click at [176, 20] on input "text" at bounding box center [153, 16] width 159 height 15
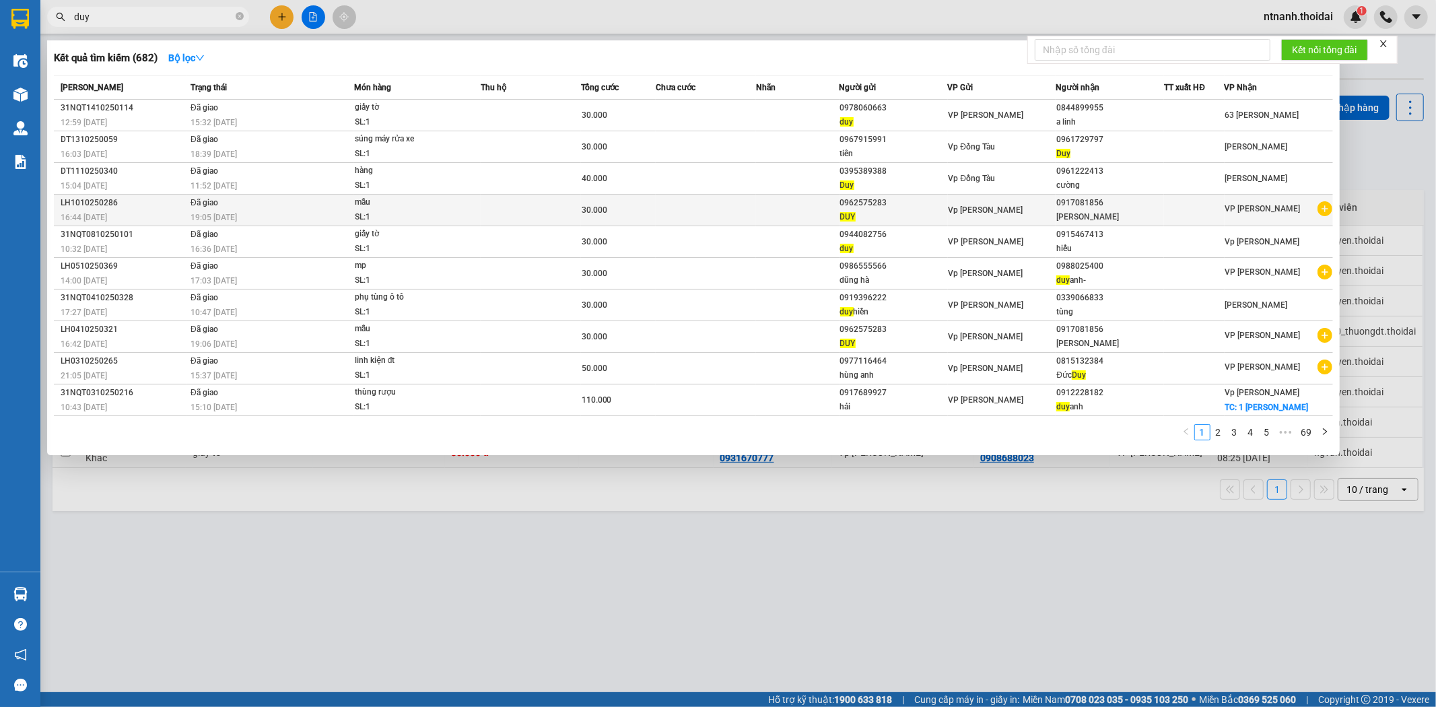
type input "duy"
click at [1318, 209] on icon "plus-circle" at bounding box center [1324, 208] width 15 height 15
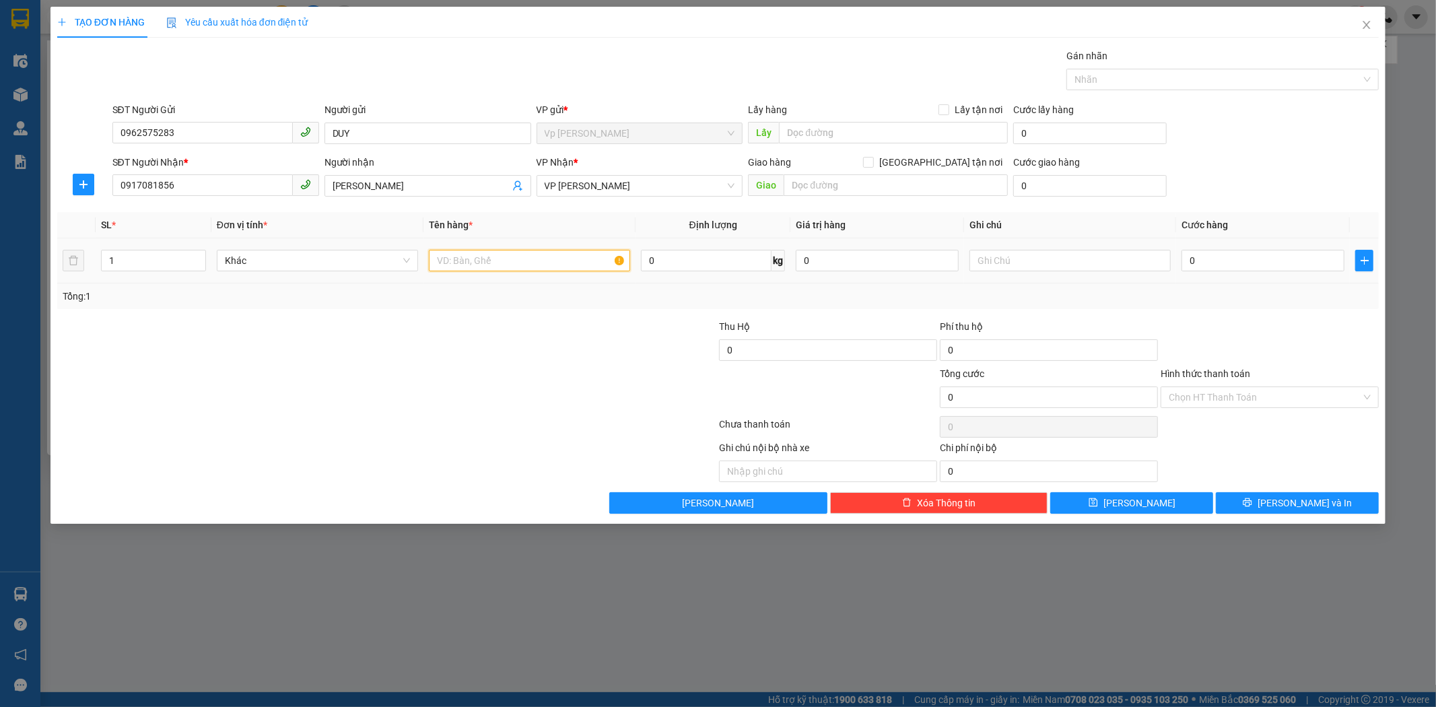
click at [501, 256] on input "text" at bounding box center [529, 261] width 201 height 22
type input "mẫu"
click at [1226, 258] on input "0" at bounding box center [1262, 261] width 163 height 22
type input "3"
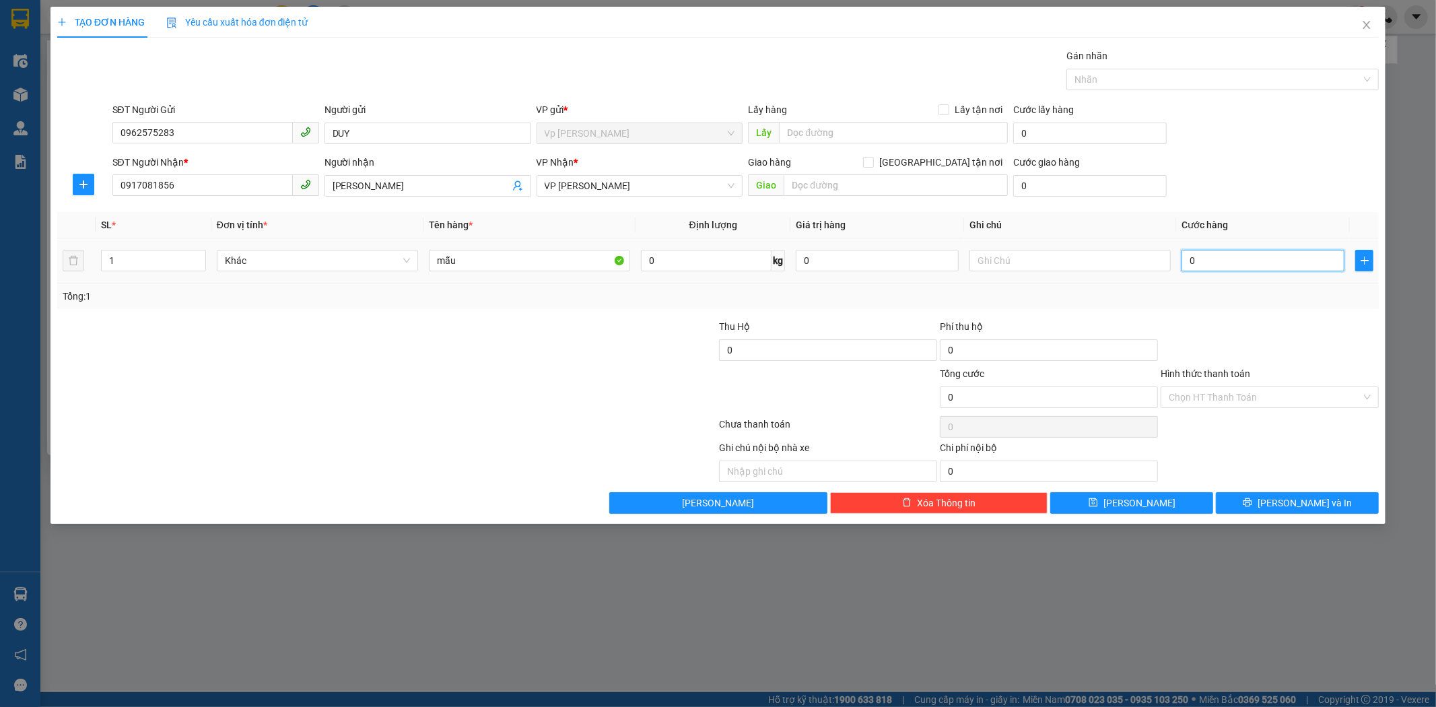
type input "3"
type input "30"
click at [1234, 408] on div "Hình thức thanh toán Chọn HT Thanh Toán" at bounding box center [1269, 389] width 218 height 47
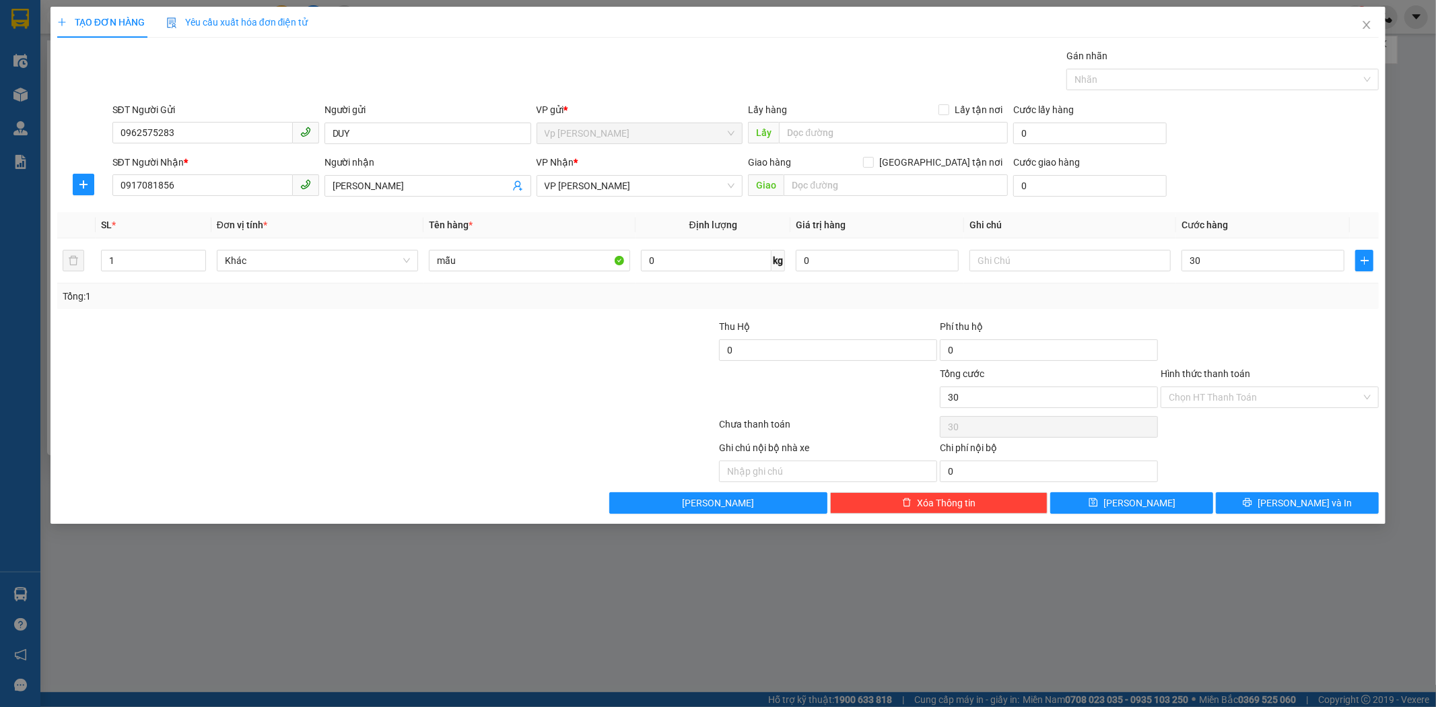
type input "30.000"
click at [1236, 396] on input "Hình thức thanh toán" at bounding box center [1264, 397] width 192 height 20
click at [1235, 413] on div "Tại văn phòng" at bounding box center [1270, 424] width 218 height 22
type input "0"
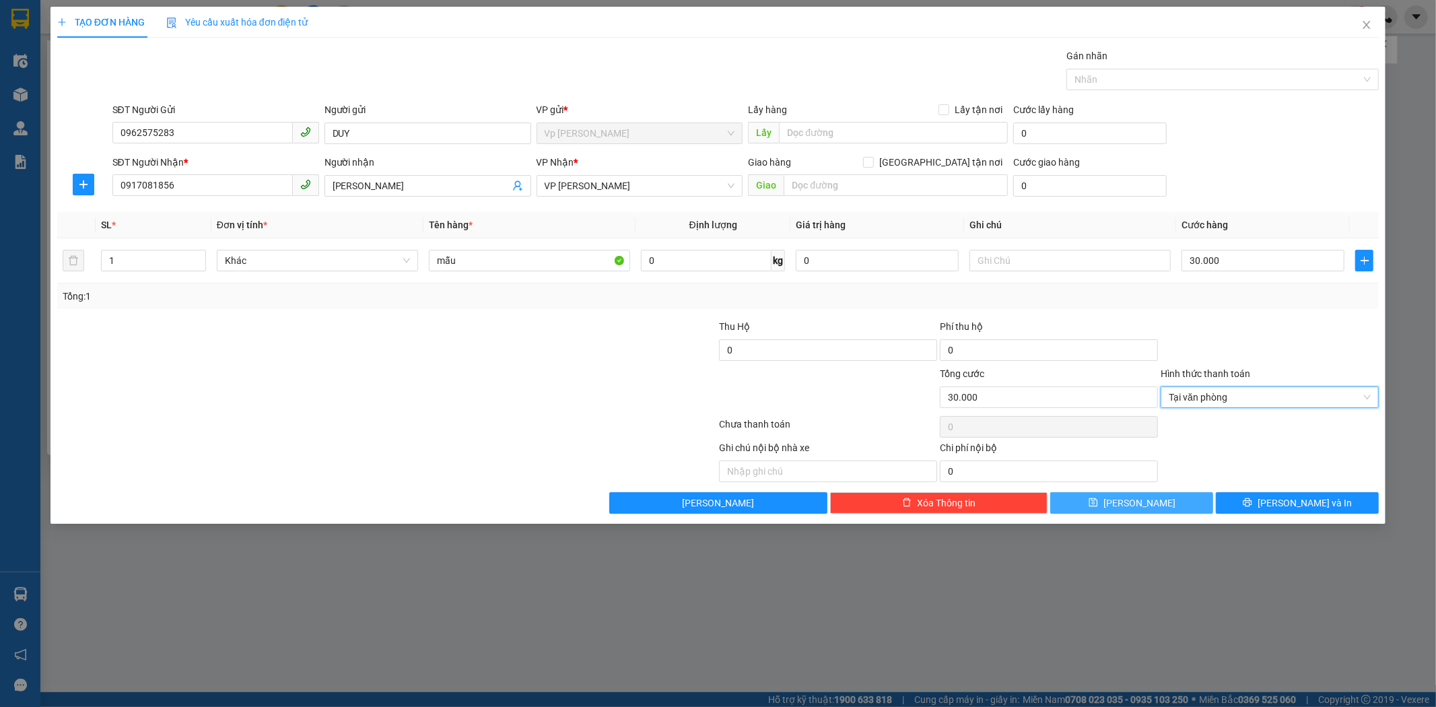
click at [1158, 503] on button "Lưu" at bounding box center [1131, 503] width 163 height 22
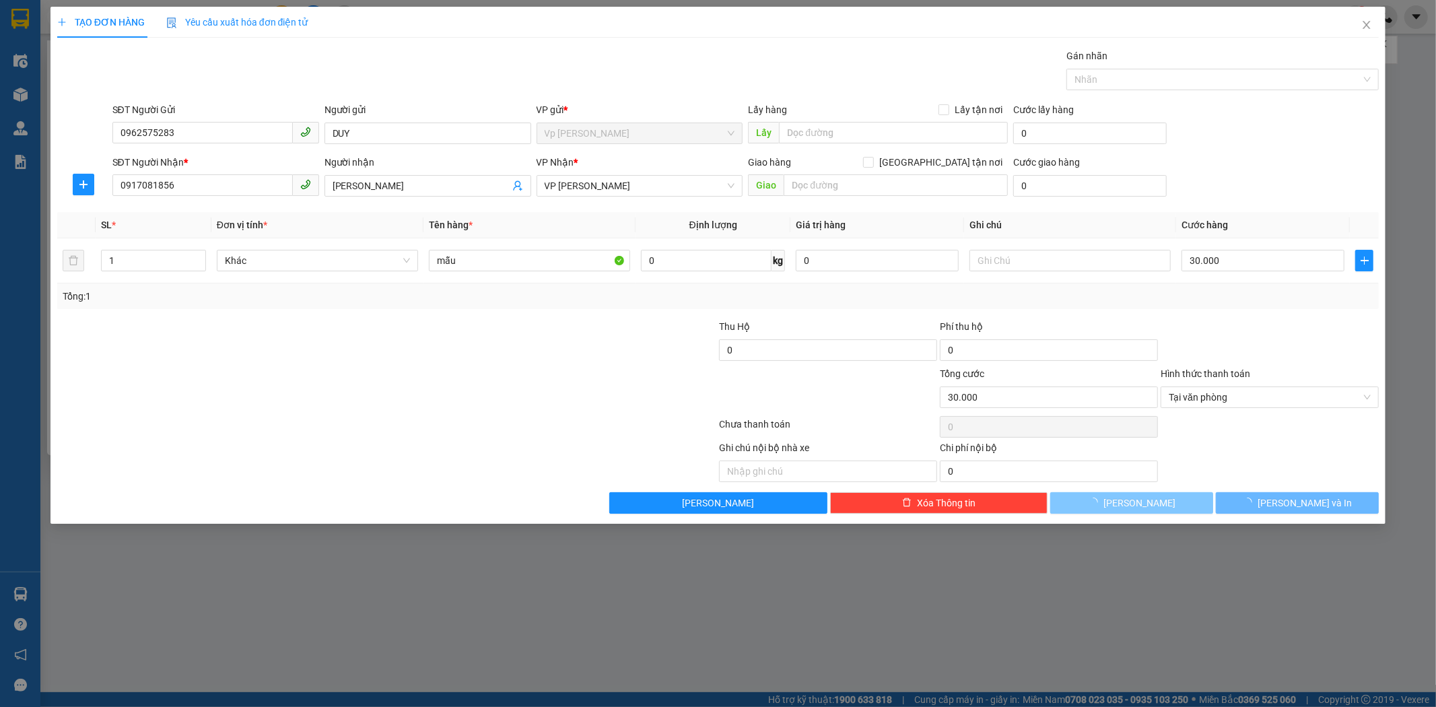
type input "0"
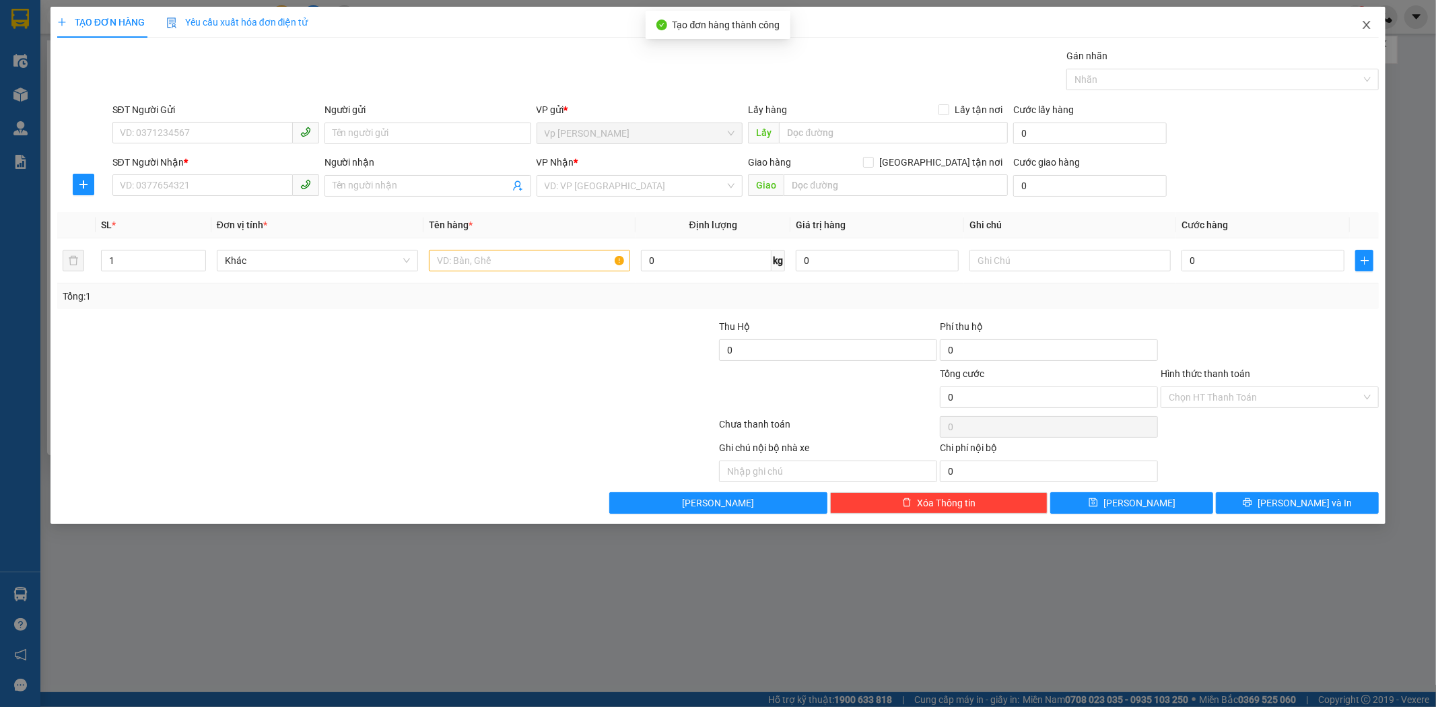
click at [1363, 26] on icon "close" at bounding box center [1366, 25] width 11 height 11
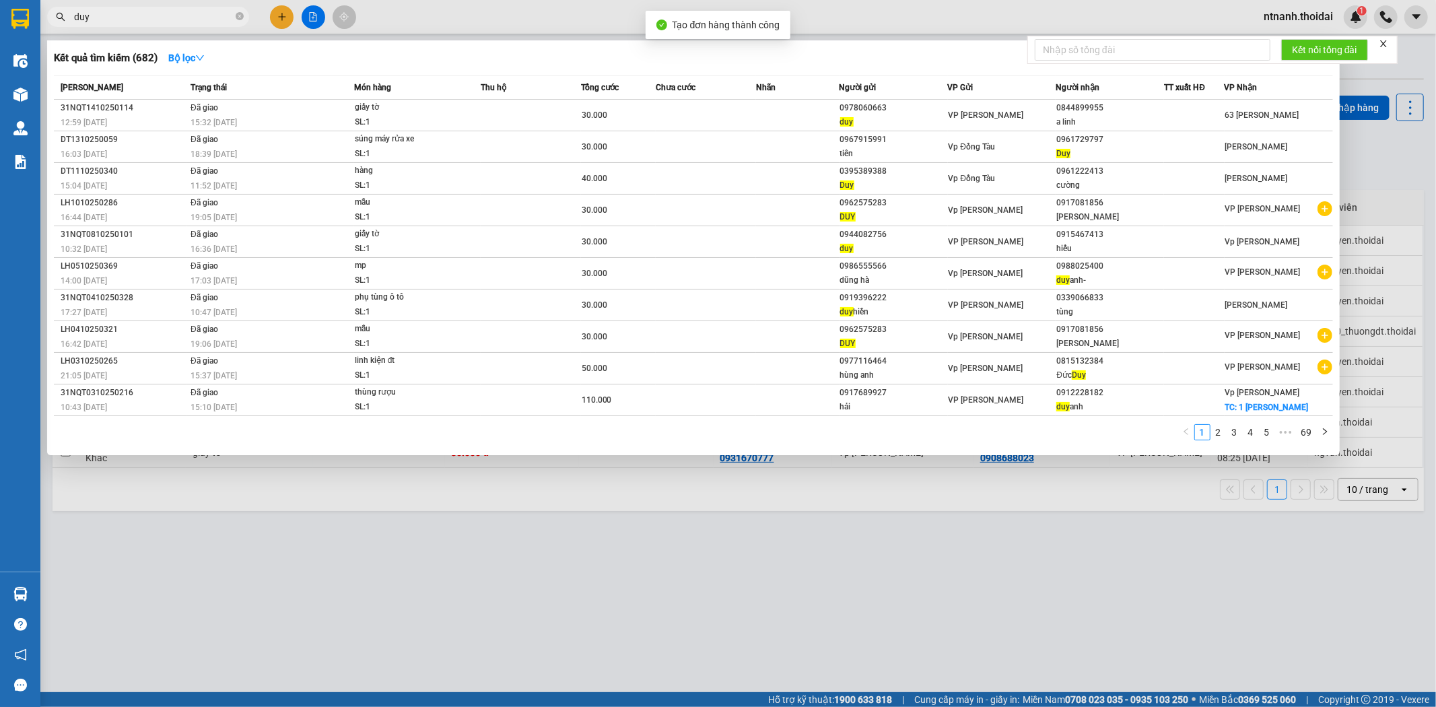
click at [829, 421] on div "Mã ĐH Trạng thái Món hàng Thu hộ Tổng cước Chưa cước Nhãn Người gửi VP Gửi Ngườ…" at bounding box center [693, 261] width 1279 height 373
click at [590, 640] on div at bounding box center [718, 353] width 1436 height 707
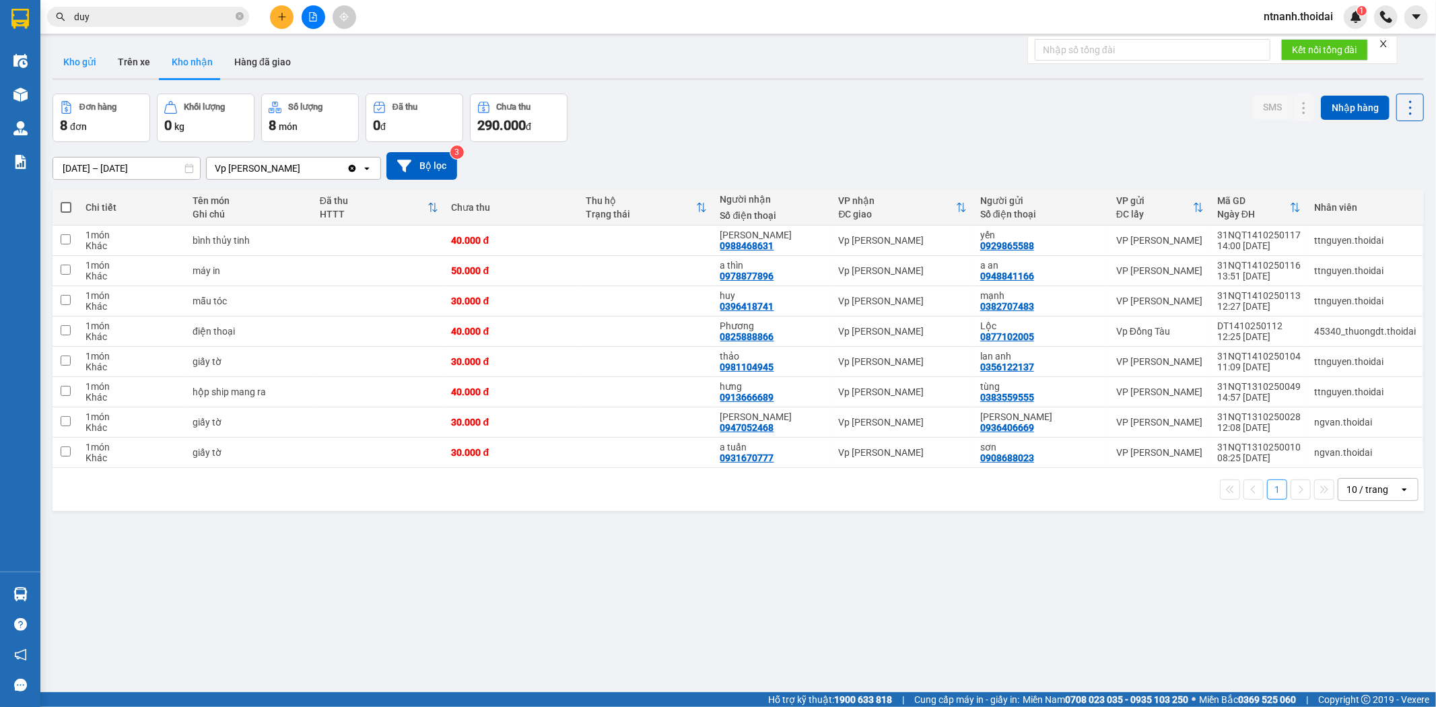
click at [71, 54] on button "Kho gửi" at bounding box center [79, 62] width 55 height 32
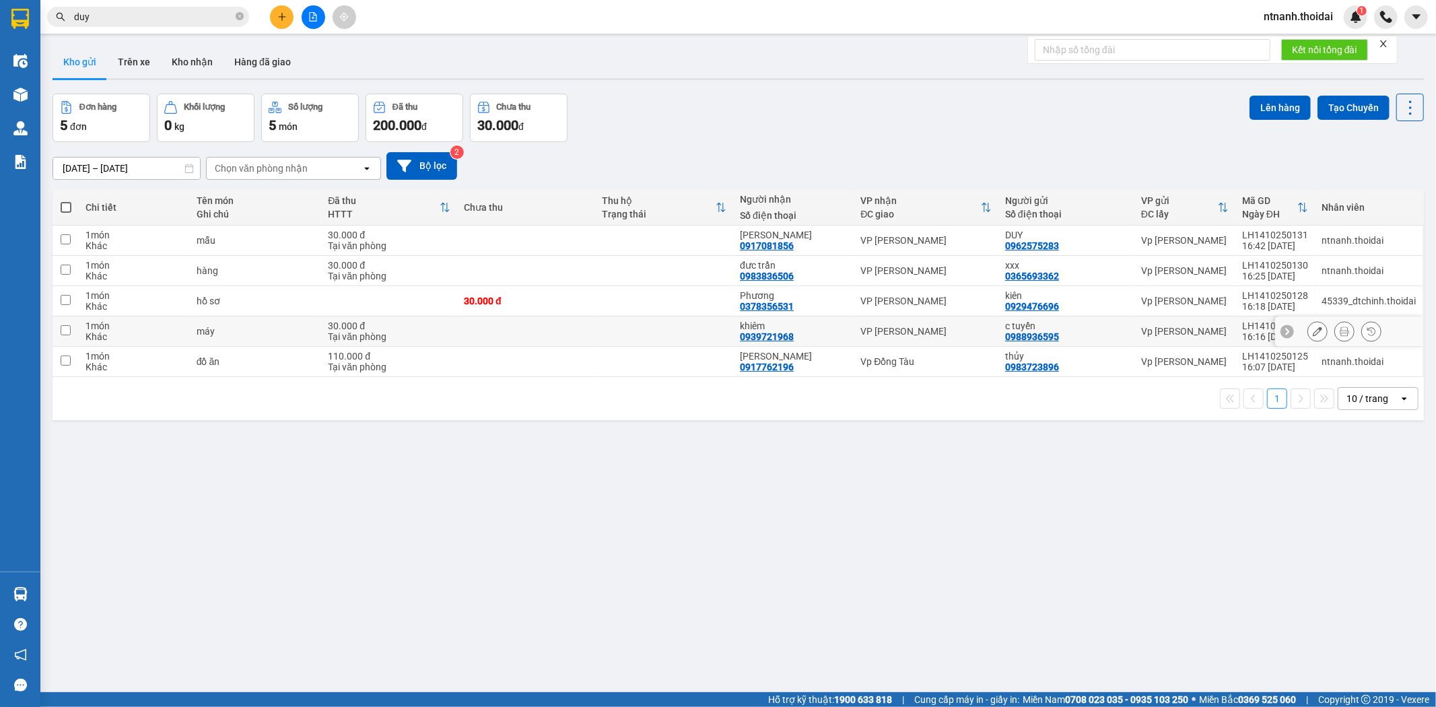
click at [448, 335] on div "Tại văn phòng" at bounding box center [389, 336] width 122 height 11
checkbox input "true"
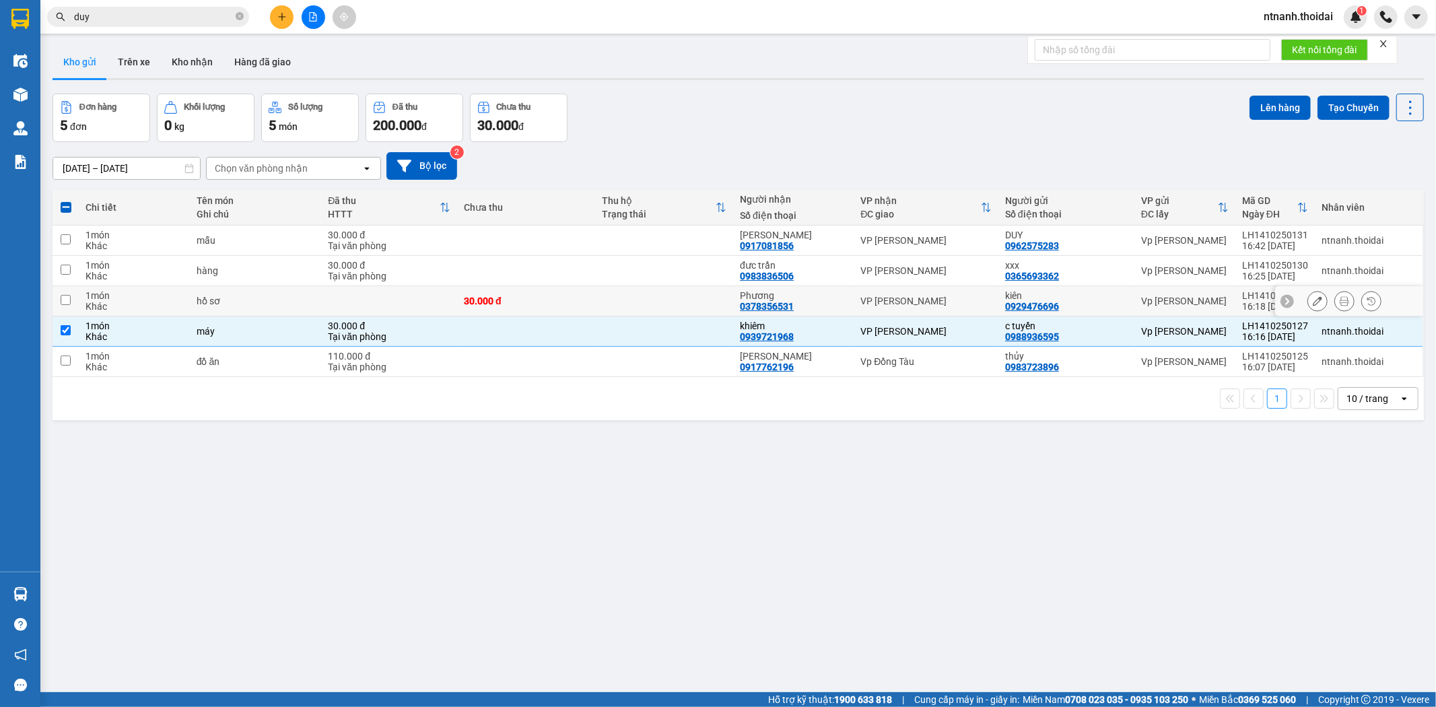
click at [394, 287] on td at bounding box center [389, 301] width 136 height 30
checkbox input "true"
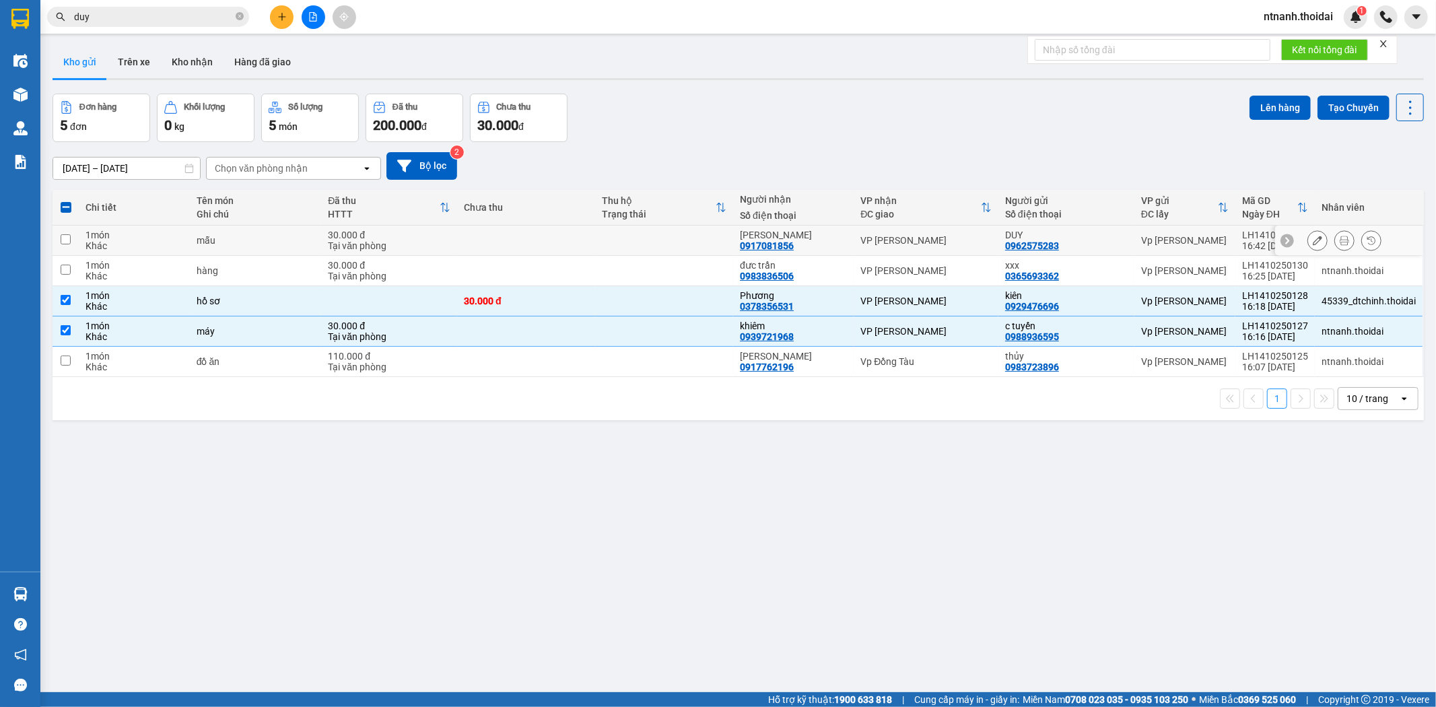
click at [506, 253] on td at bounding box center [526, 240] width 138 height 30
checkbox input "true"
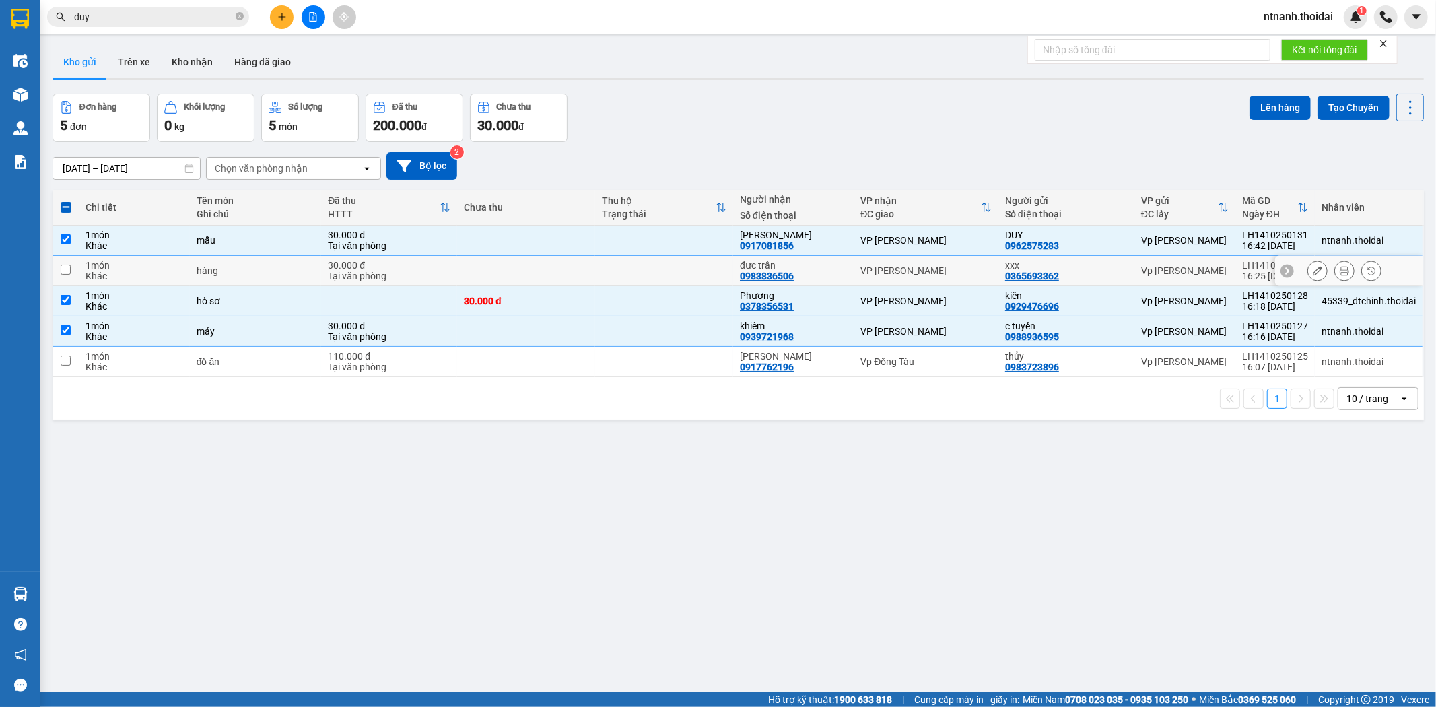
click at [549, 265] on td at bounding box center [526, 271] width 138 height 30
checkbox input "true"
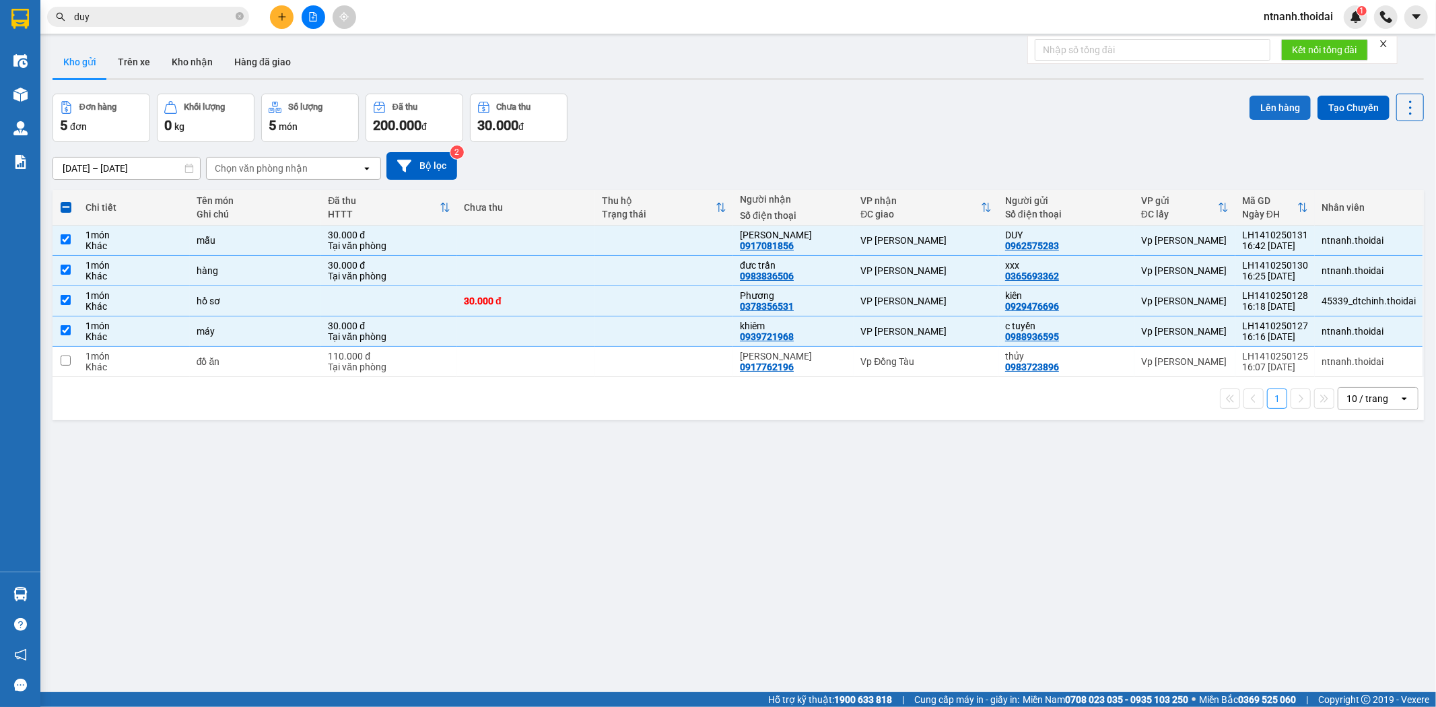
click at [1259, 114] on button "Lên hàng" at bounding box center [1279, 108] width 61 height 24
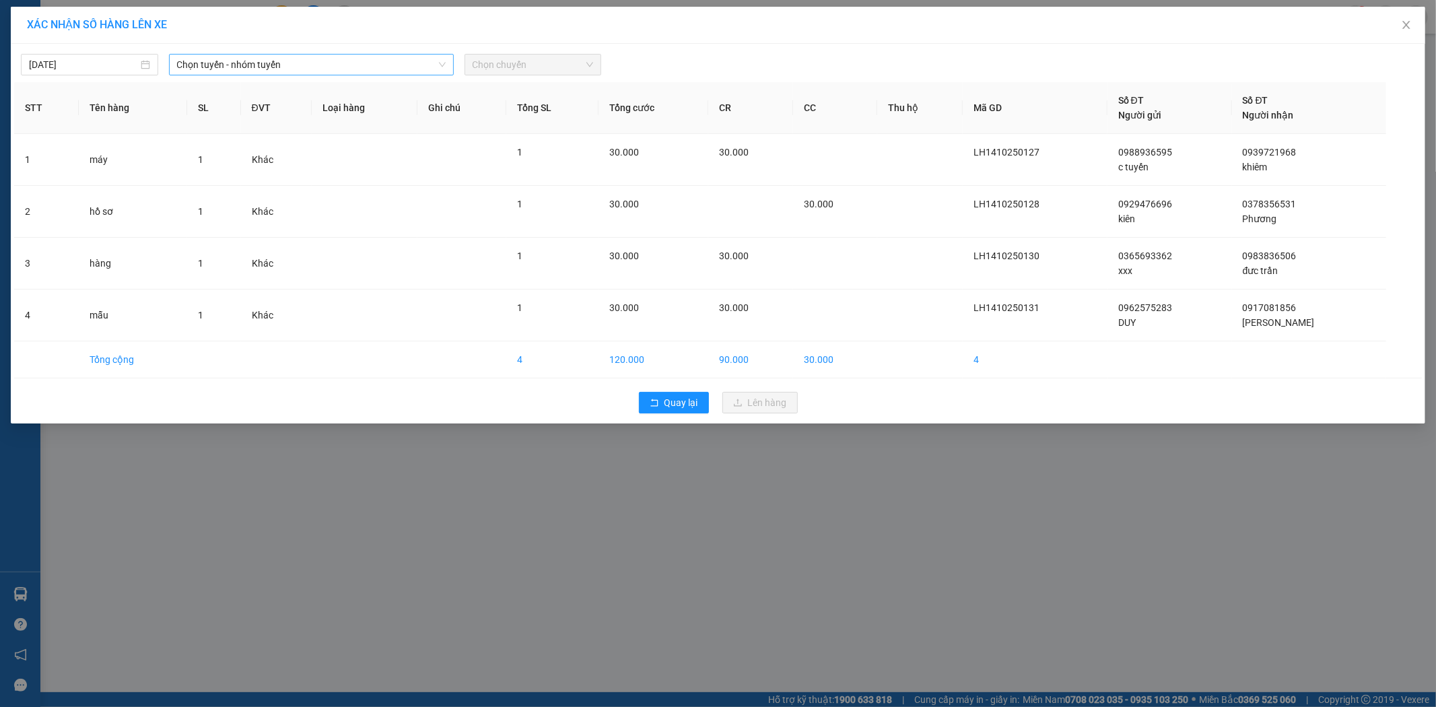
click at [315, 69] on span "Chọn tuyến - nhóm tuyến" at bounding box center [311, 65] width 269 height 20
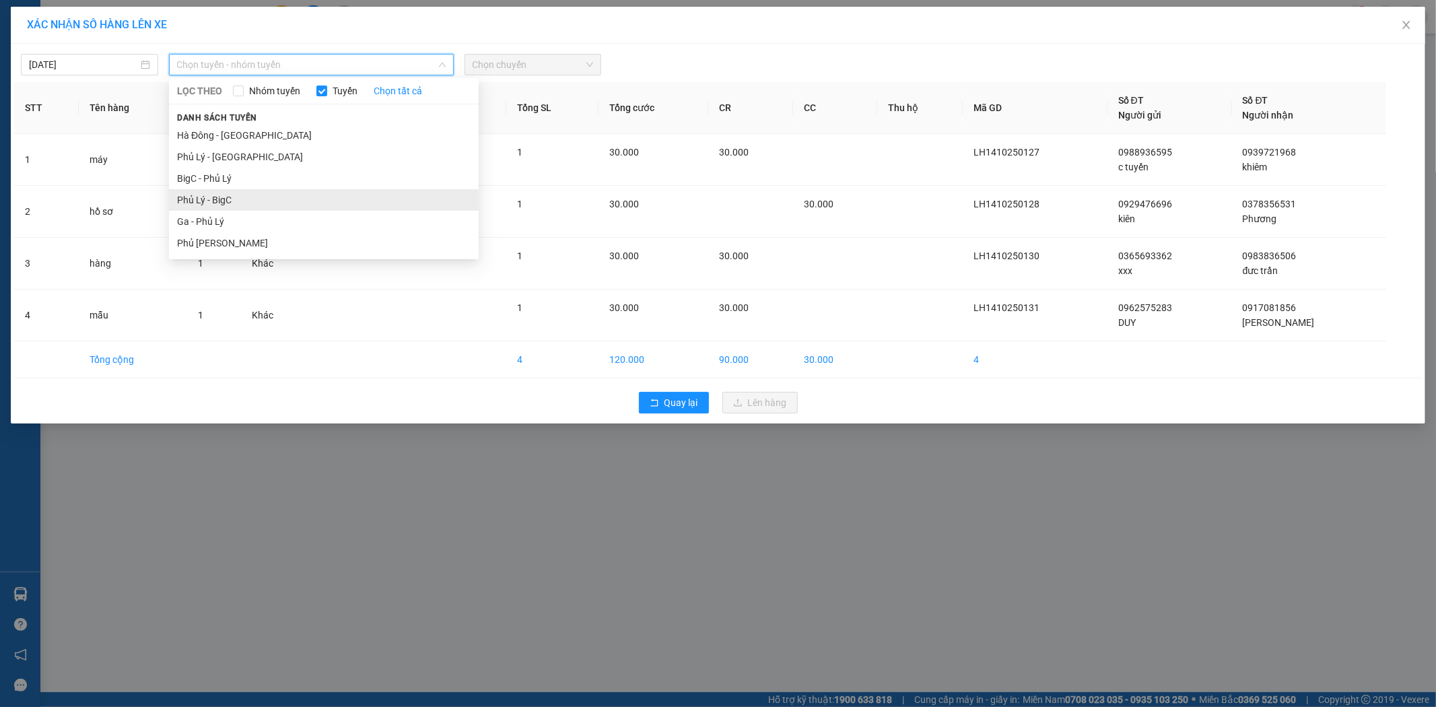
drag, startPoint x: 316, startPoint y: 204, endPoint x: 460, endPoint y: 82, distance: 188.6
click at [318, 199] on li "Phủ Lý - BigC" at bounding box center [324, 200] width 310 height 22
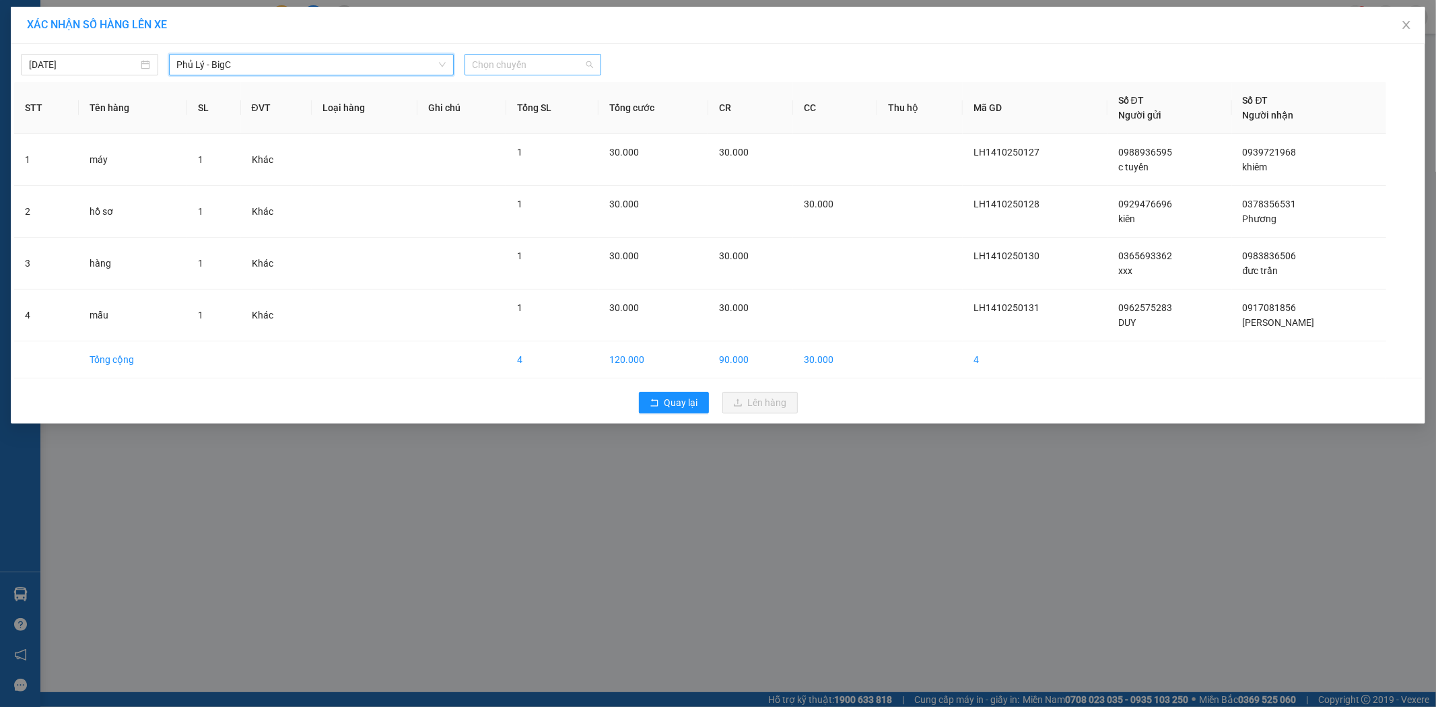
click at [512, 71] on span "Chọn chuyến" at bounding box center [532, 65] width 121 height 20
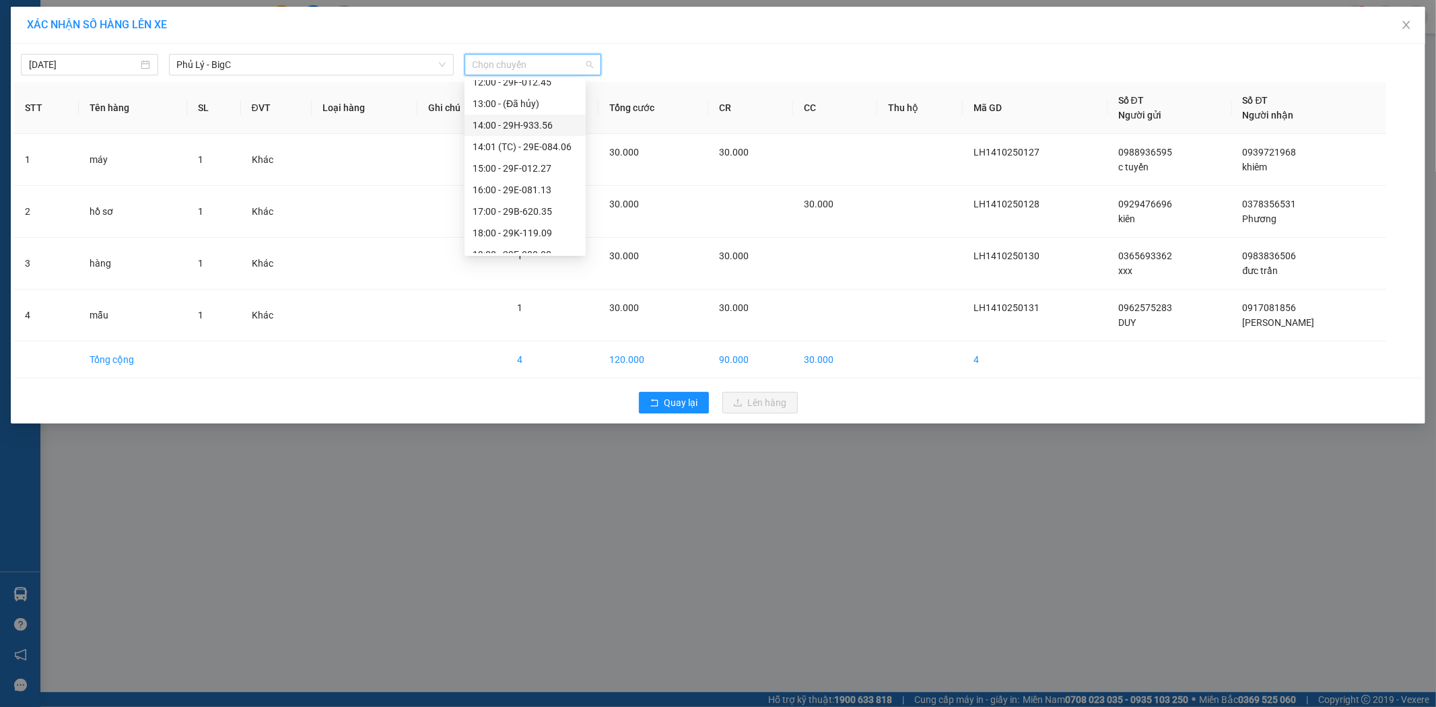
scroll to position [252, 0]
click at [552, 199] on div "17:00 - 29B-620.35" at bounding box center [524, 206] width 105 height 15
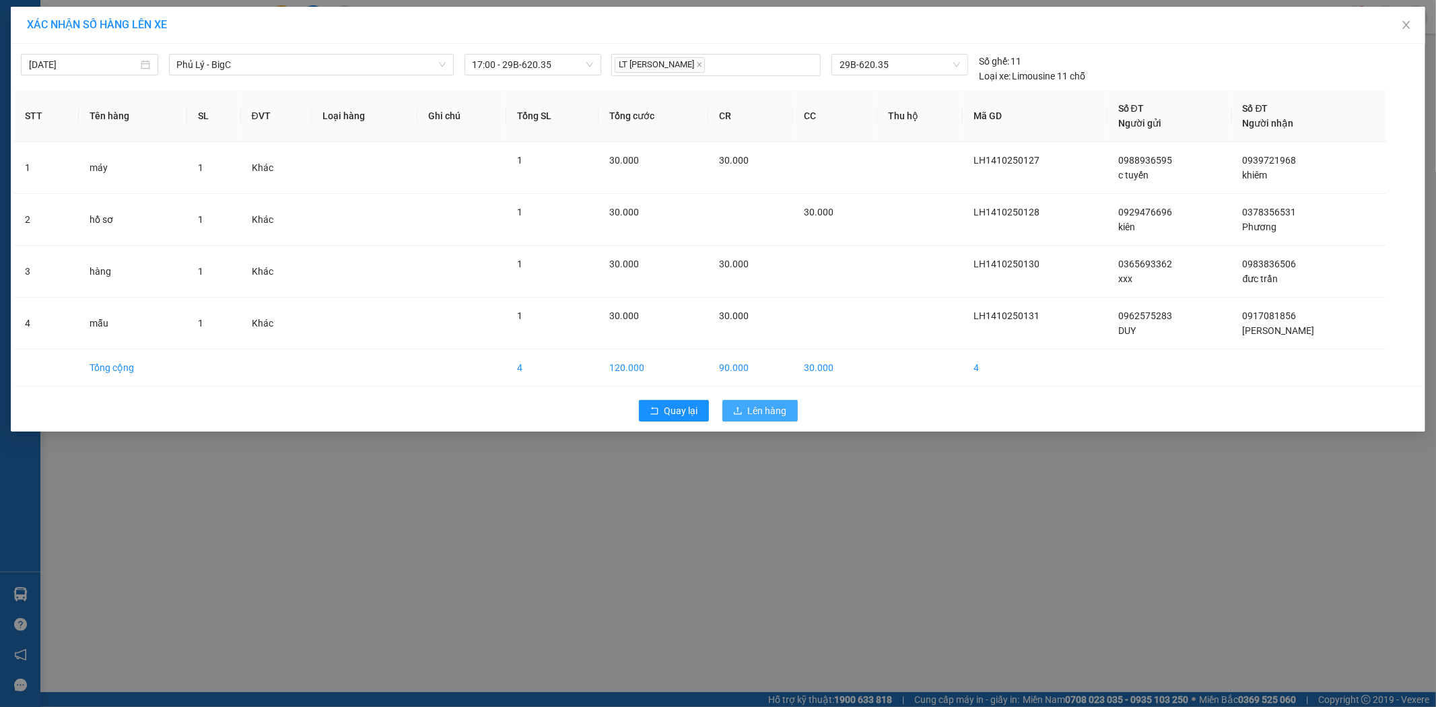
click at [763, 408] on span "Lên hàng" at bounding box center [767, 410] width 39 height 15
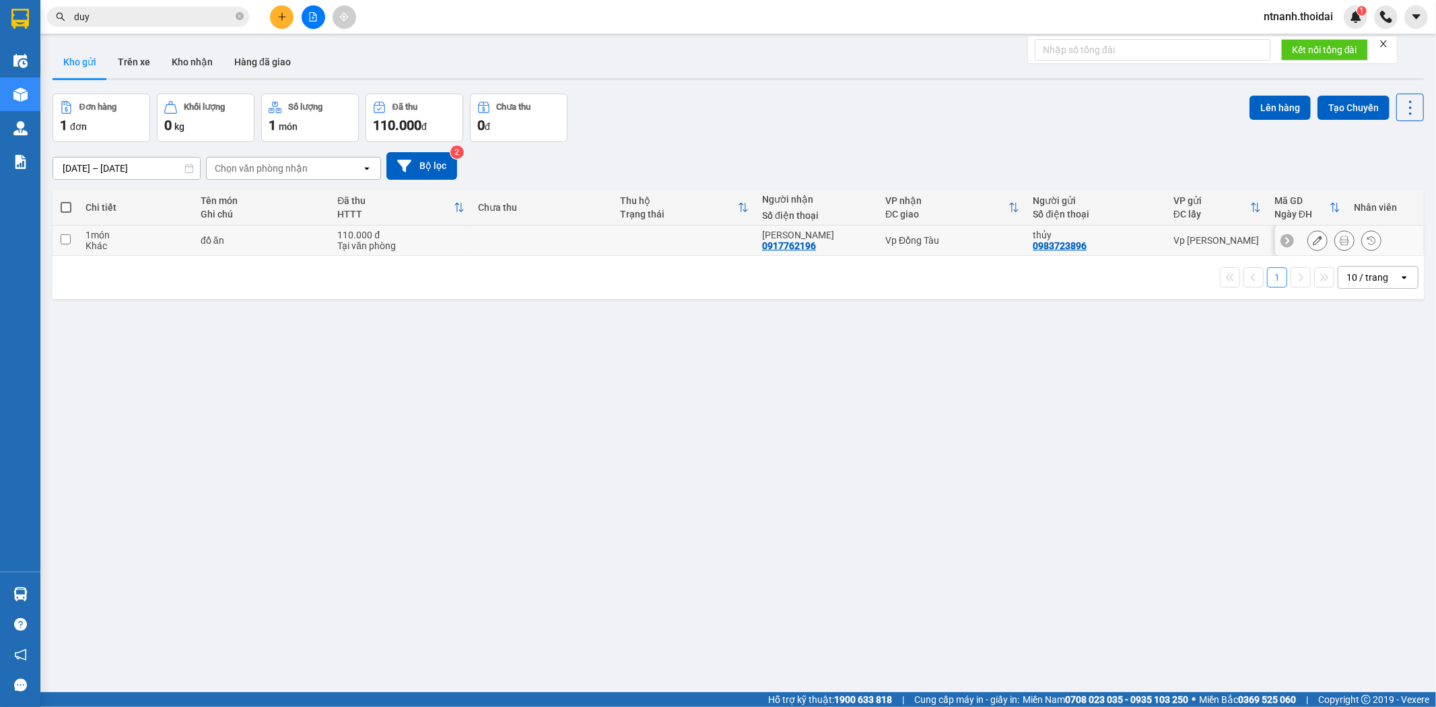
click at [277, 239] on div "đồ ăn" at bounding box center [262, 240] width 123 height 11
checkbox input "true"
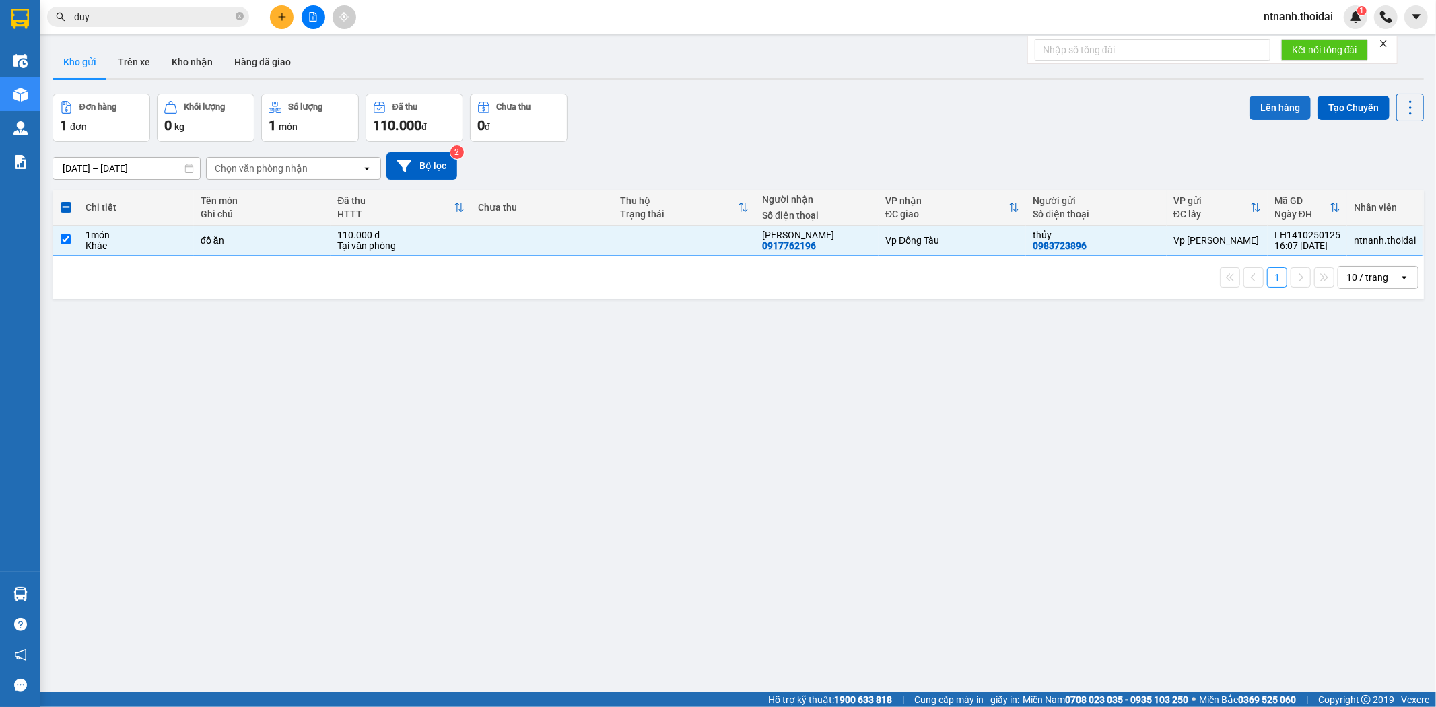
click at [1256, 116] on button "Lên hàng" at bounding box center [1279, 108] width 61 height 24
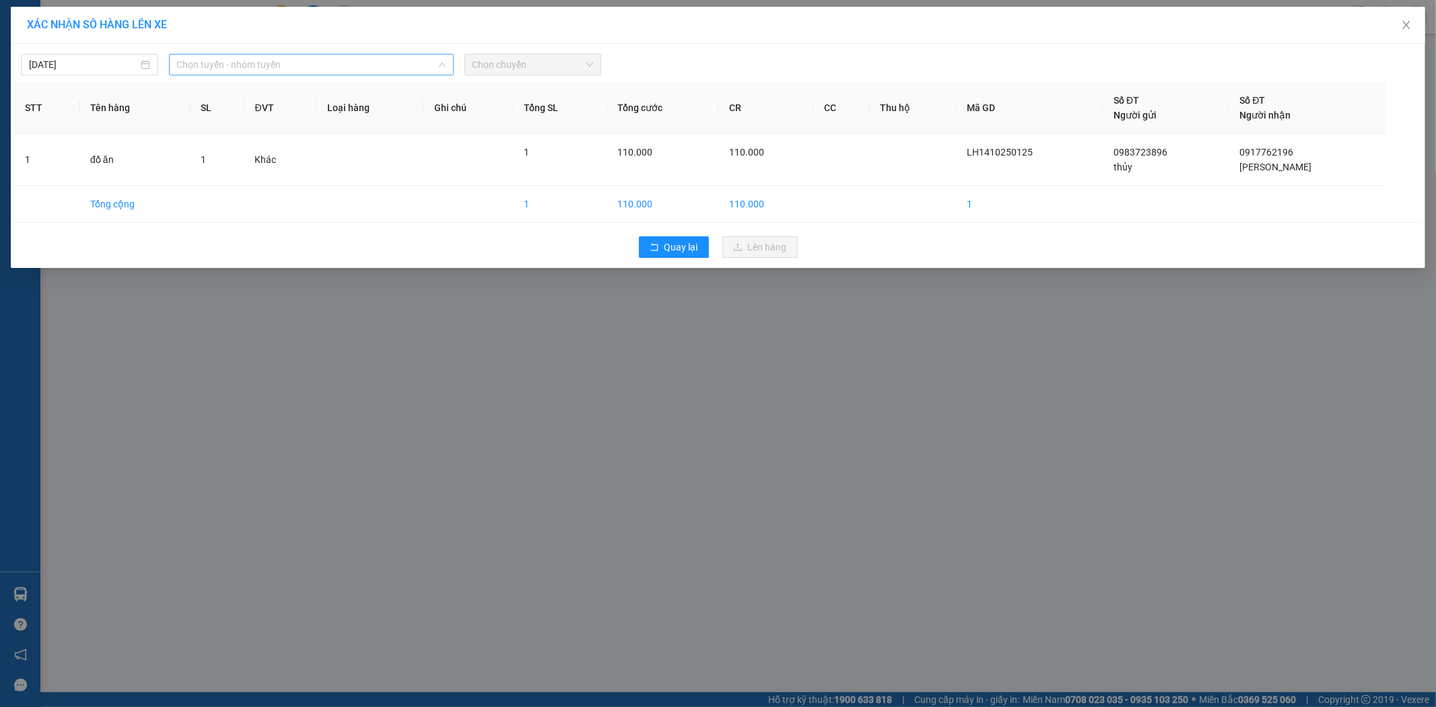
click at [285, 69] on span "Chọn tuyến - nhóm tuyến" at bounding box center [311, 65] width 269 height 20
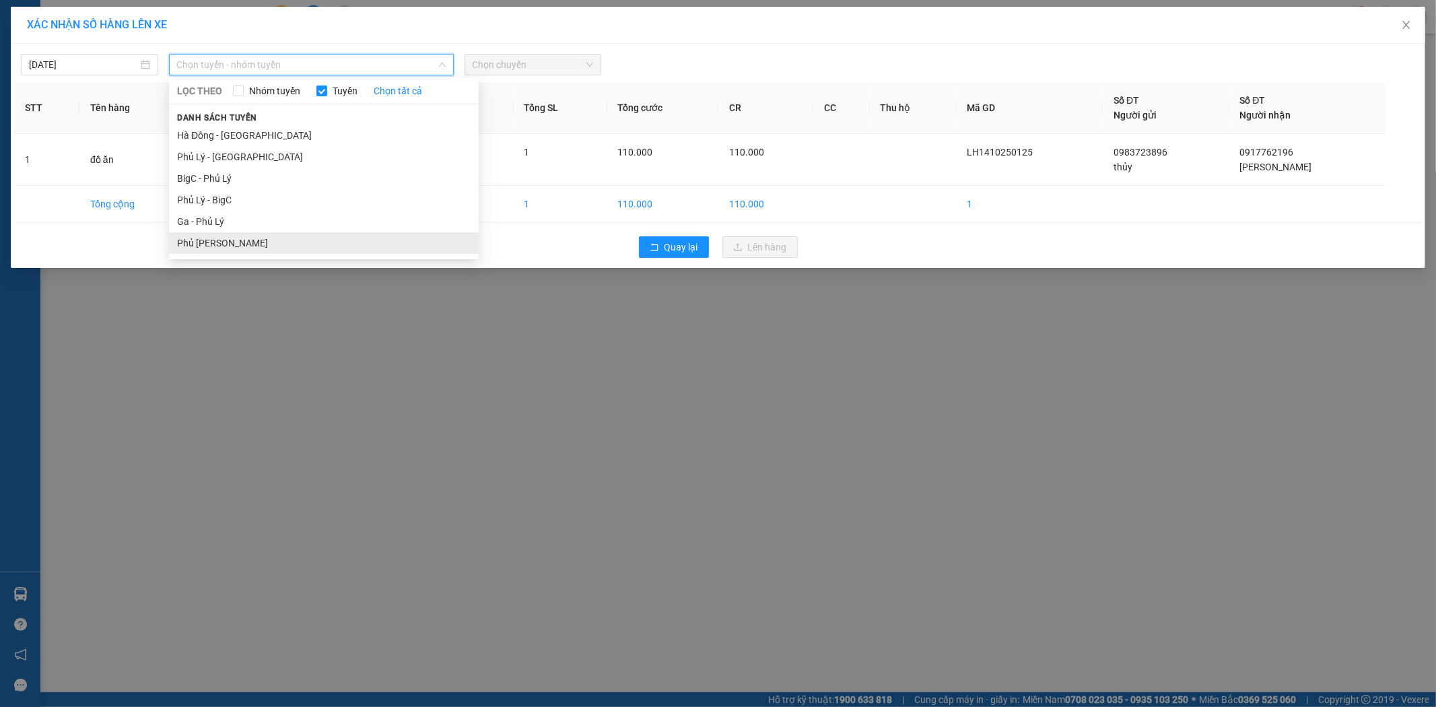
click at [279, 237] on li "Phủ [PERSON_NAME]" at bounding box center [324, 243] width 310 height 22
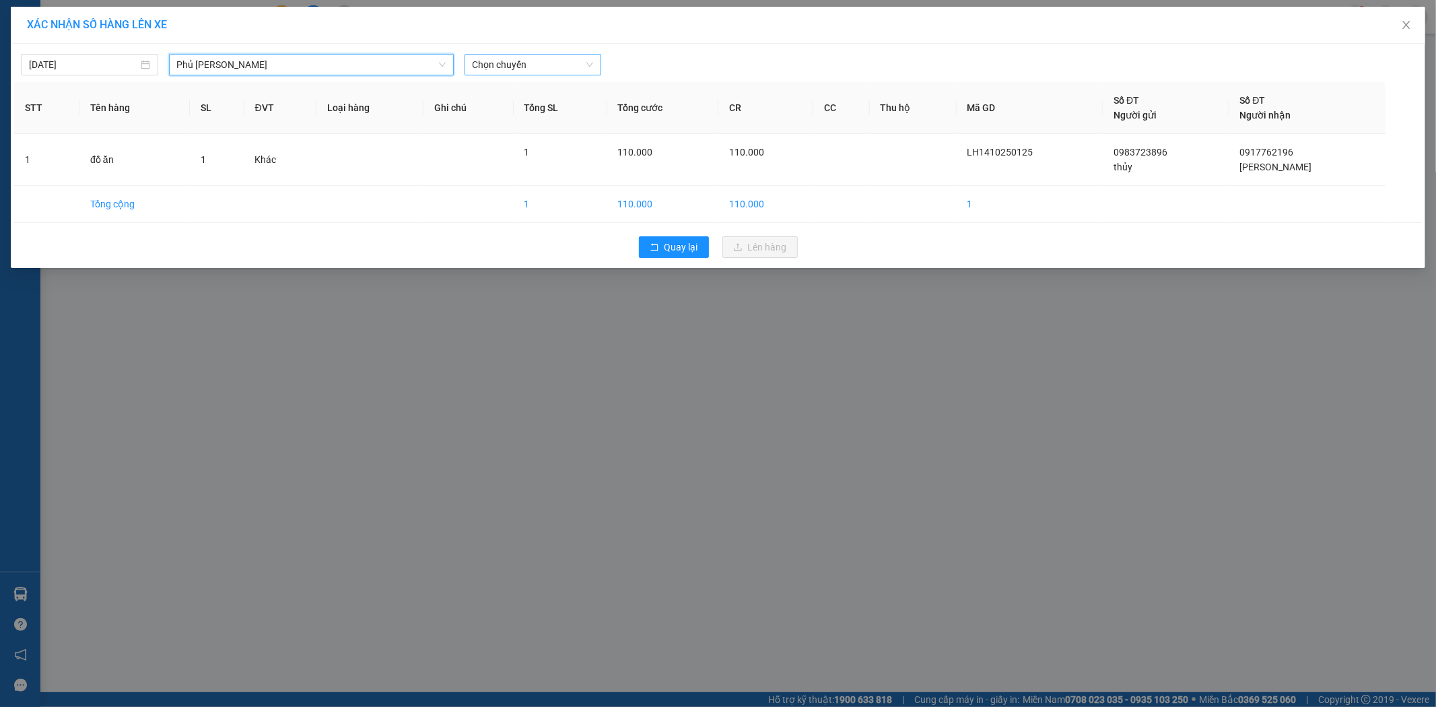
click at [551, 55] on span "Chọn chuyến" at bounding box center [532, 65] width 121 height 20
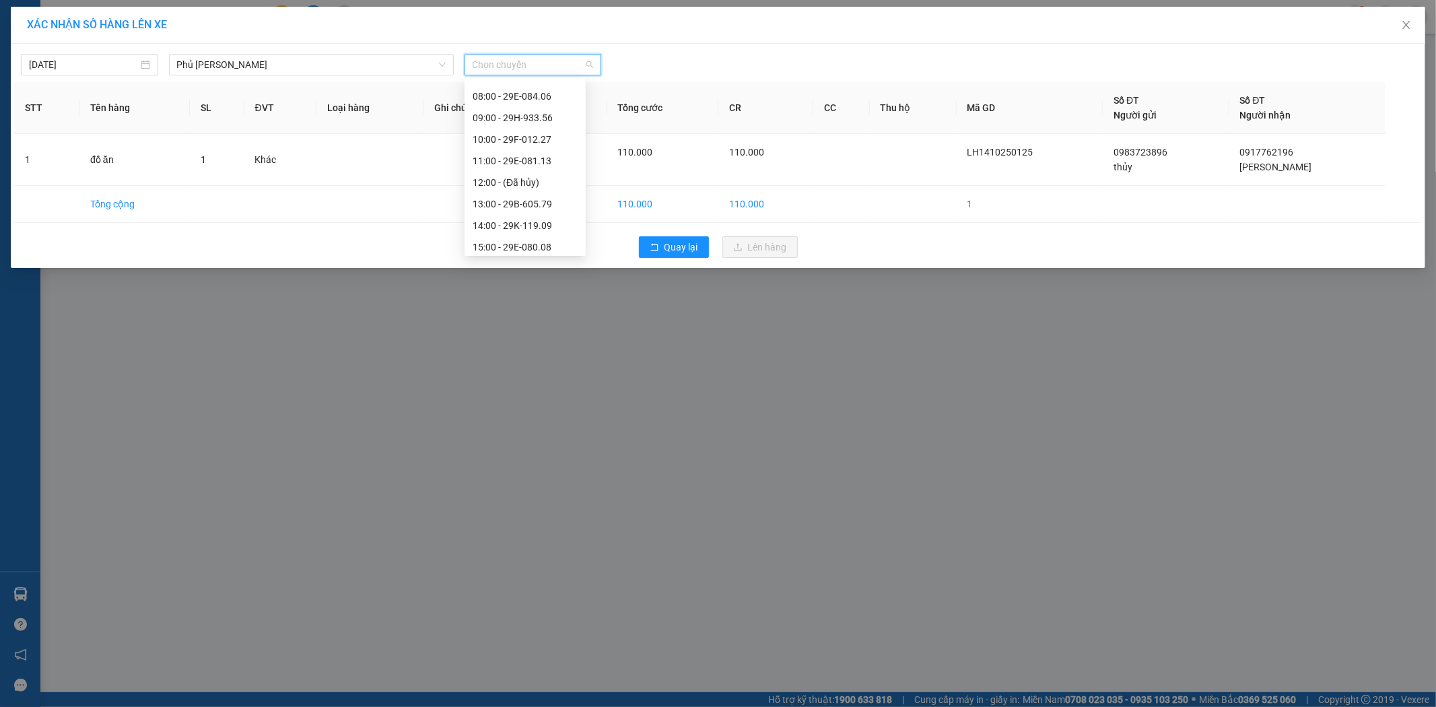
scroll to position [237, 0]
click at [542, 174] on div "17:00 - 29B-605.79" at bounding box center [524, 177] width 105 height 15
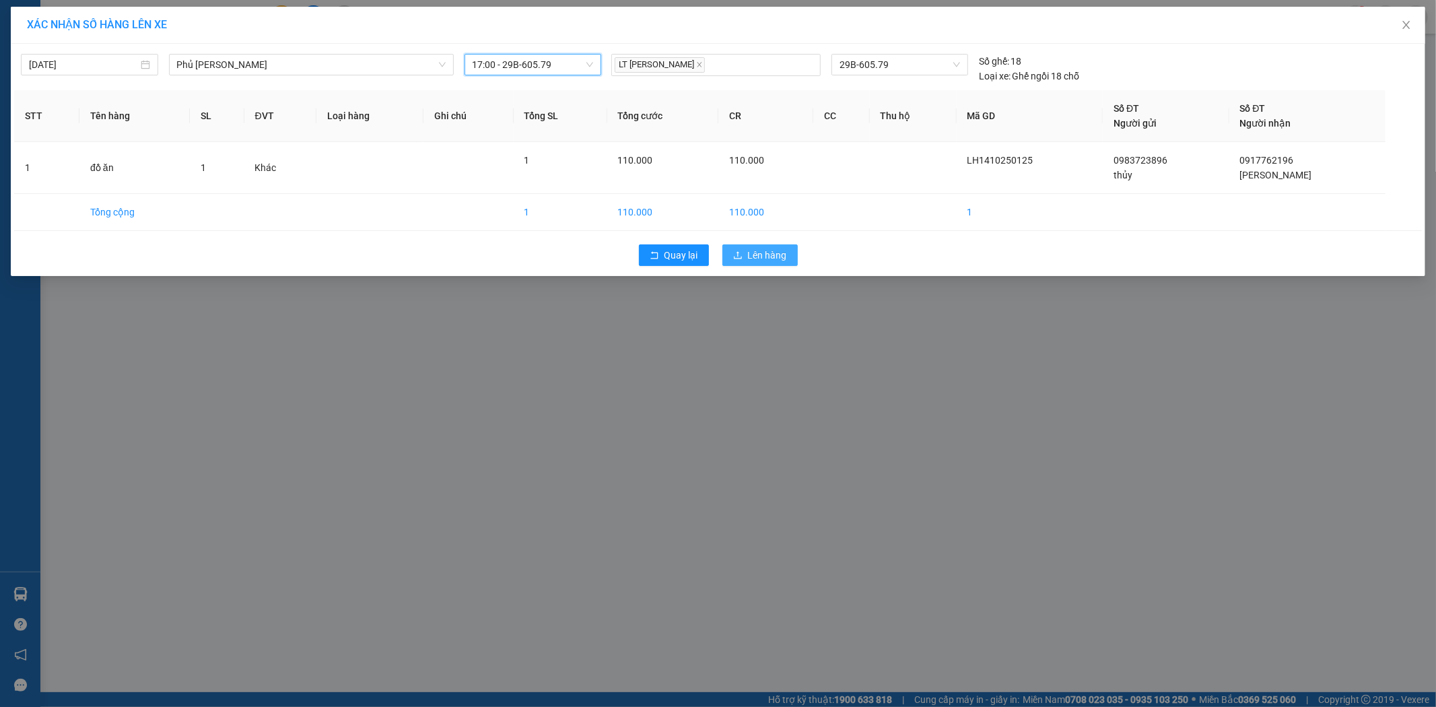
click at [739, 258] on icon "upload" at bounding box center [738, 254] width 8 height 7
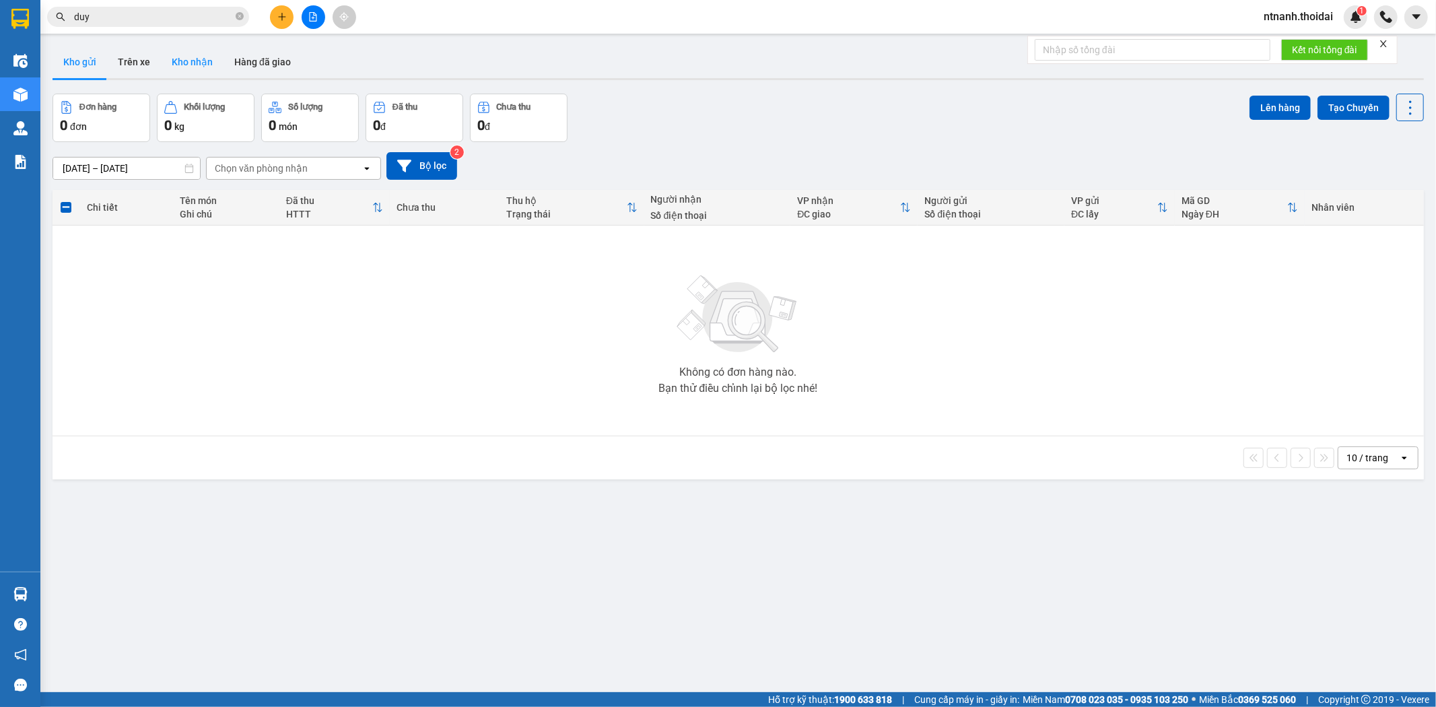
click at [201, 70] on button "Kho nhận" at bounding box center [192, 62] width 63 height 32
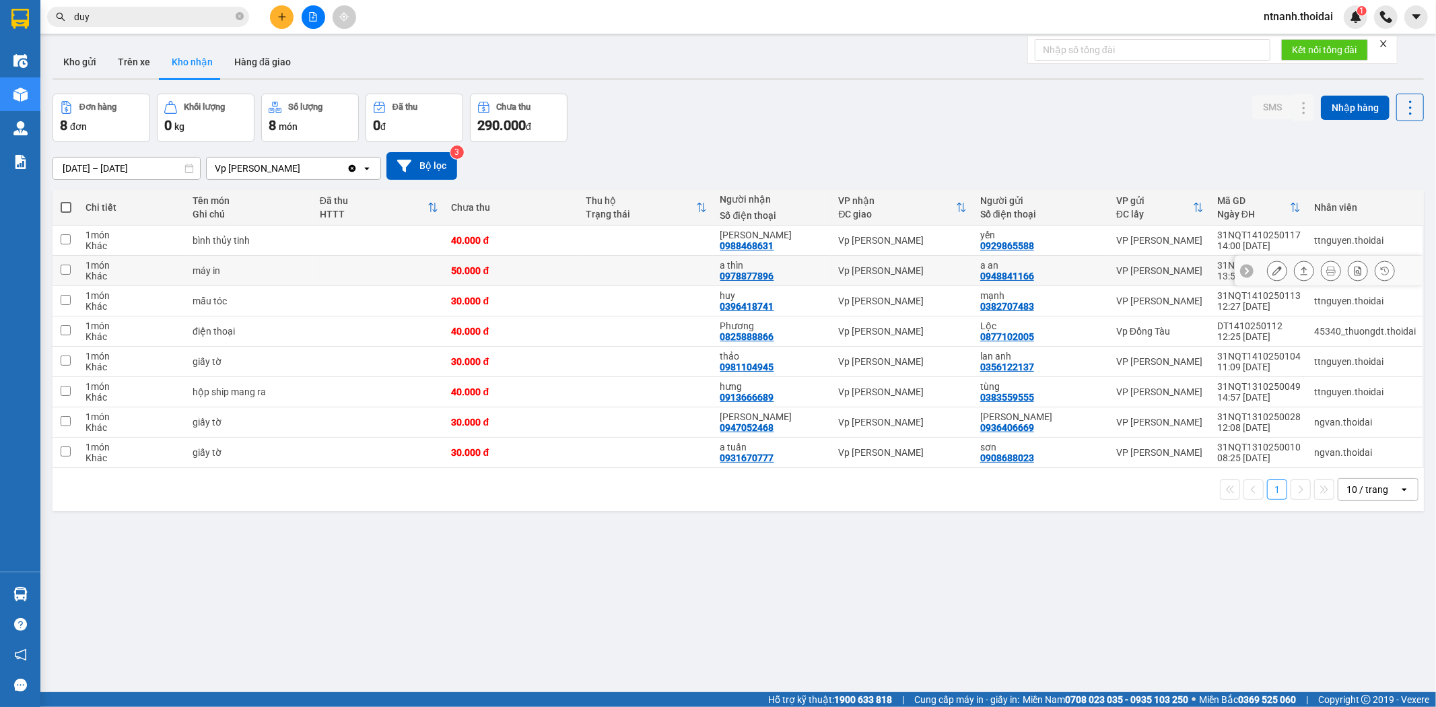
click at [265, 273] on div "máy in" at bounding box center [249, 270] width 114 height 11
checkbox input "true"
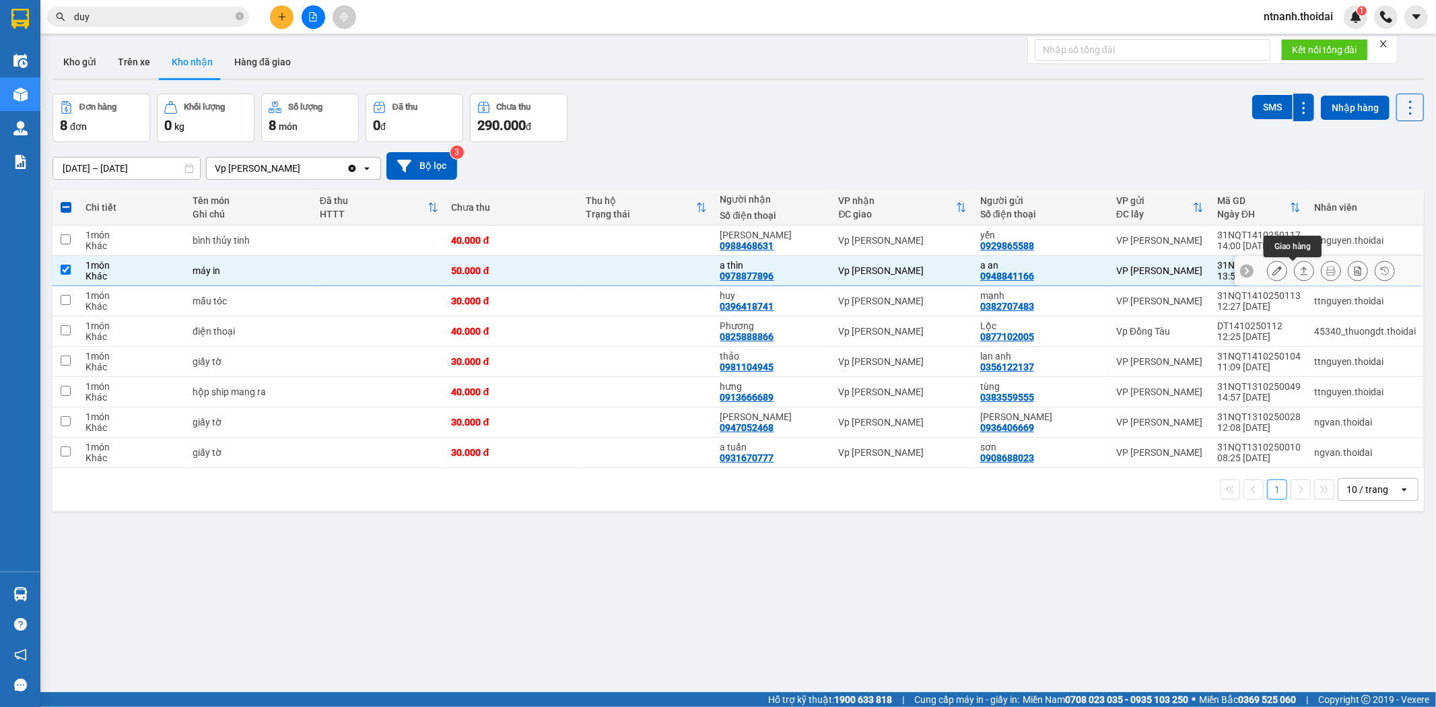
click at [1298, 271] on button at bounding box center [1303, 271] width 19 height 24
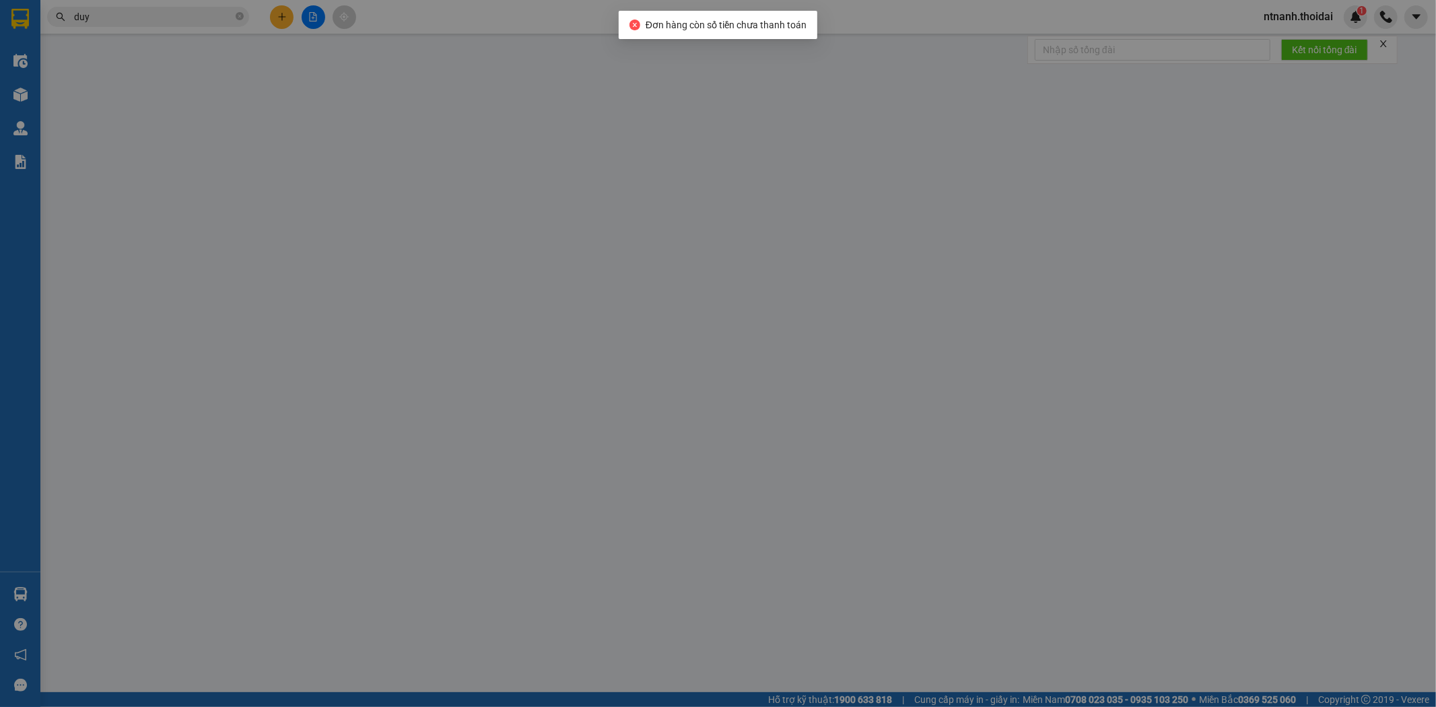
type input "0948841166"
type input "a an"
type input "0978877896"
type input "a thìn"
type input "0"
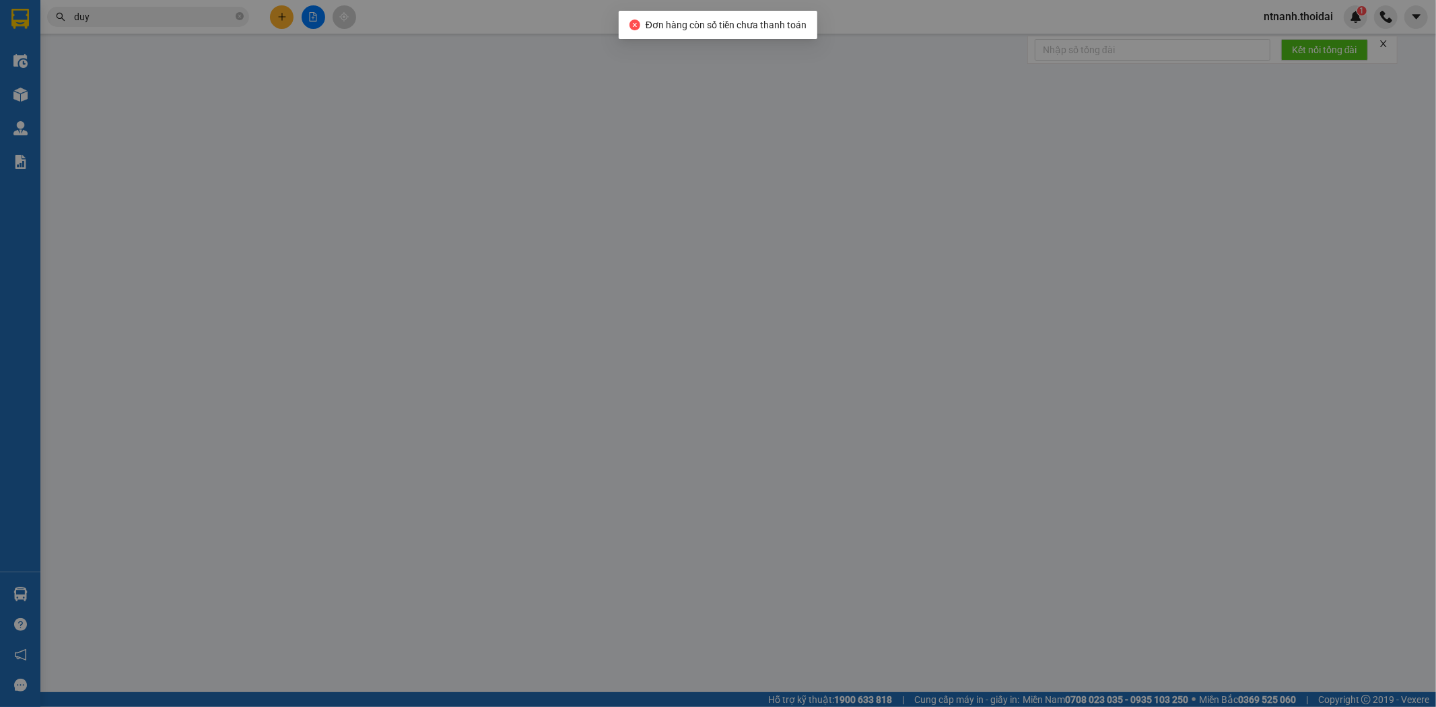
type input "50.000"
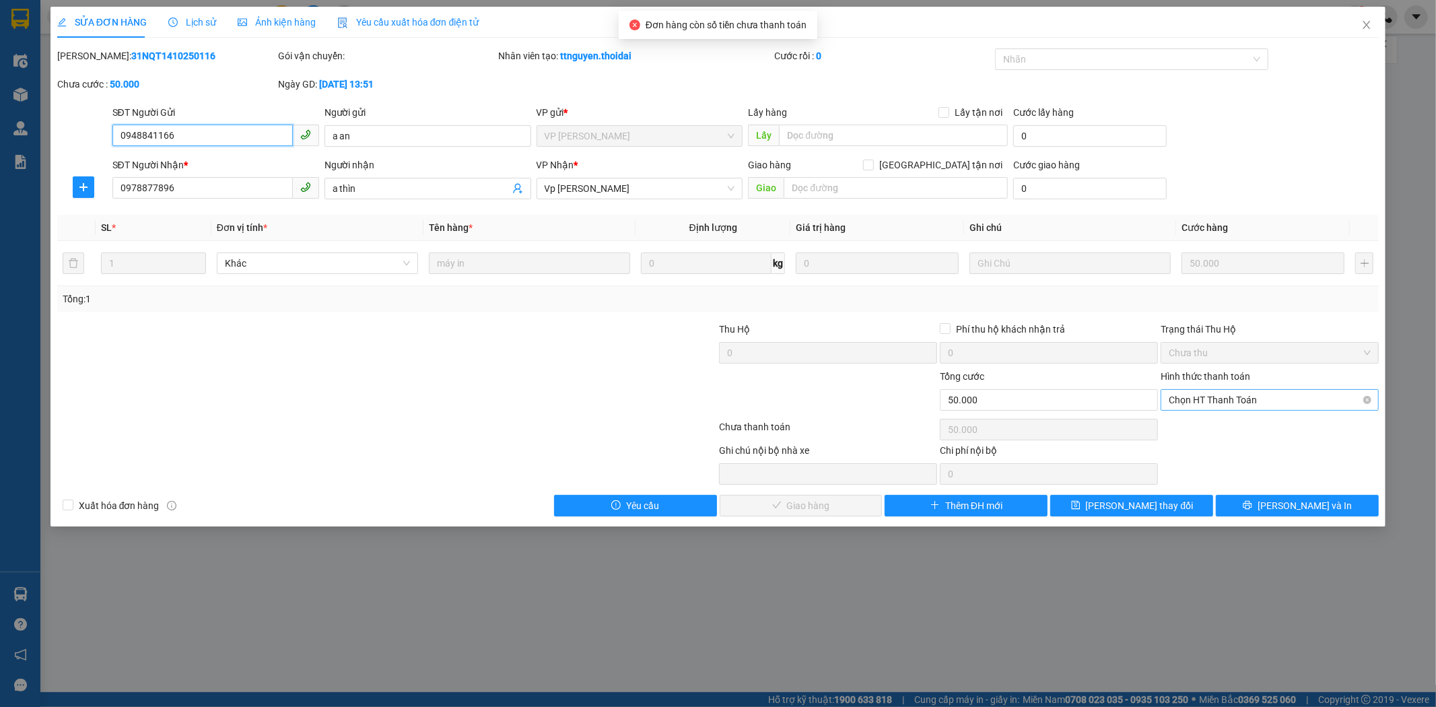
click at [1222, 392] on span "Chọn HT Thanh Toán" at bounding box center [1269, 400] width 202 height 20
click at [1218, 440] on div "Total Paid Fee 0 Total UnPaid Fee 50.000 Cash Collection Total Fee Mã ĐH: 31NQT…" at bounding box center [718, 282] width 1322 height 468
click at [1179, 400] on span "Chọn HT Thanh Toán" at bounding box center [1269, 400] width 202 height 20
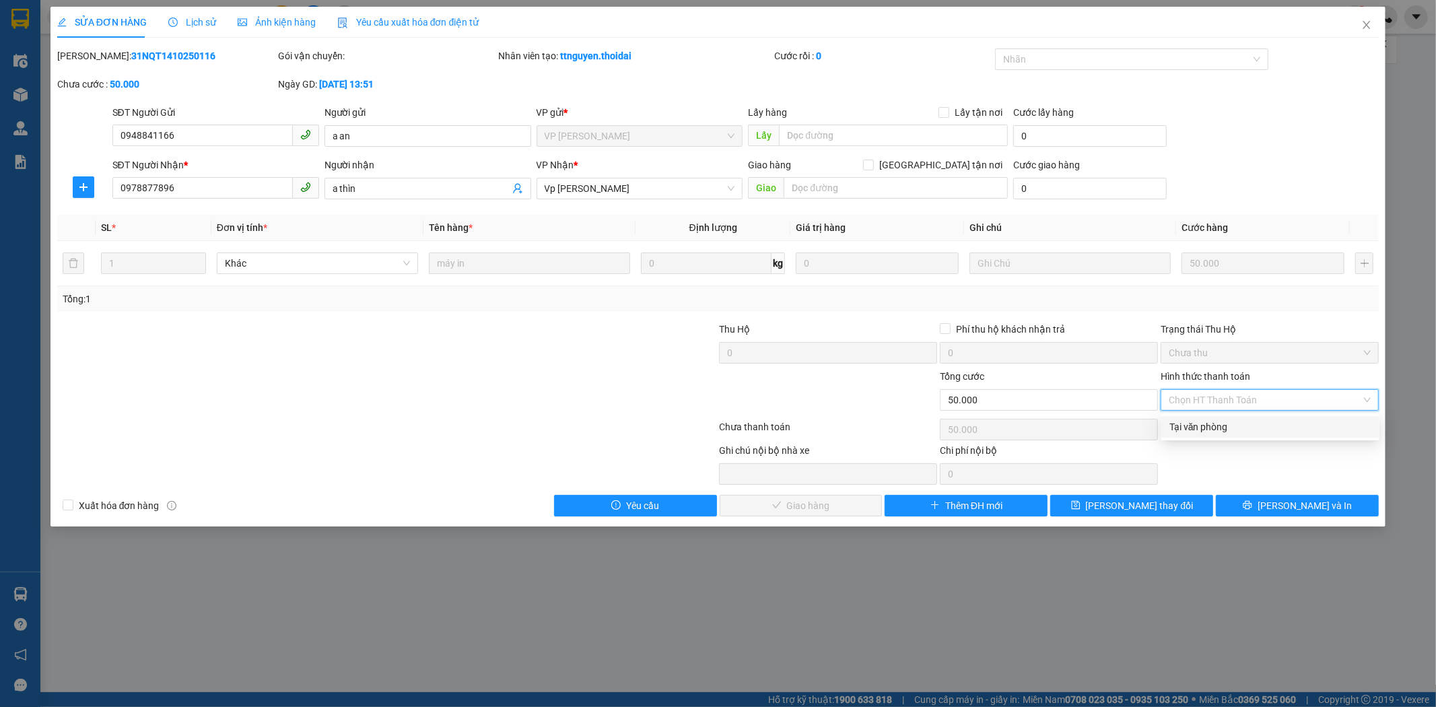
click at [1180, 421] on div "Tại văn phòng" at bounding box center [1270, 426] width 202 height 15
type input "0"
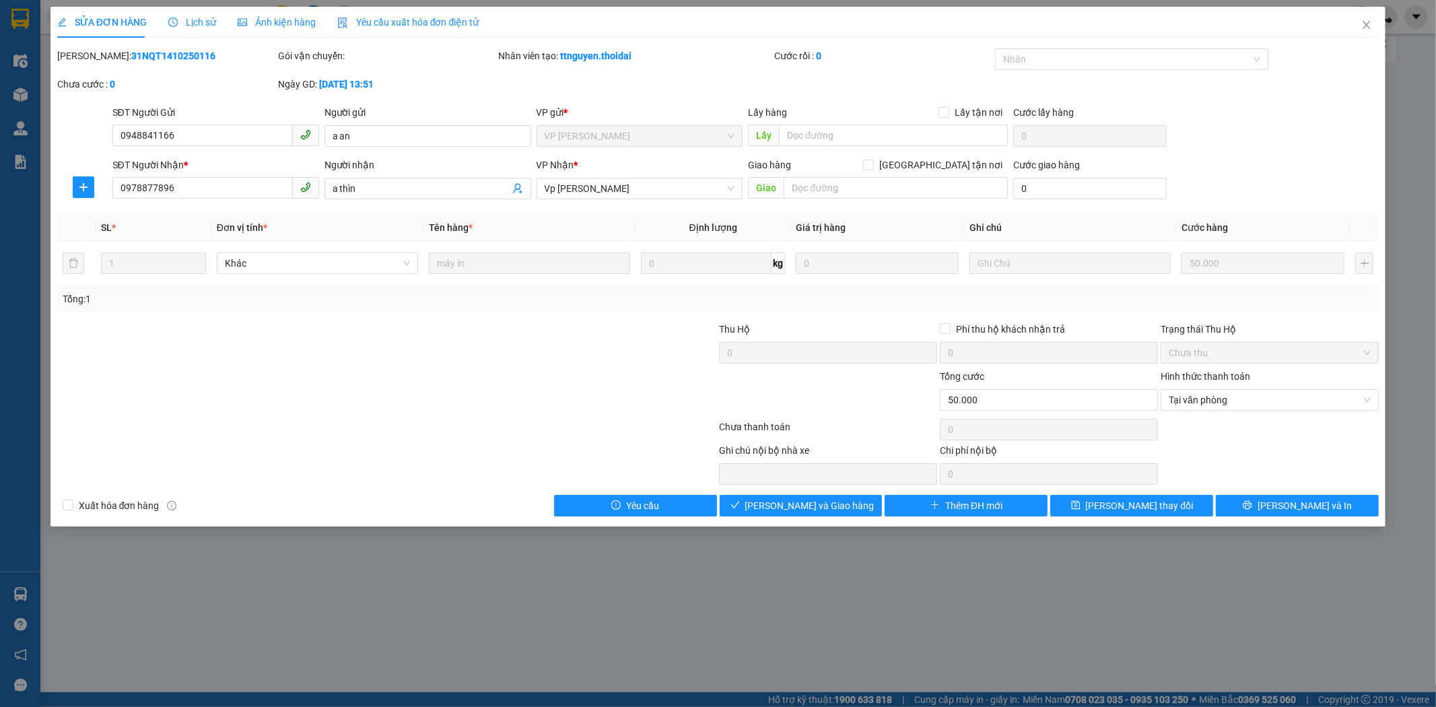
click at [875, 524] on div "SỬA ĐƠN HÀNG Lịch sử Ảnh kiện hàng Yêu cầu xuất hóa đơn điện tử Total Paid Fee …" at bounding box center [717, 267] width 1335 height 520
click at [872, 520] on div "SỬA ĐƠN HÀNG Lịch sử Ảnh kiện hàng Yêu cầu xuất hóa đơn điện tử Total Paid Fee …" at bounding box center [717, 267] width 1335 height 520
click at [869, 516] on div "SỬA ĐƠN HÀNG Lịch sử Ảnh kiện hàng Yêu cầu xuất hóa đơn điện tử Total Paid Fee …" at bounding box center [717, 267] width 1335 height 520
click at [860, 512] on button "[PERSON_NAME] và Giao hàng" at bounding box center [801, 506] width 163 height 22
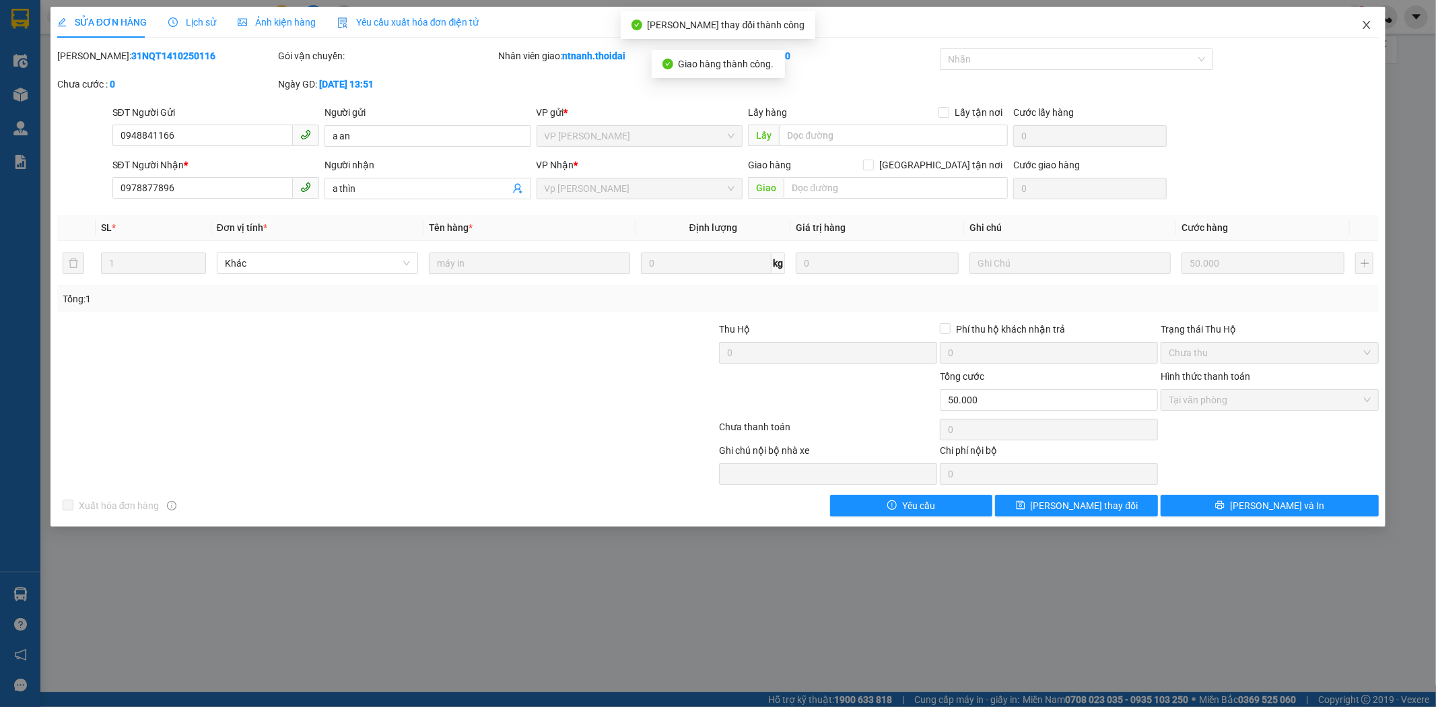
click at [1361, 27] on span "Close" at bounding box center [1366, 26] width 38 height 38
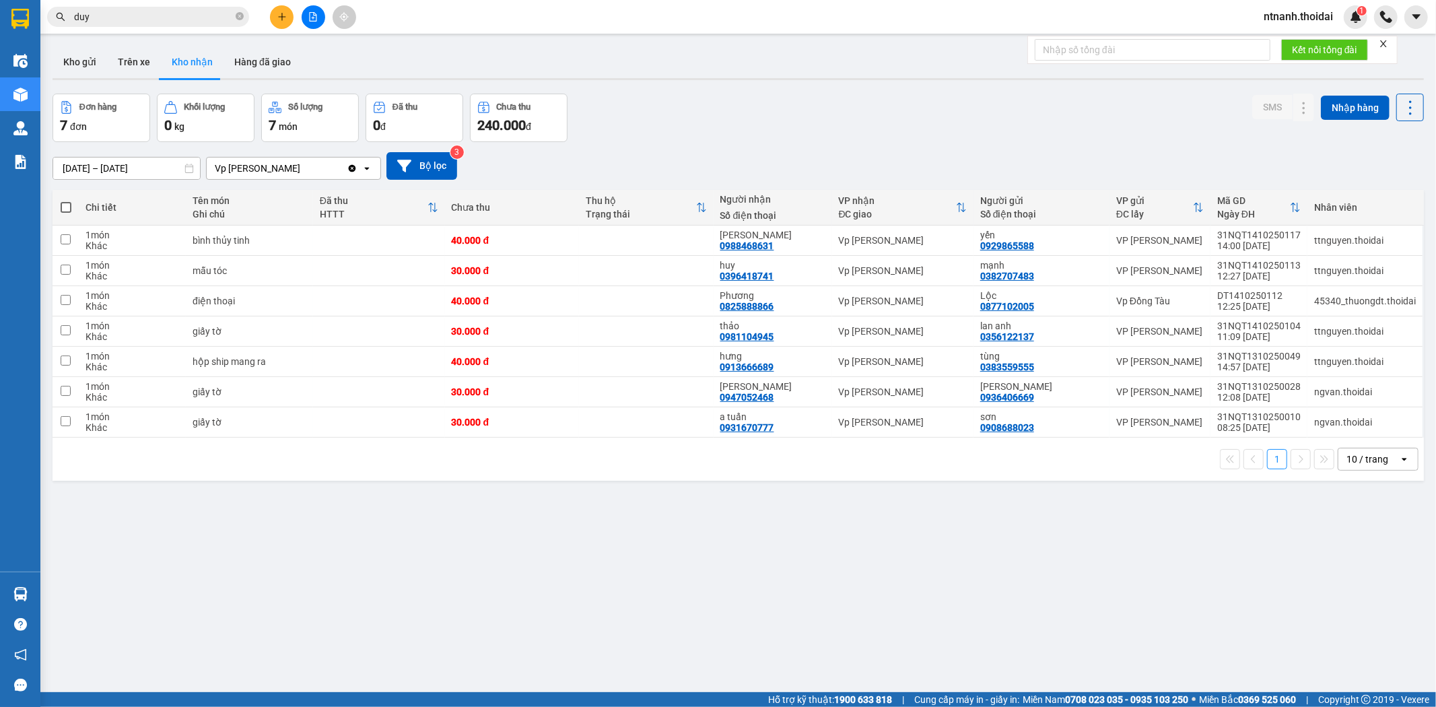
click at [112, 182] on div "12/10/2025 – 14/10/2025 Press the down arrow key to interact with the calendar …" at bounding box center [737, 166] width 1371 height 48
click at [116, 172] on input "[DATE] – [DATE]" at bounding box center [126, 168] width 147 height 22
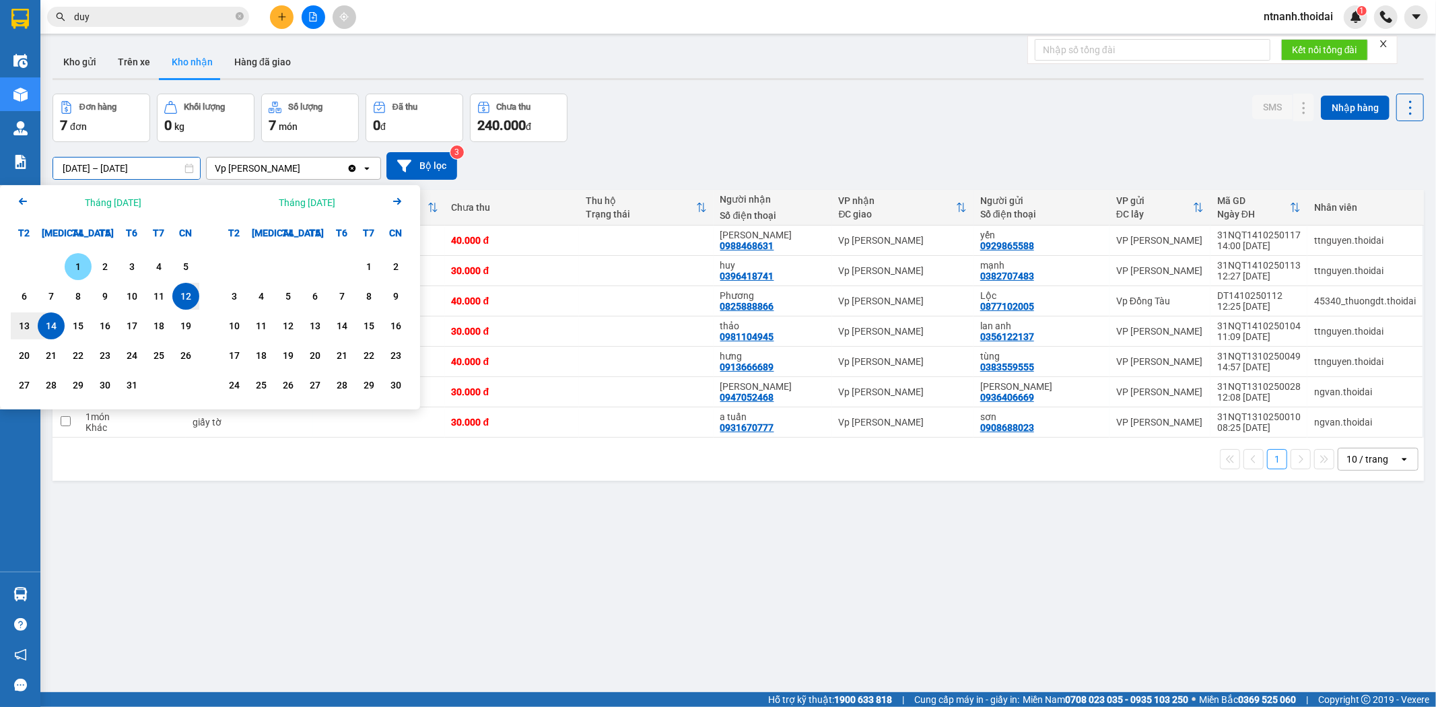
click at [71, 272] on div "1" at bounding box center [78, 266] width 19 height 16
drag, startPoint x: 170, startPoint y: 180, endPoint x: 166, endPoint y: 164, distance: 16.7
click at [170, 178] on div "01/10/2025 – / / Press the down arrow key to interact with the calendar and sel…" at bounding box center [737, 166] width 1371 height 48
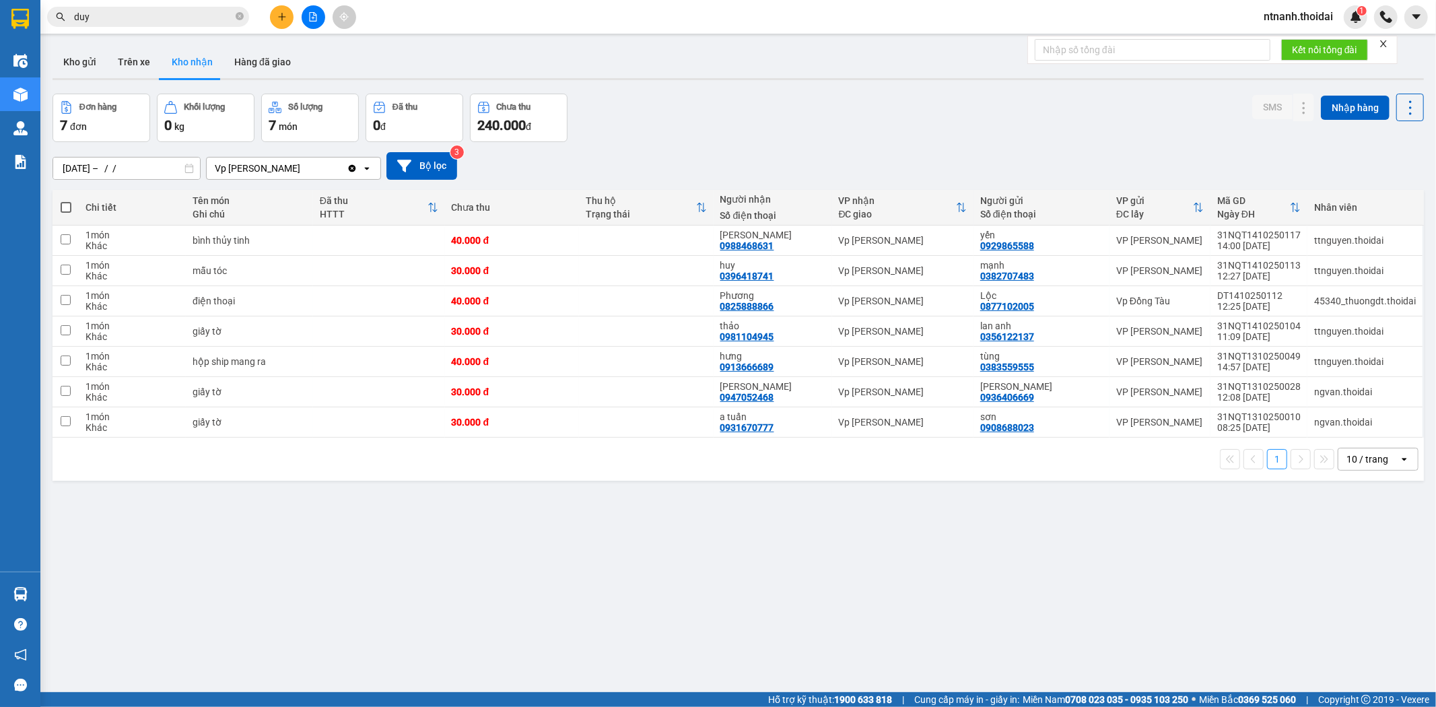
click at [166, 164] on input "01/10/2025 – / /" at bounding box center [126, 168] width 147 height 22
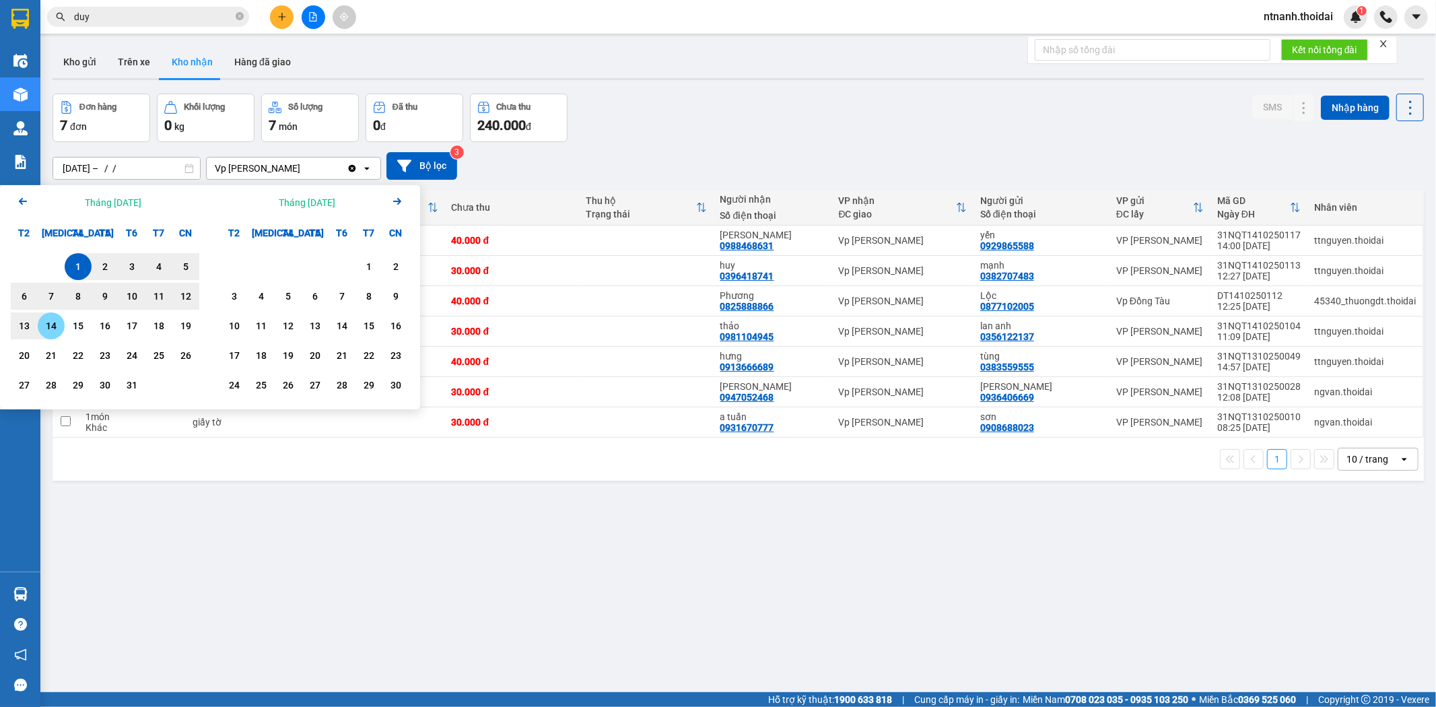
click at [63, 330] on div "14" at bounding box center [51, 325] width 27 height 27
type input "[DATE] – [DATE]"
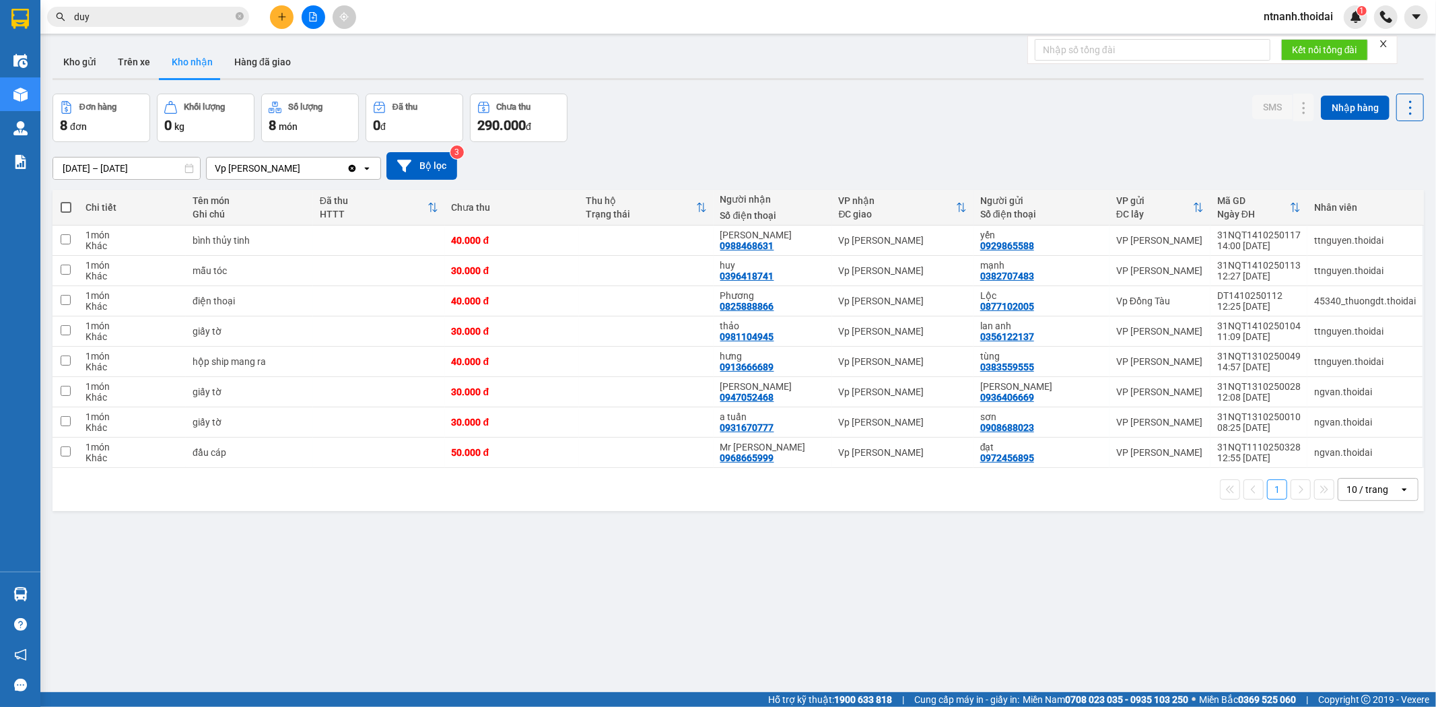
click at [641, 137] on div "Đơn hàng 8 đơn Khối lượng 0 kg Số lượng 8 món Đã thu 0 đ Chưa thu 290.000 đ SMS…" at bounding box center [737, 118] width 1371 height 48
click at [64, 65] on button "Kho gửi" at bounding box center [79, 62] width 55 height 32
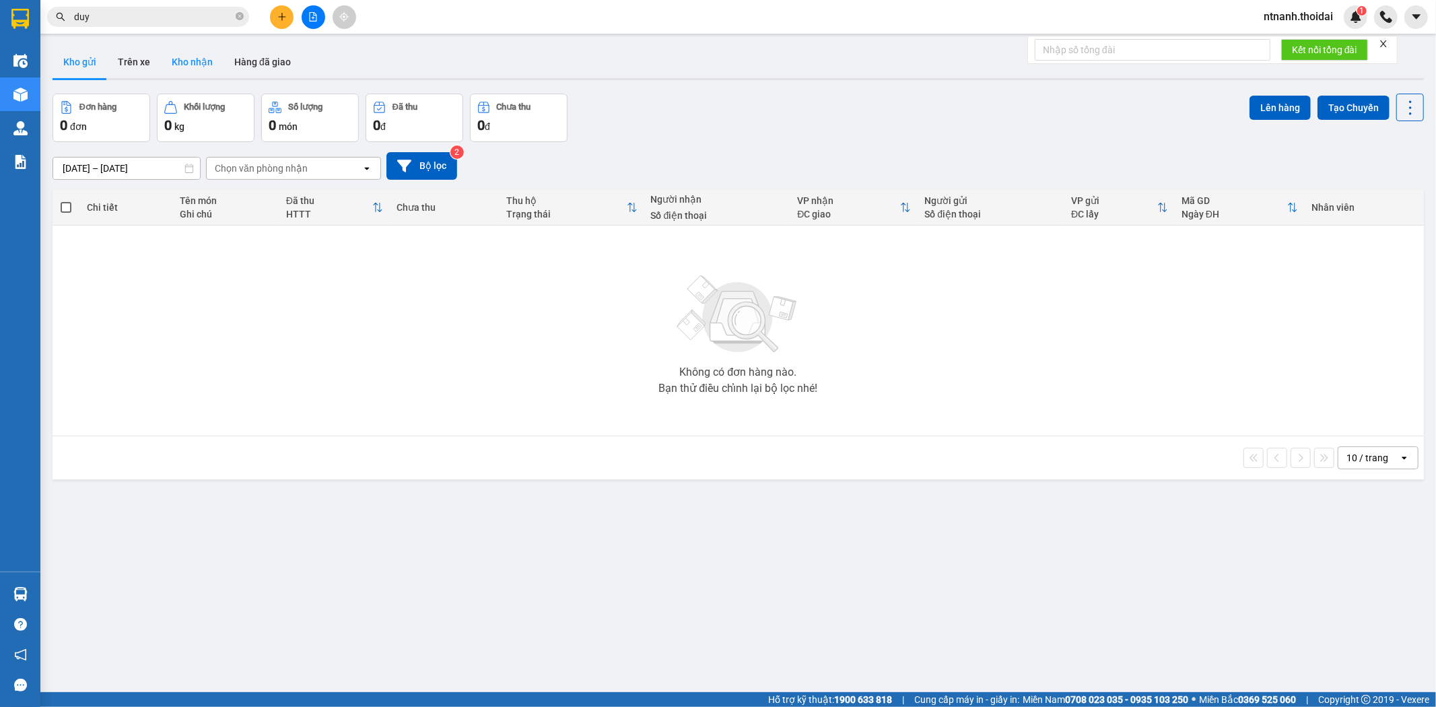
click at [193, 64] on button "Kho nhận" at bounding box center [192, 62] width 63 height 32
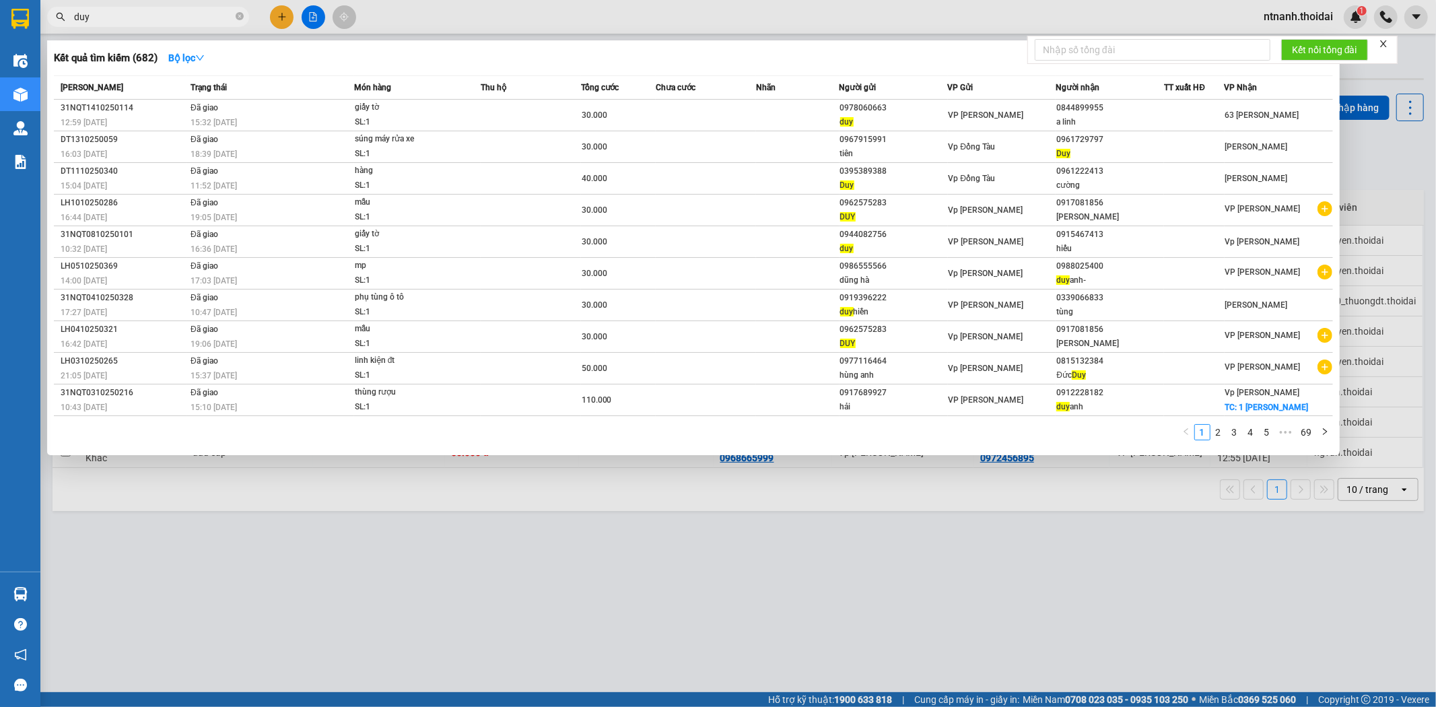
click at [182, 12] on input "duy" at bounding box center [153, 16] width 159 height 15
type input "d"
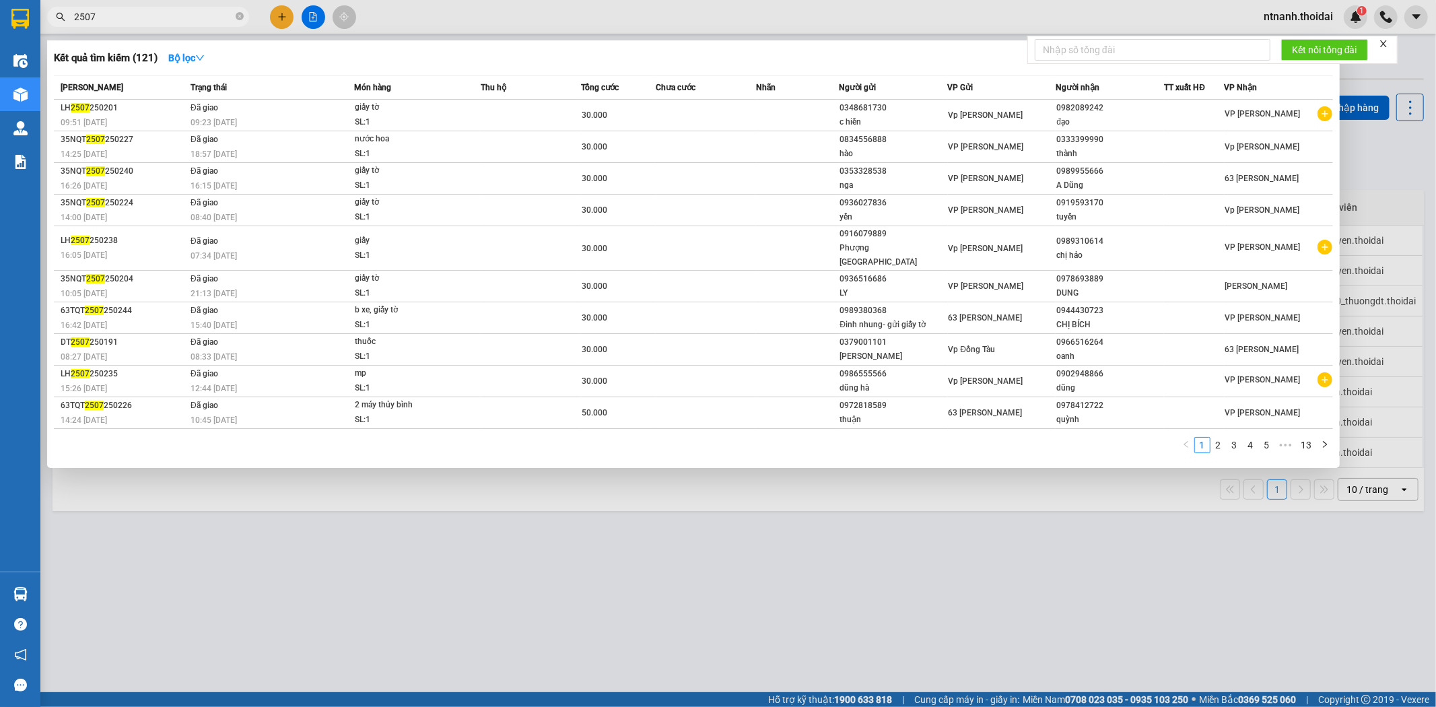
type input "2507"
click at [1026, 650] on div at bounding box center [718, 353] width 1436 height 707
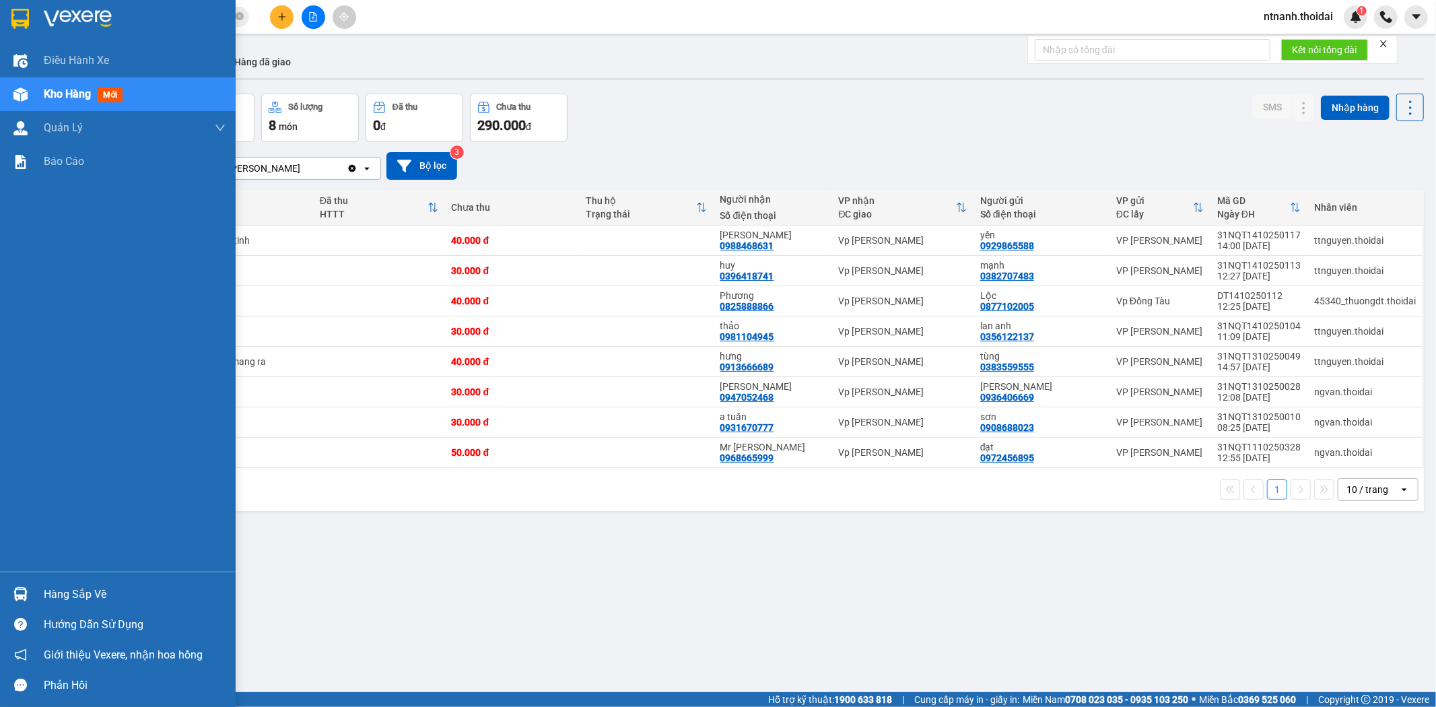
click at [36, 598] on div "Hàng sắp về" at bounding box center [118, 594] width 236 height 30
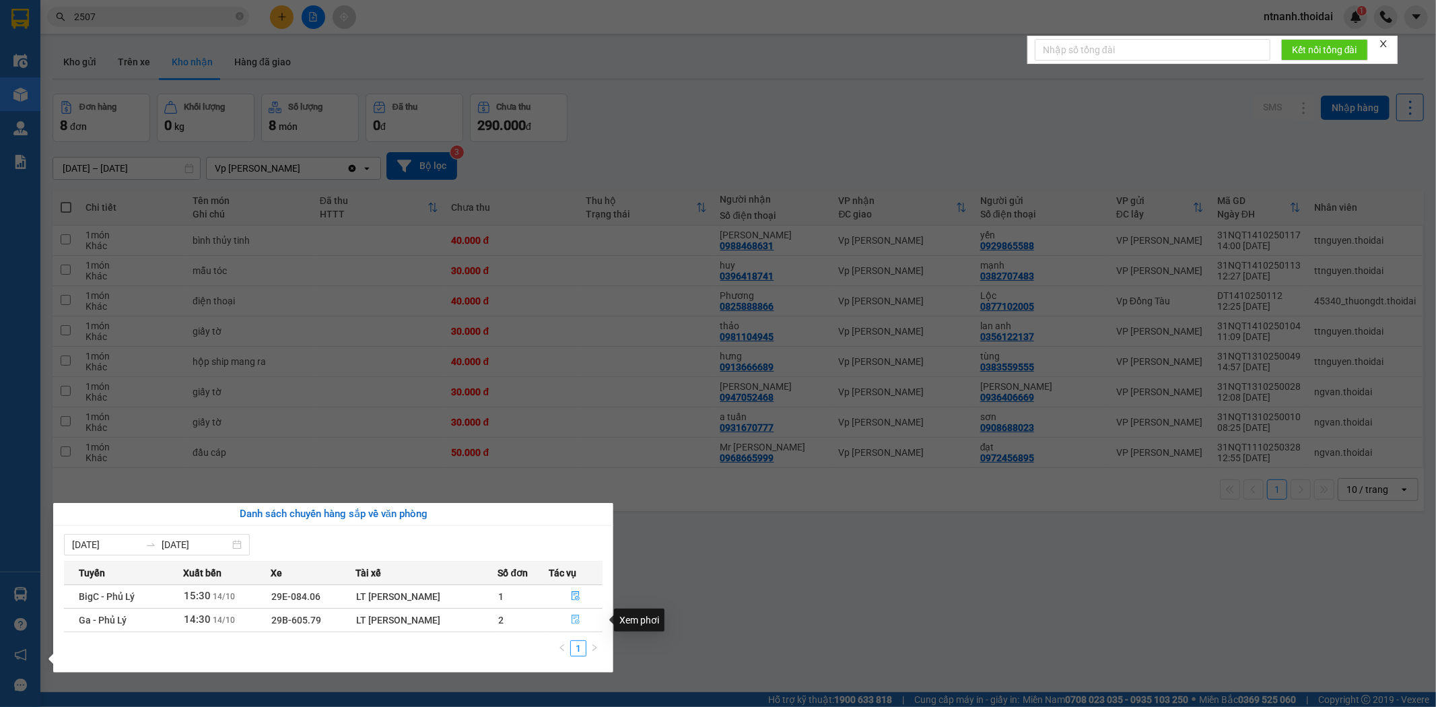
click at [575, 622] on icon "file-done" at bounding box center [575, 619] width 9 height 9
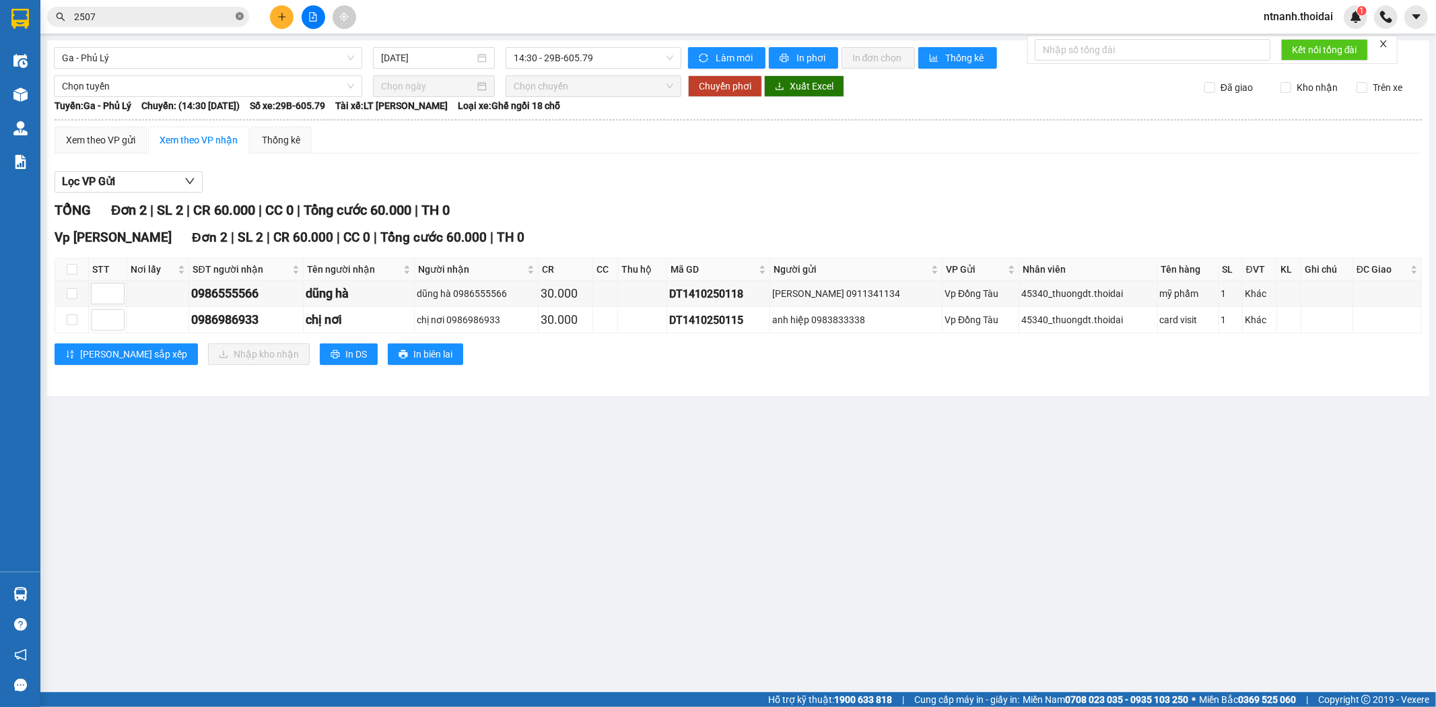
click at [243, 15] on icon "close-circle" at bounding box center [240, 16] width 8 height 8
click at [205, 24] on input "text" at bounding box center [153, 16] width 159 height 15
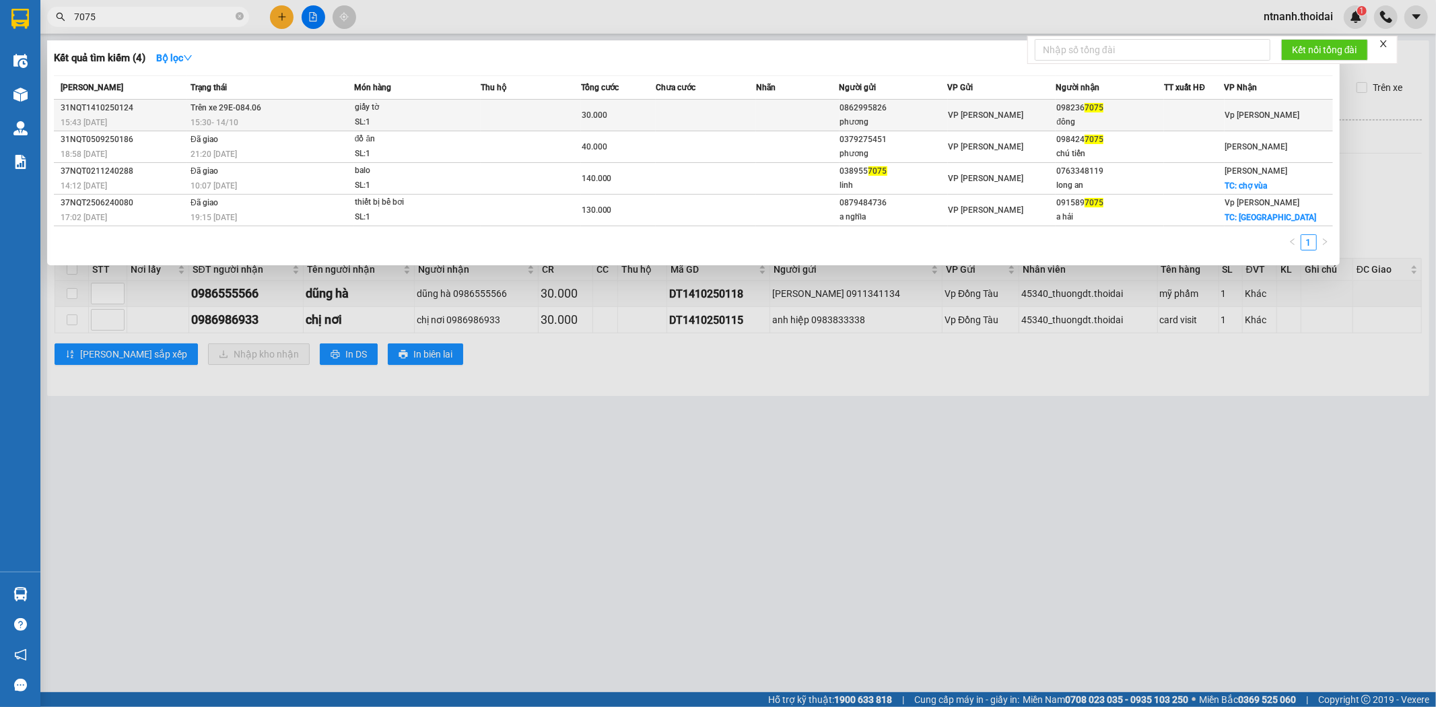
type input "7075"
click at [307, 114] on td "Trên xe 29E-084.06 15:30 - 14/10" at bounding box center [270, 116] width 167 height 32
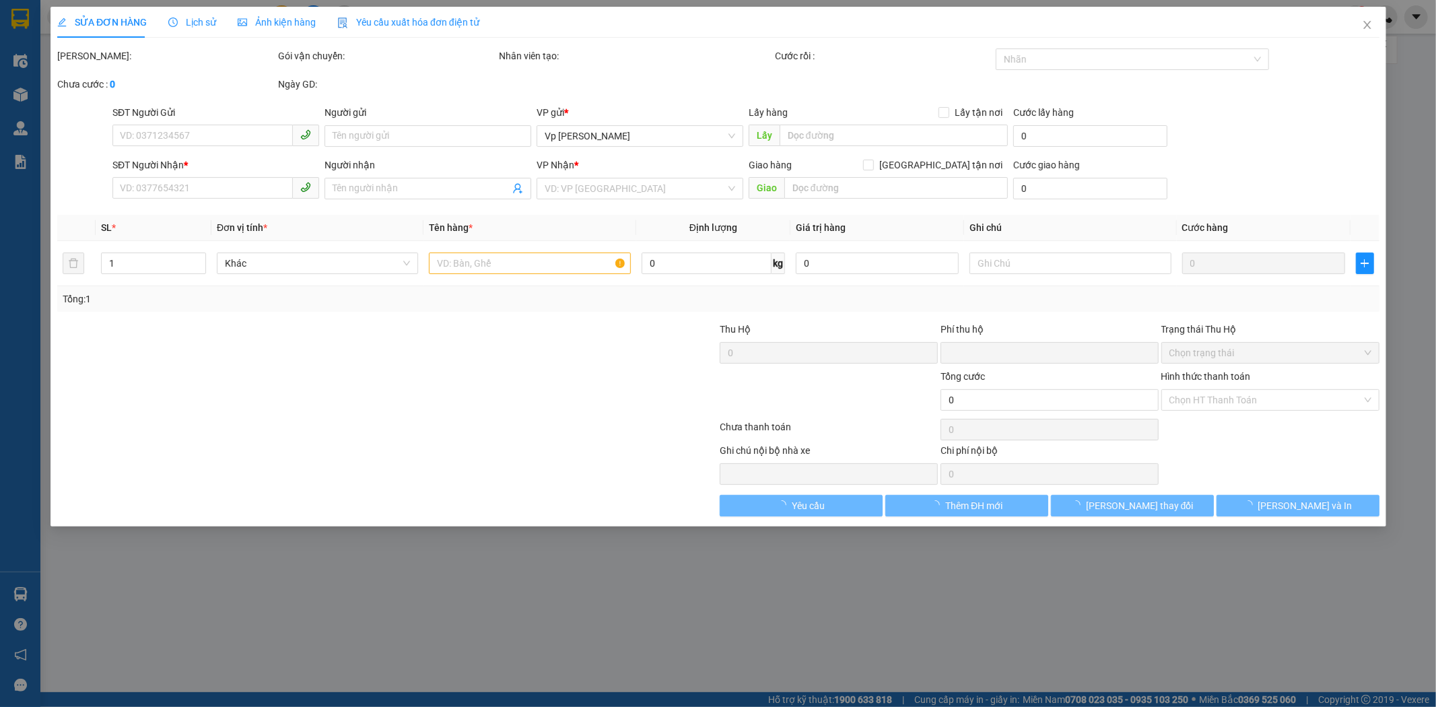
type input "0862995826"
type input "phương"
type input "0982367075"
type input "đông"
type input "0"
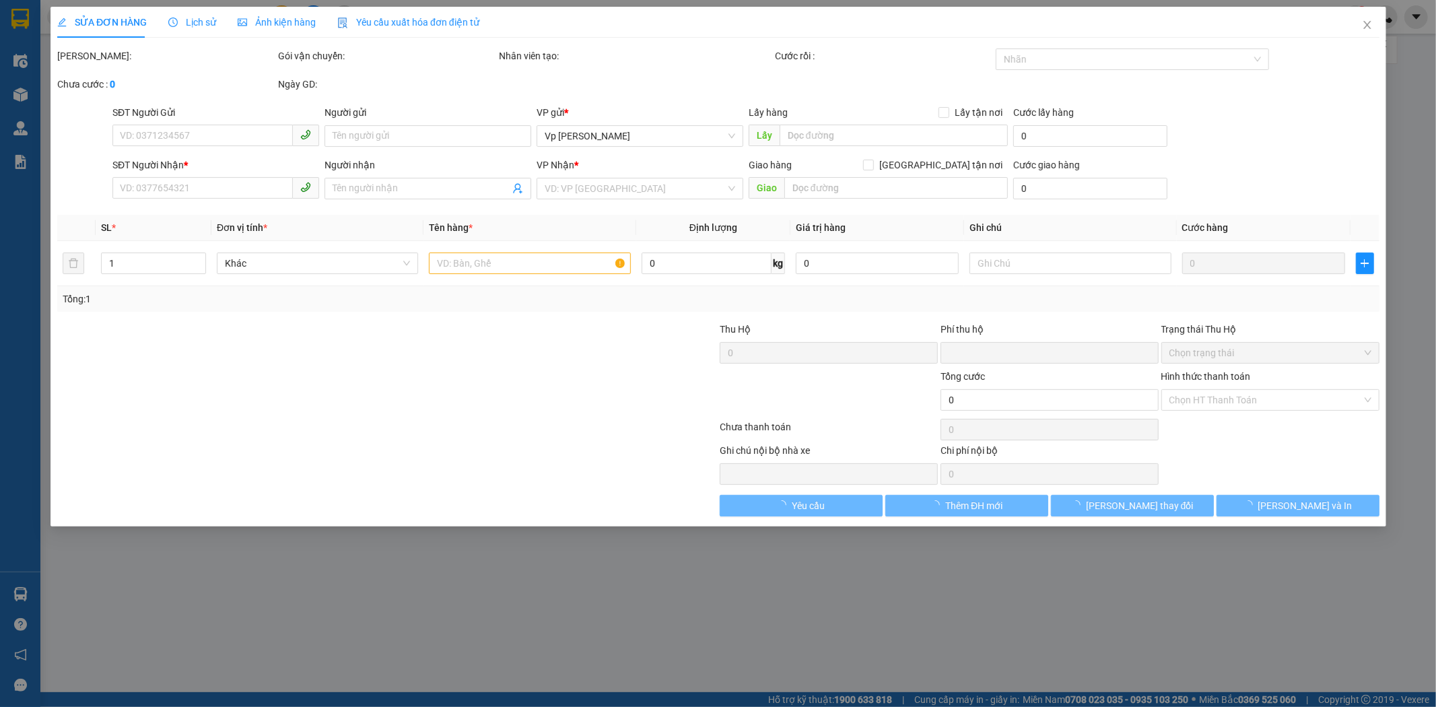
type input "30.000"
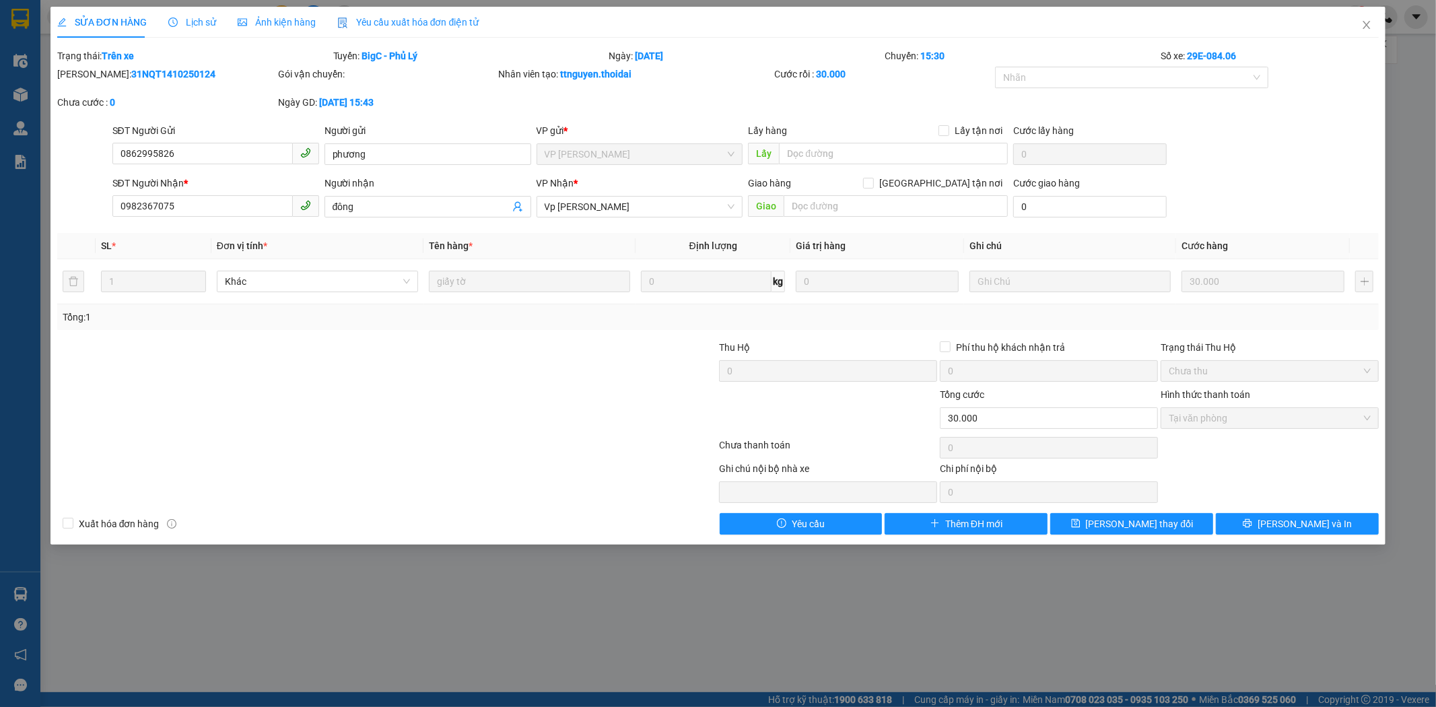
click at [663, 597] on div "SỬA ĐƠN HÀNG Lịch sử Ảnh kiện hàng Yêu cầu xuất hóa đơn điện tử Total Paid Fee …" at bounding box center [718, 353] width 1436 height 707
drag, startPoint x: 17, startPoint y: 277, endPoint x: 14, endPoint y: 266, distance: 11.8
click at [15, 278] on div "SỬA ĐƠN HÀNG Lịch sử Ảnh kiện hàng Yêu cầu xuất hóa đơn điện tử Total Paid Fee …" at bounding box center [718, 353] width 1436 height 707
click at [1368, 19] on span "Close" at bounding box center [1366, 26] width 38 height 38
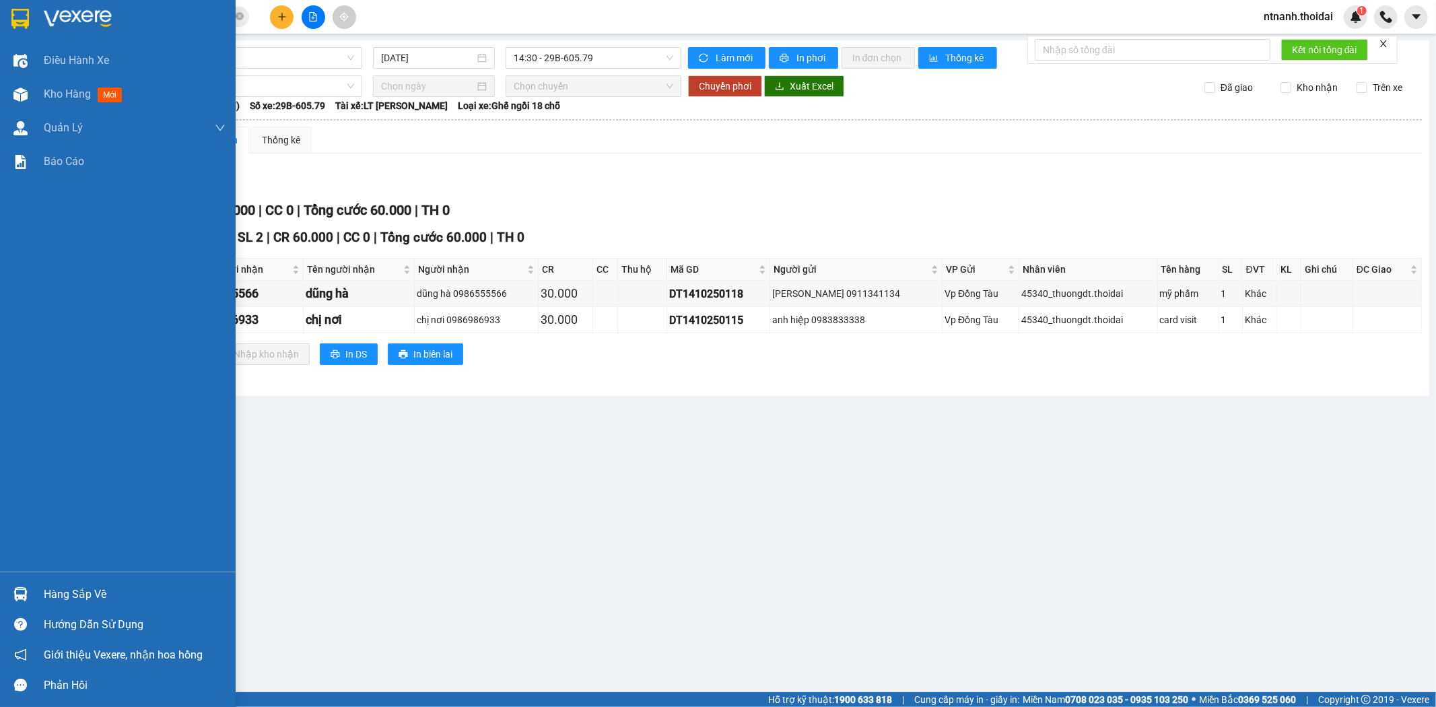
click at [102, 575] on div "Hàng sắp về Hướng dẫn sử dụng Giới thiệu Vexere, nhận hoa hồng Phản hồi" at bounding box center [118, 635] width 236 height 129
click at [102, 596] on div "Hàng sắp về" at bounding box center [135, 594] width 182 height 20
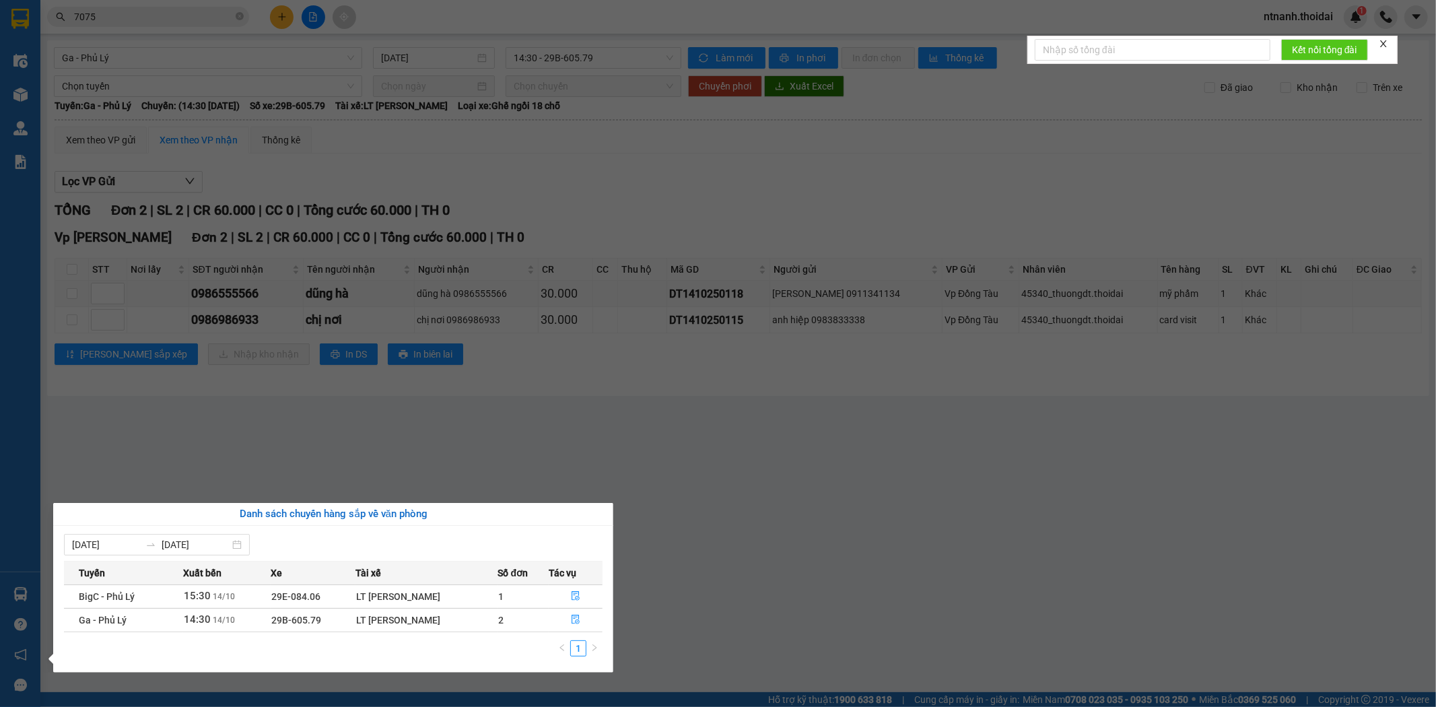
click at [859, 621] on section "Kết quả tìm kiếm ( 4 ) Bộ lọc Mã ĐH Trạng thái Món hàng Thu hộ Tổng cước Chưa c…" at bounding box center [718, 353] width 1436 height 707
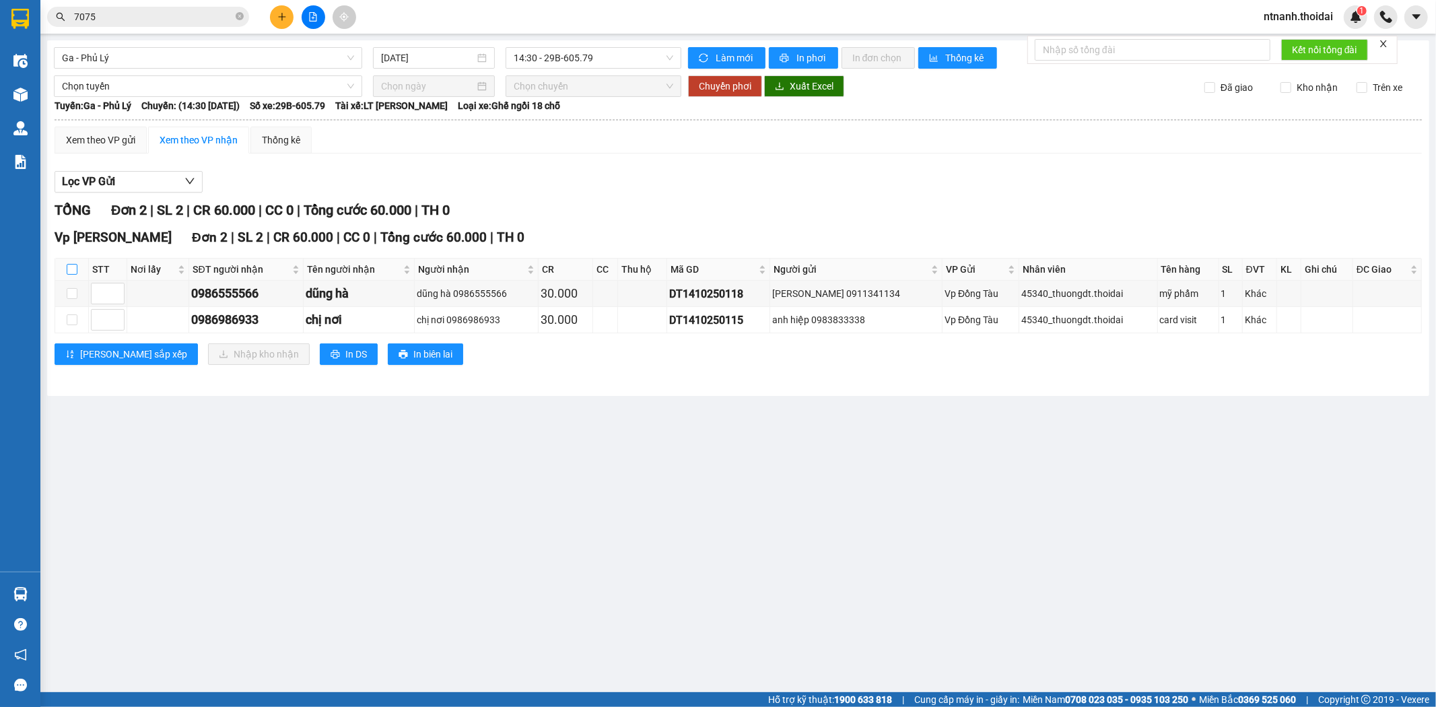
click at [75, 271] on input "checkbox" at bounding box center [72, 269] width 11 height 11
checkbox input "true"
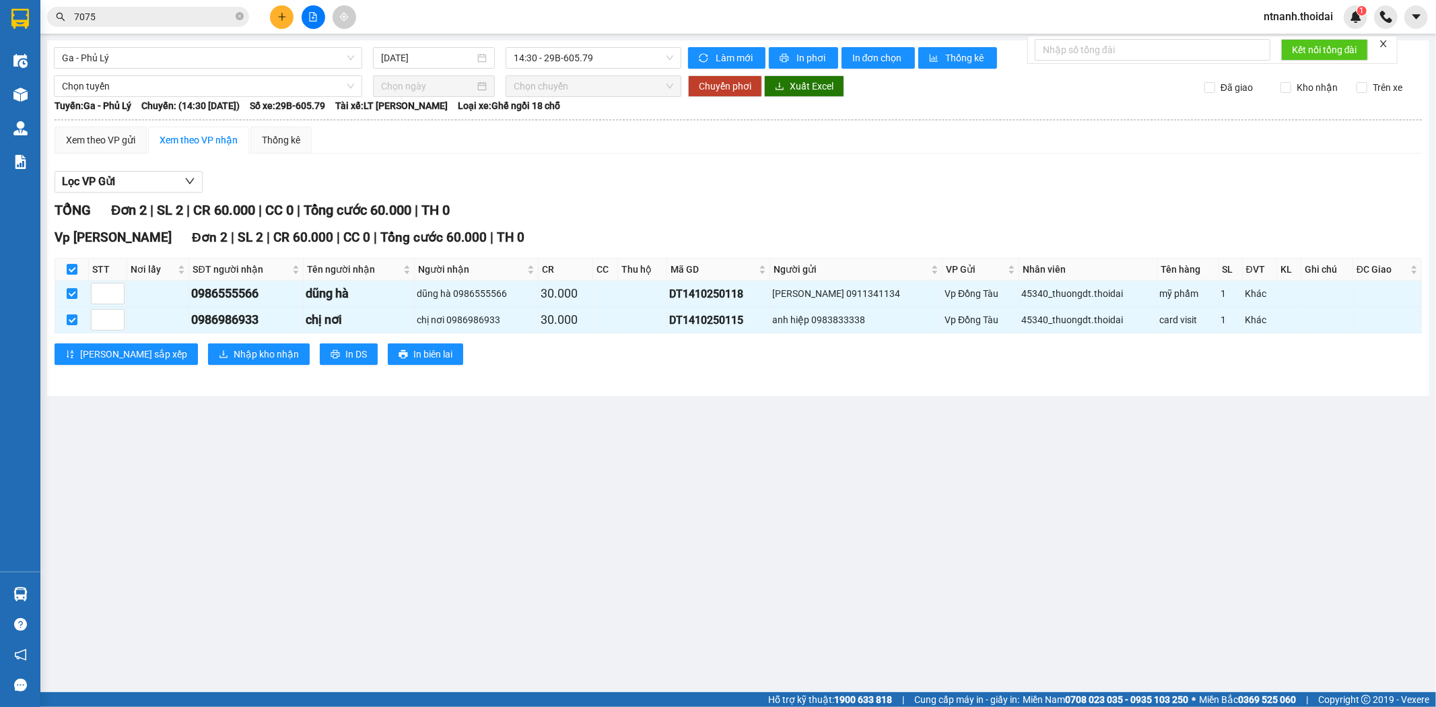
click at [224, 342] on div "Vp Lê Hoàn Đơn 2 | SL 2 | CR 60.000 | CC 0 | Tổng cước 60.000 | TH 0 STT Nơi lấ…" at bounding box center [738, 300] width 1367 height 147
click at [224, 347] on button "Nhập kho nhận" at bounding box center [259, 354] width 102 height 22
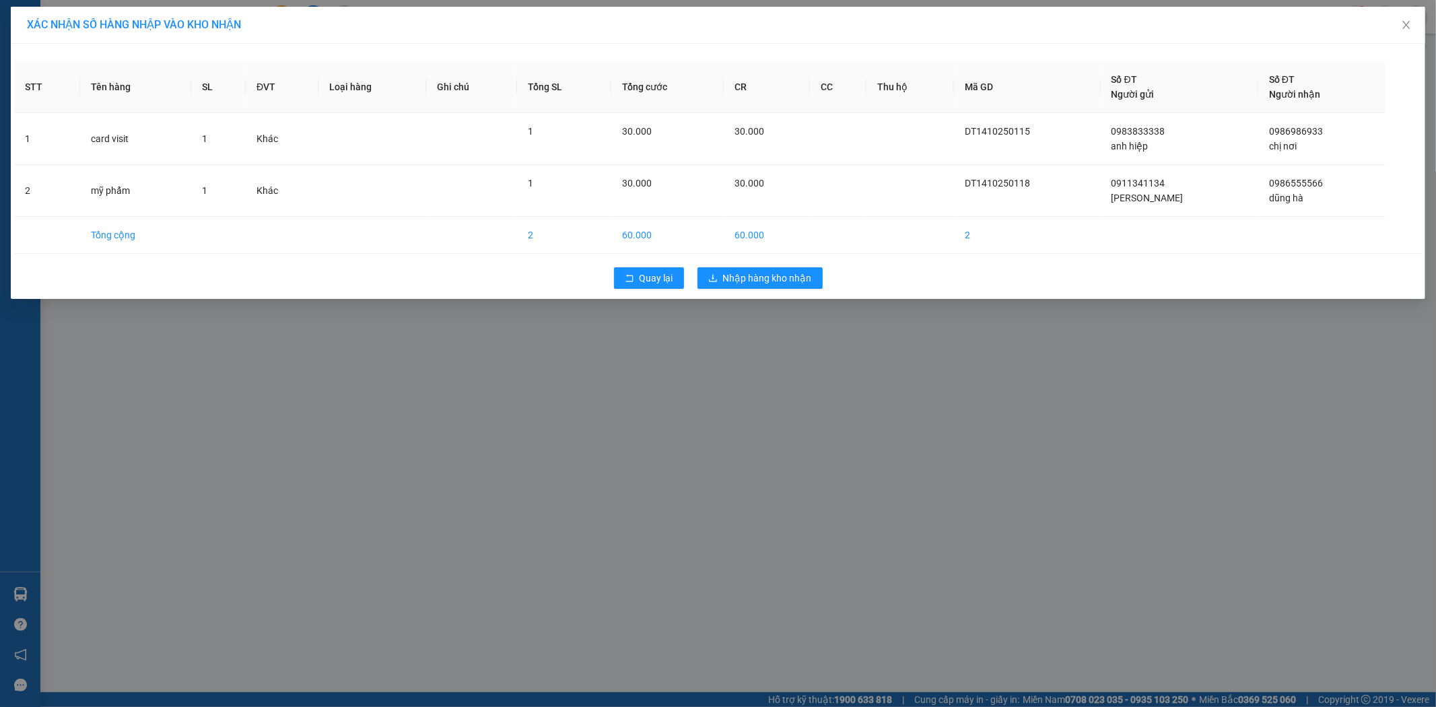
click at [837, 277] on div "Quay lại Nhập hàng kho nhận" at bounding box center [717, 277] width 1407 height 35
click at [809, 272] on span "Nhập hàng kho nhận" at bounding box center [767, 278] width 89 height 15
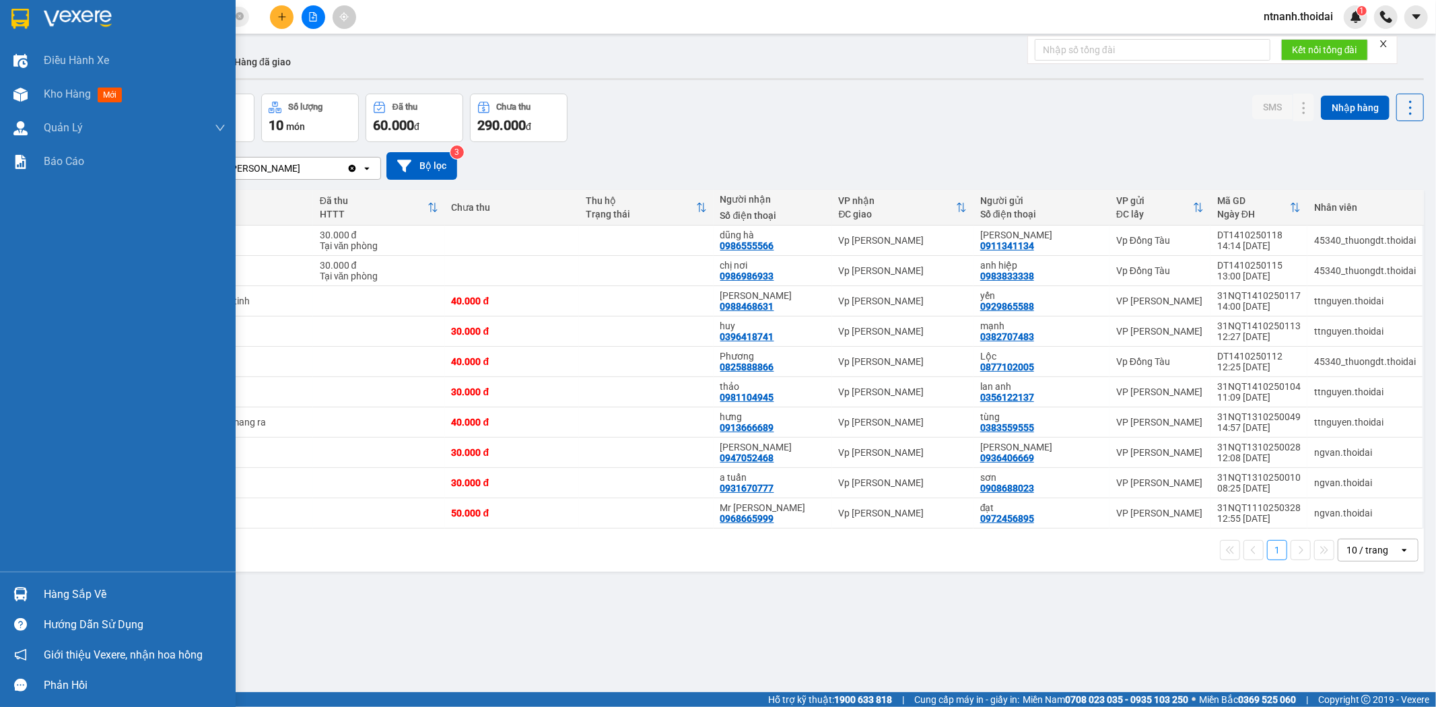
click at [72, 576] on div "Hàng sắp về Hướng dẫn sử dụng Giới thiệu Vexere, nhận hoa hồng Phản hồi" at bounding box center [118, 635] width 236 height 129
click at [83, 587] on div "Hàng sắp về" at bounding box center [135, 594] width 182 height 20
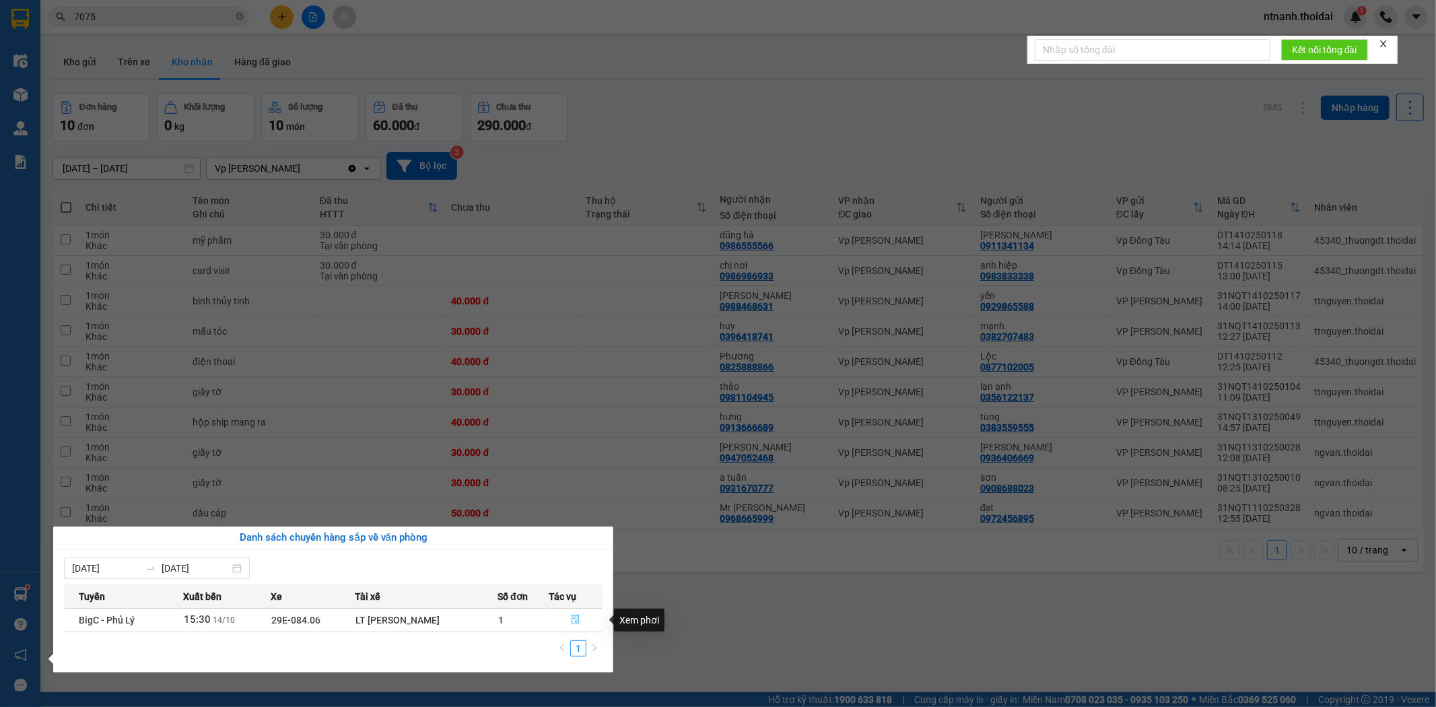
click at [576, 617] on icon "file-done" at bounding box center [575, 619] width 8 height 9
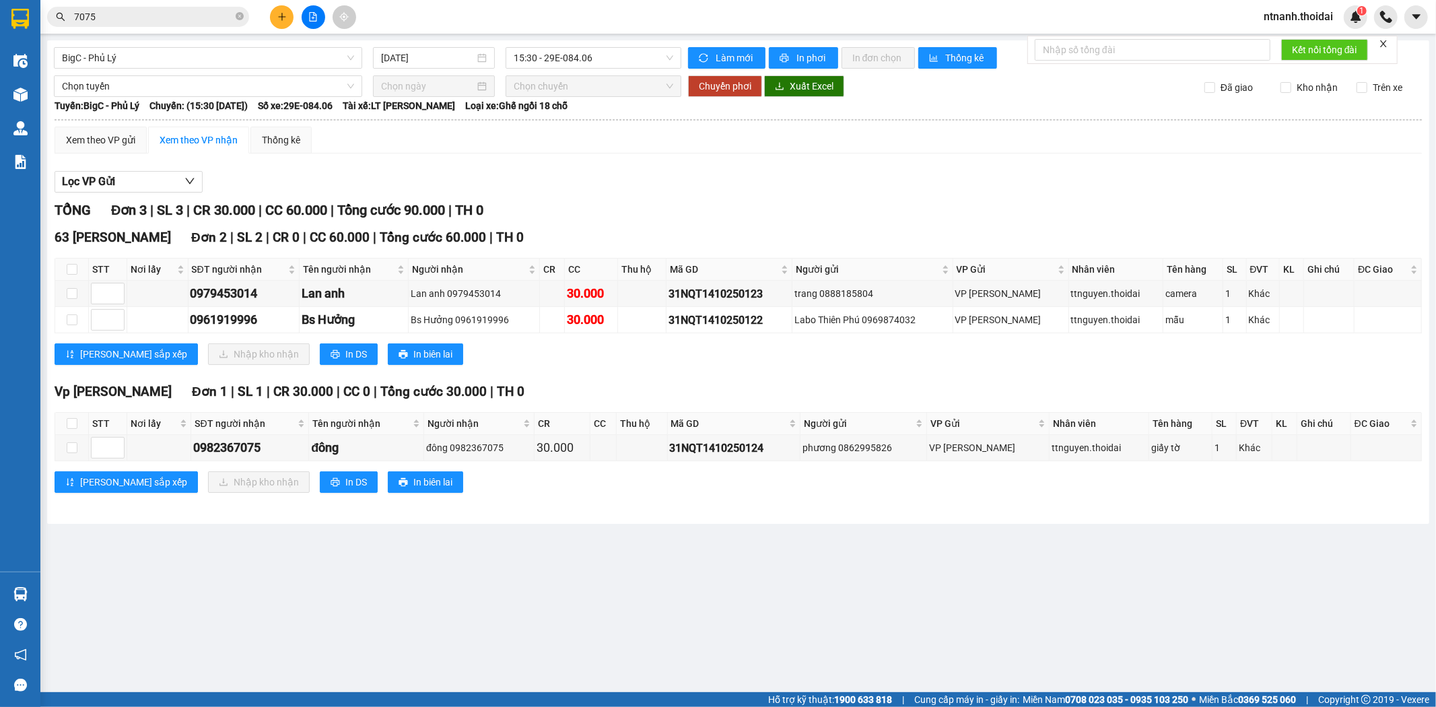
click at [598, 573] on main "BigC - Phủ Lý 14/10/2025 15:30 - 29E-084.06 Làm mới In phơi In đơn chọn Thống k…" at bounding box center [718, 346] width 1436 height 692
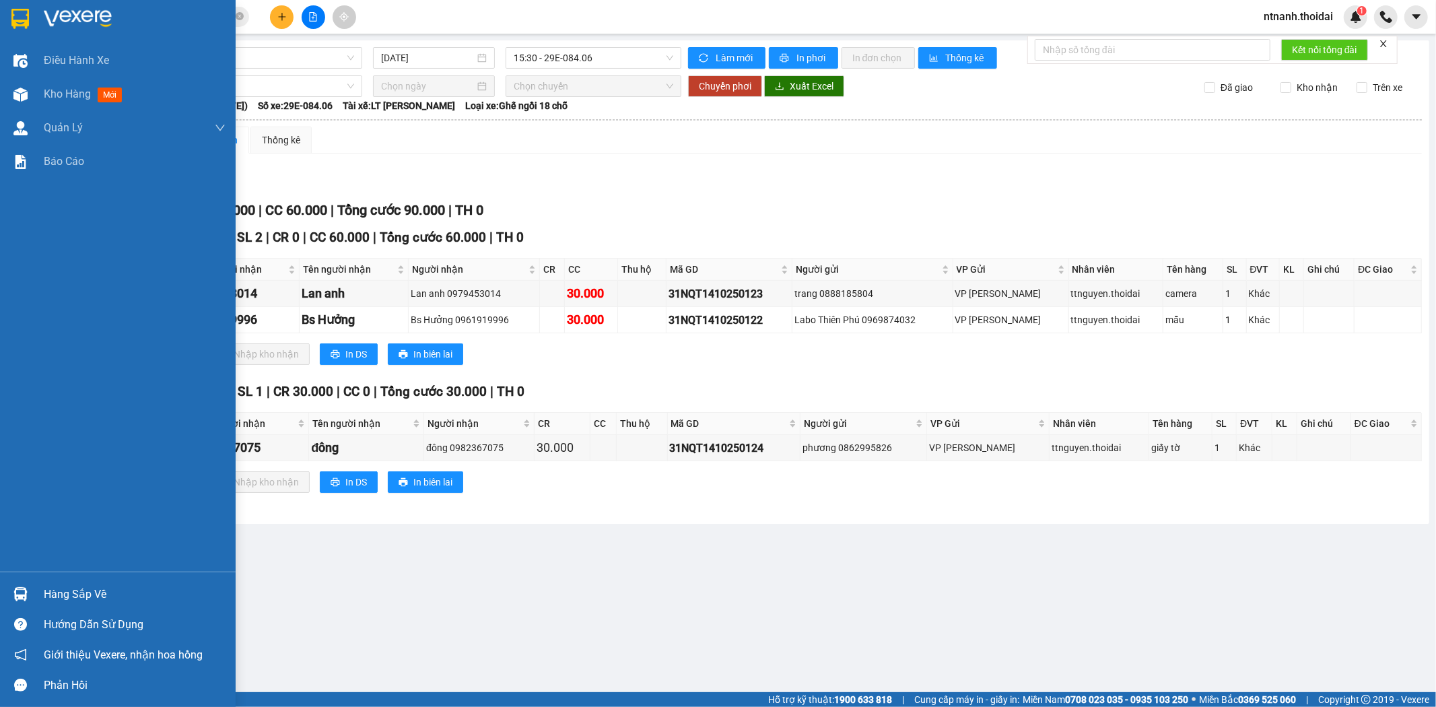
click at [77, 588] on div "Hàng sắp về" at bounding box center [135, 594] width 182 height 20
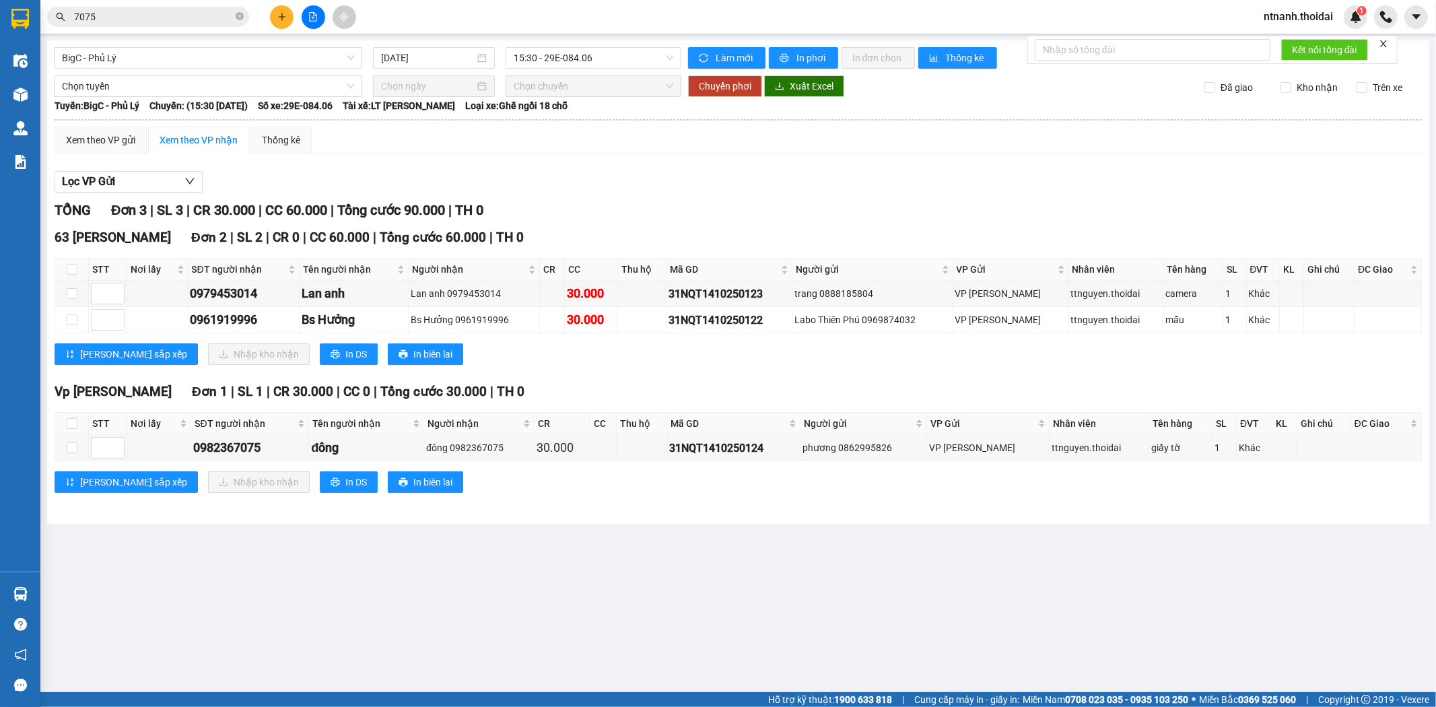
click at [764, 610] on section "Kết quả tìm kiếm ( 4 ) Bộ lọc Mã ĐH Trạng thái Món hàng Thu hộ Tổng cước Chưa c…" at bounding box center [718, 353] width 1436 height 707
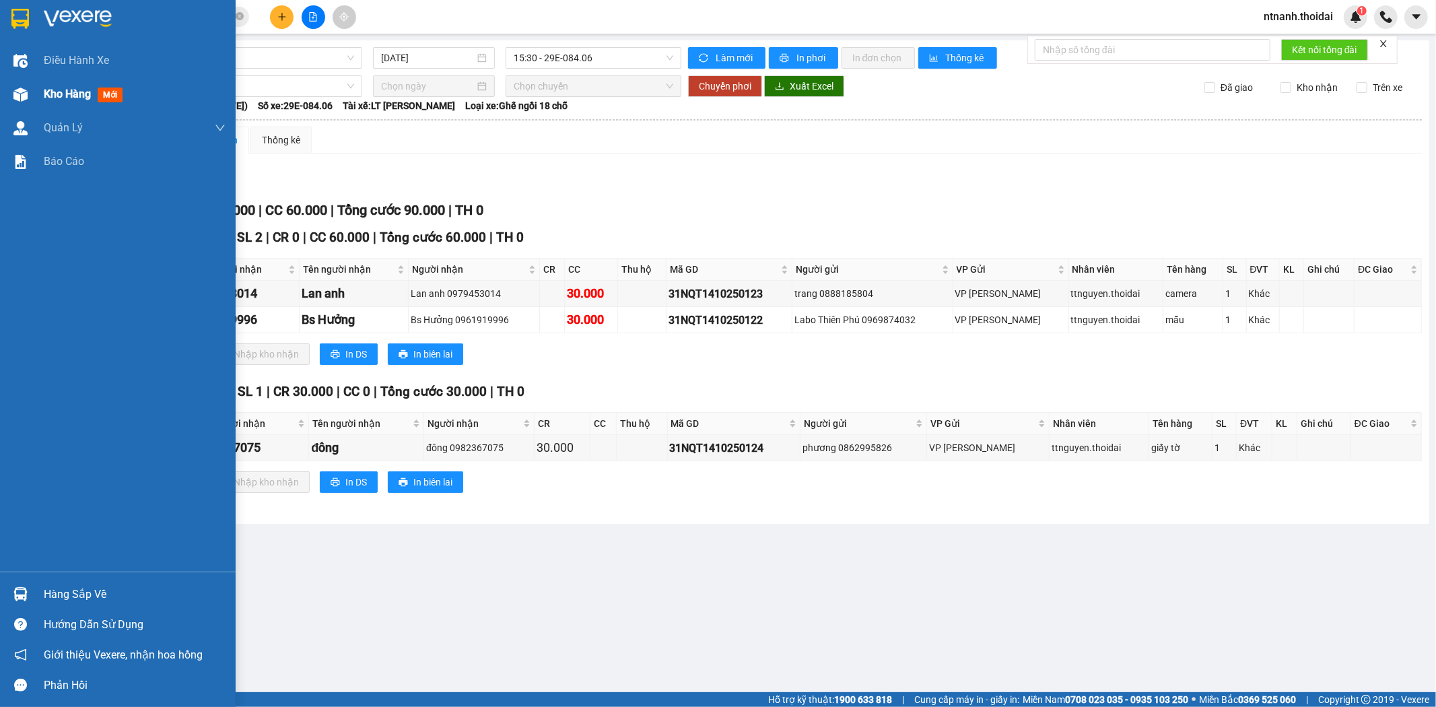
click at [71, 90] on span "Kho hàng" at bounding box center [67, 93] width 47 height 13
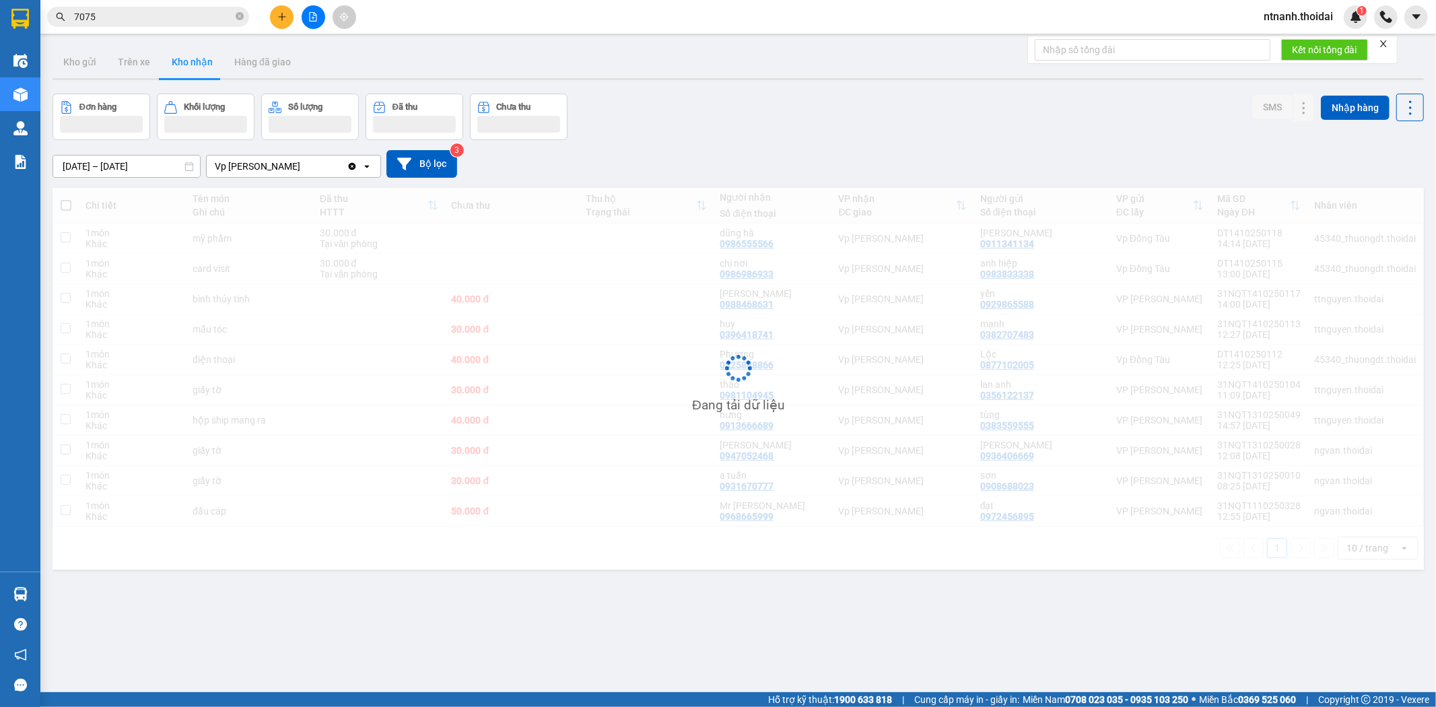
click at [203, 57] on button "Kho nhận" at bounding box center [192, 62] width 63 height 32
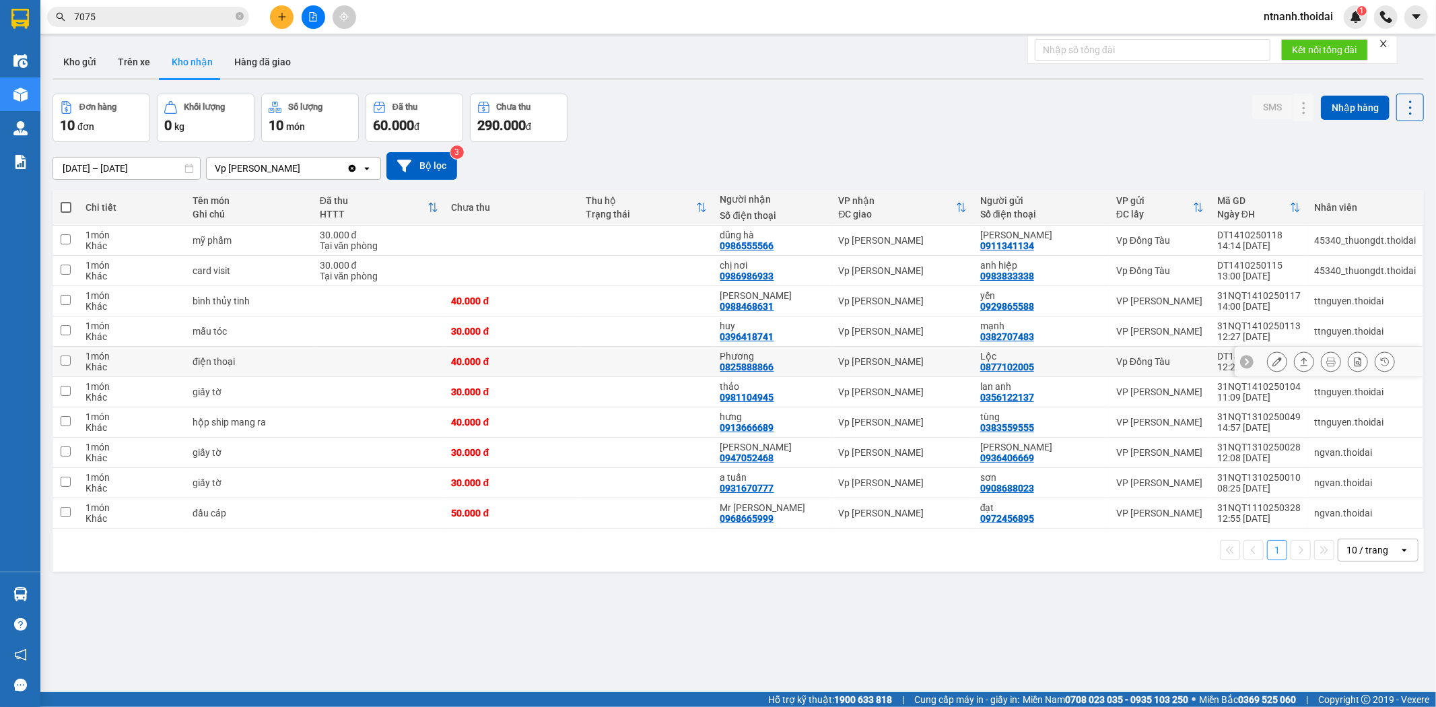
click at [806, 363] on div "Phương 0825888866" at bounding box center [772, 362] width 105 height 22
checkbox input "true"
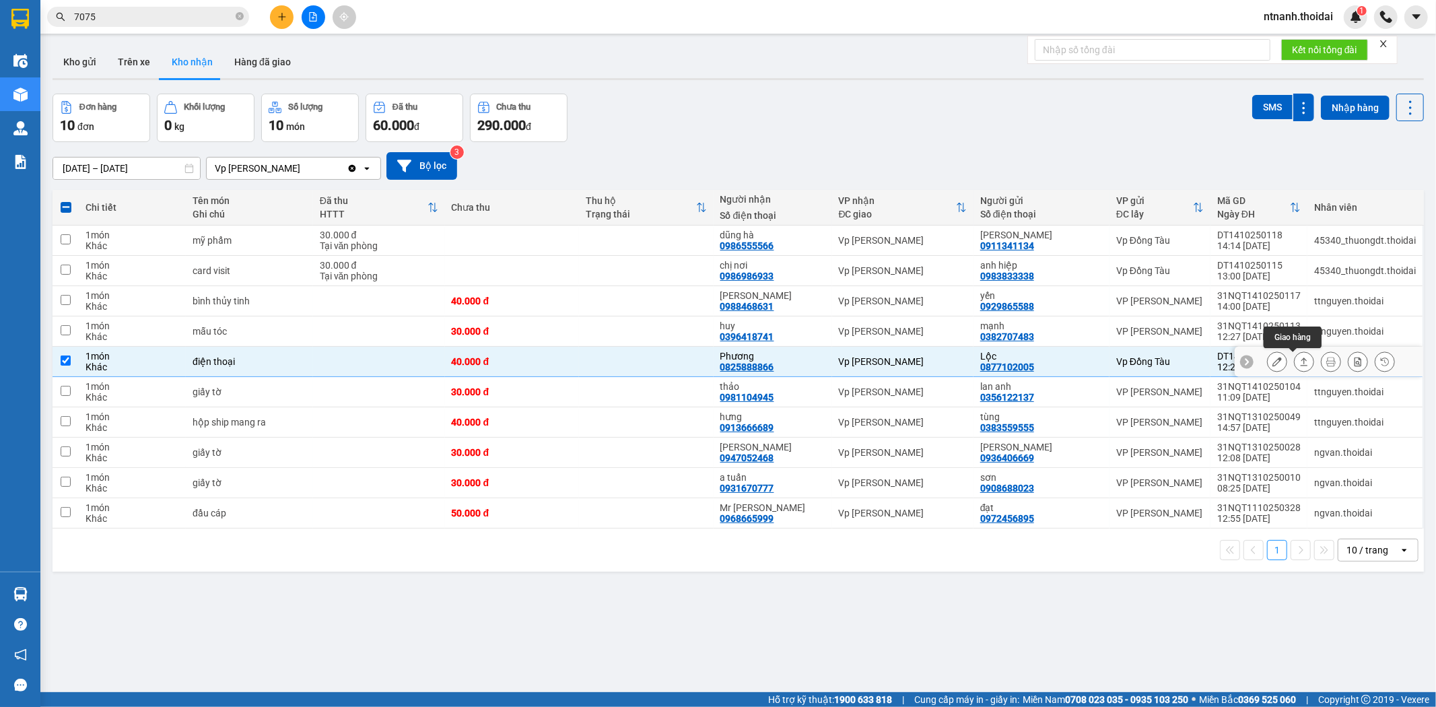
click at [1300, 365] on icon at bounding box center [1303, 361] width 7 height 8
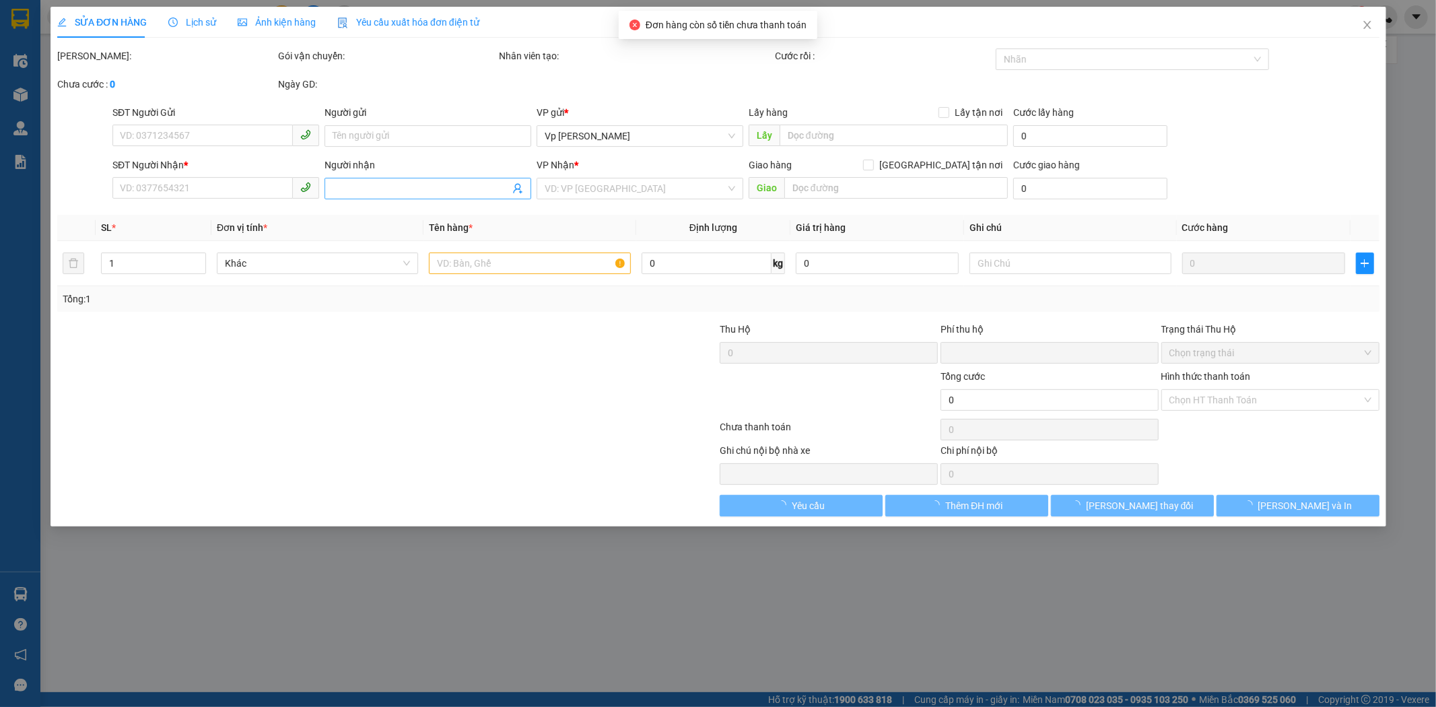
type input "0877102005"
type input "Lộc"
type input "0825888866"
type input "Phương"
type input "0"
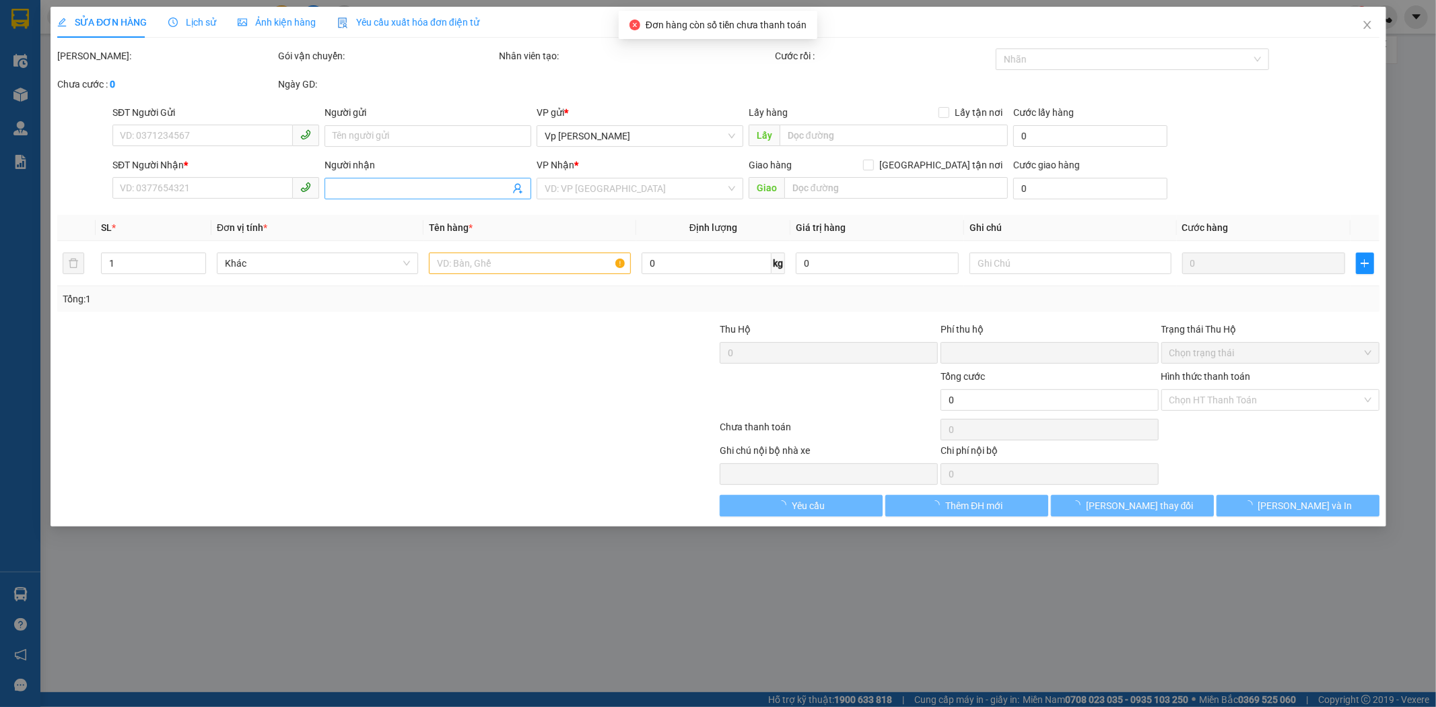
type input "40.000"
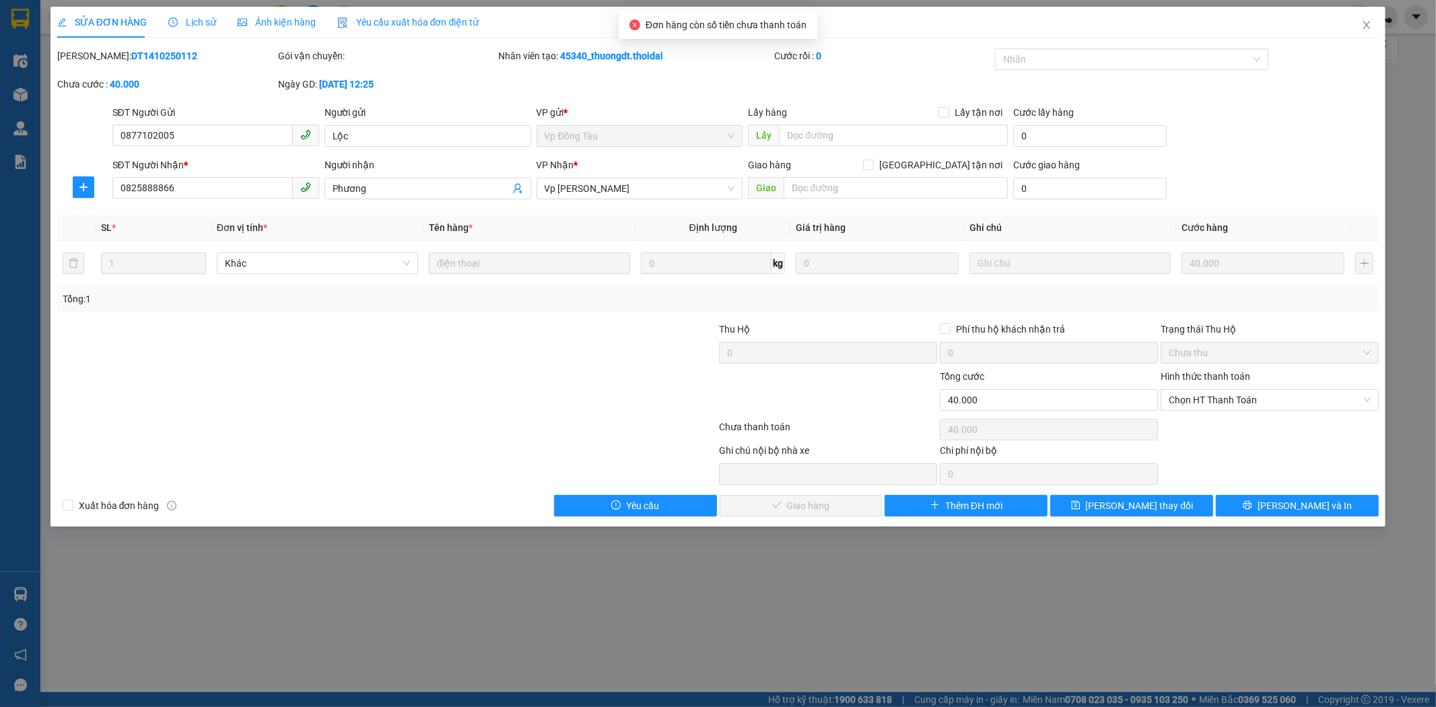
click at [188, 19] on span "Lịch sử" at bounding box center [192, 22] width 48 height 11
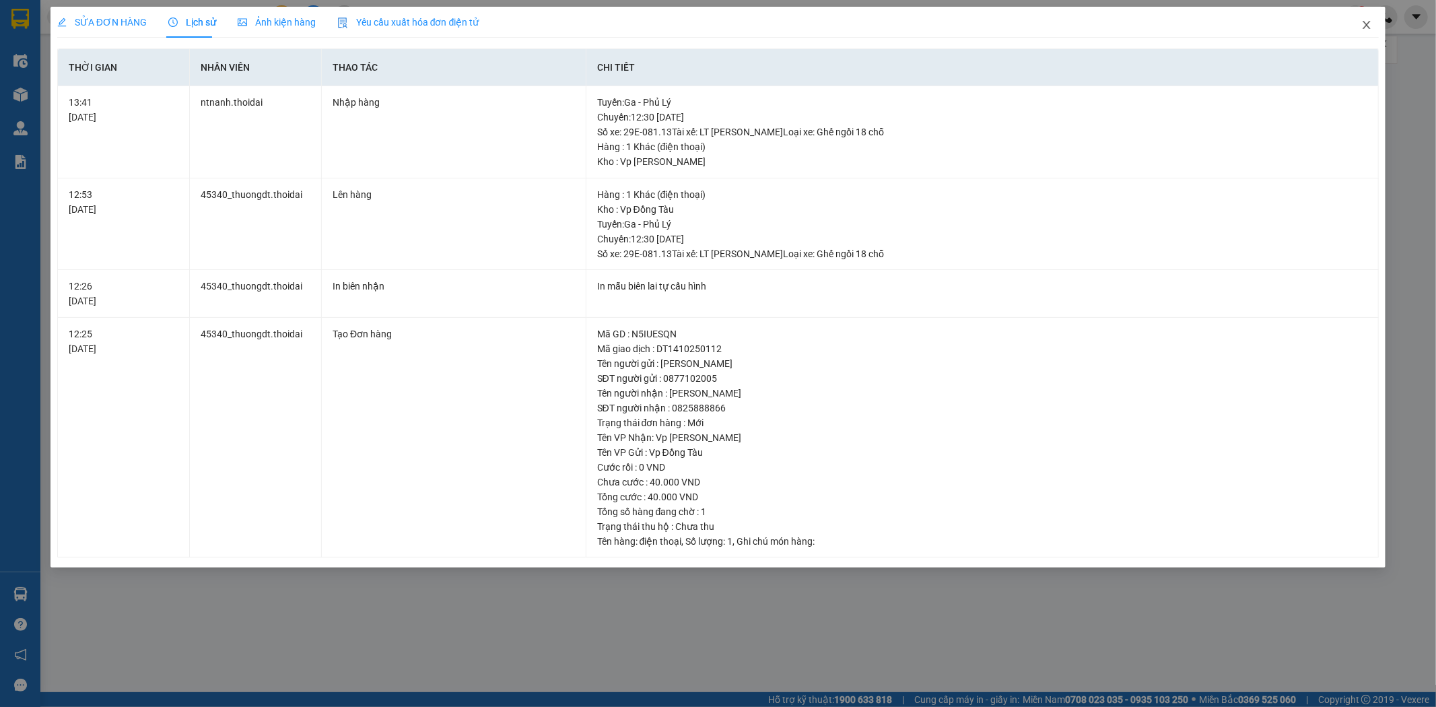
click at [1368, 21] on icon "close" at bounding box center [1366, 25] width 11 height 11
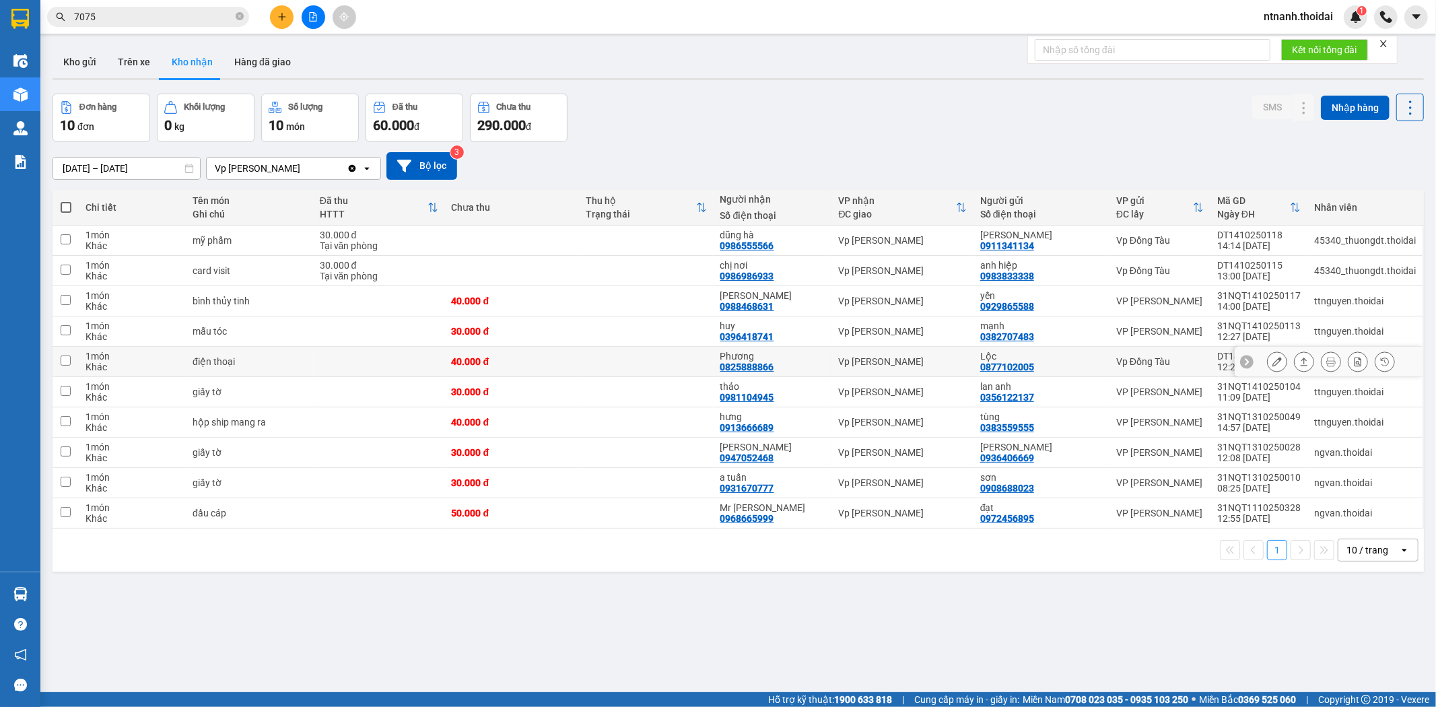
click at [758, 370] on div "0825888866" at bounding box center [747, 366] width 54 height 11
copy div "0825888866"
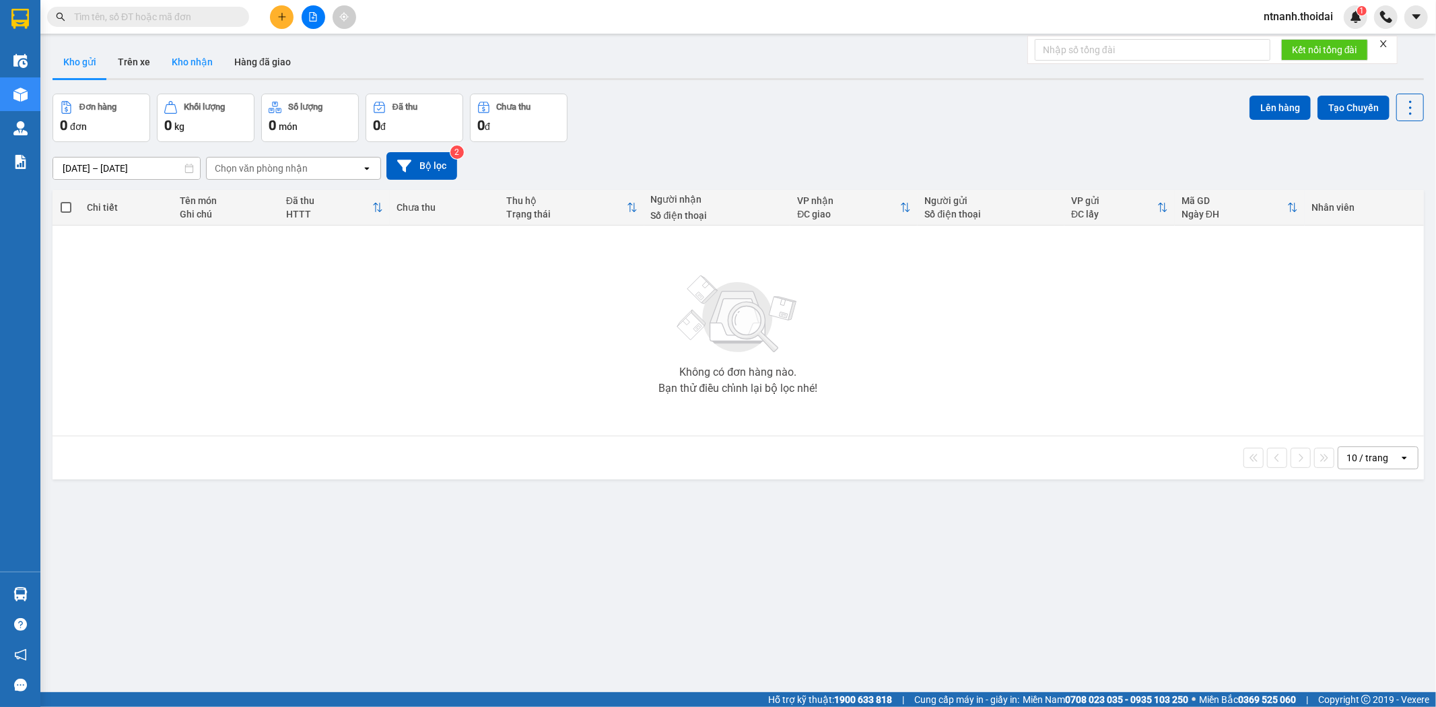
click at [200, 58] on button "Kho nhận" at bounding box center [192, 62] width 63 height 32
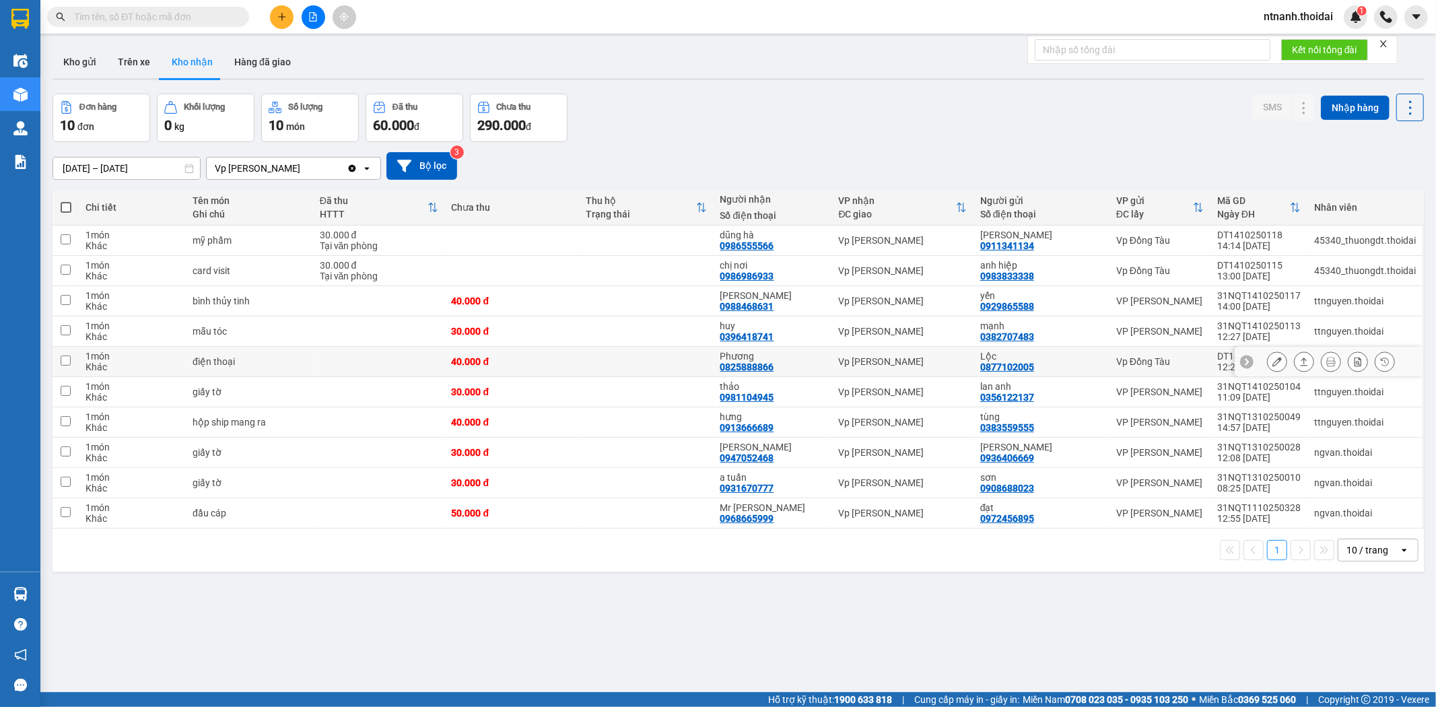
click at [1008, 364] on div "0877102005" at bounding box center [1007, 366] width 54 height 11
copy div "0877102005"
click at [689, 571] on div "1 10 / trang open" at bounding box center [737, 549] width 1371 height 43
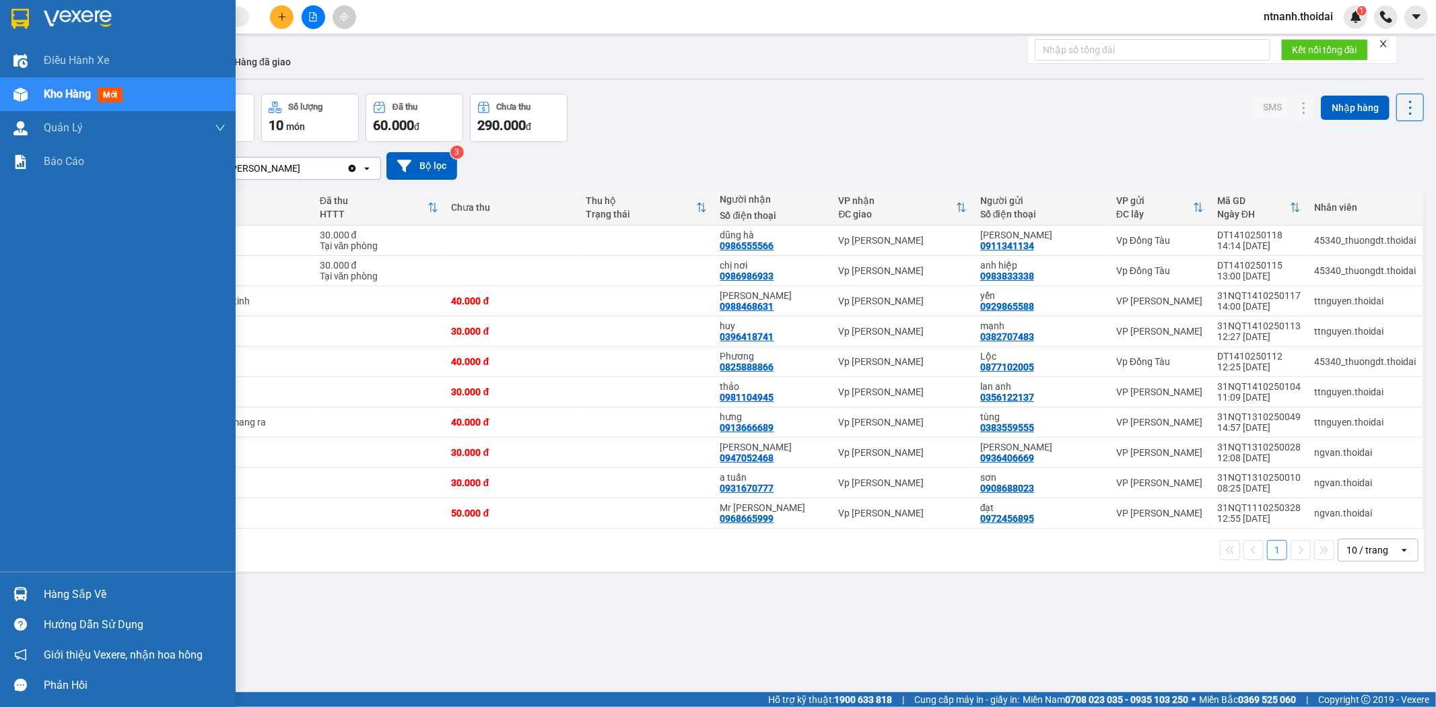
click at [26, 586] on div at bounding box center [21, 594] width 24 height 24
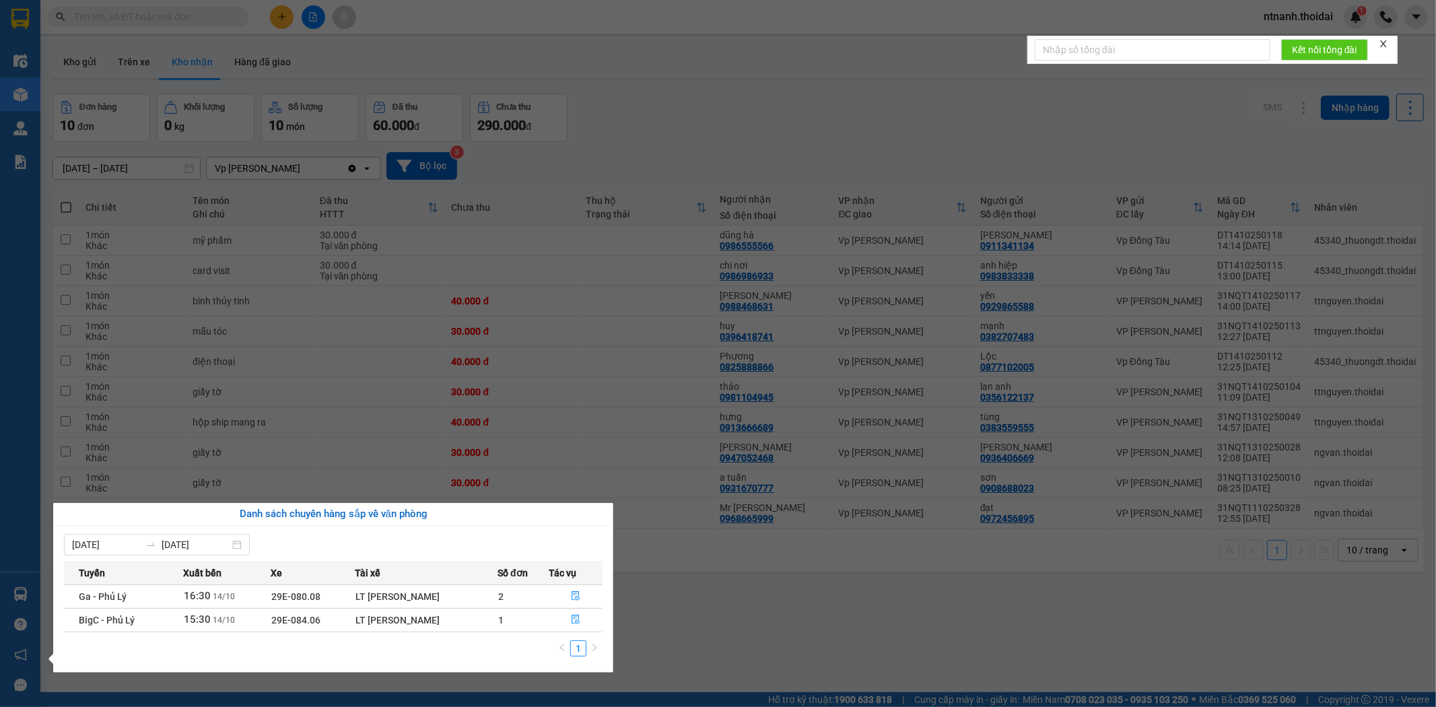
click at [735, 611] on section "Kết quả tìm kiếm ( 0 ) Bộ lọc No Data ntnanh.thoidai 1 Điều hành xe Kho hàng mớ…" at bounding box center [718, 353] width 1436 height 707
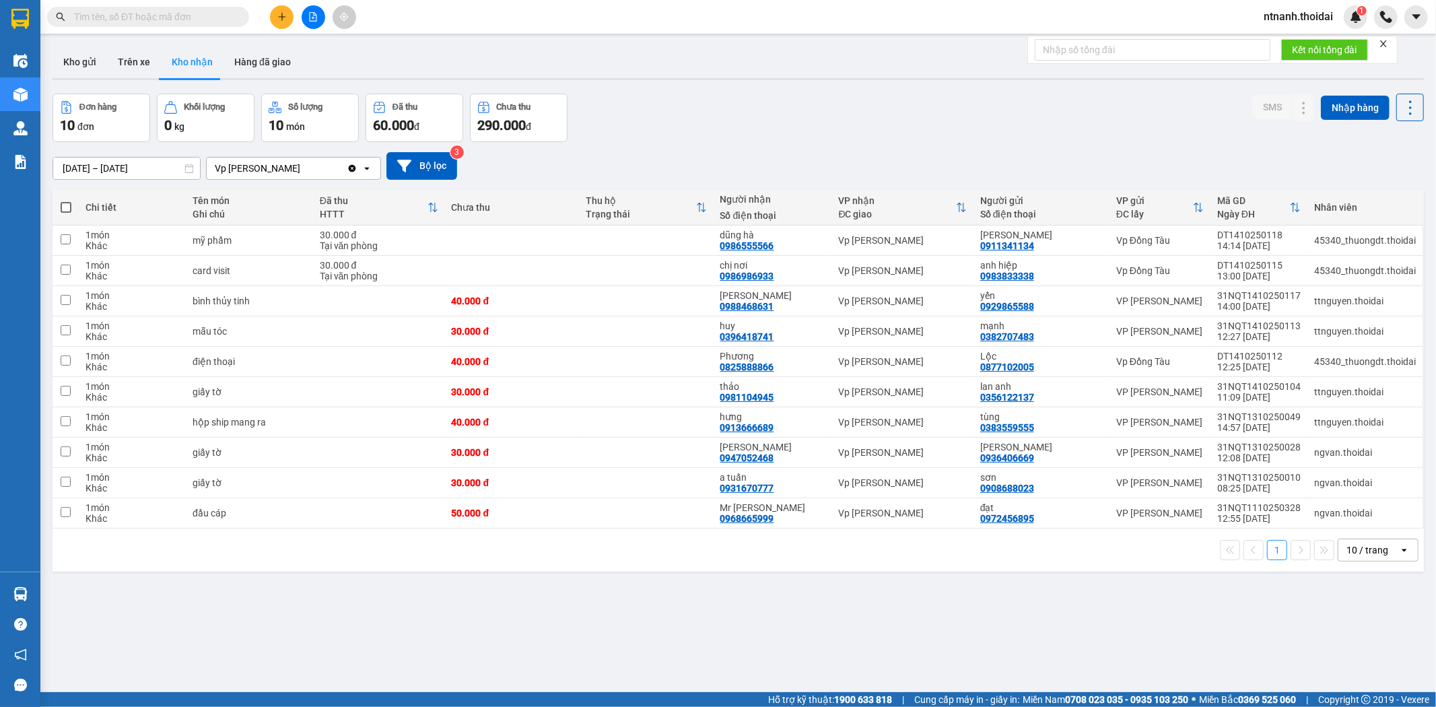
click at [145, 11] on input "text" at bounding box center [153, 16] width 159 height 15
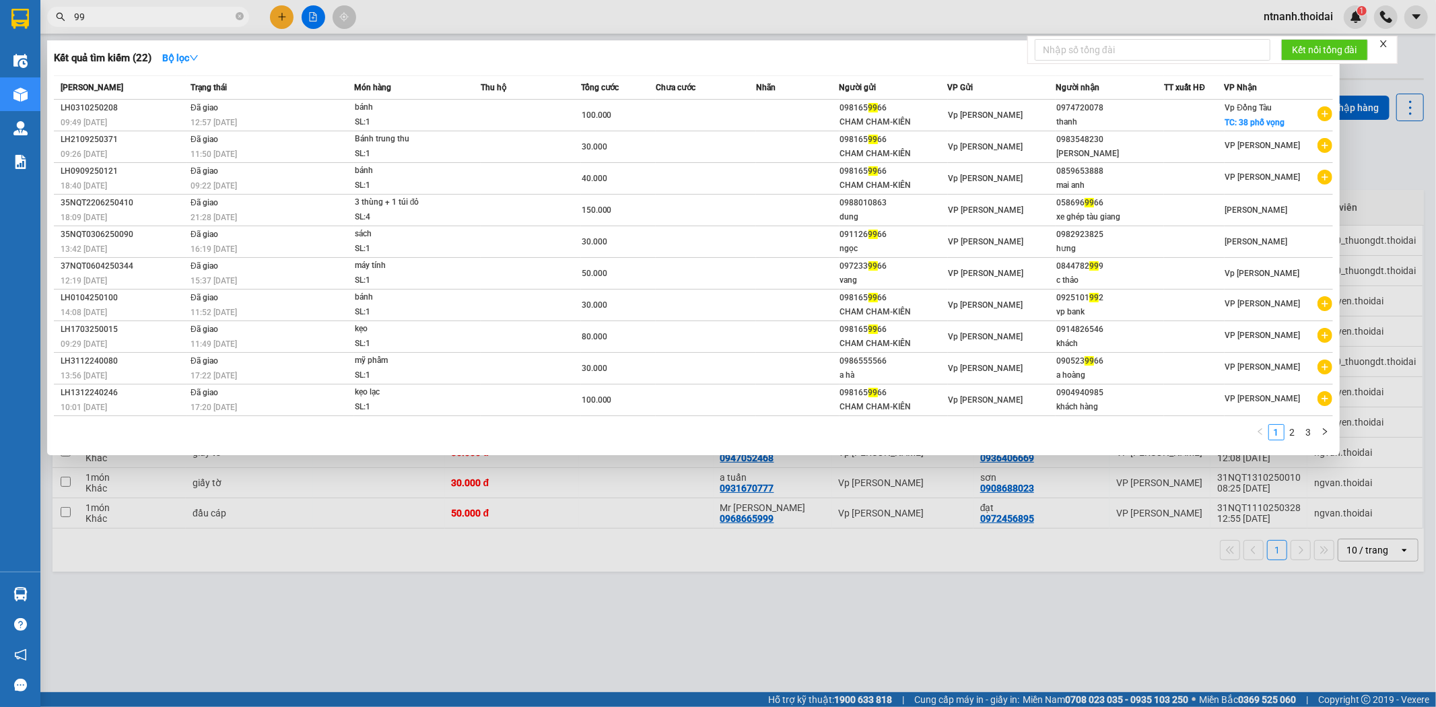
type input "9"
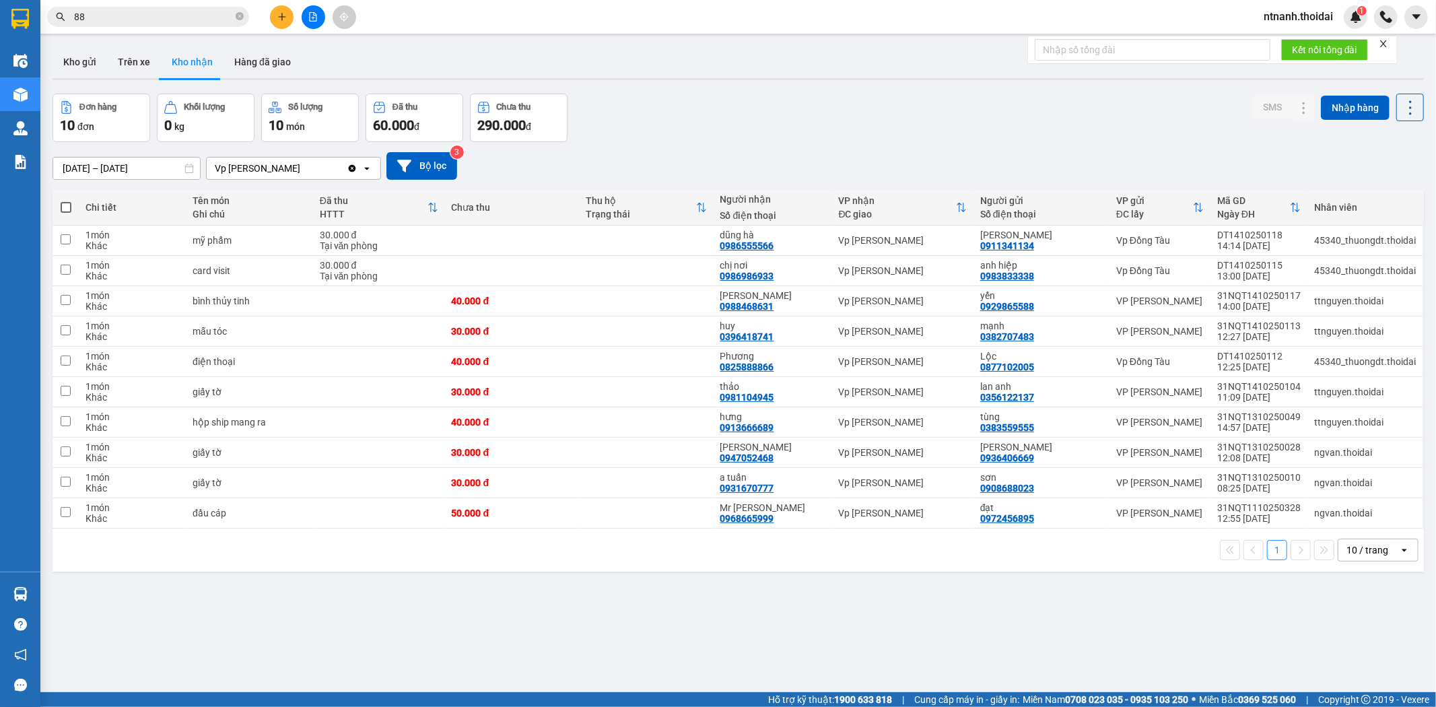
type input "888"
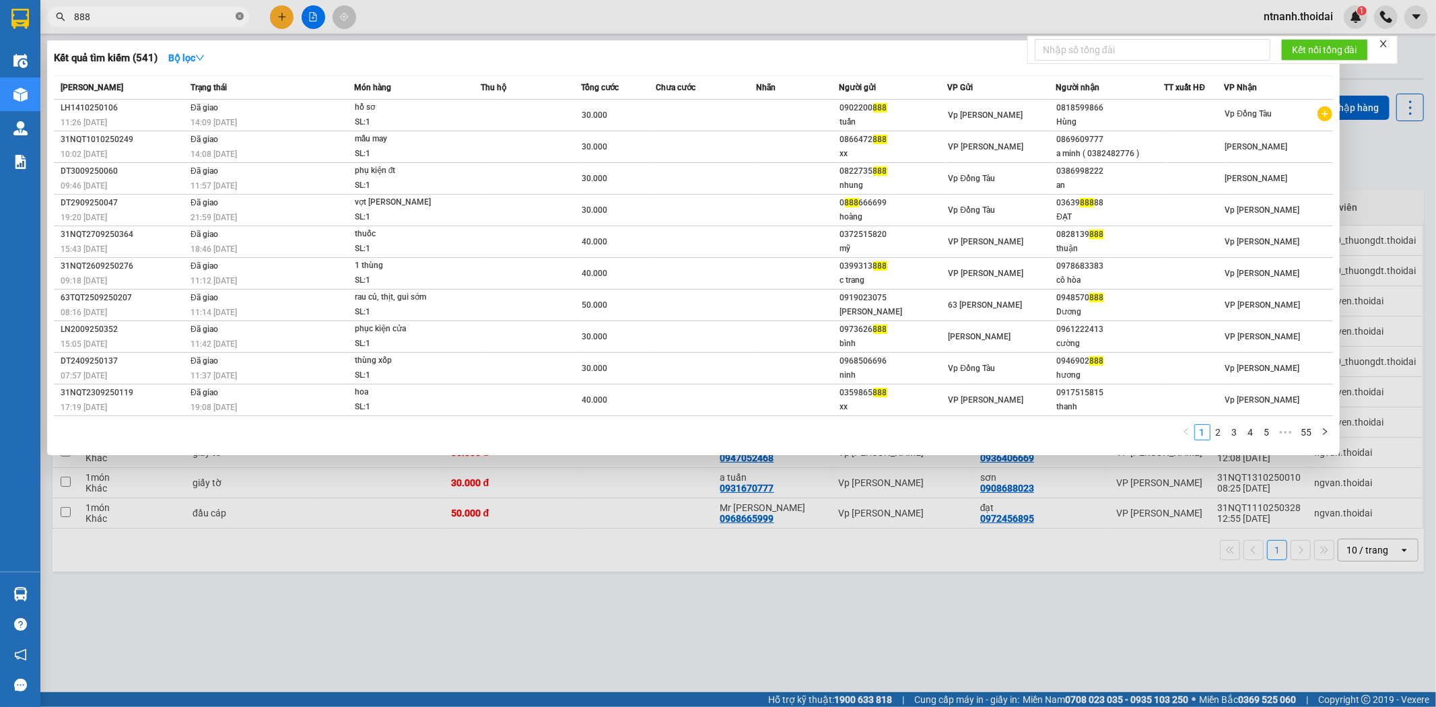
click at [240, 21] on span at bounding box center [240, 17] width 8 height 13
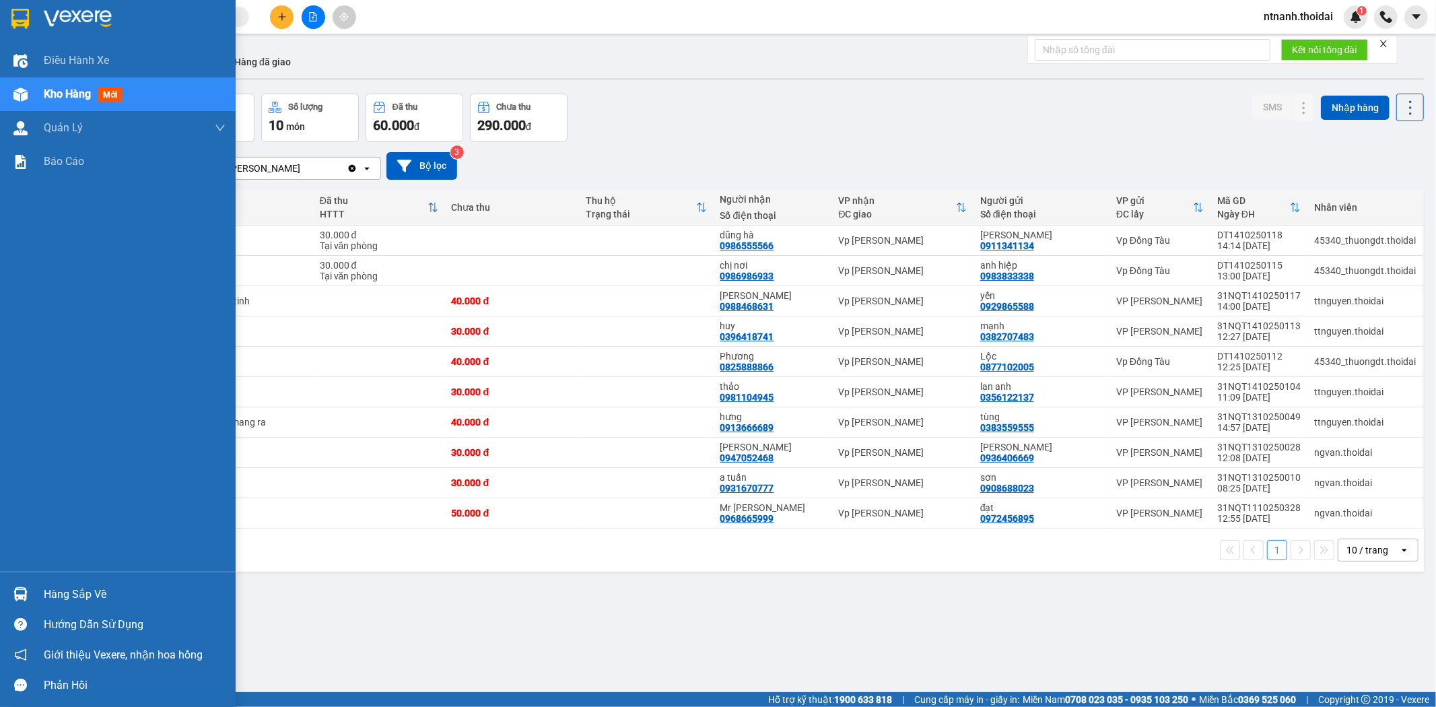
drag, startPoint x: 13, startPoint y: 593, endPoint x: 149, endPoint y: 584, distance: 135.6
click at [14, 594] on img at bounding box center [20, 594] width 14 height 14
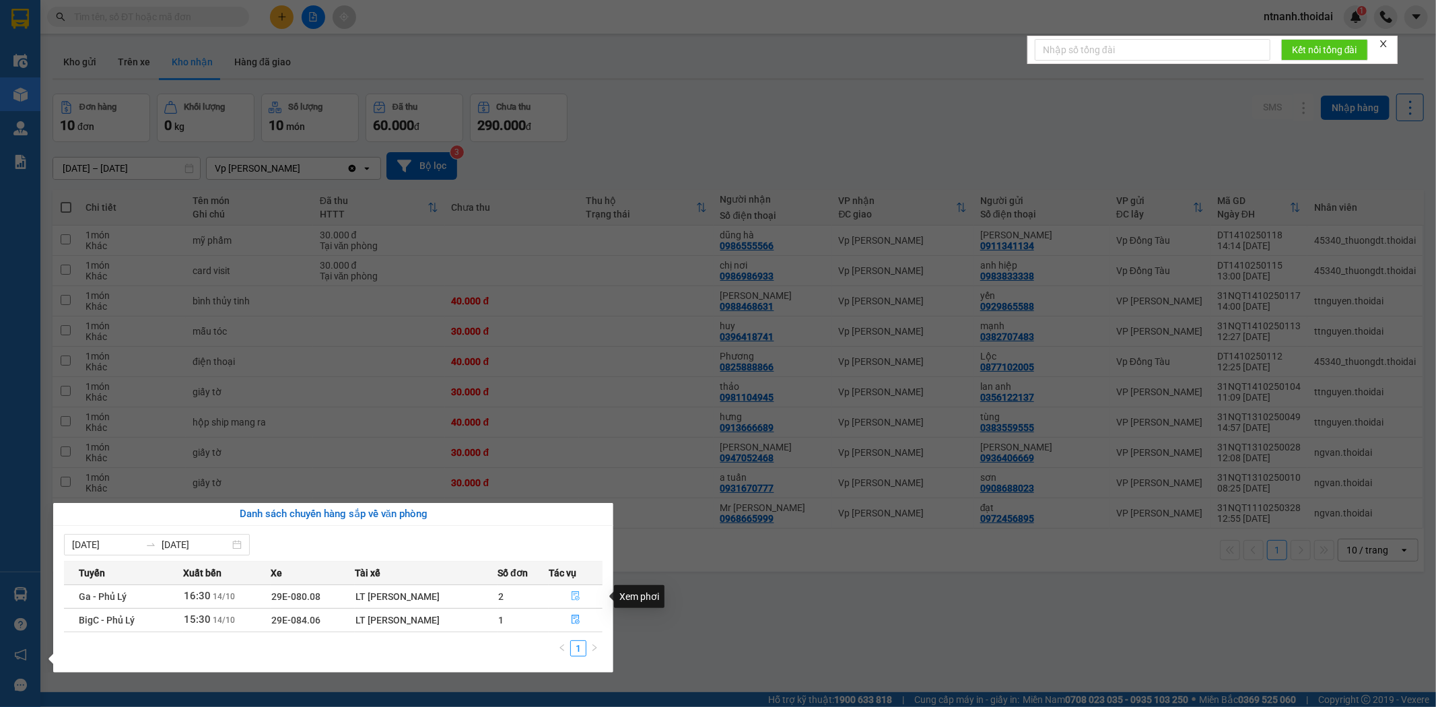
click at [567, 596] on button "button" at bounding box center [575, 597] width 52 height 22
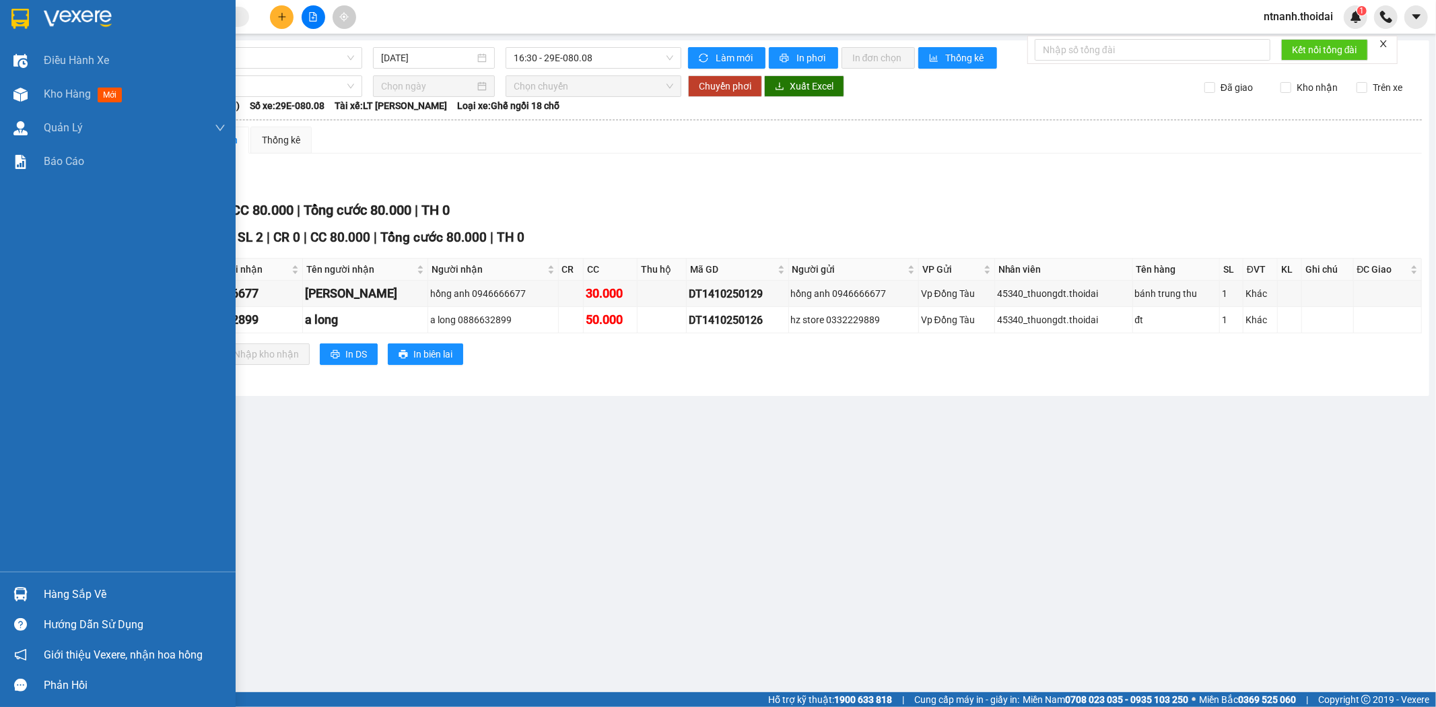
click at [105, 589] on div "Hàng sắp về" at bounding box center [135, 594] width 182 height 20
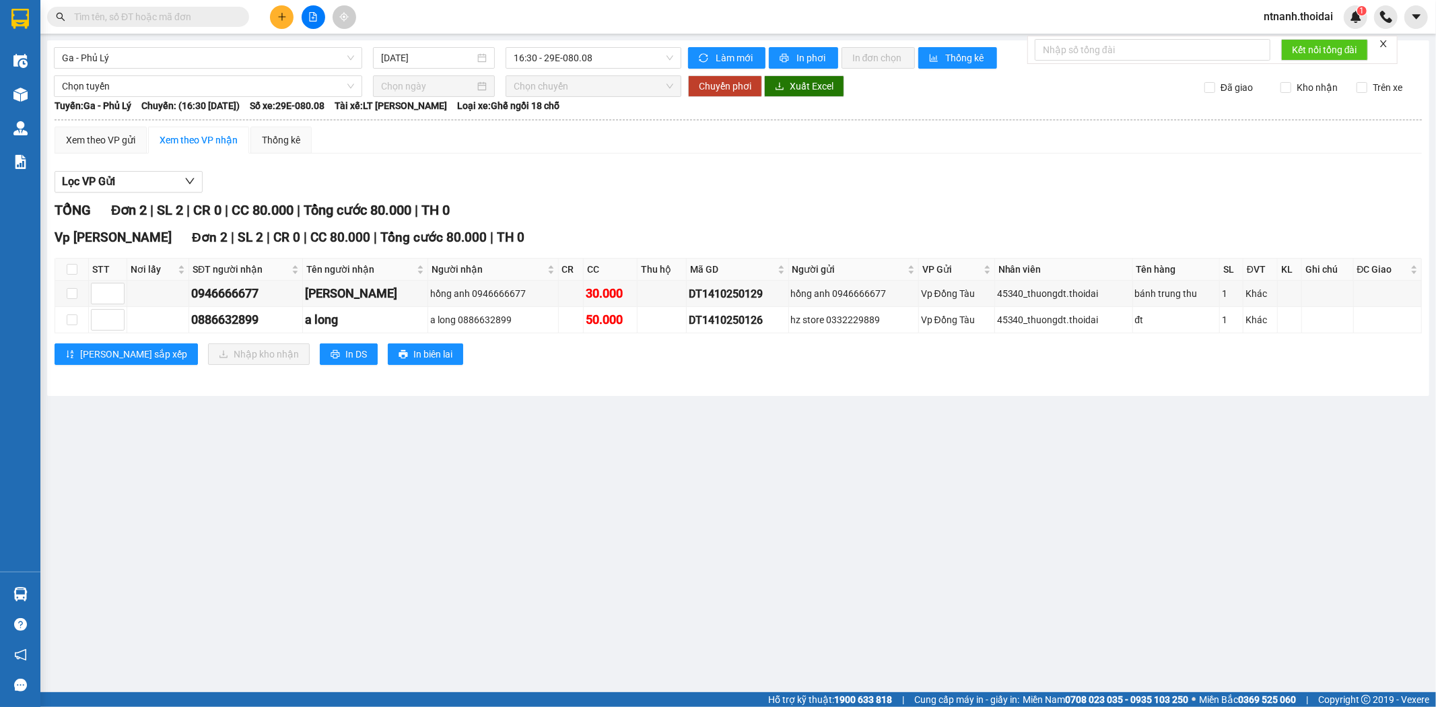
click at [842, 472] on section "Kết quả tìm kiếm ( 541 ) Bộ lọc Mã ĐH Trạng thái Món hàng Thu hộ Tổng cước Chưa…" at bounding box center [718, 353] width 1436 height 707
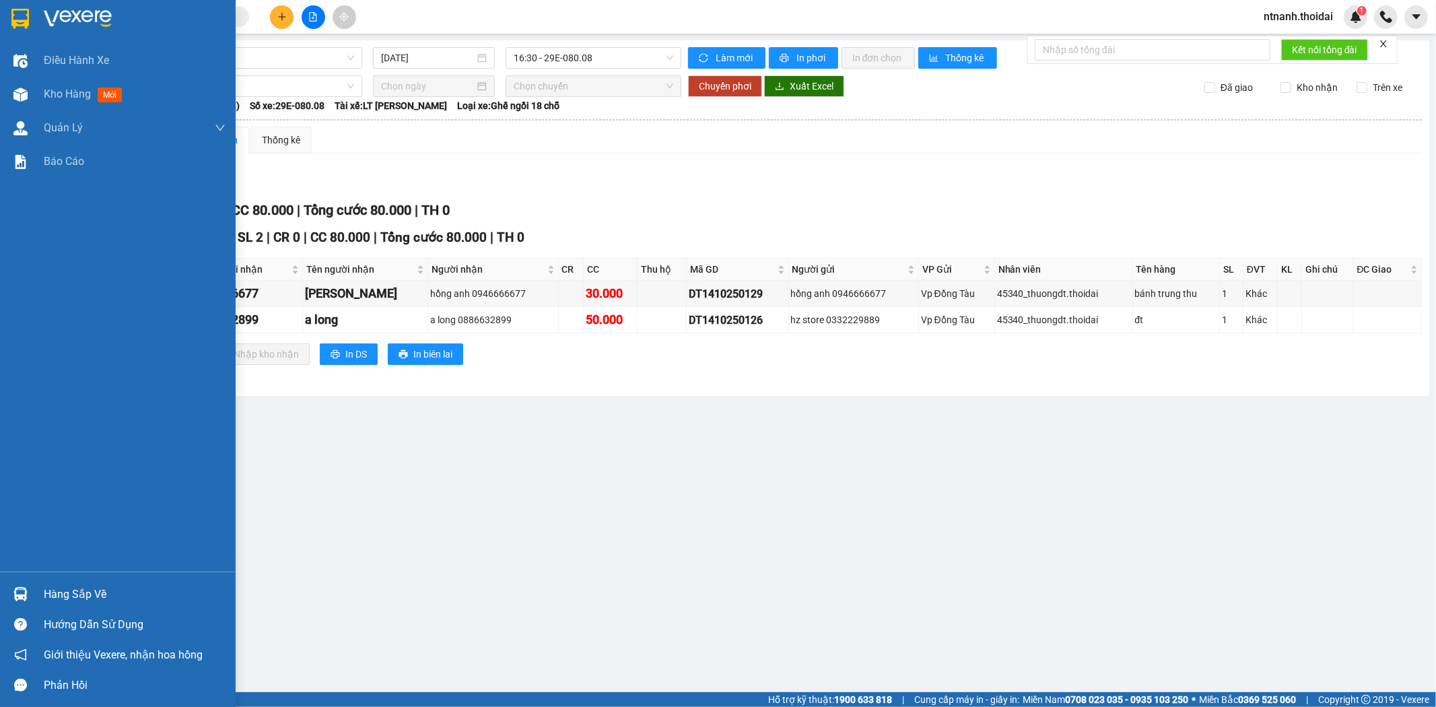
click at [31, 590] on div at bounding box center [21, 594] width 24 height 24
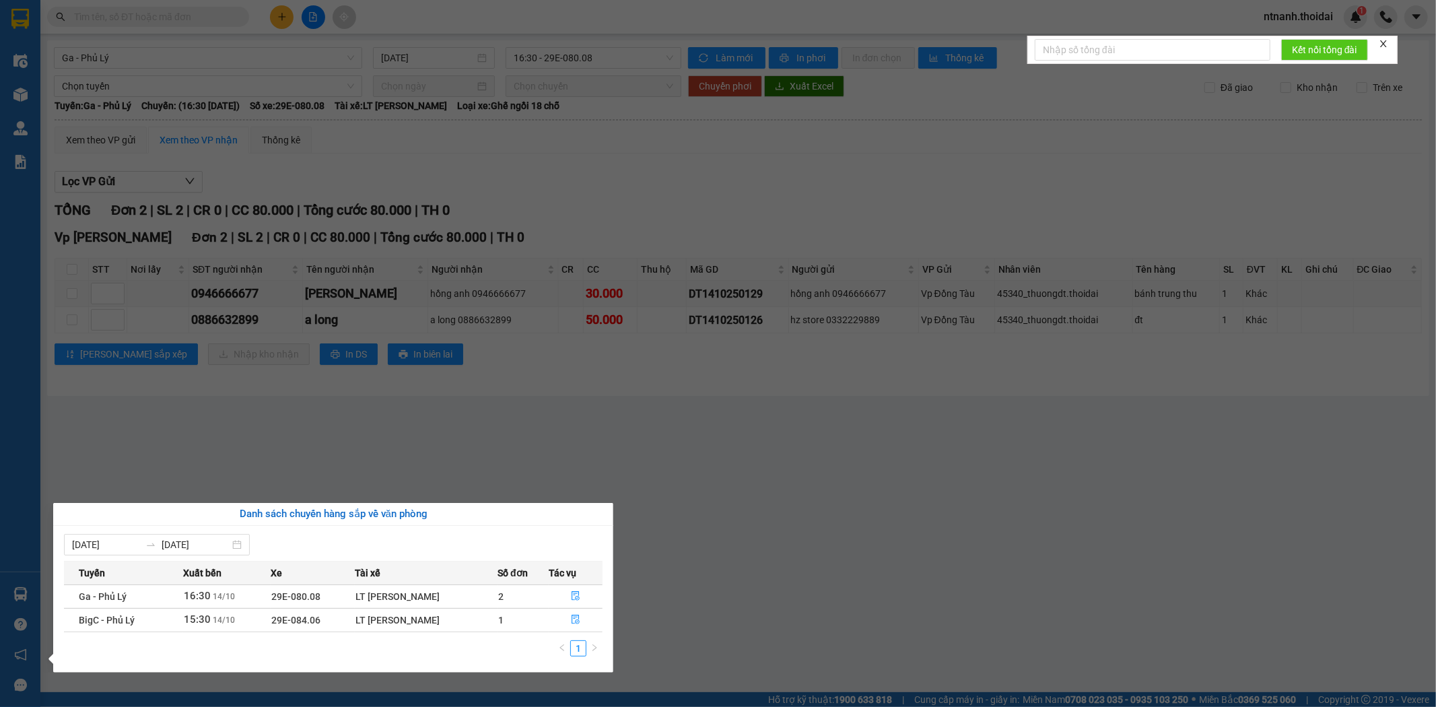
click at [648, 339] on section "Kết quả tìm kiếm ( 541 ) Bộ lọc Mã ĐH Trạng thái Món hàng Thu hộ Tổng cước Chưa…" at bounding box center [718, 353] width 1436 height 707
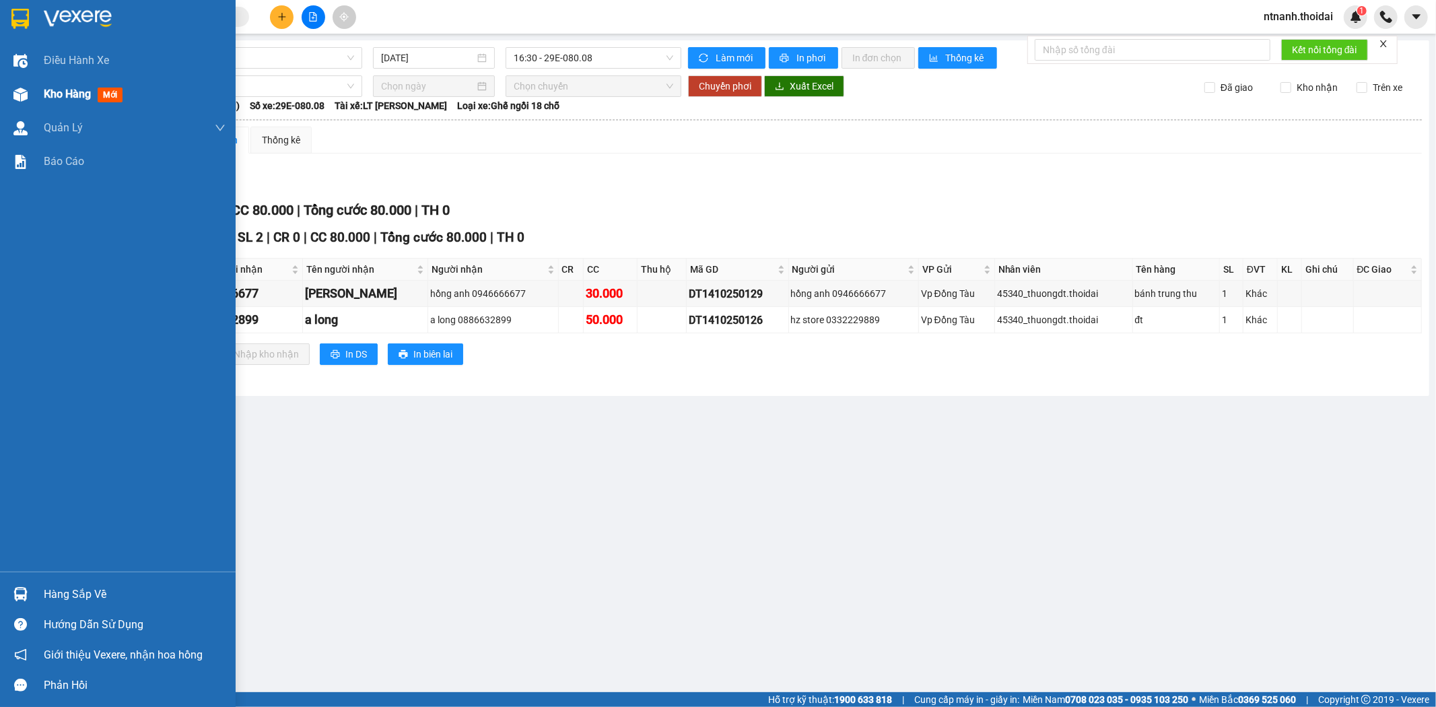
click at [24, 85] on div at bounding box center [21, 95] width 24 height 24
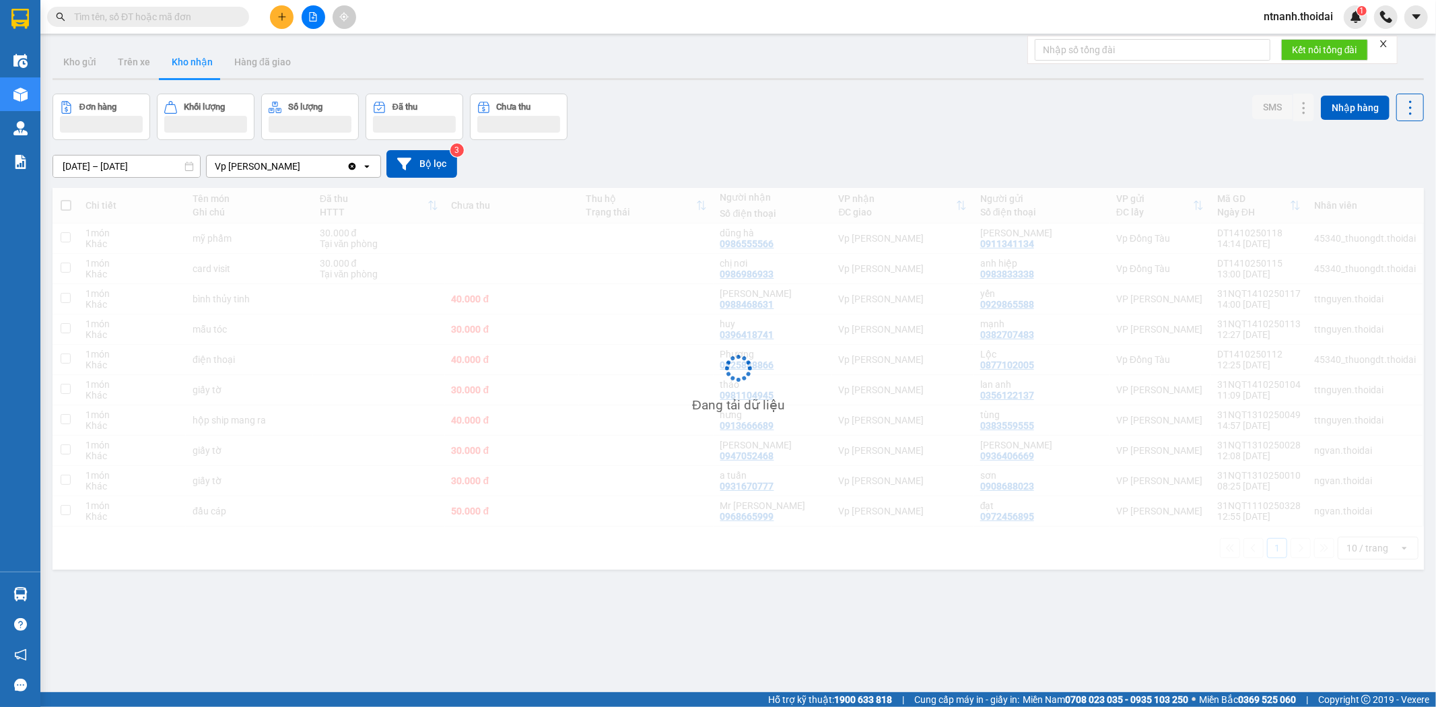
click at [178, 59] on button "Kho nhận" at bounding box center [192, 62] width 63 height 32
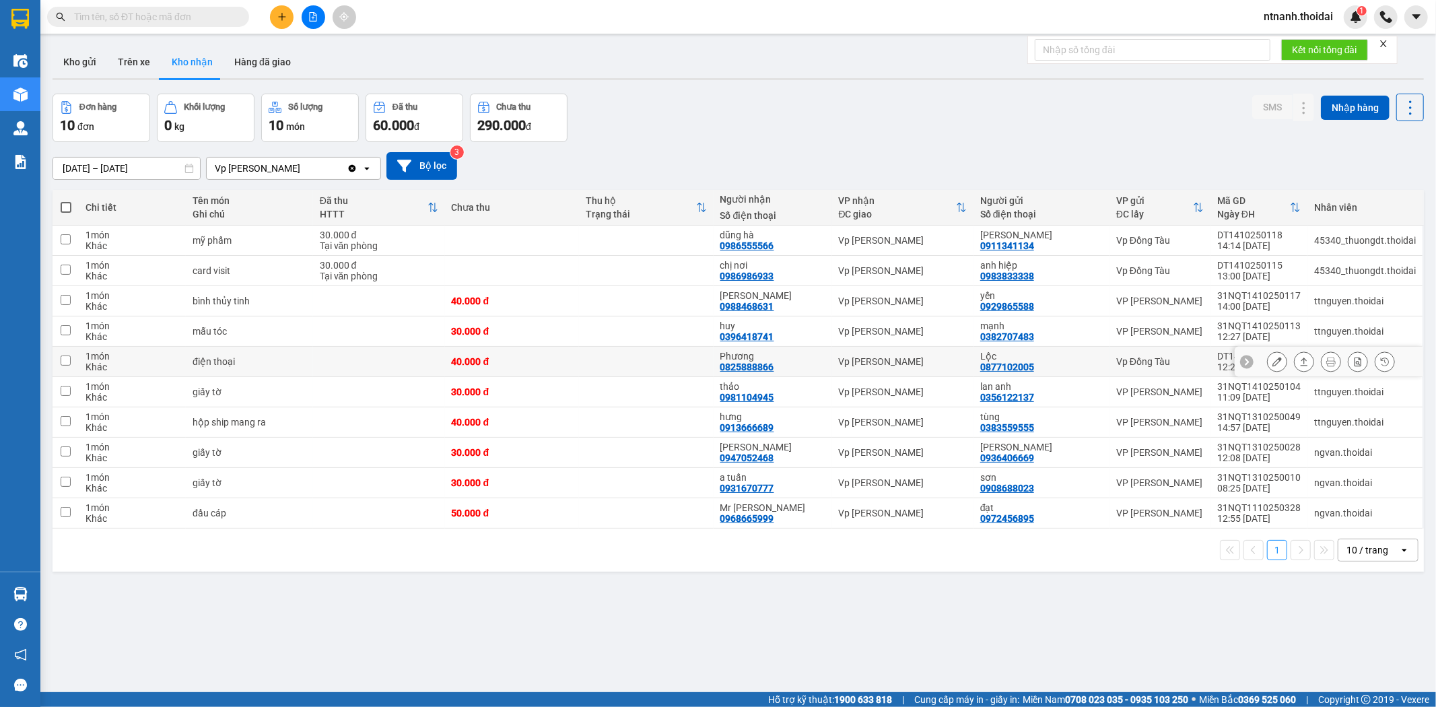
click at [544, 351] on td "40.000 đ" at bounding box center [512, 362] width 135 height 30
checkbox input "true"
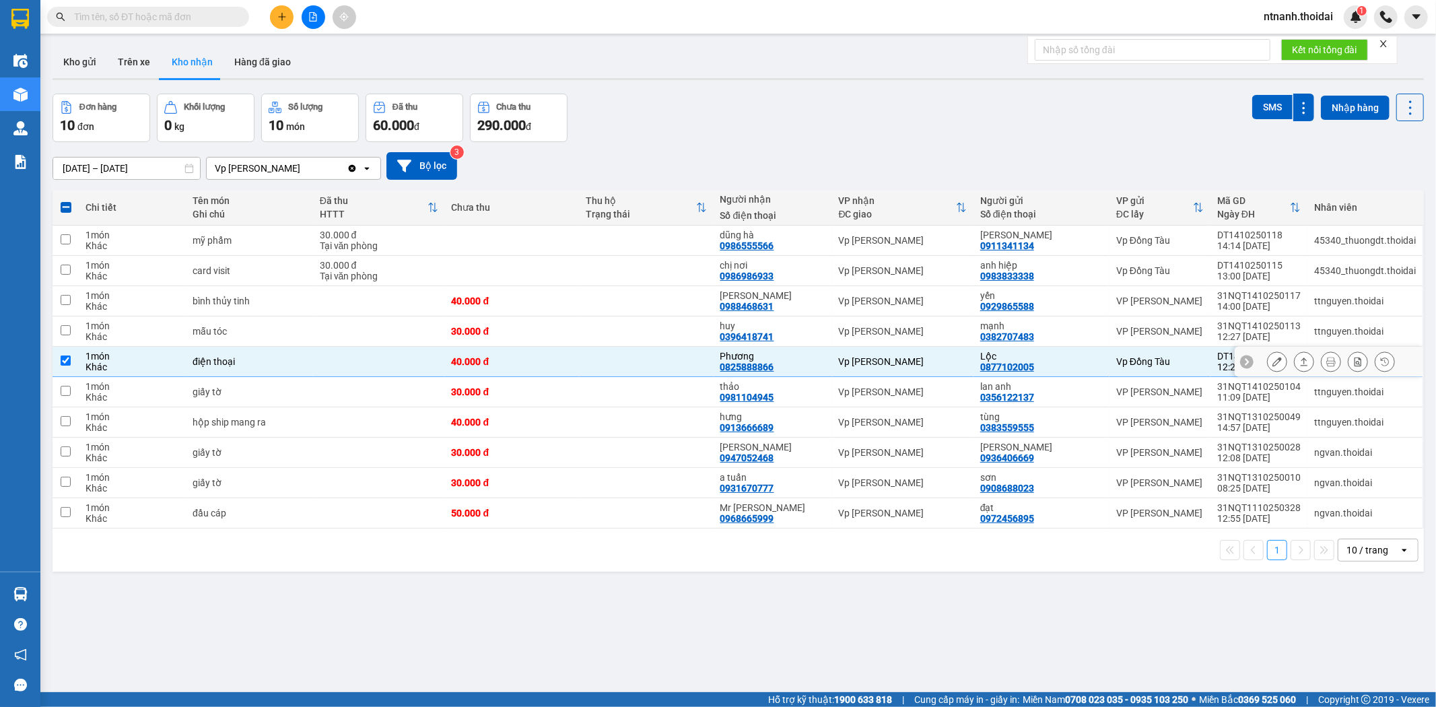
click at [1300, 363] on button at bounding box center [1303, 362] width 19 height 24
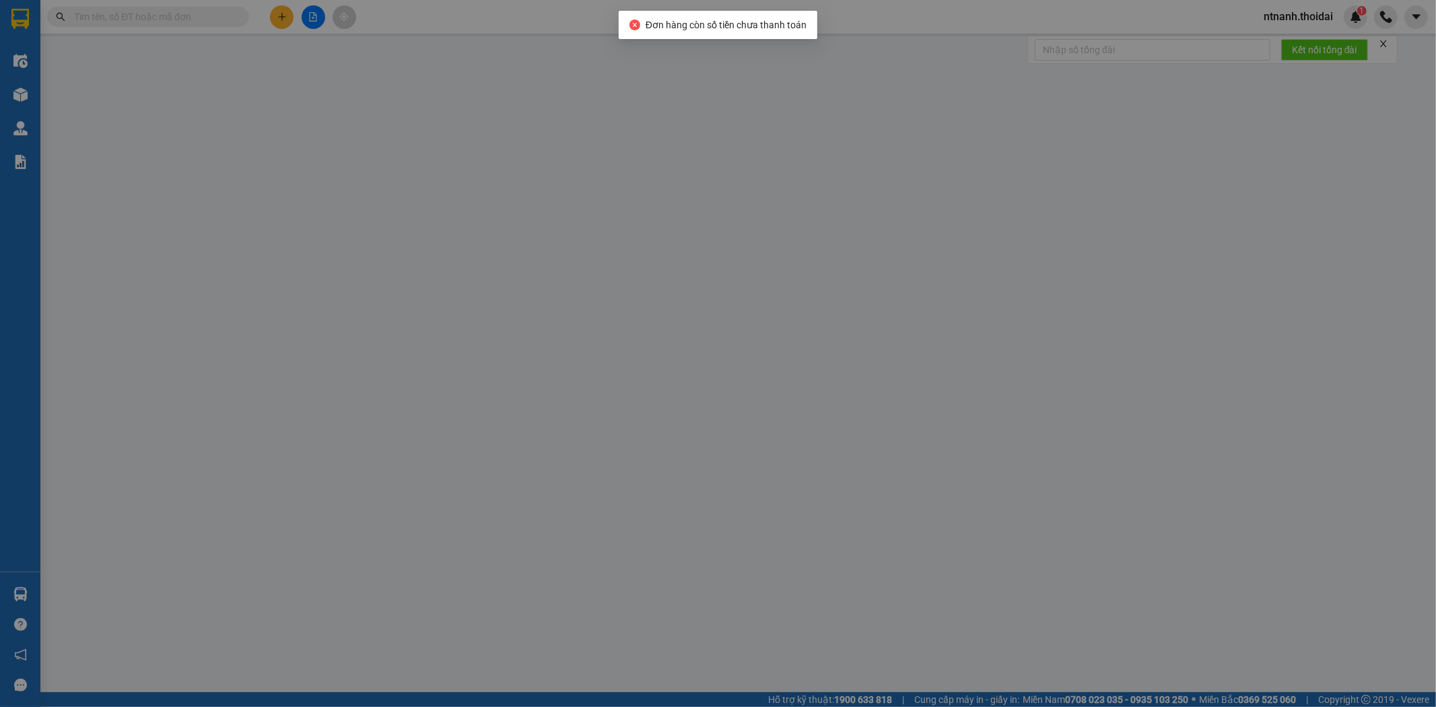
type input "0877102005"
type input "Lộc"
type input "0825888866"
type input "Phương"
type input "0"
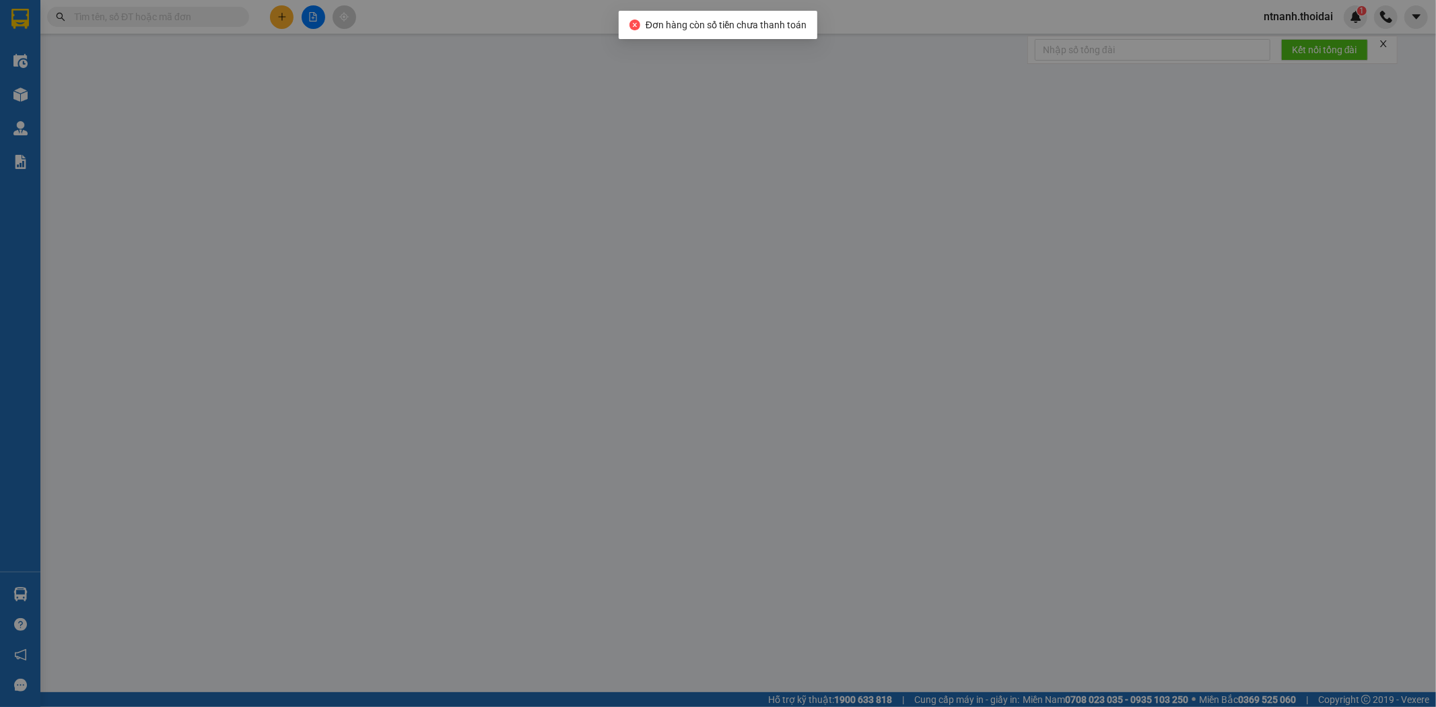
type input "40.000"
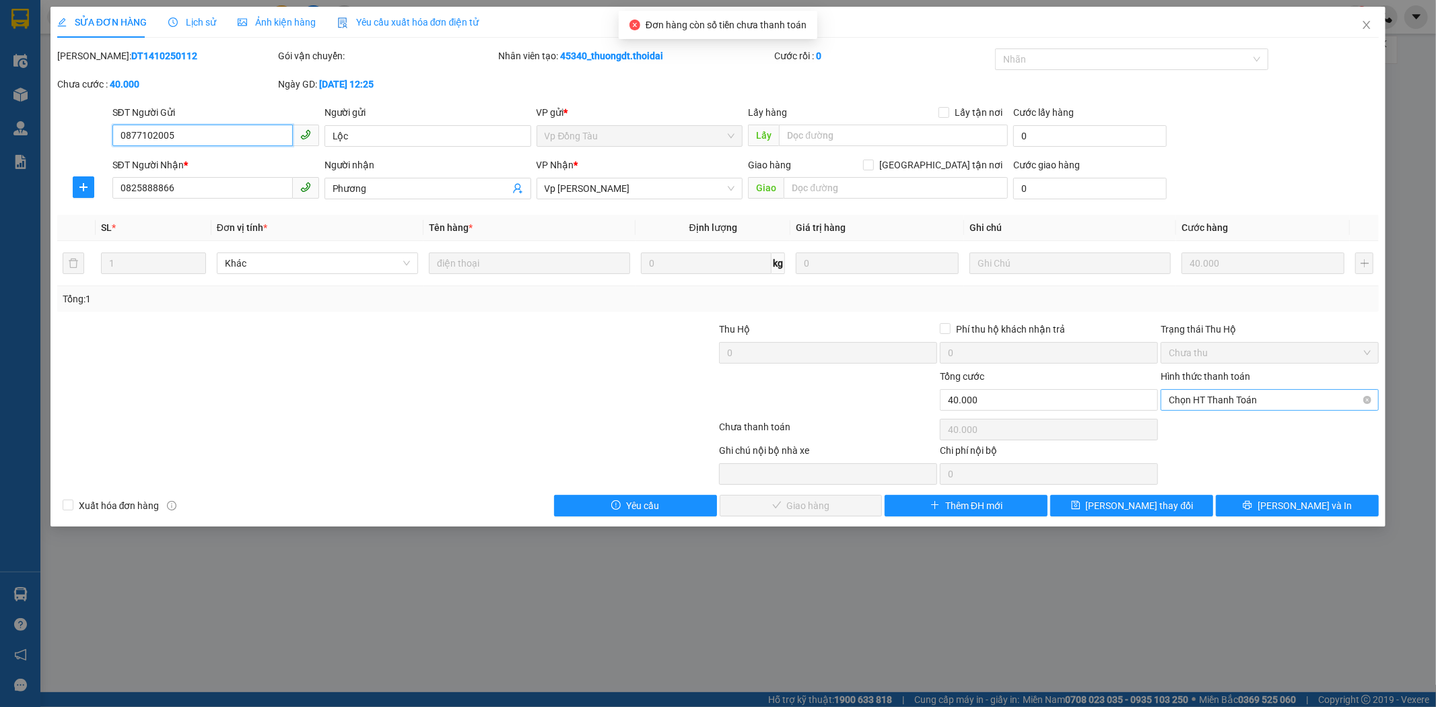
click at [1213, 406] on span "Chọn HT Thanh Toán" at bounding box center [1269, 400] width 202 height 20
click at [1213, 420] on div "Tại văn phòng" at bounding box center [1270, 426] width 202 height 15
type input "0"
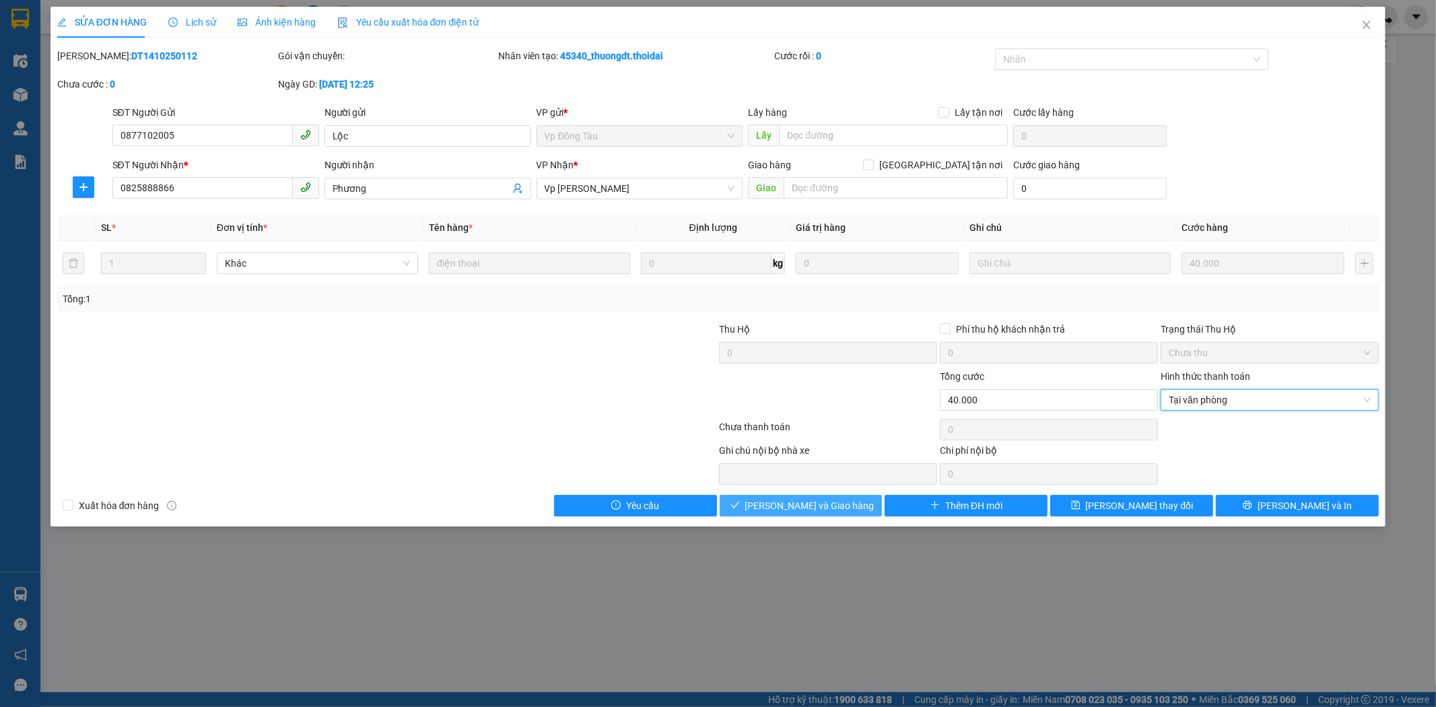
click at [828, 507] on span "[PERSON_NAME] và Giao hàng" at bounding box center [809, 505] width 129 height 15
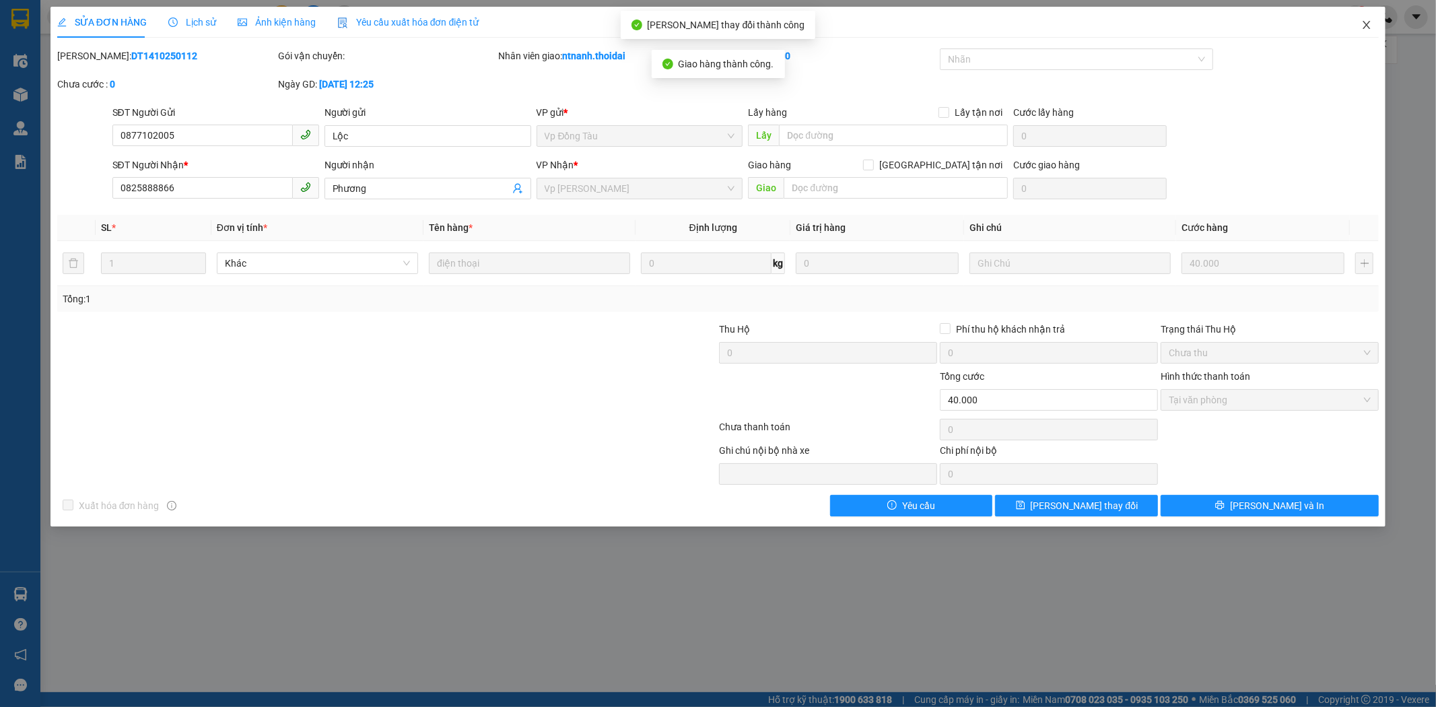
click at [1372, 17] on span "Close" at bounding box center [1366, 26] width 38 height 38
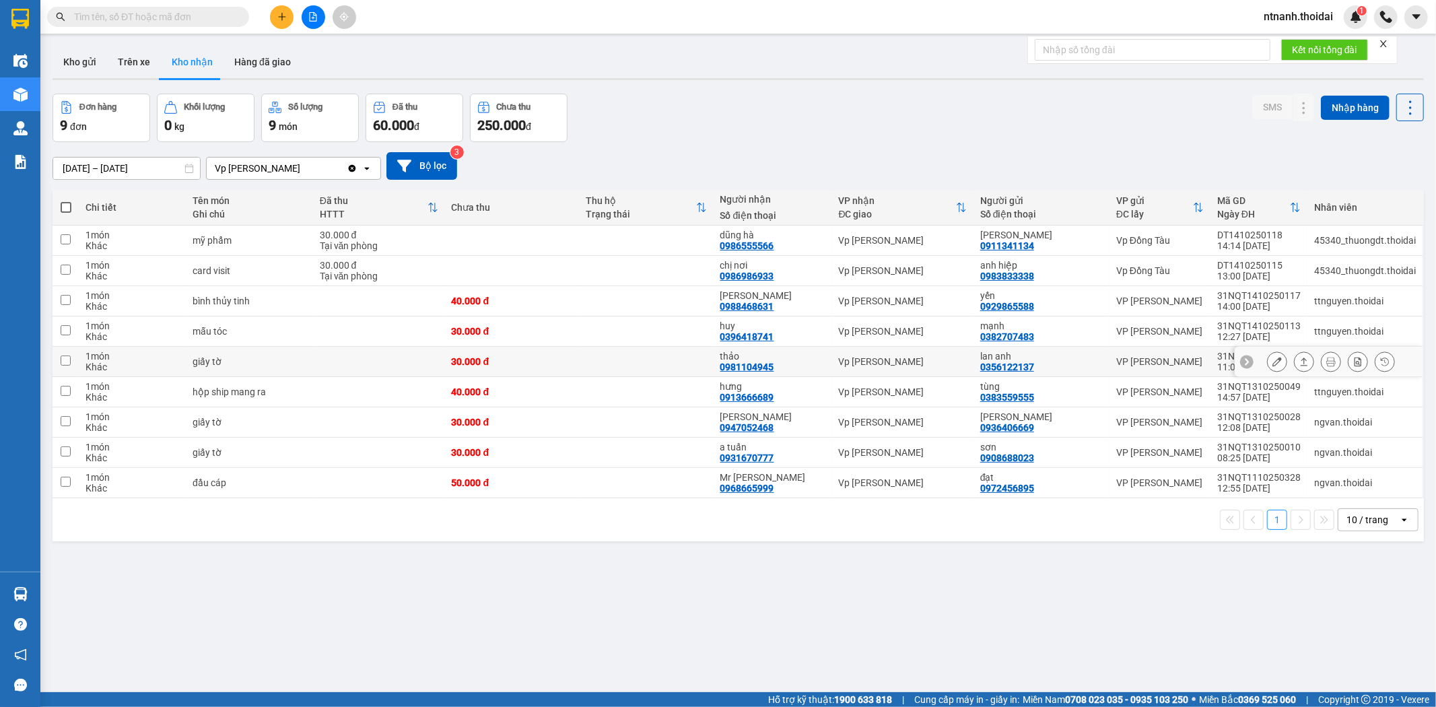
click at [618, 365] on td at bounding box center [646, 362] width 135 height 30
checkbox input "true"
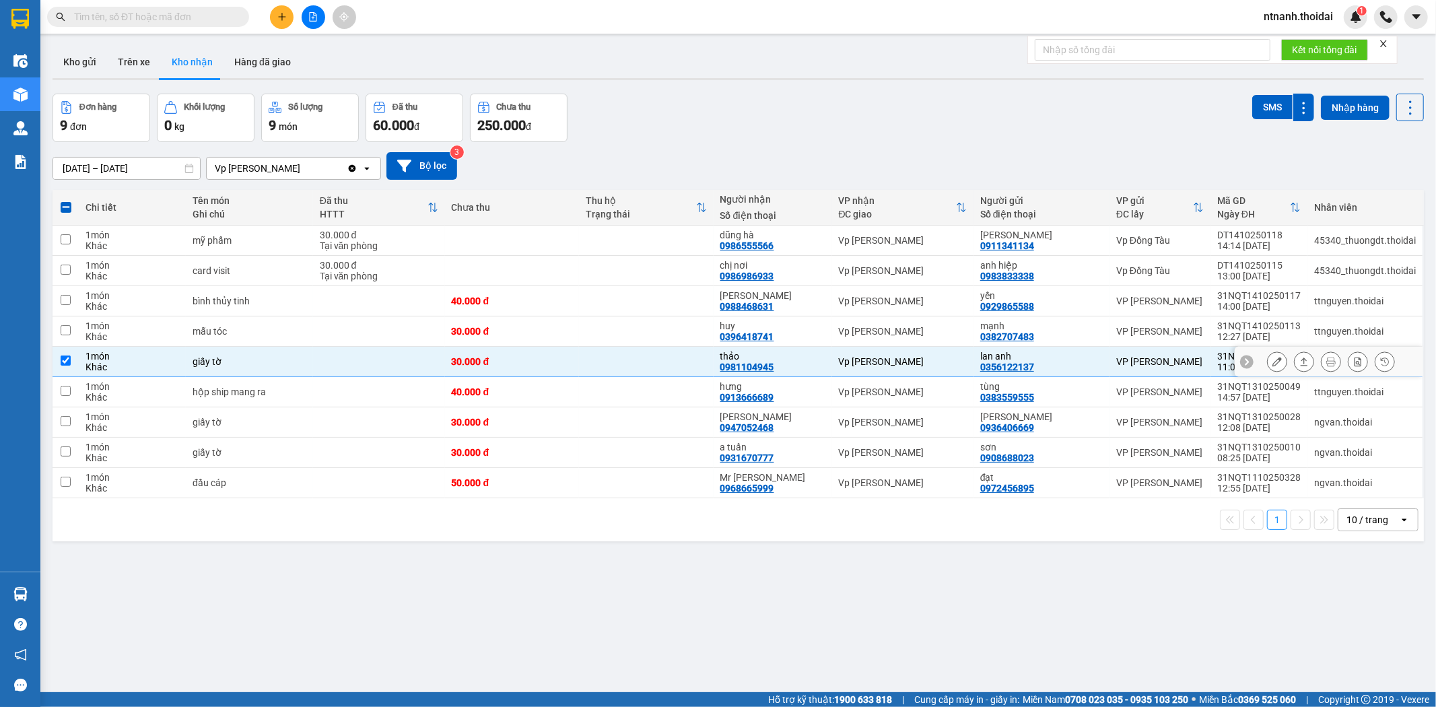
click at [1281, 362] on div at bounding box center [1331, 361] width 128 height 20
click at [1294, 362] on button at bounding box center [1303, 362] width 19 height 24
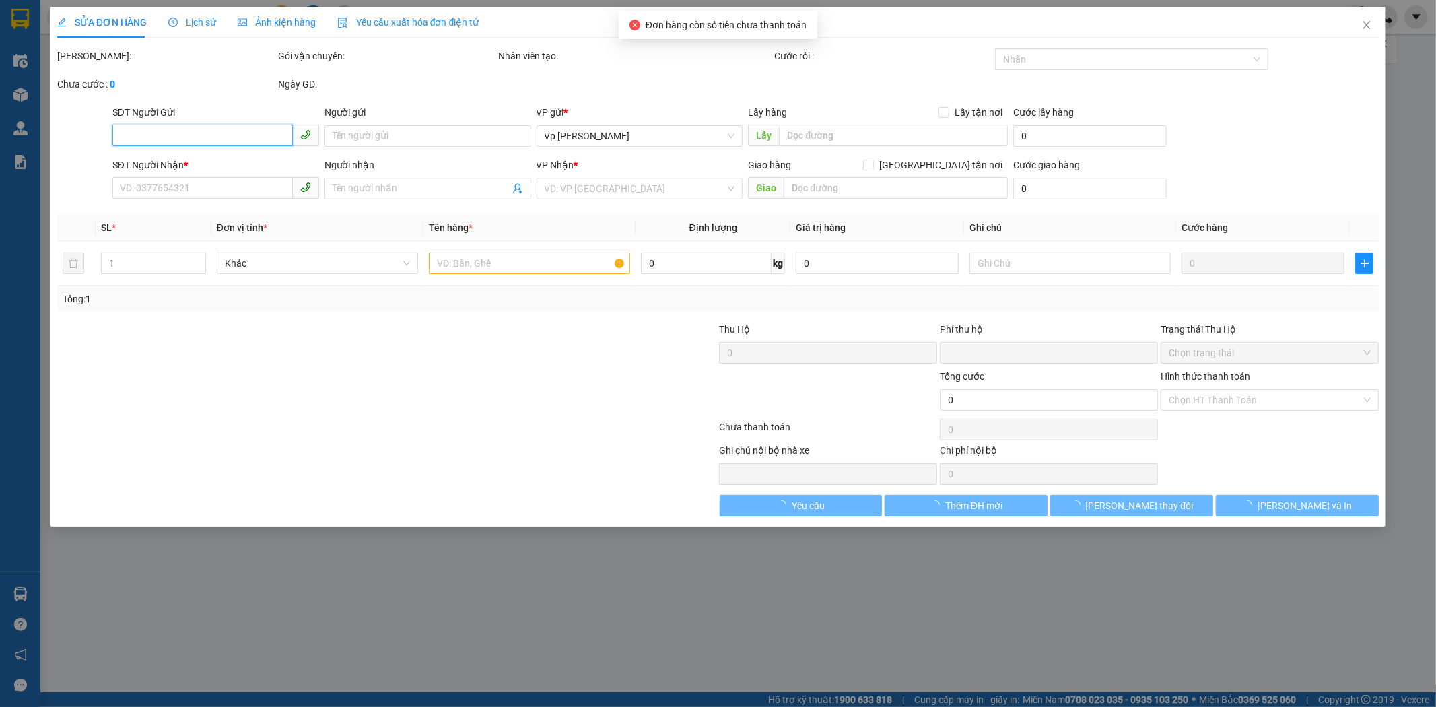
type input "0356122137"
type input "lan anh"
type input "0981104945"
type input "thảo"
type input "0"
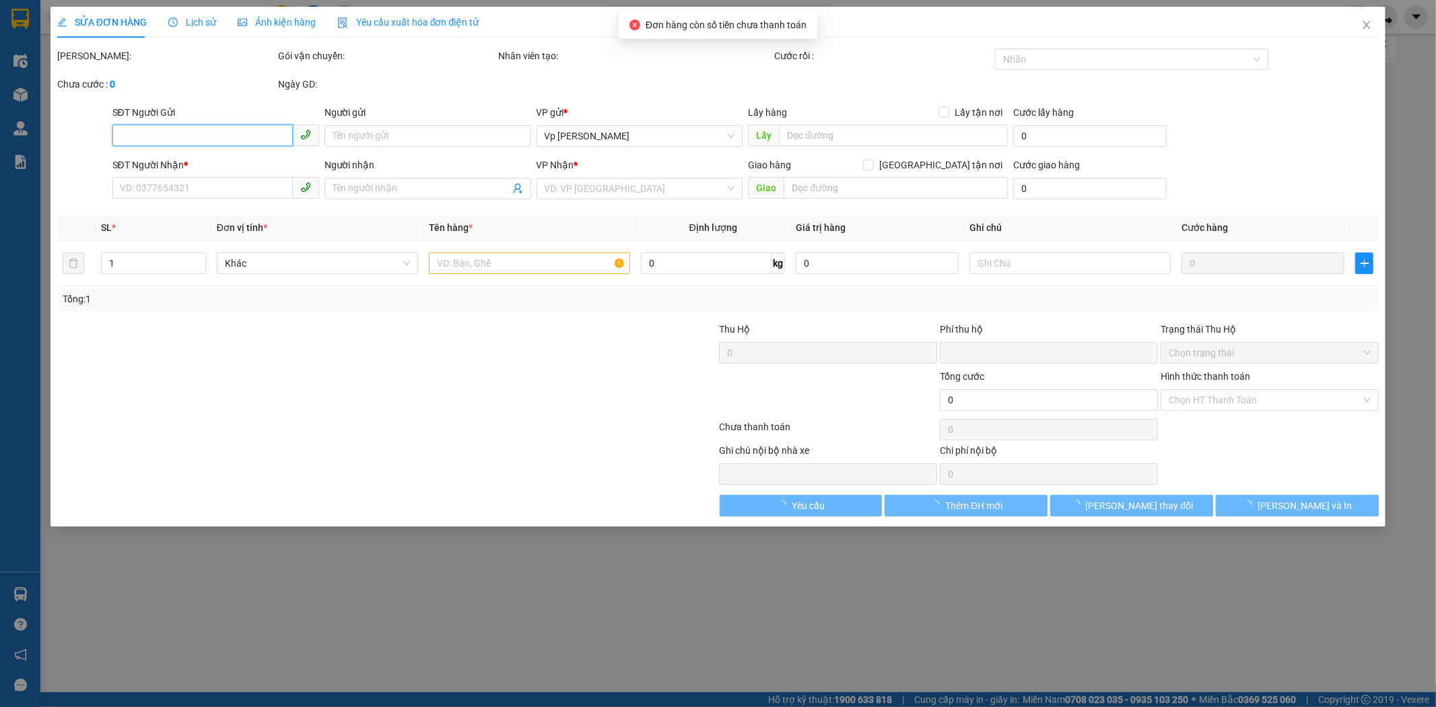
type input "30.000"
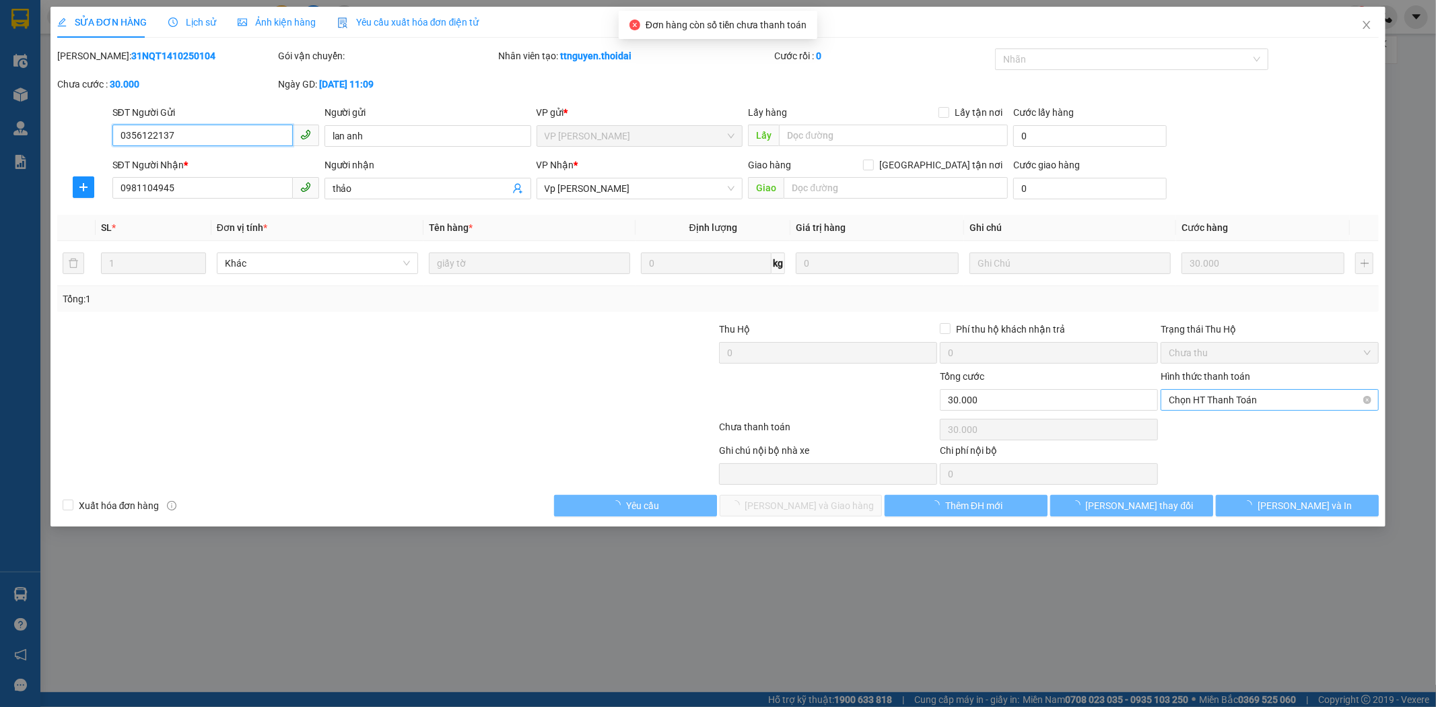
click at [1265, 400] on span "Chọn HT Thanh Toán" at bounding box center [1269, 400] width 202 height 20
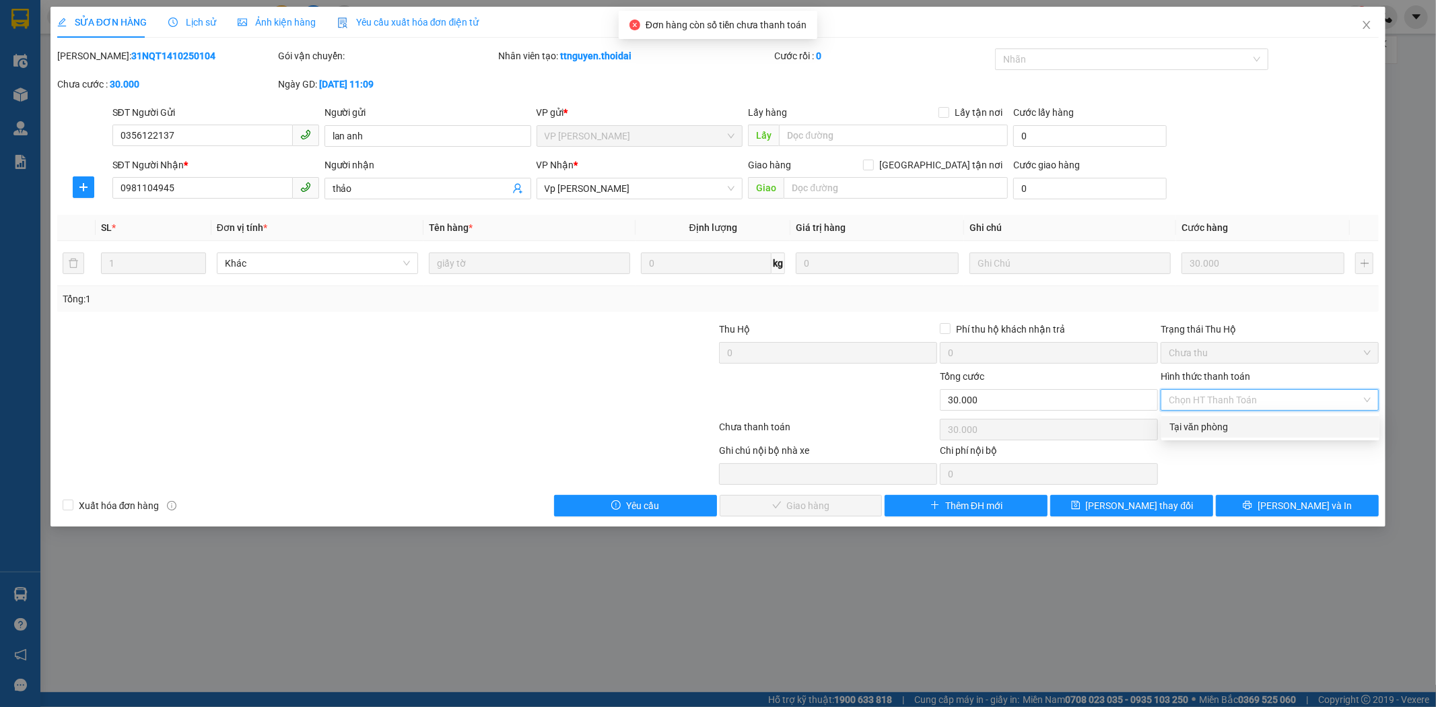
click at [1262, 417] on div "Tại văn phòng" at bounding box center [1270, 427] width 218 height 22
type input "0"
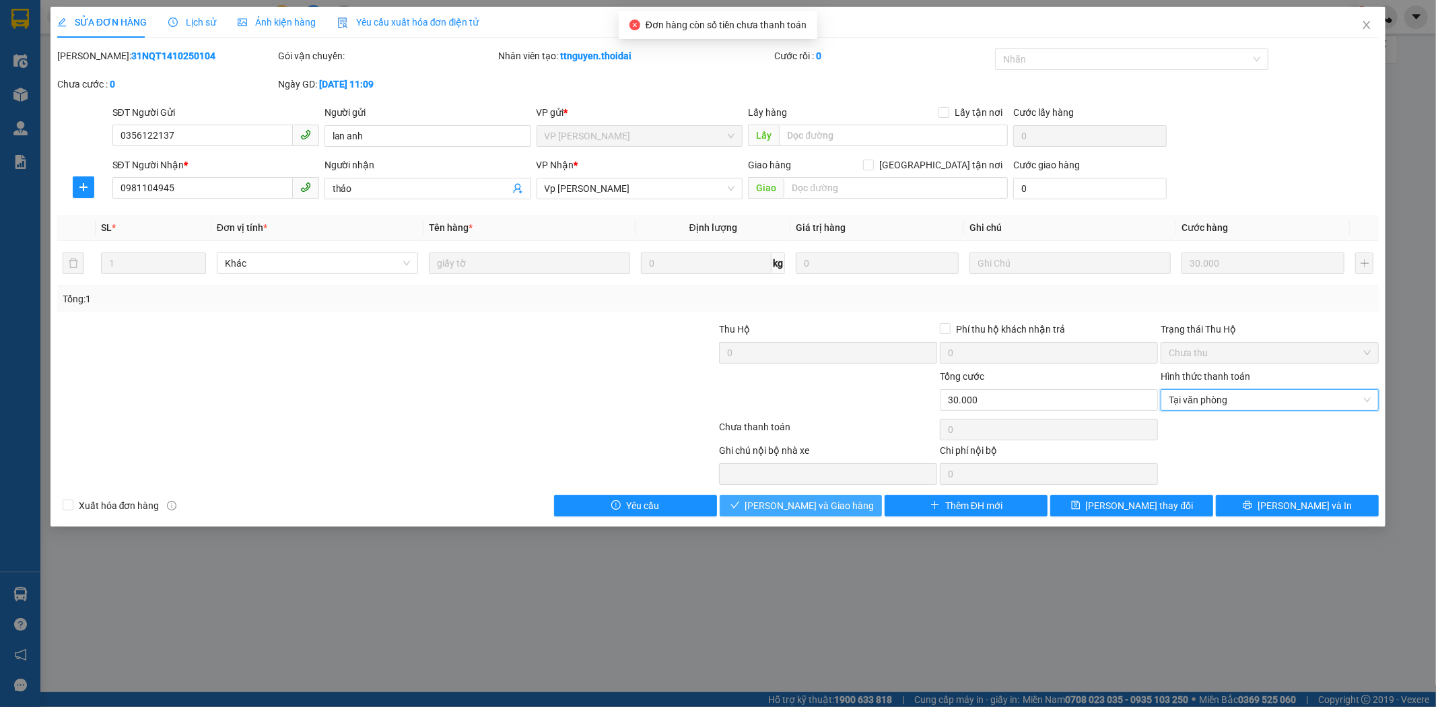
click at [810, 505] on span "[PERSON_NAME] và Giao hàng" at bounding box center [809, 505] width 129 height 15
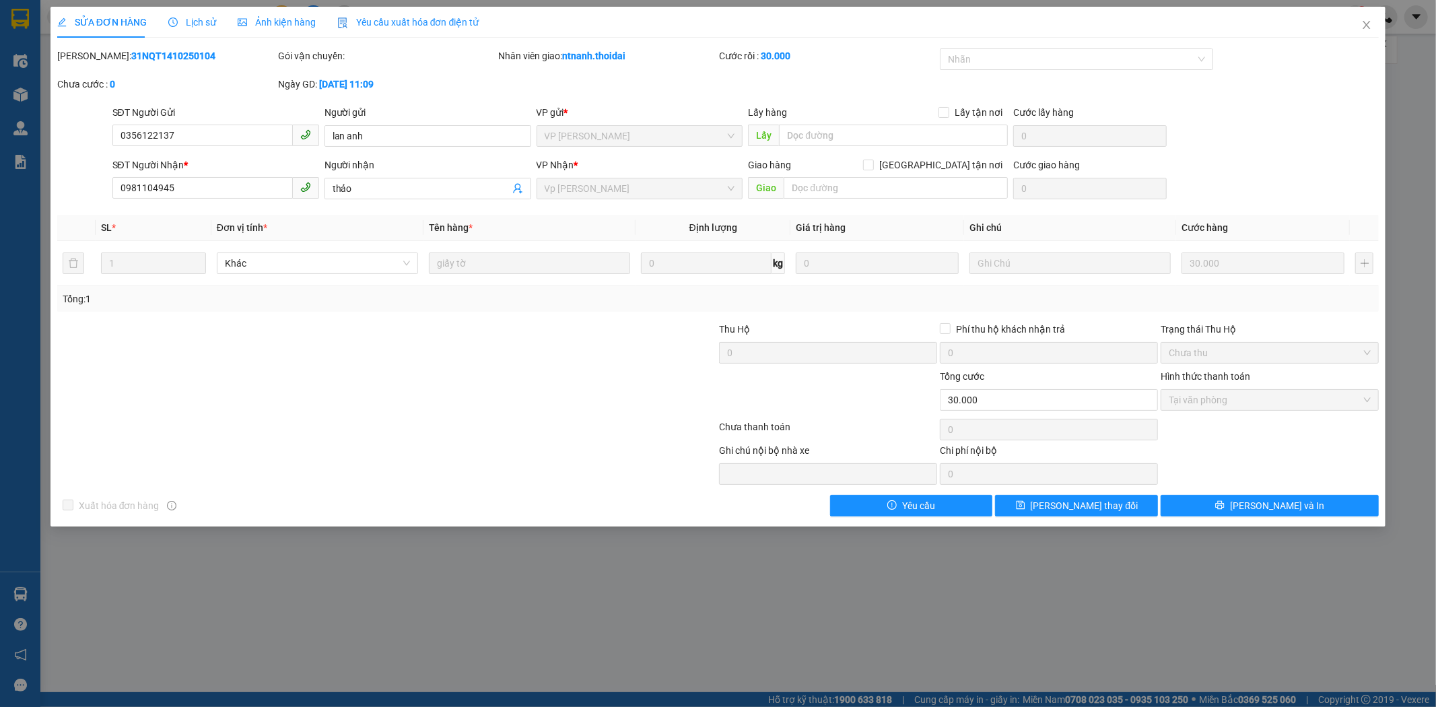
click at [1186, 557] on div "SỬA ĐƠN HÀNG Lịch sử Ảnh kiện hàng Yêu cầu xuất hóa đơn điện tử Total Paid Fee …" at bounding box center [718, 353] width 1436 height 707
click at [1372, 15] on span "Close" at bounding box center [1366, 26] width 38 height 38
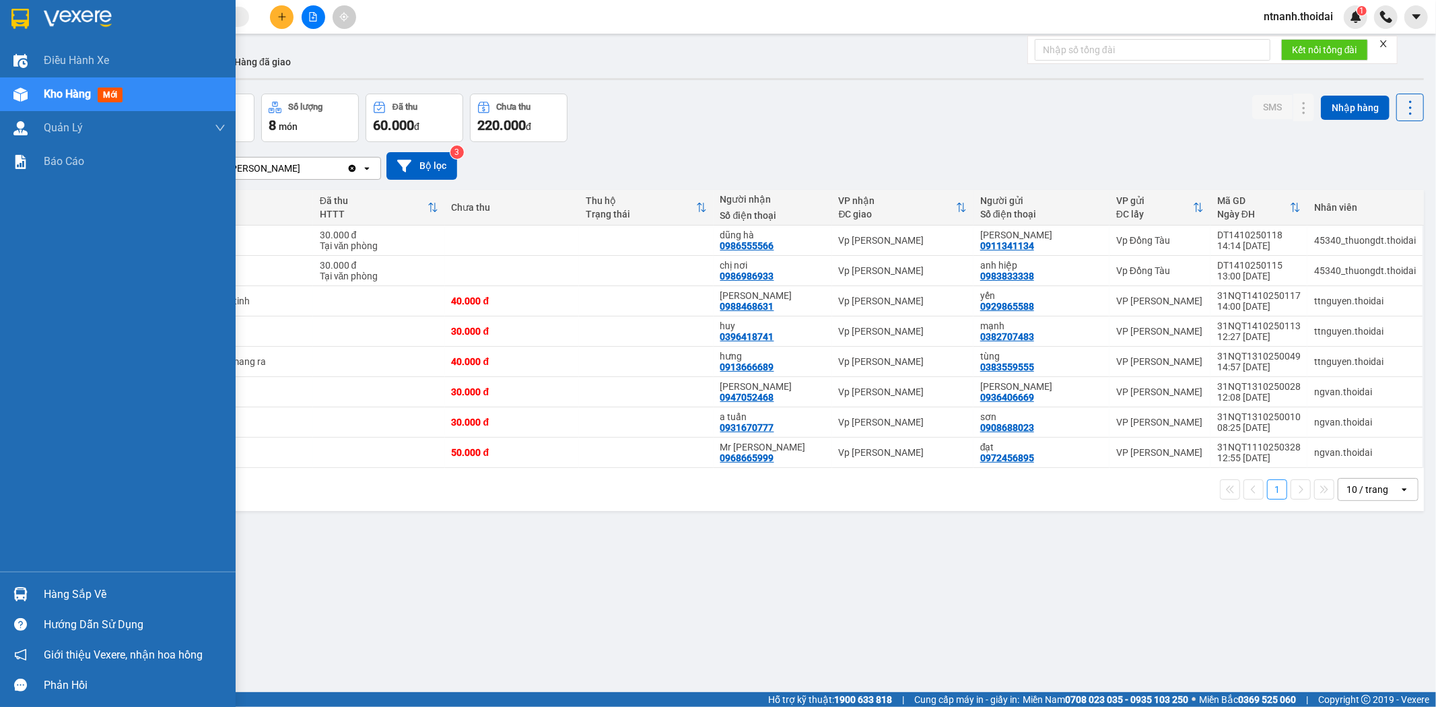
click at [96, 591] on div "Hàng sắp về" at bounding box center [135, 594] width 182 height 20
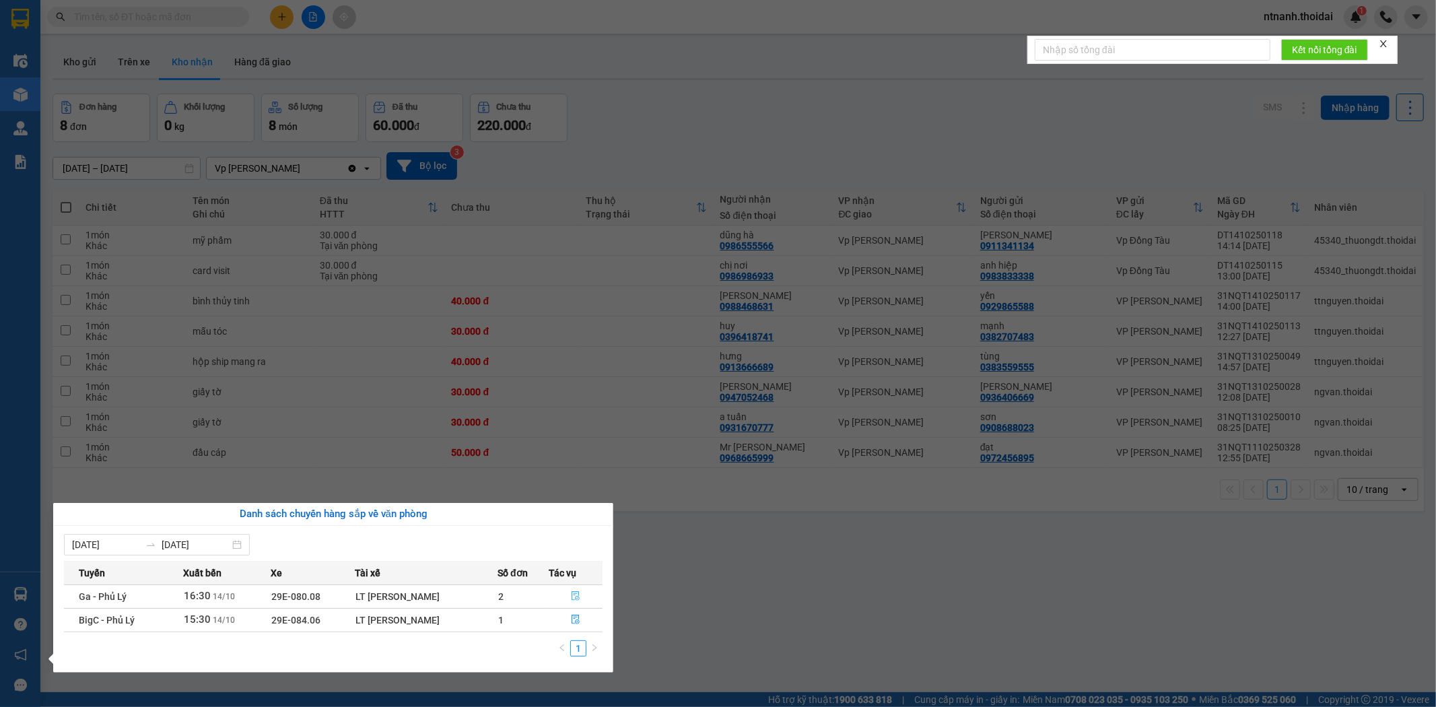
click at [573, 594] on icon "file-done" at bounding box center [575, 595] width 9 height 9
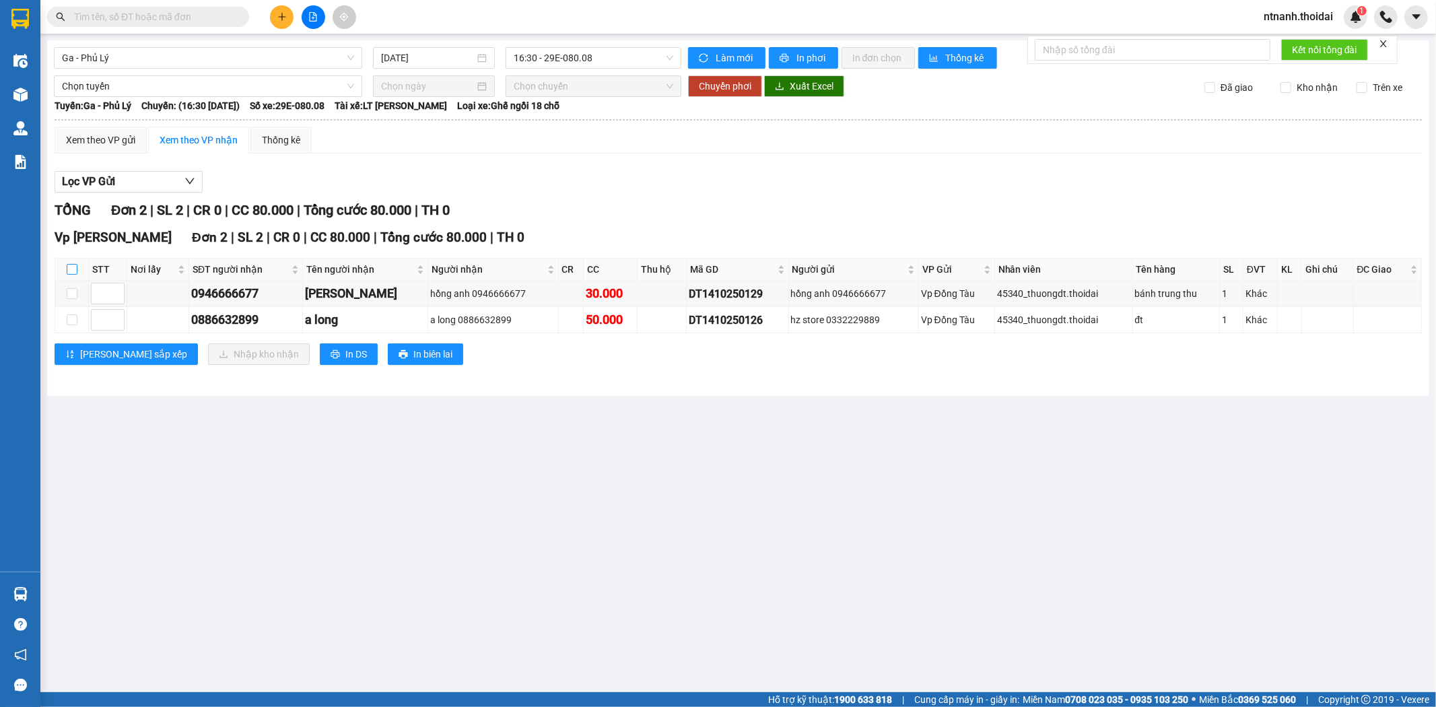
click at [69, 267] on input "checkbox" at bounding box center [72, 269] width 11 height 11
checkbox input "true"
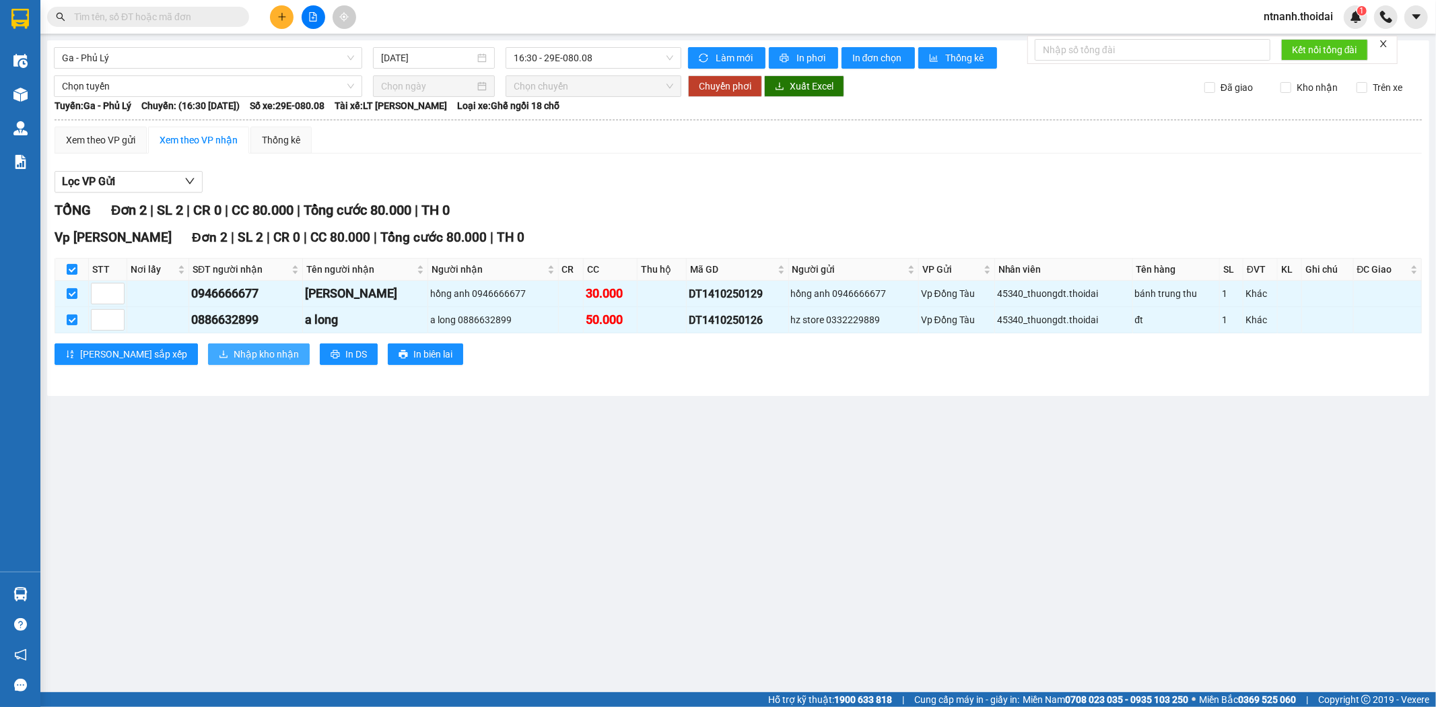
click at [234, 359] on span "Nhập kho nhận" at bounding box center [266, 354] width 65 height 15
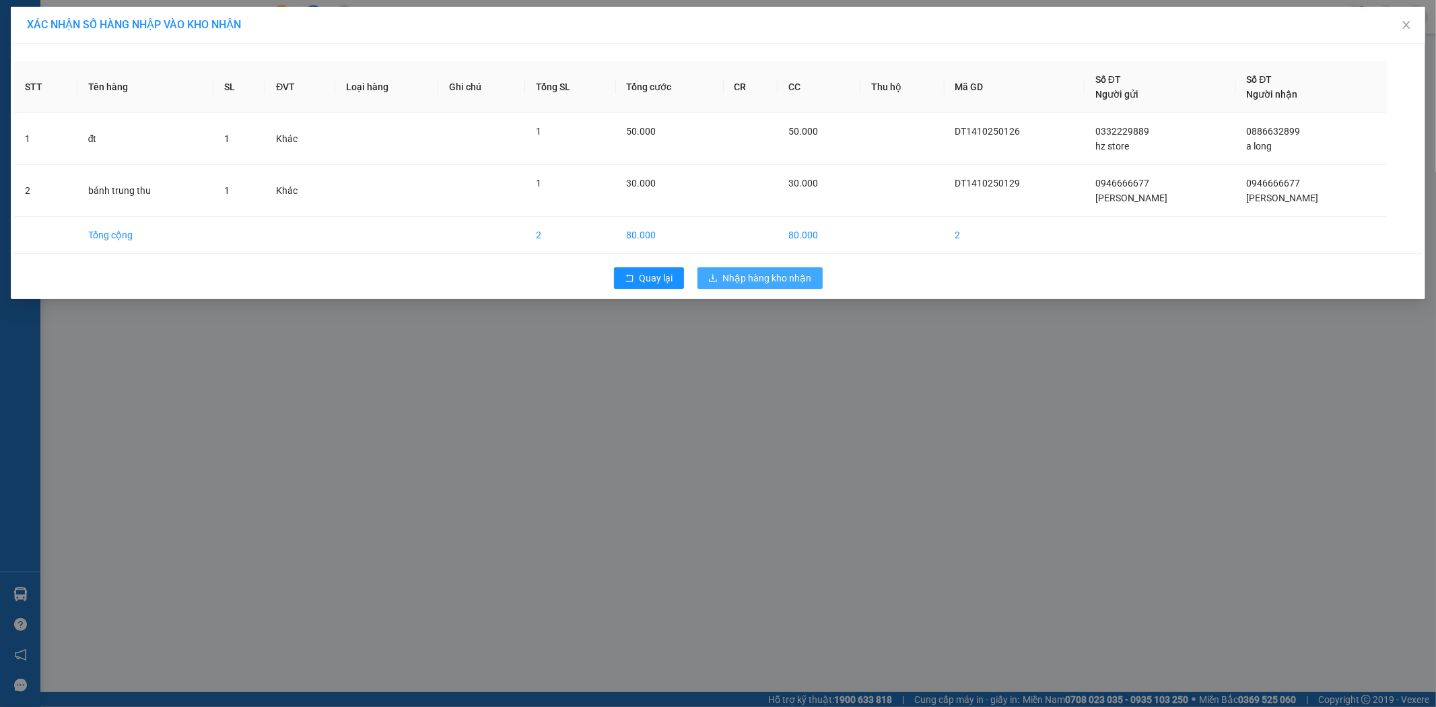
click at [779, 267] on button "Nhập hàng kho nhận" at bounding box center [759, 278] width 125 height 22
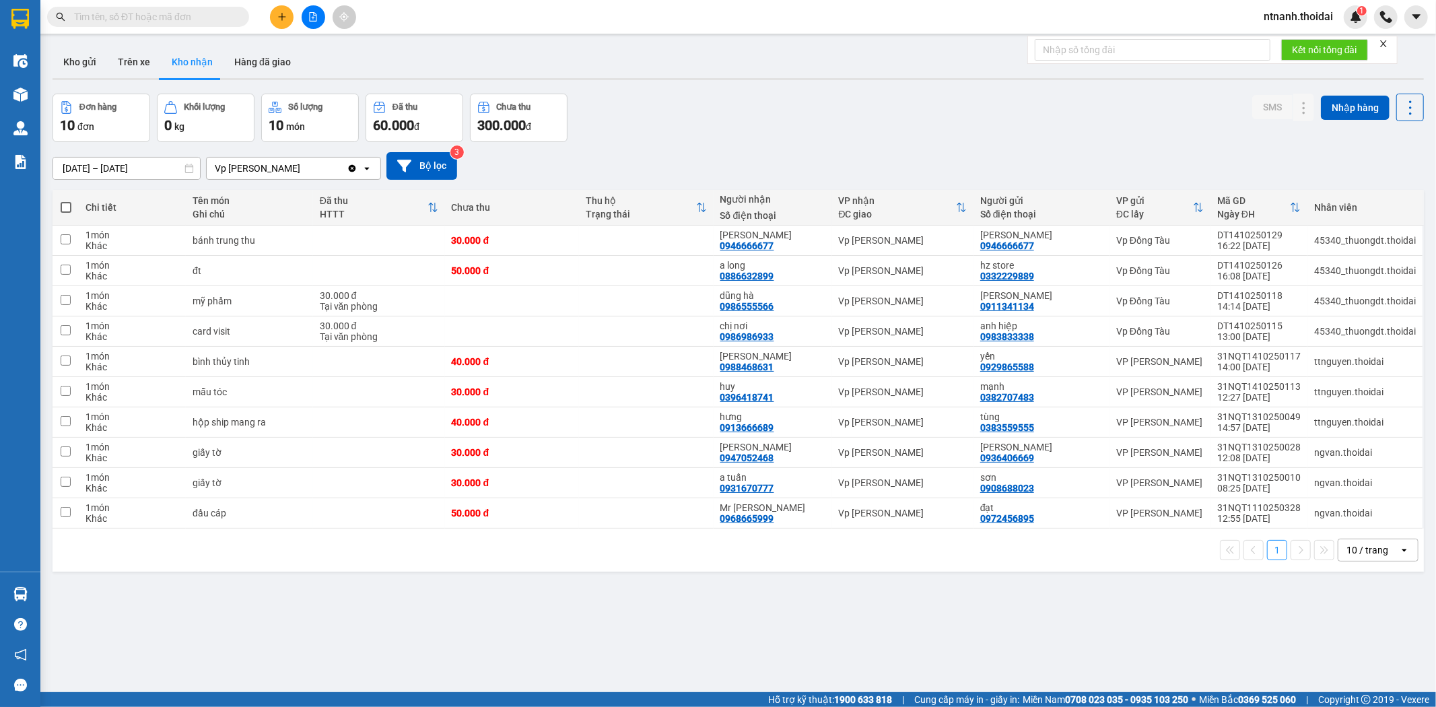
click at [773, 152] on div "[DATE] – [DATE] Press the down arrow key to interact with the calendar and sele…" at bounding box center [737, 166] width 1371 height 28
click at [472, 419] on div "40.000 đ" at bounding box center [512, 422] width 121 height 11
checkbox input "true"
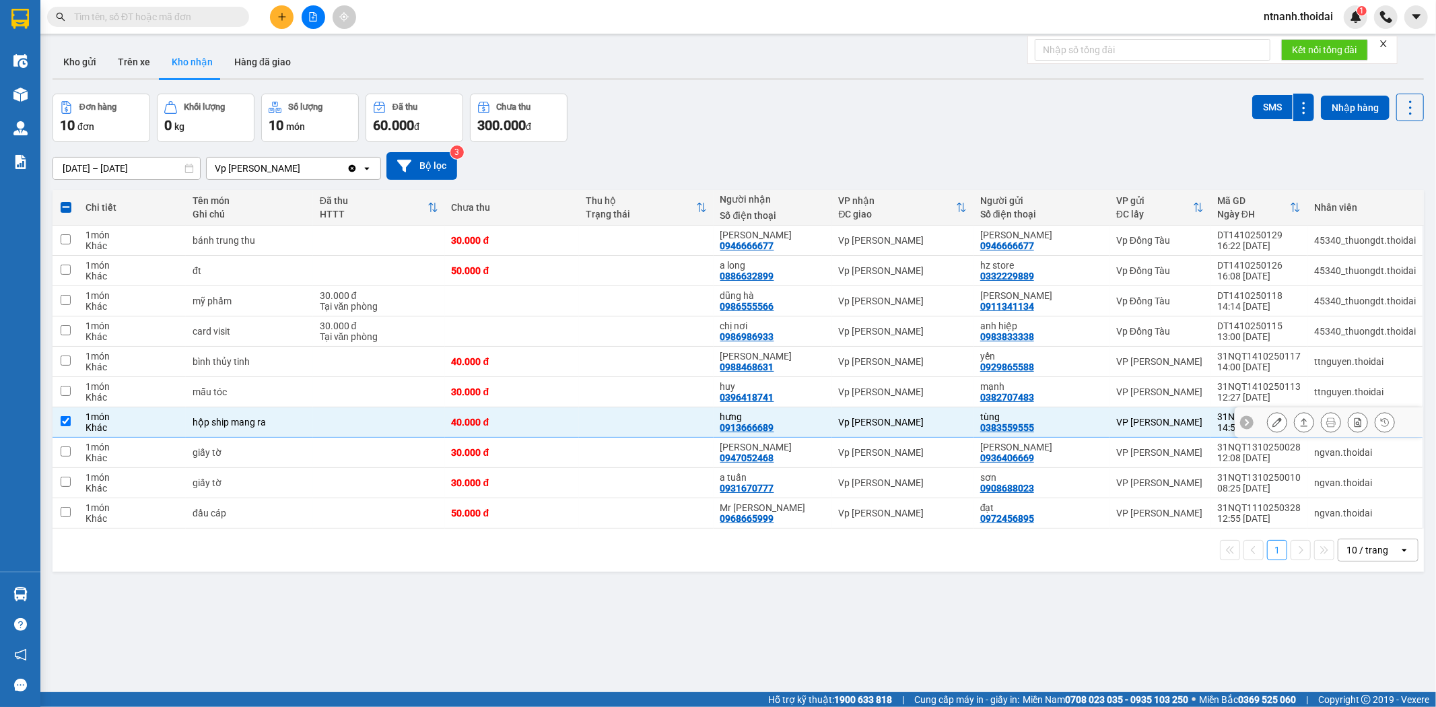
click at [1294, 427] on button at bounding box center [1303, 423] width 19 height 24
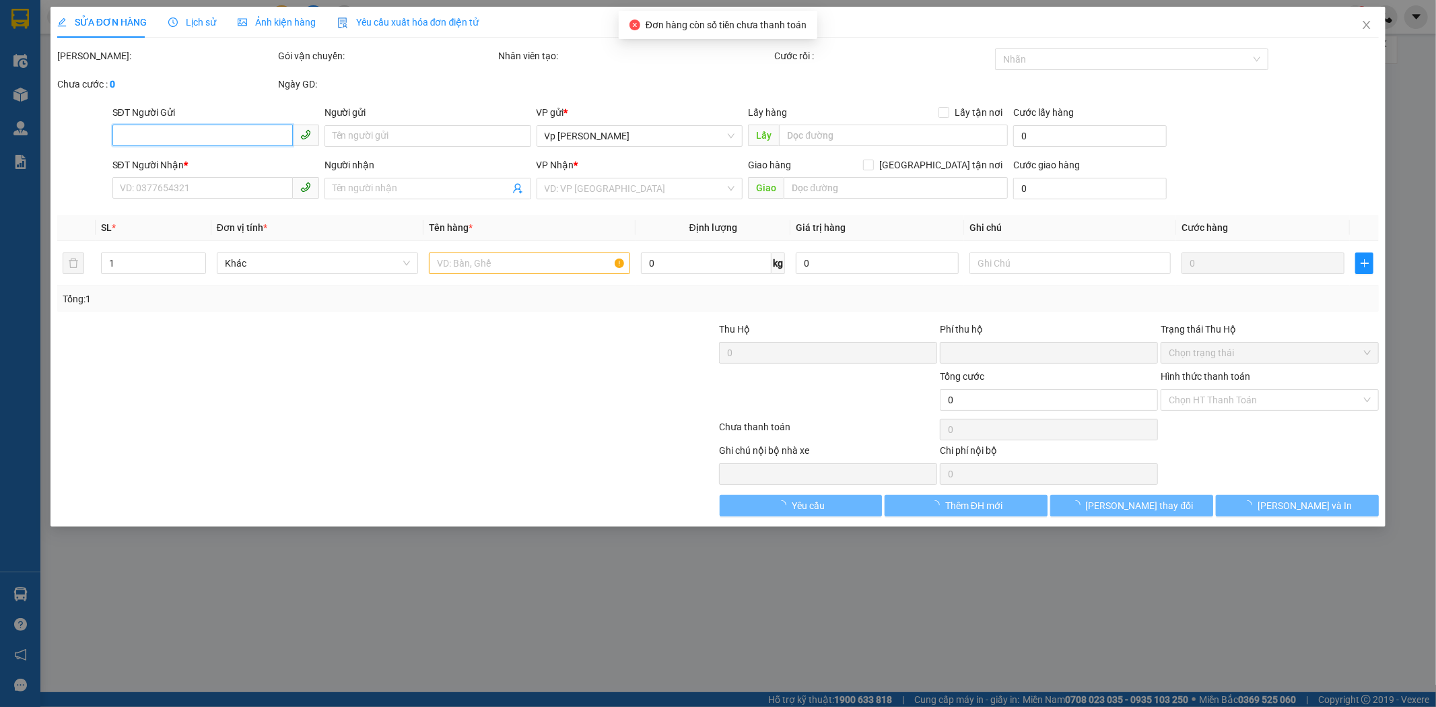
type input "0383559555"
type input "tùng"
type input "0913666689"
type input "hưng"
type input "0"
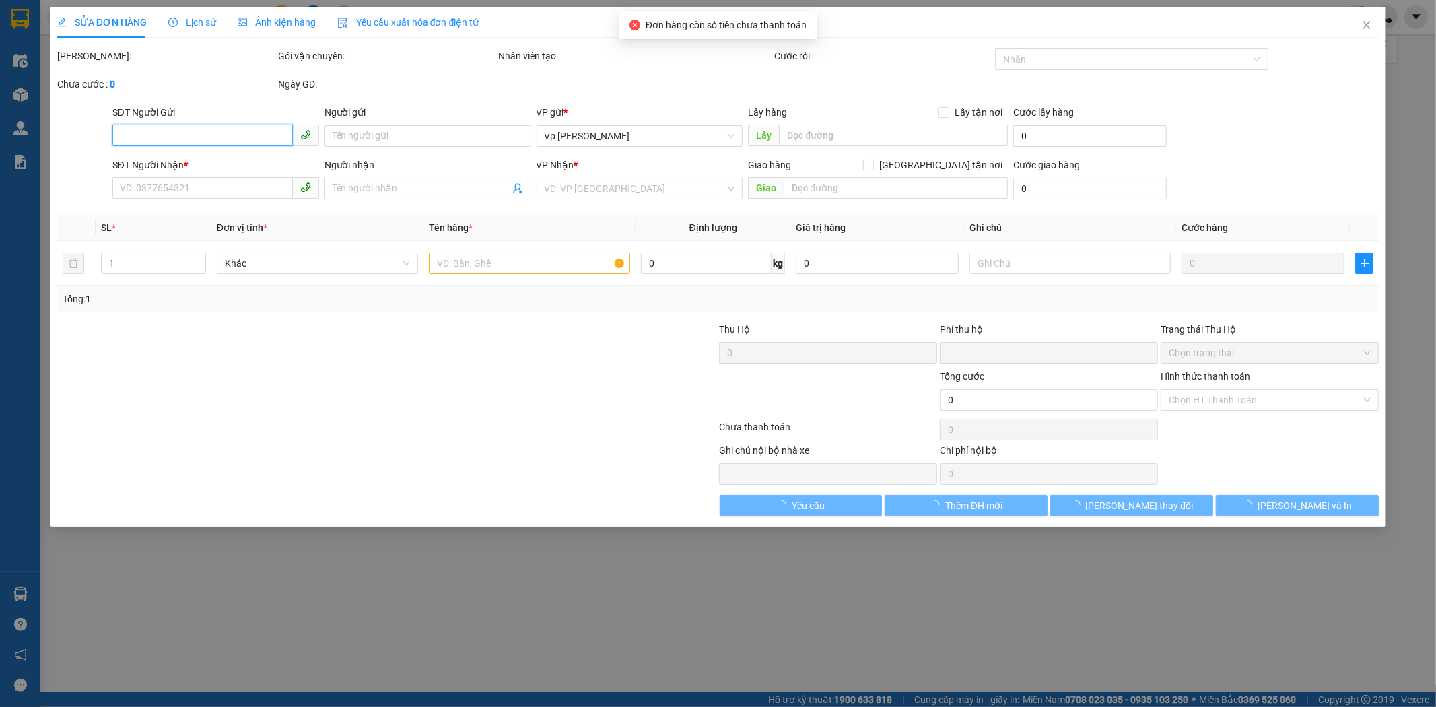
type input "40.000"
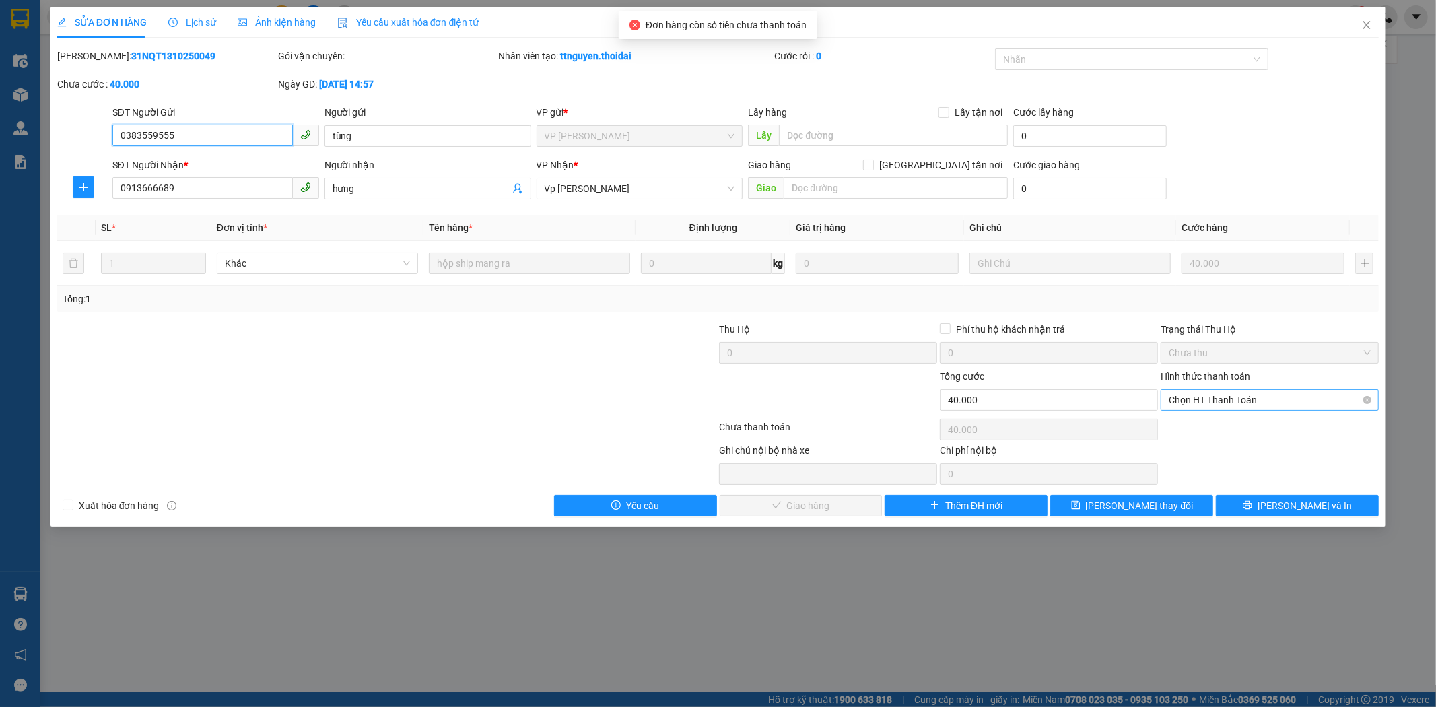
click at [1235, 393] on span "Chọn HT Thanh Toán" at bounding box center [1269, 400] width 202 height 20
click at [1189, 432] on div "Tại văn phòng" at bounding box center [1270, 426] width 202 height 15
type input "0"
click at [867, 507] on button "[PERSON_NAME] và Giao hàng" at bounding box center [801, 506] width 163 height 22
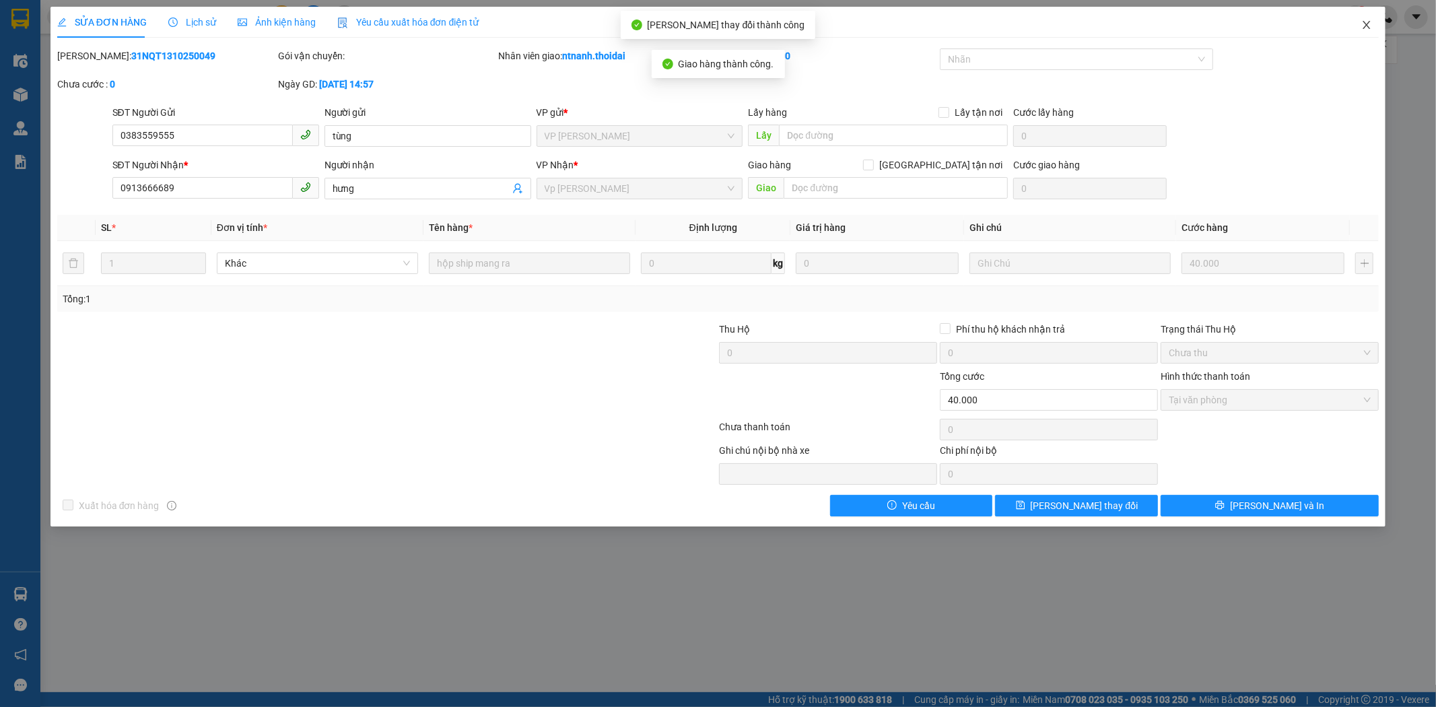
click at [1360, 28] on span "Close" at bounding box center [1366, 26] width 38 height 38
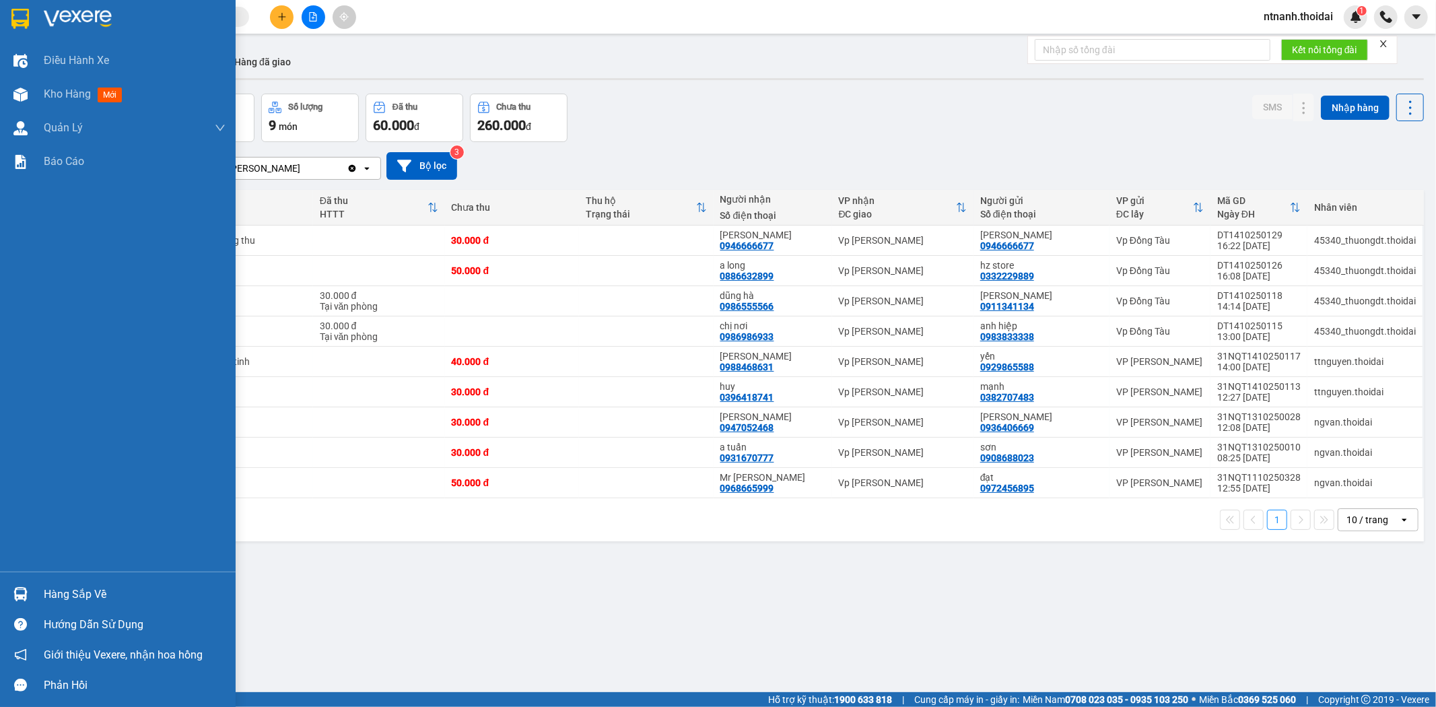
click at [62, 586] on div "Hàng sắp về" at bounding box center [135, 594] width 182 height 20
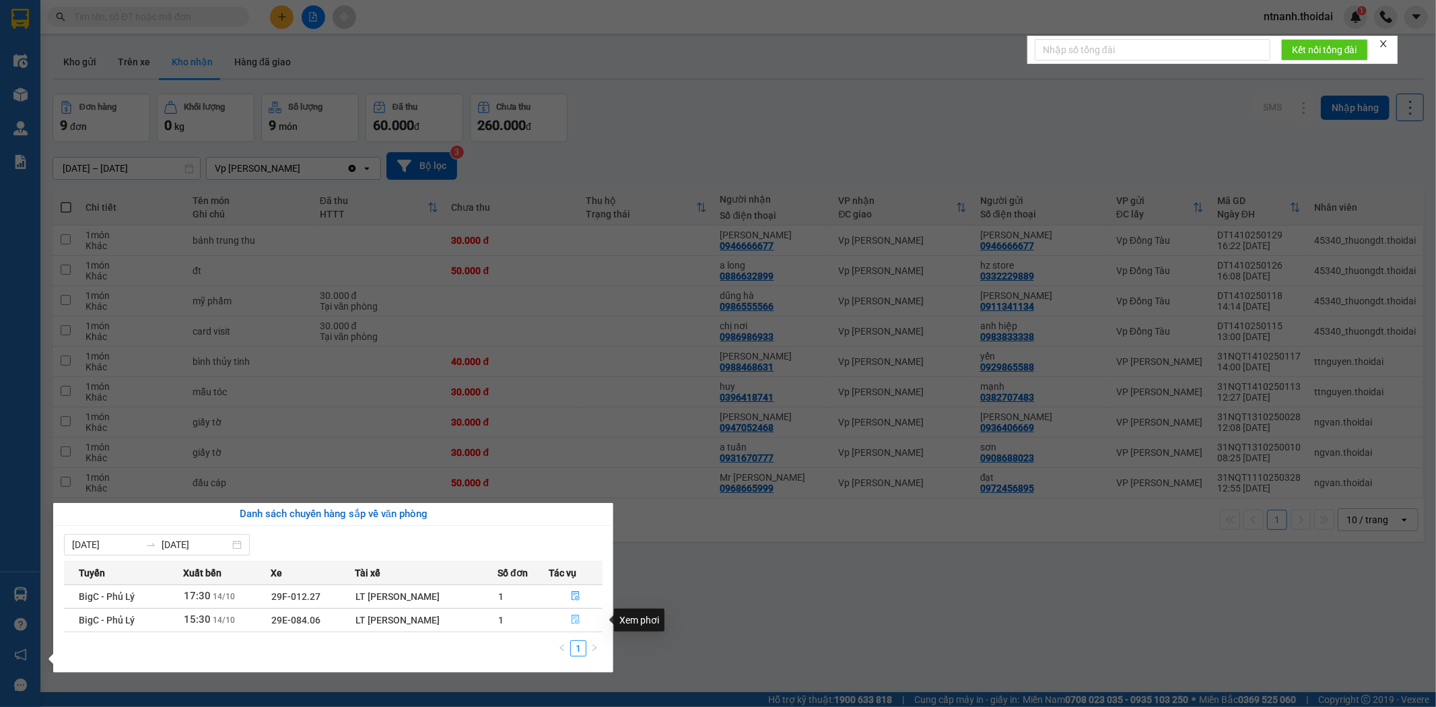
click at [572, 620] on icon "file-done" at bounding box center [575, 619] width 9 height 9
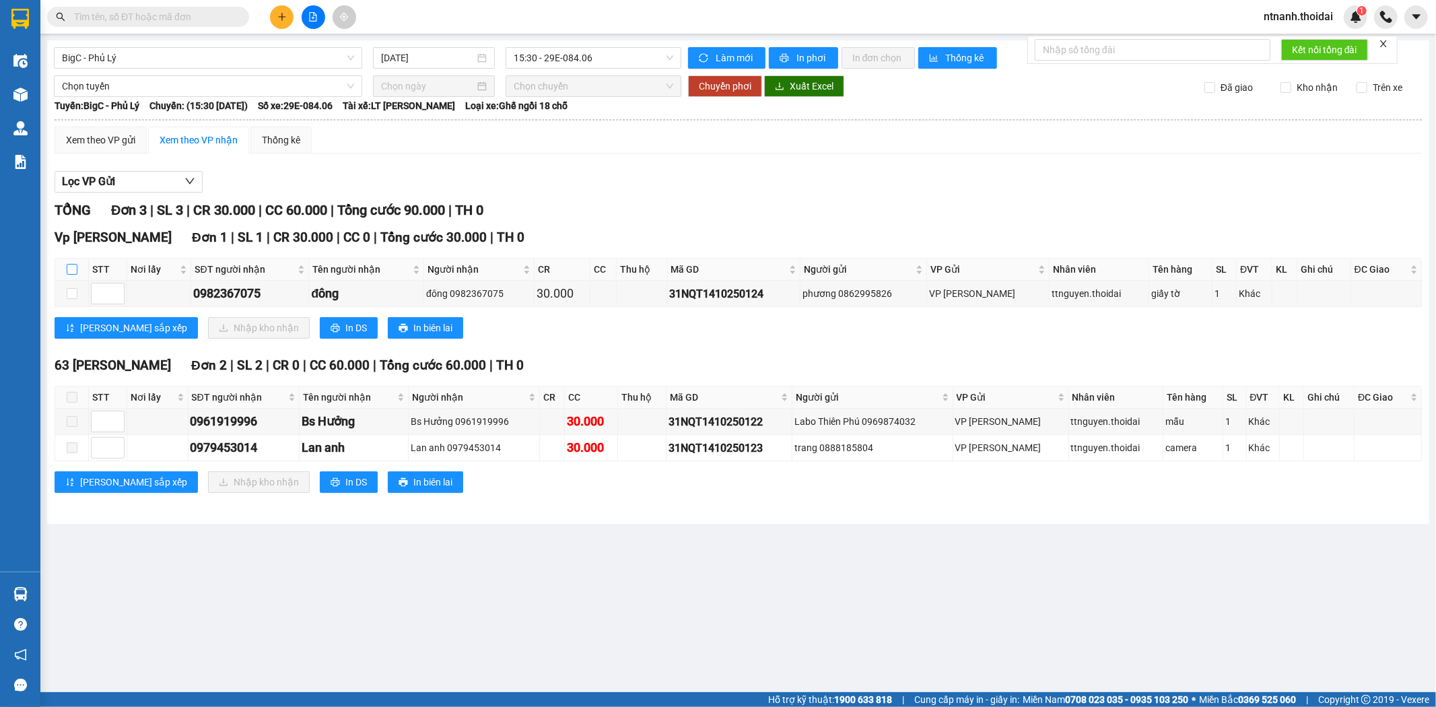
drag, startPoint x: 67, startPoint y: 267, endPoint x: 74, endPoint y: 271, distance: 7.5
click at [68, 267] on input "checkbox" at bounding box center [72, 269] width 11 height 11
checkbox input "true"
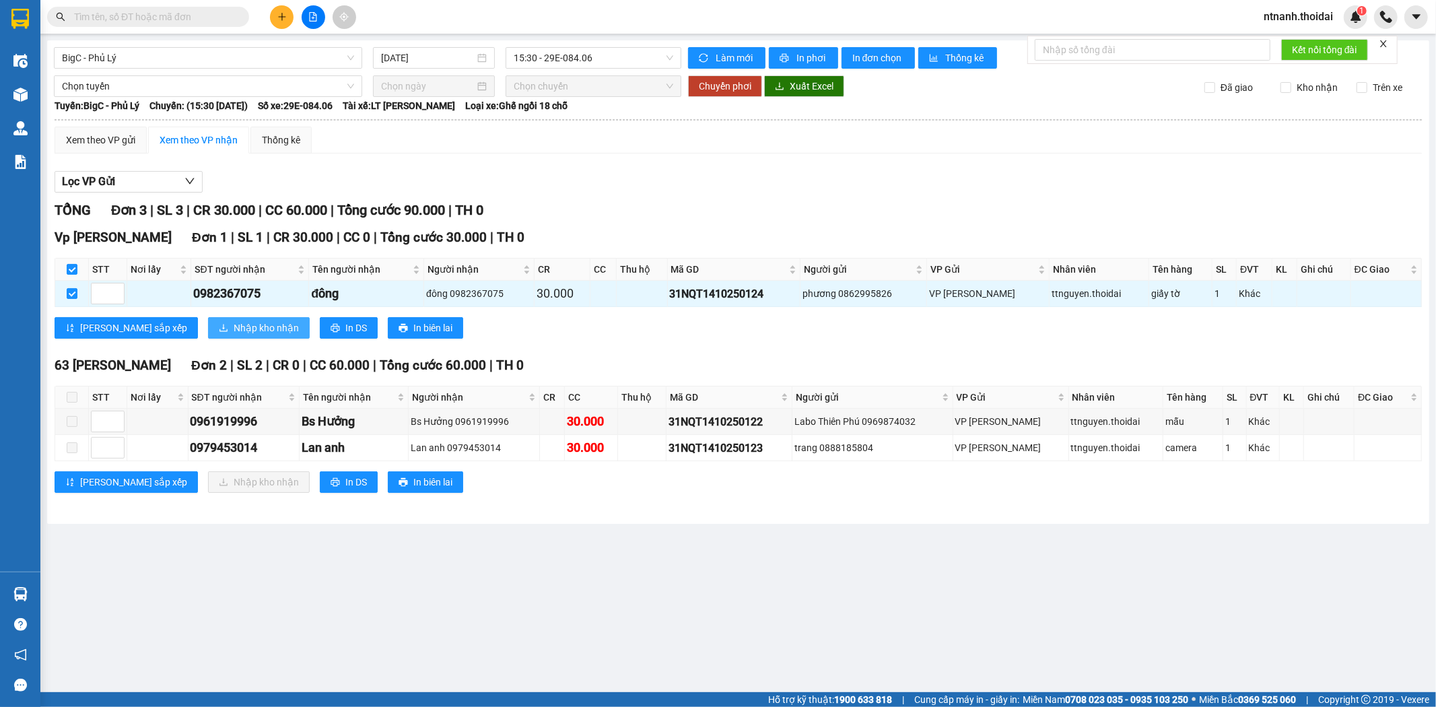
click at [234, 328] on span "Nhập kho nhận" at bounding box center [266, 327] width 65 height 15
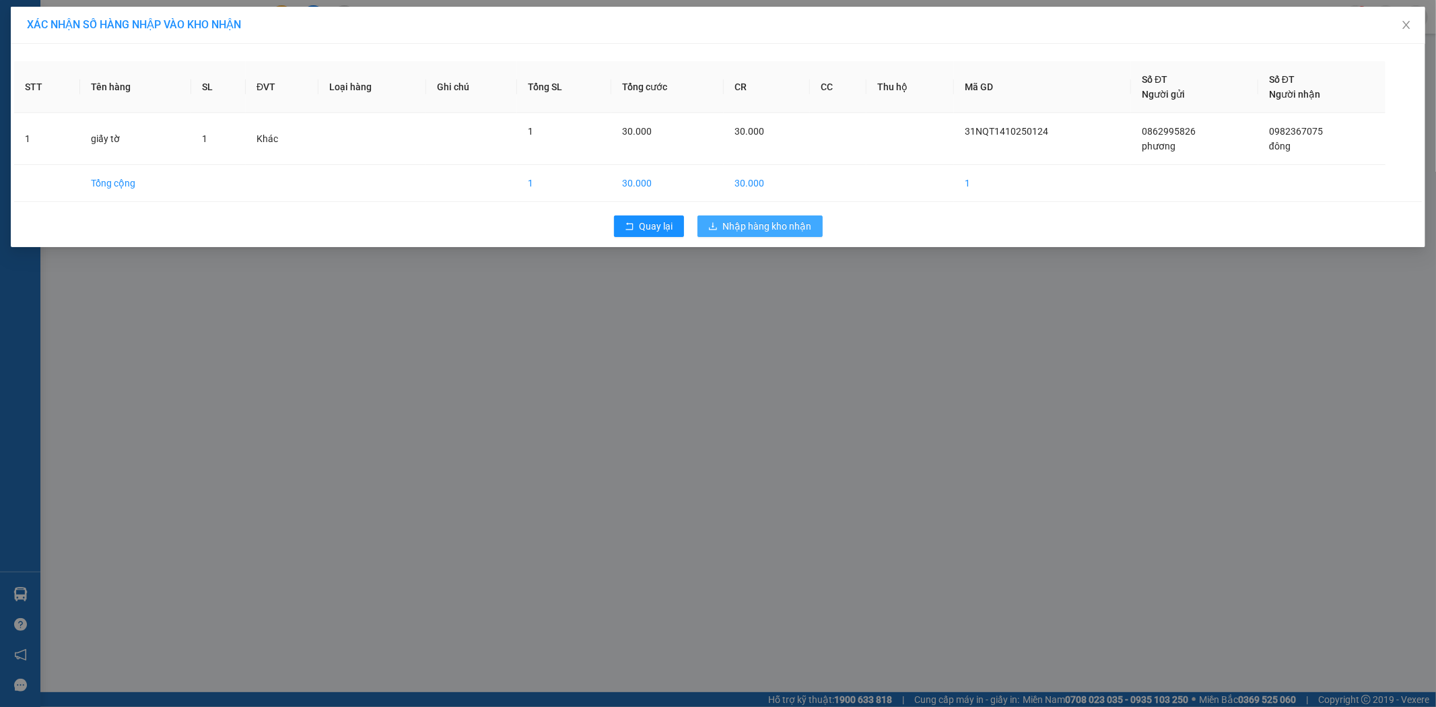
click at [759, 225] on span "Nhập hàng kho nhận" at bounding box center [767, 226] width 89 height 15
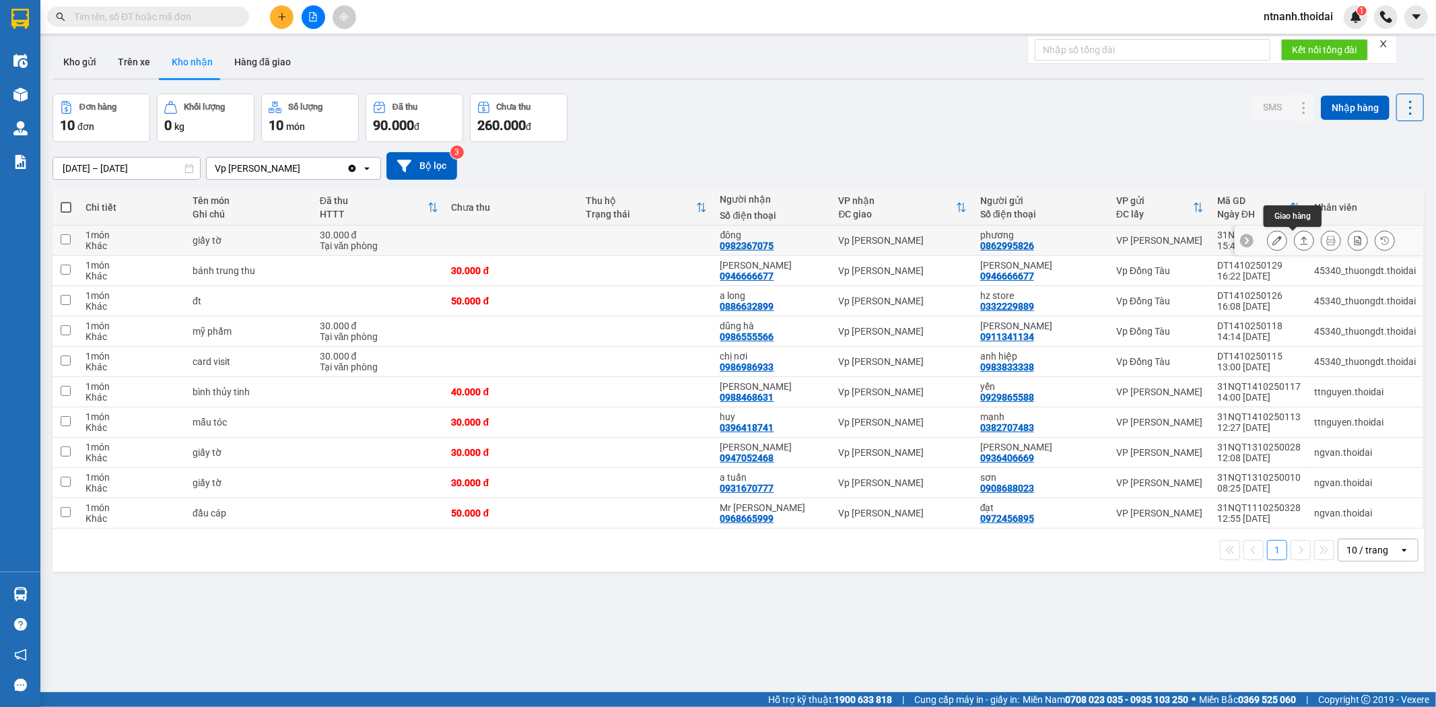
click at [1297, 238] on button at bounding box center [1303, 241] width 19 height 24
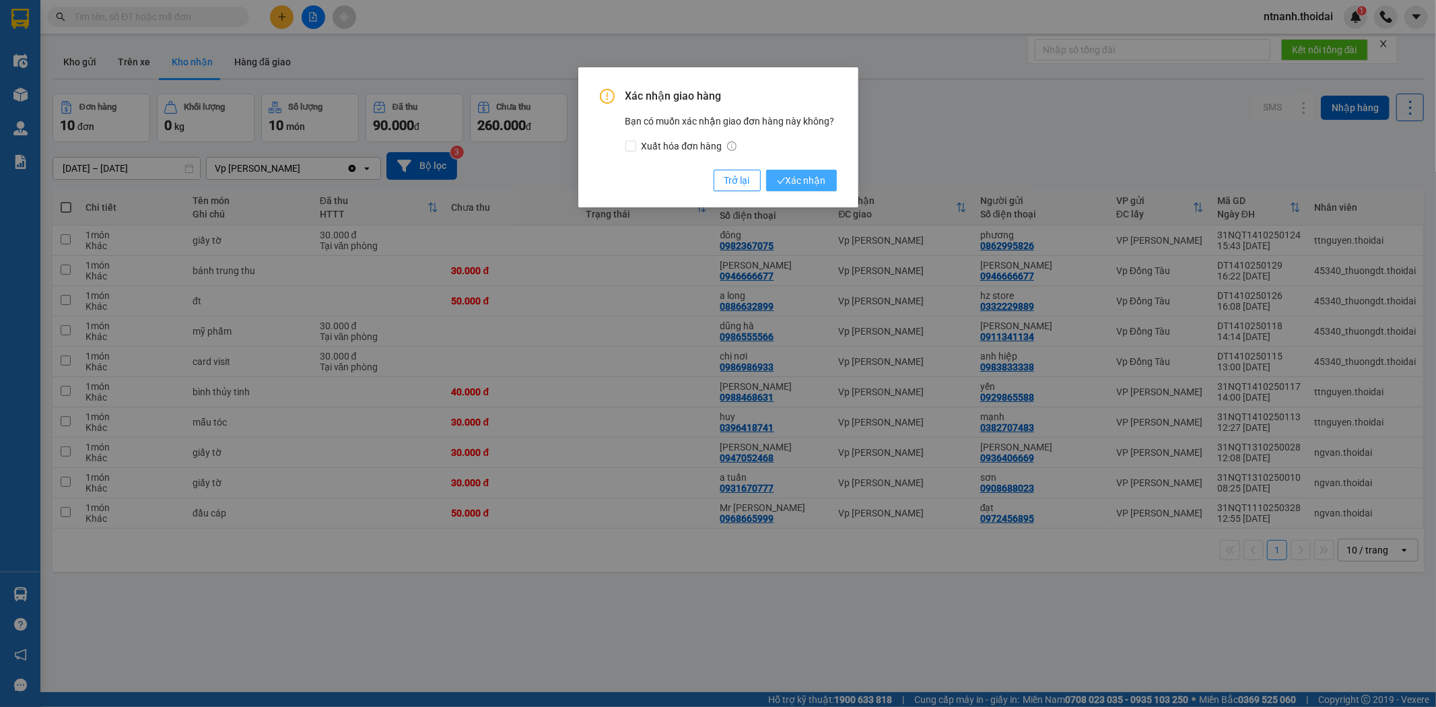
click at [801, 182] on span "Xác nhận" at bounding box center [801, 180] width 49 height 15
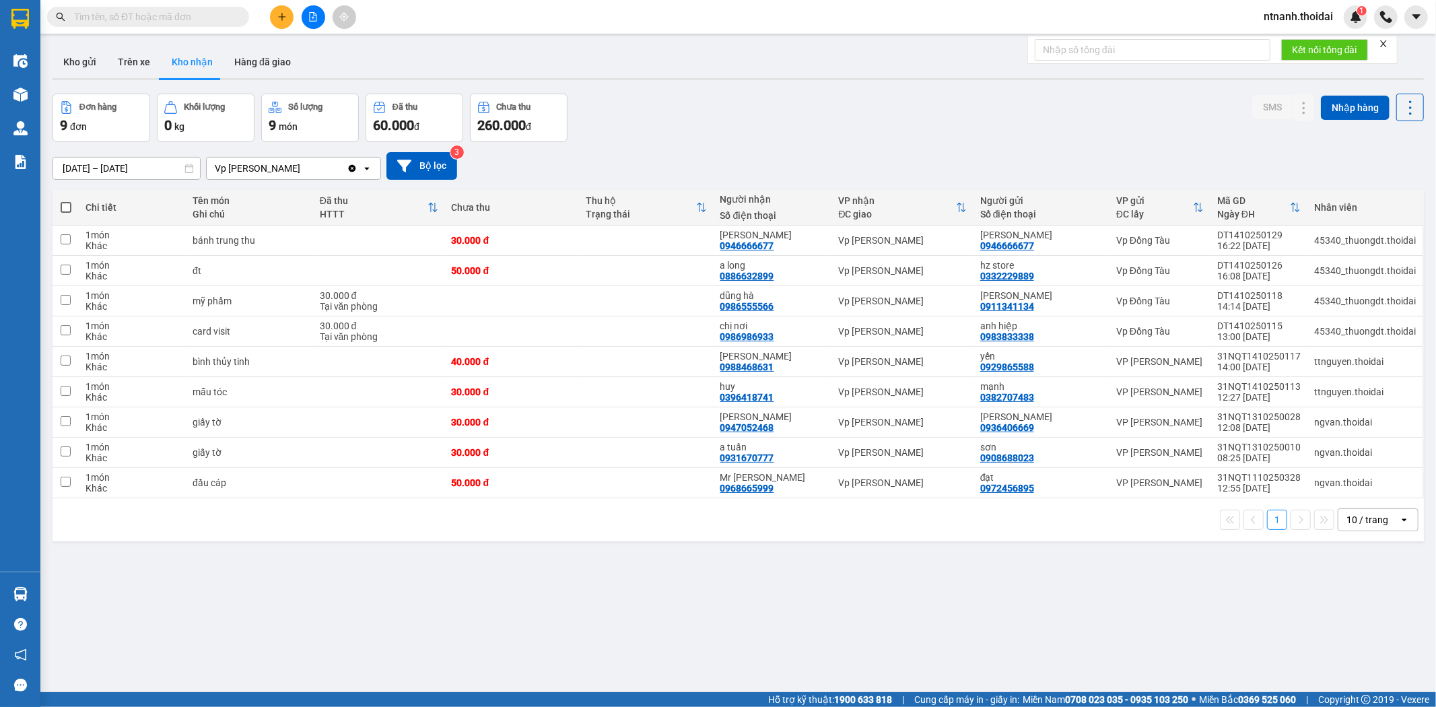
click at [178, 68] on button "Kho nhận" at bounding box center [192, 62] width 63 height 32
click at [143, 68] on button "Trên xe" at bounding box center [134, 62] width 54 height 32
type input "[DATE] – [DATE]"
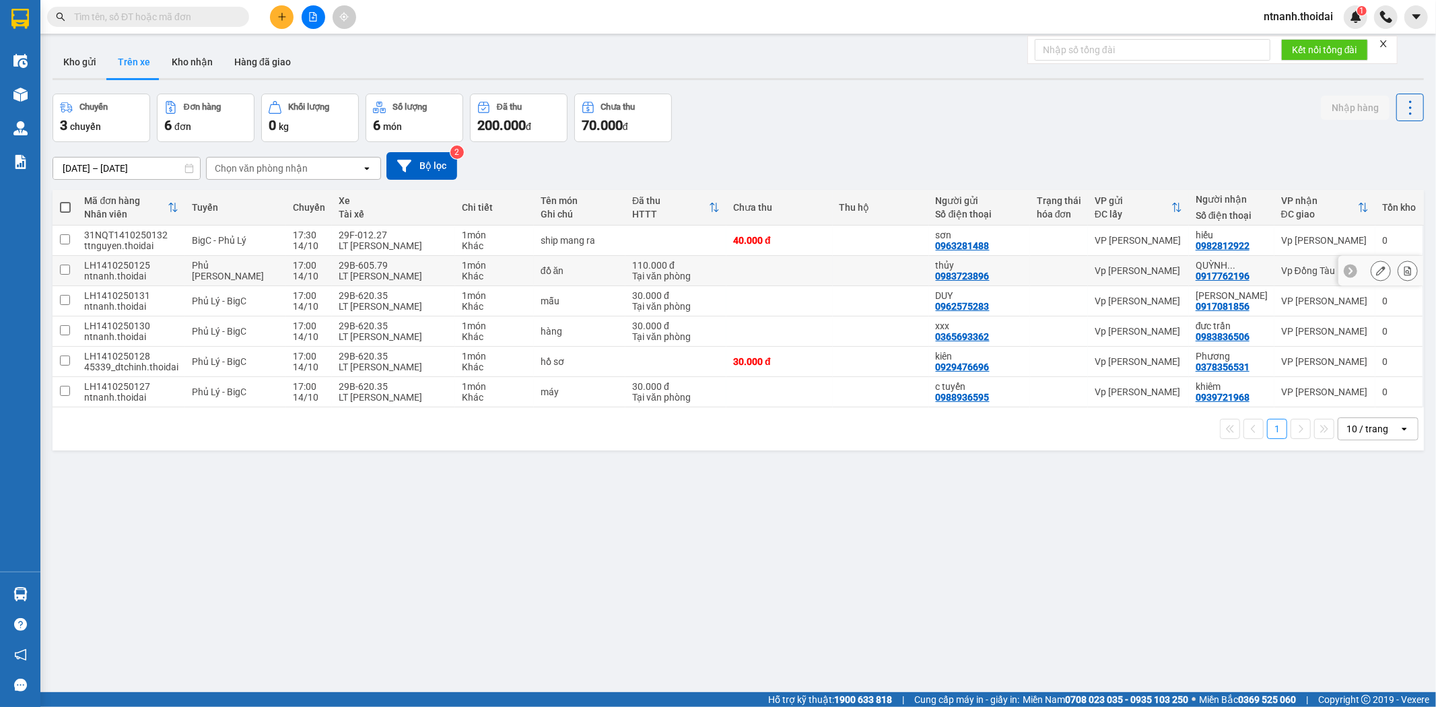
click at [1215, 271] on div "0917762196" at bounding box center [1222, 276] width 54 height 11
click at [1216, 271] on div "0917762196" at bounding box center [1222, 276] width 54 height 11
copy div "0917762196"
click at [114, 11] on input "text" at bounding box center [153, 16] width 159 height 15
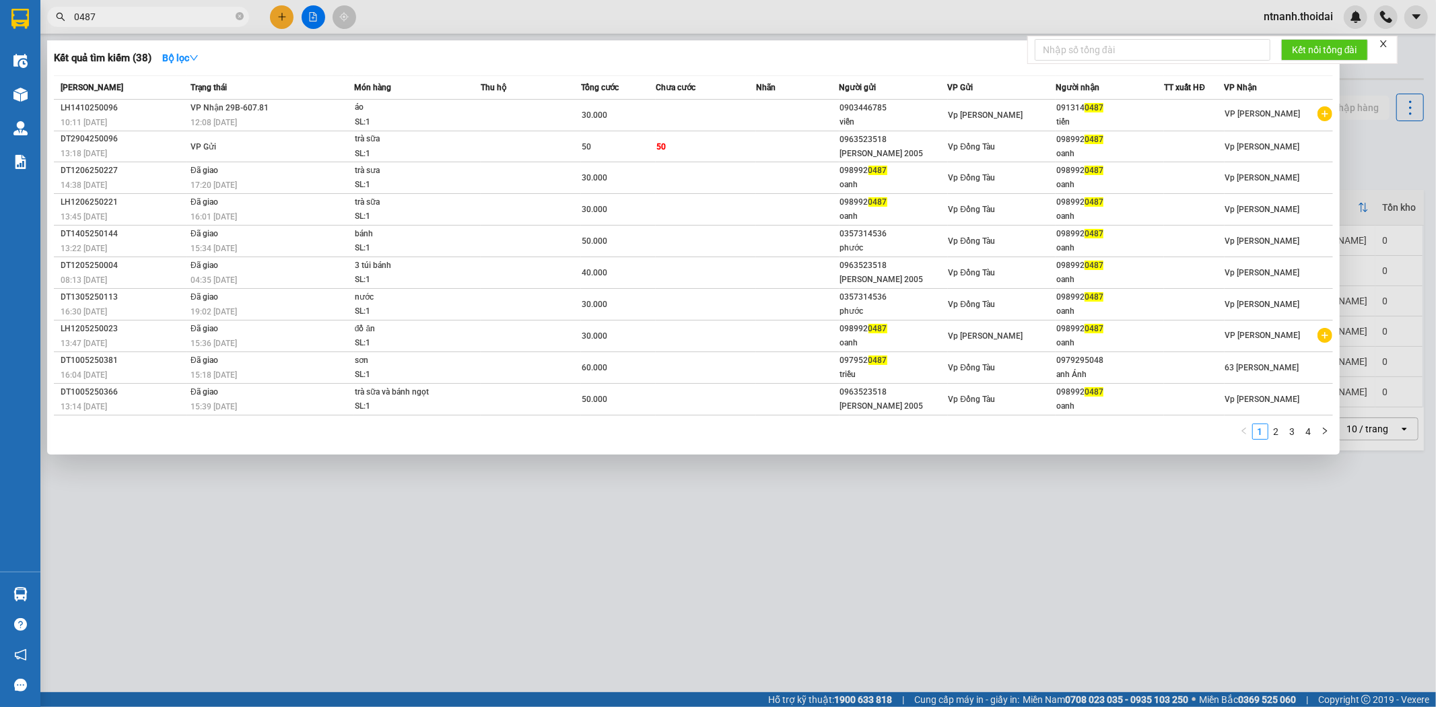
type input "0487"
click at [719, 622] on div at bounding box center [718, 353] width 1436 height 707
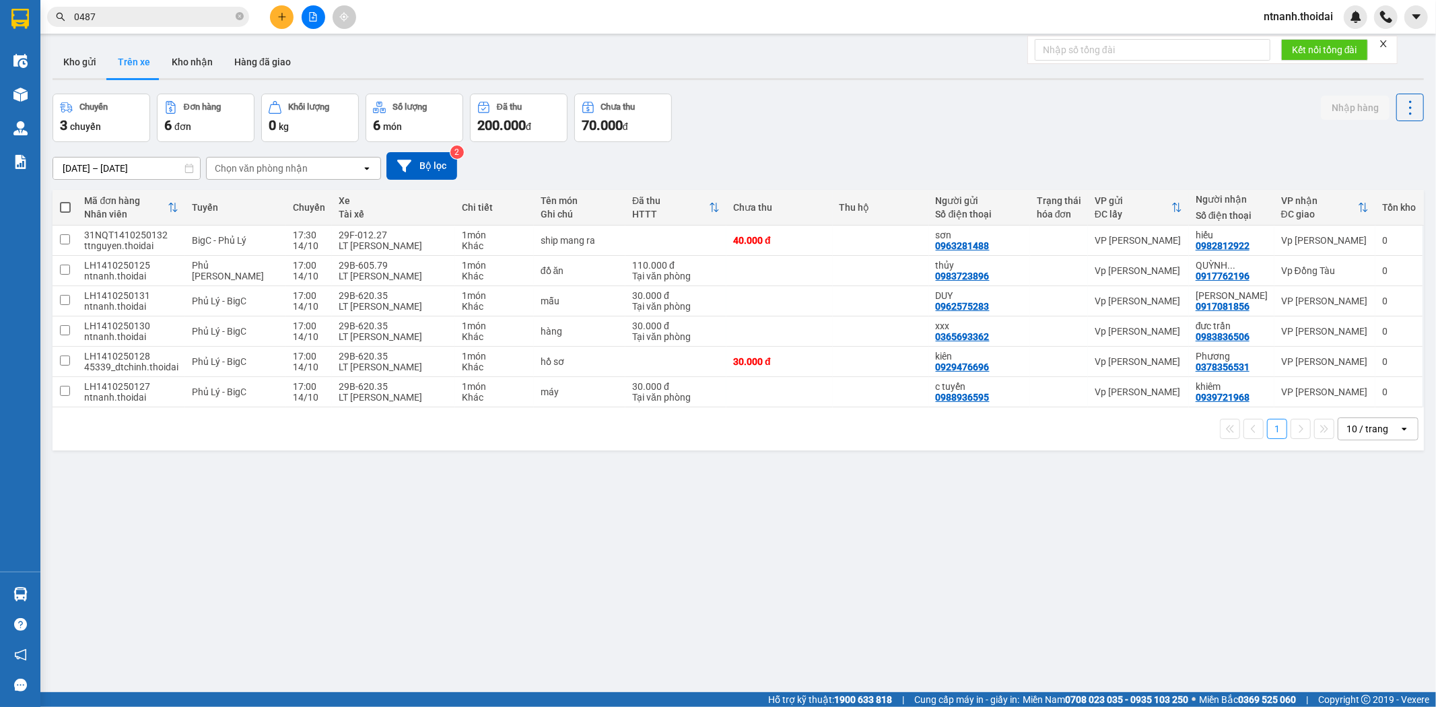
click at [178, 13] on input "0487" at bounding box center [153, 16] width 159 height 15
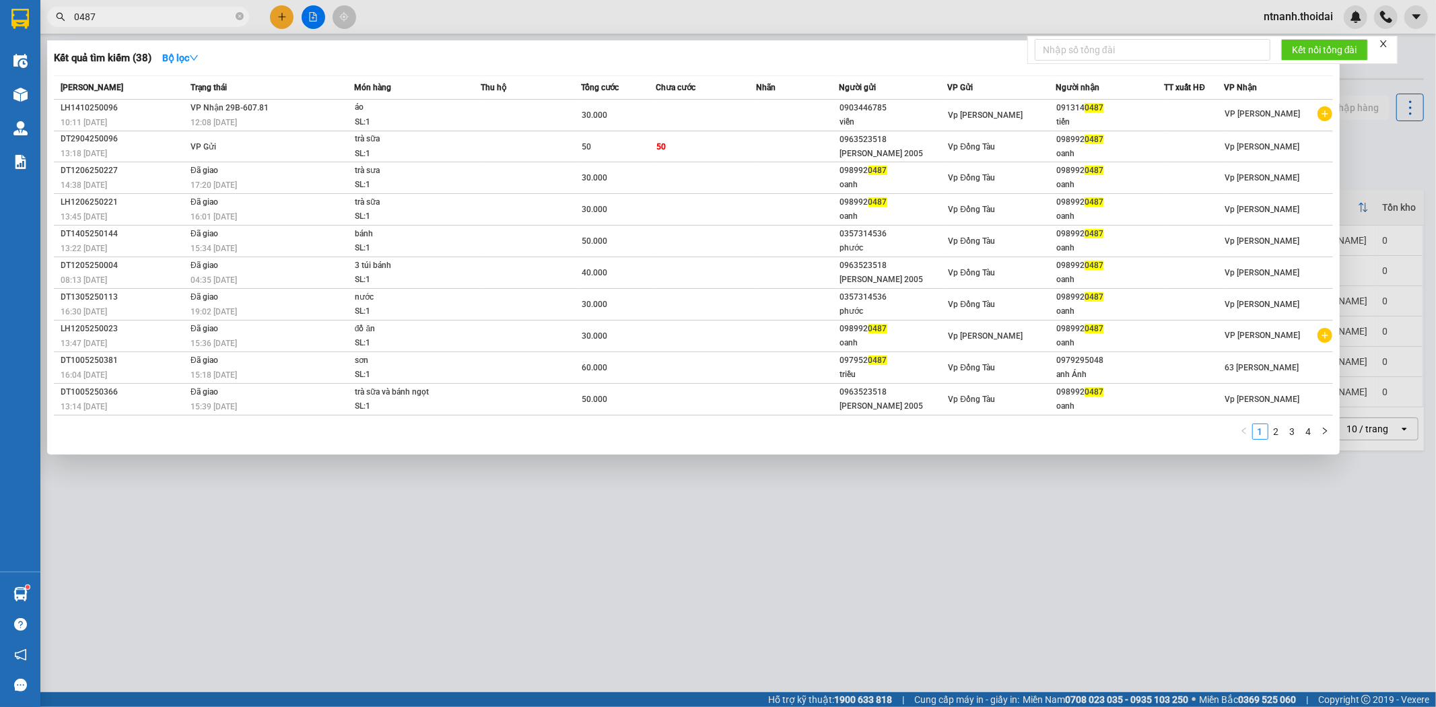
click at [1010, 596] on div at bounding box center [718, 353] width 1436 height 707
